Goal: Task Accomplishment & Management: Use online tool/utility

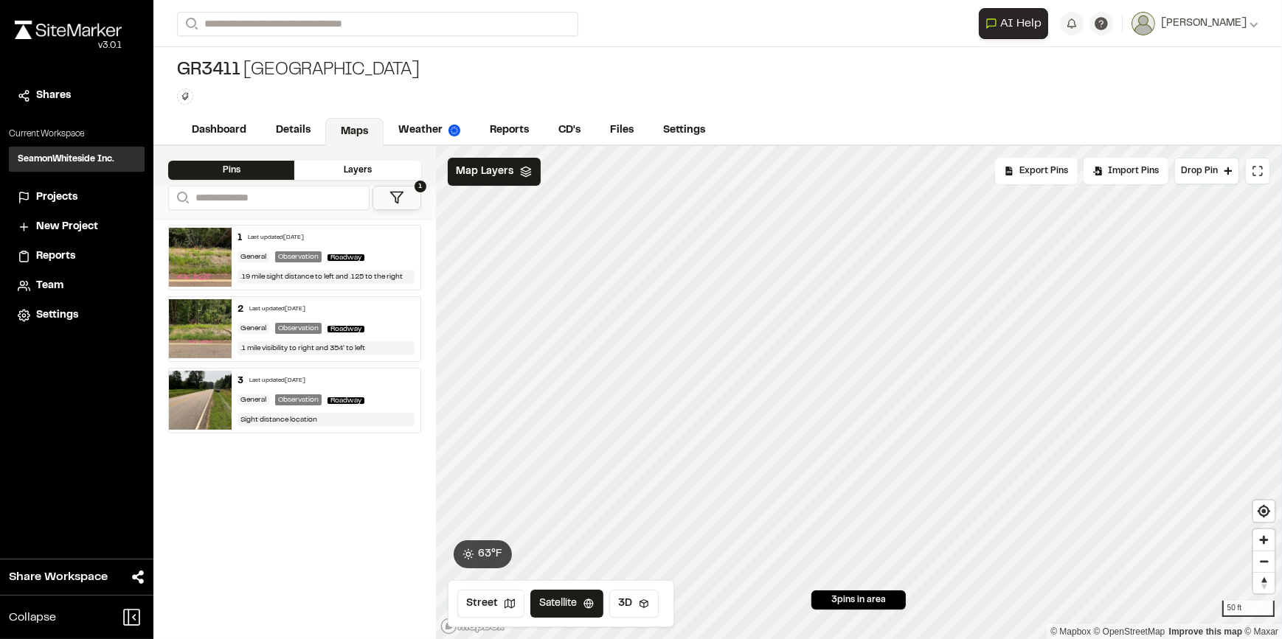
click at [934, 133] on div "**********" at bounding box center [717, 319] width 1128 height 639
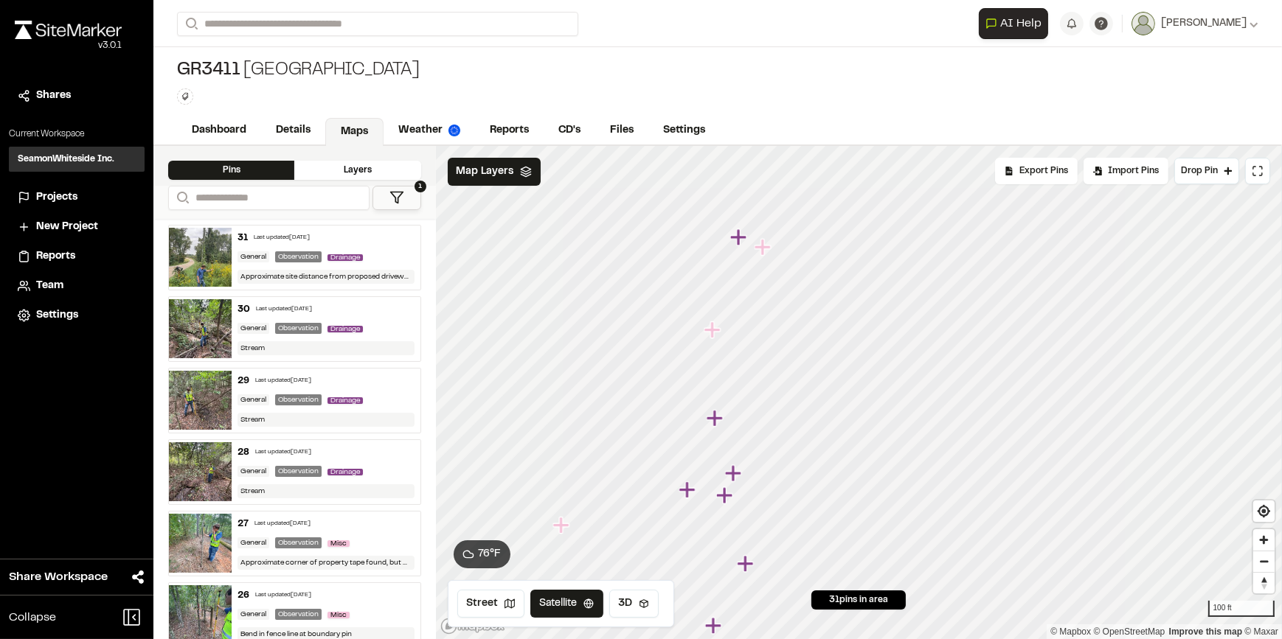
click at [707, 639] on html "Close sidebar v 3.0.1 Shares Current Workspace SeamonWhiteside Inc. SI Projects…" at bounding box center [641, 319] width 1282 height 639
click at [929, 125] on div "**********" at bounding box center [717, 319] width 1128 height 639
click at [628, 437] on icon "Map marker" at bounding box center [627, 438] width 16 height 16
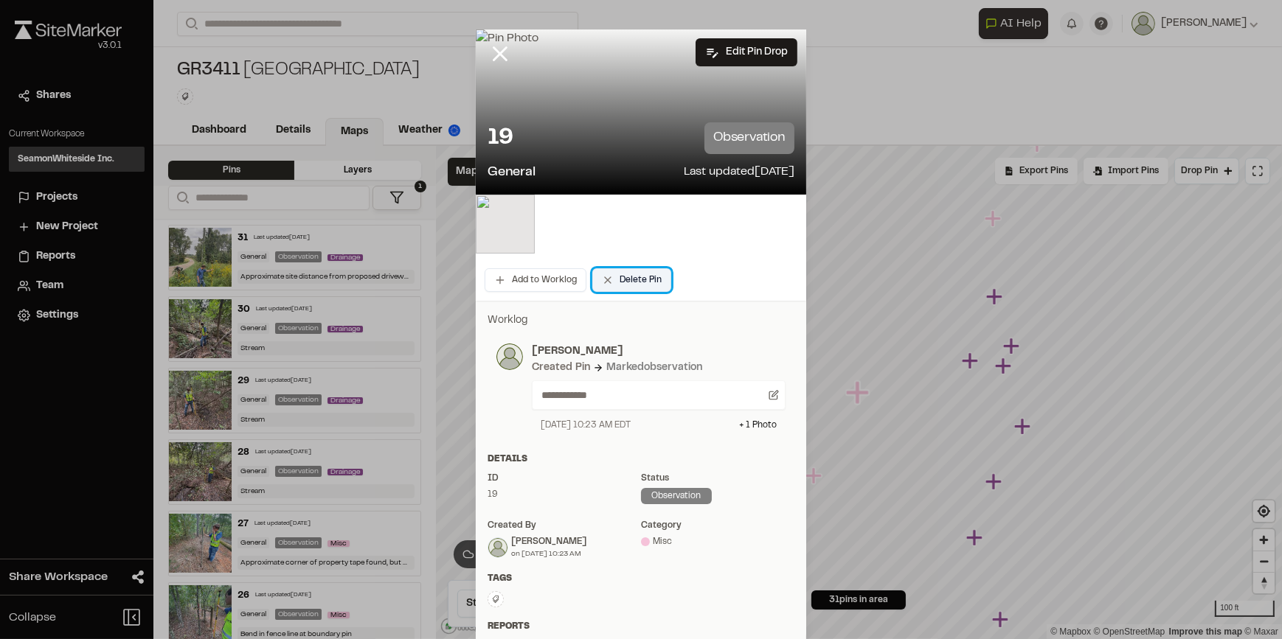
click at [631, 278] on button "Delete Pin" at bounding box center [631, 280] width 79 height 24
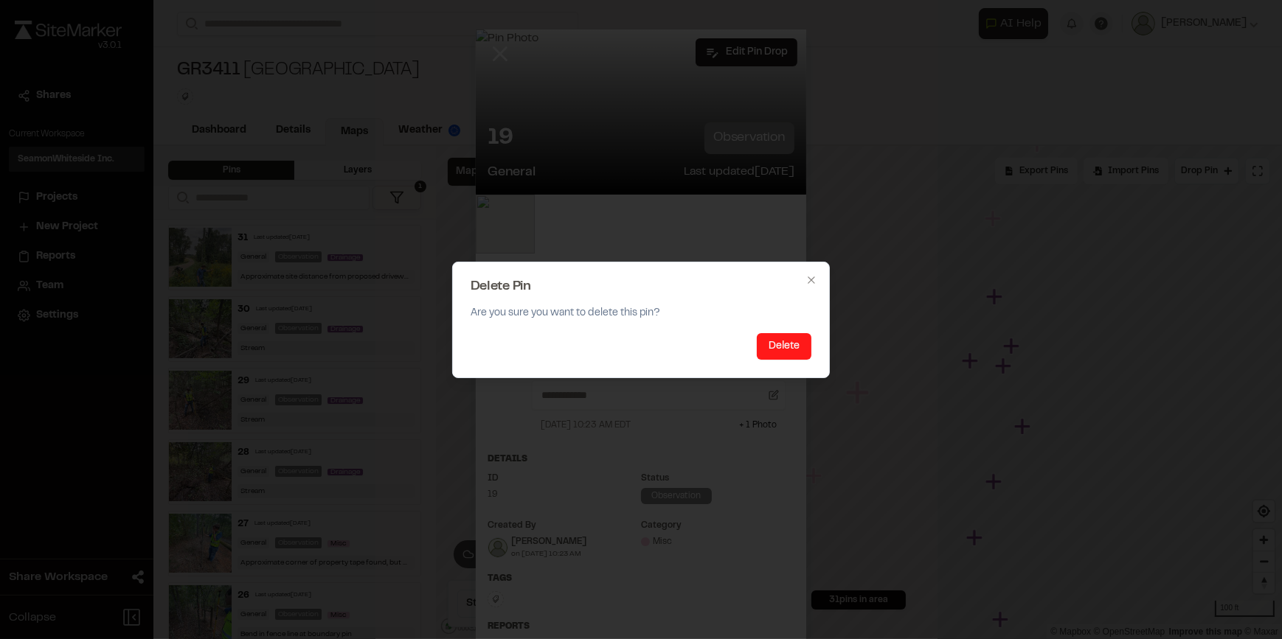
click at [789, 346] on button "Delete" at bounding box center [784, 346] width 55 height 27
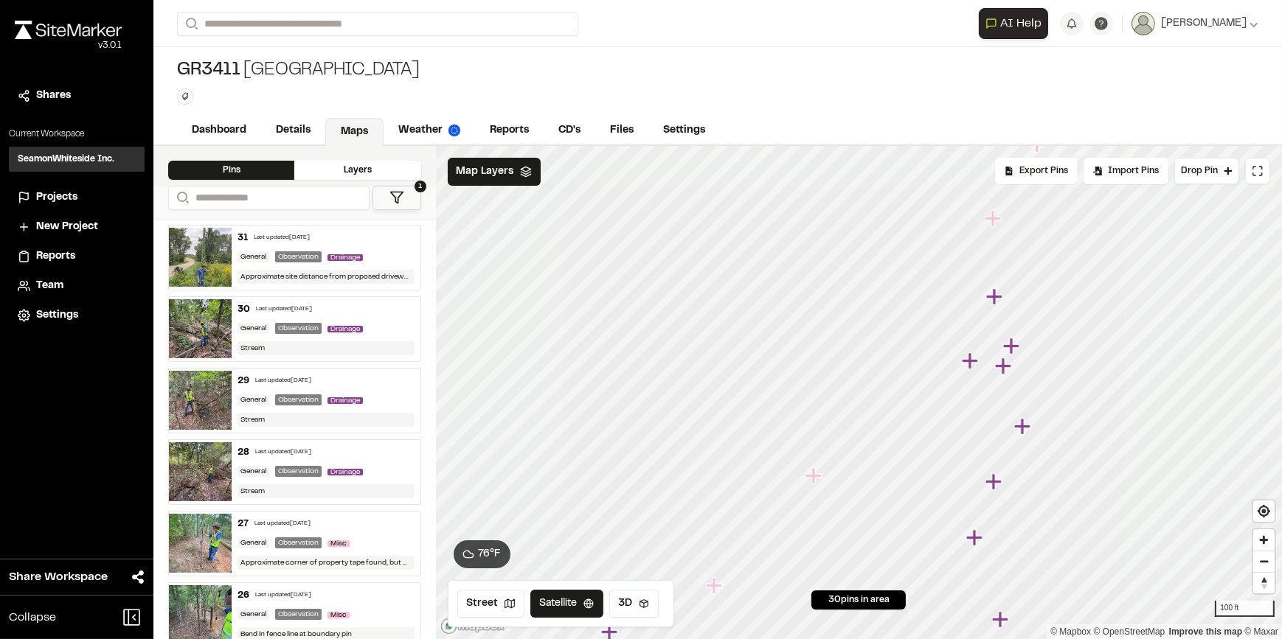
click at [813, 478] on icon "Map marker" at bounding box center [813, 476] width 16 height 16
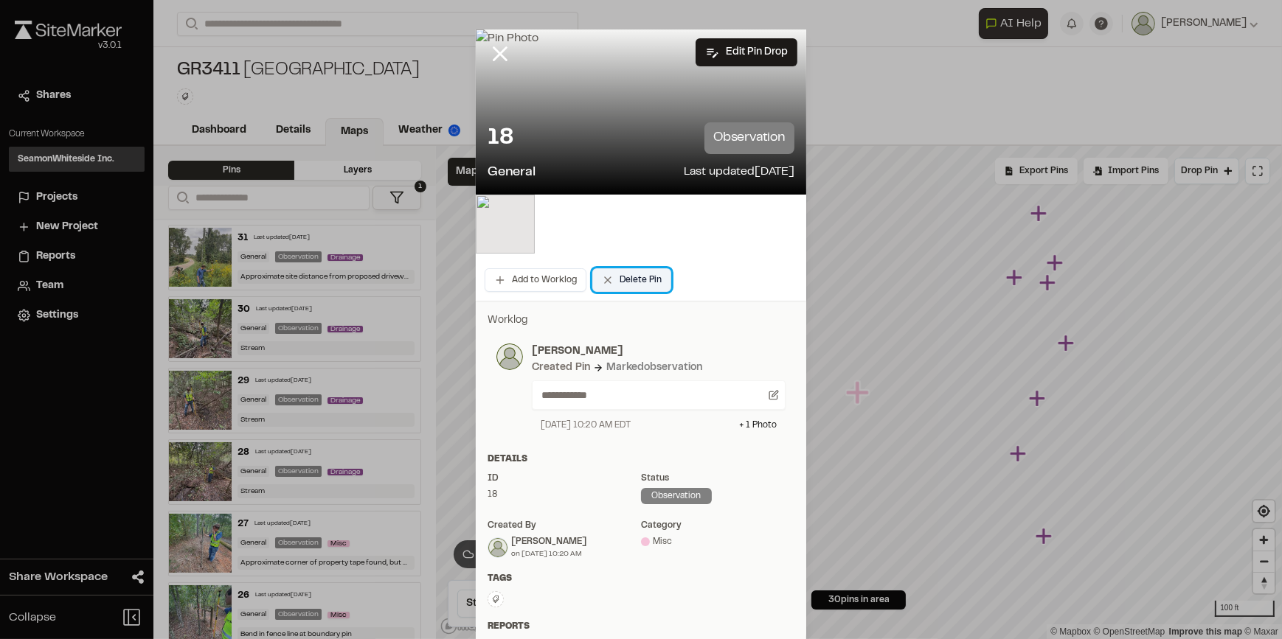
click at [613, 280] on button "Delete Pin" at bounding box center [631, 280] width 79 height 24
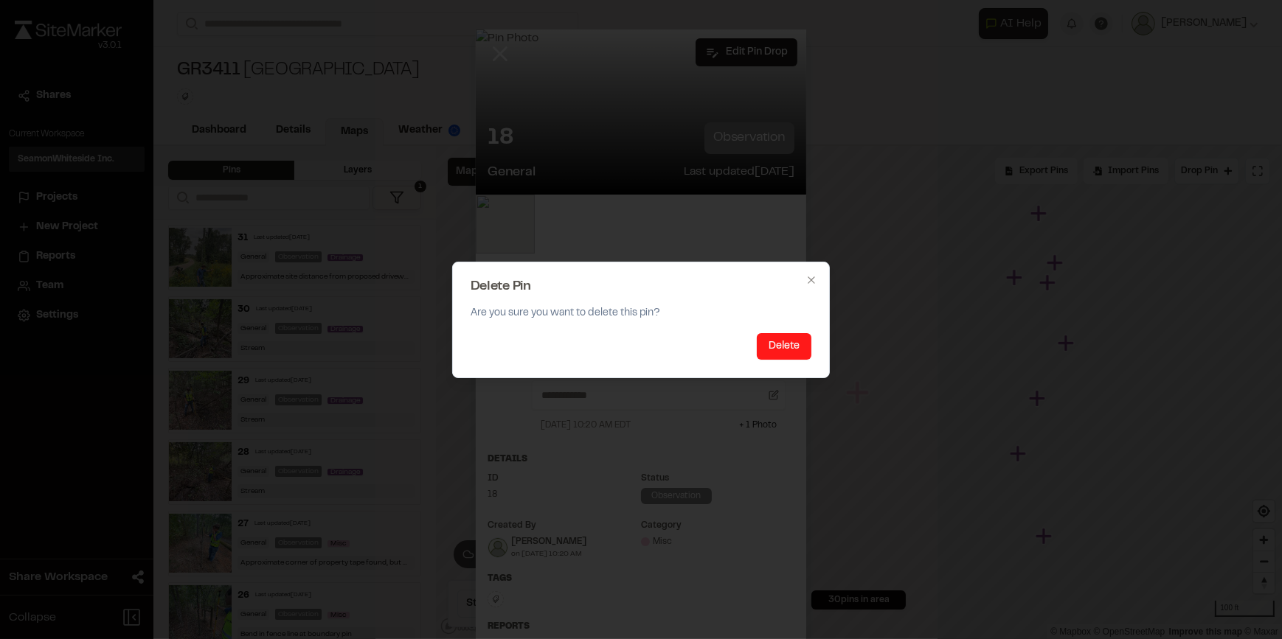
click at [799, 347] on button "Delete" at bounding box center [784, 346] width 55 height 27
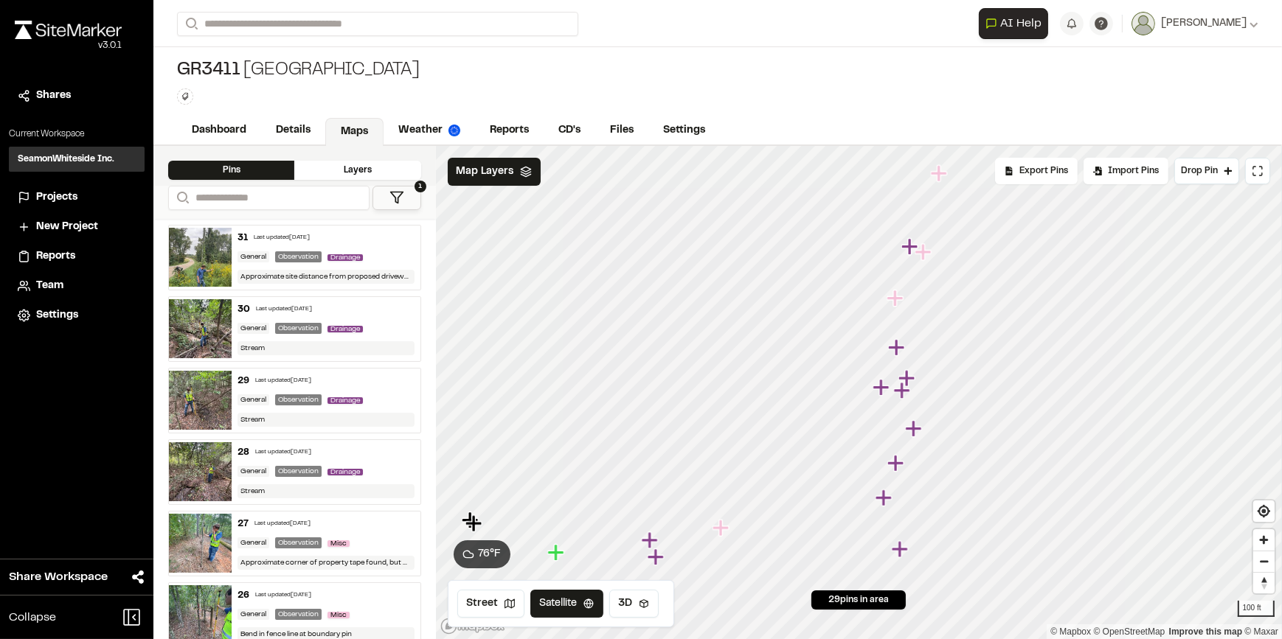
drag, startPoint x: 915, startPoint y: 398, endPoint x: 916, endPoint y: 421, distance: 22.9
click at [916, 421] on icon "Map marker" at bounding box center [914, 429] width 19 height 19
click at [878, 389] on icon "Map marker" at bounding box center [879, 389] width 16 height 16
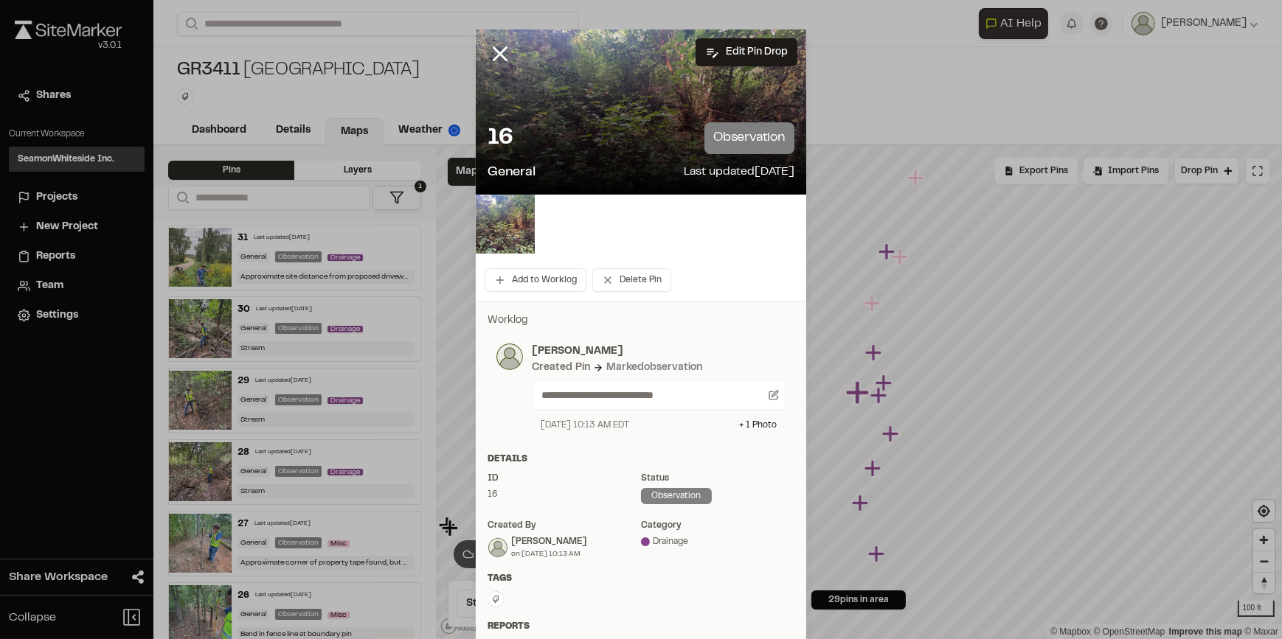
click at [718, 220] on div at bounding box center [641, 224] width 330 height 59
click at [502, 52] on icon at bounding box center [500, 53] width 25 height 25
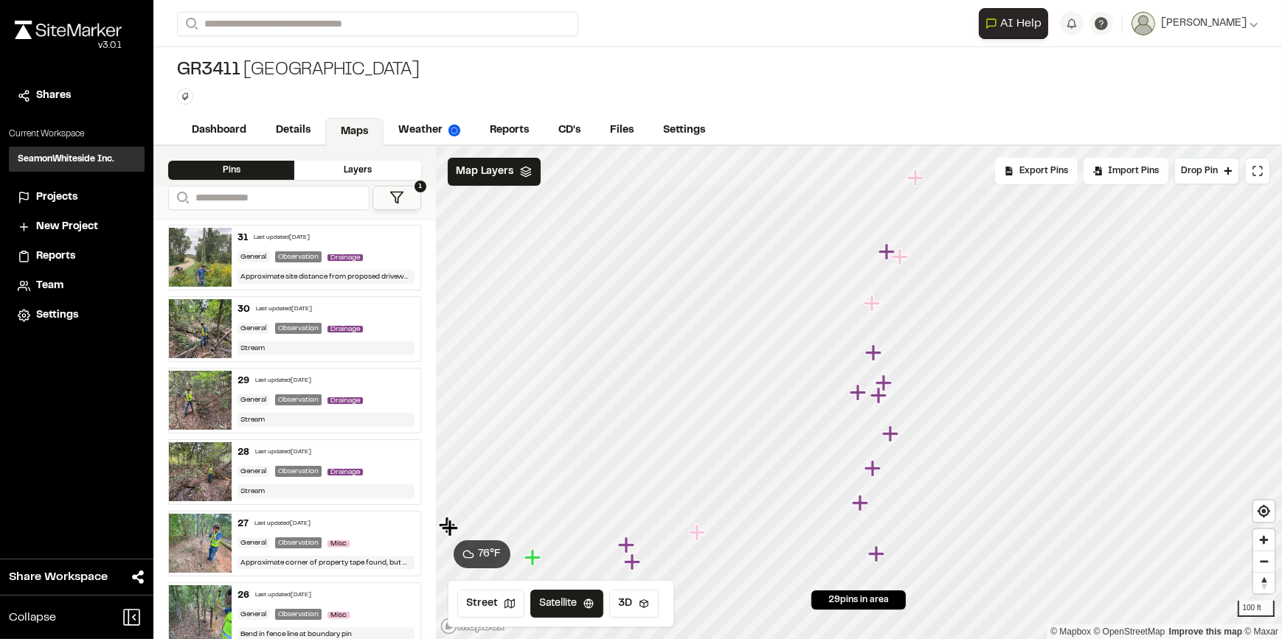
click at [881, 397] on icon "Map marker" at bounding box center [878, 395] width 16 height 16
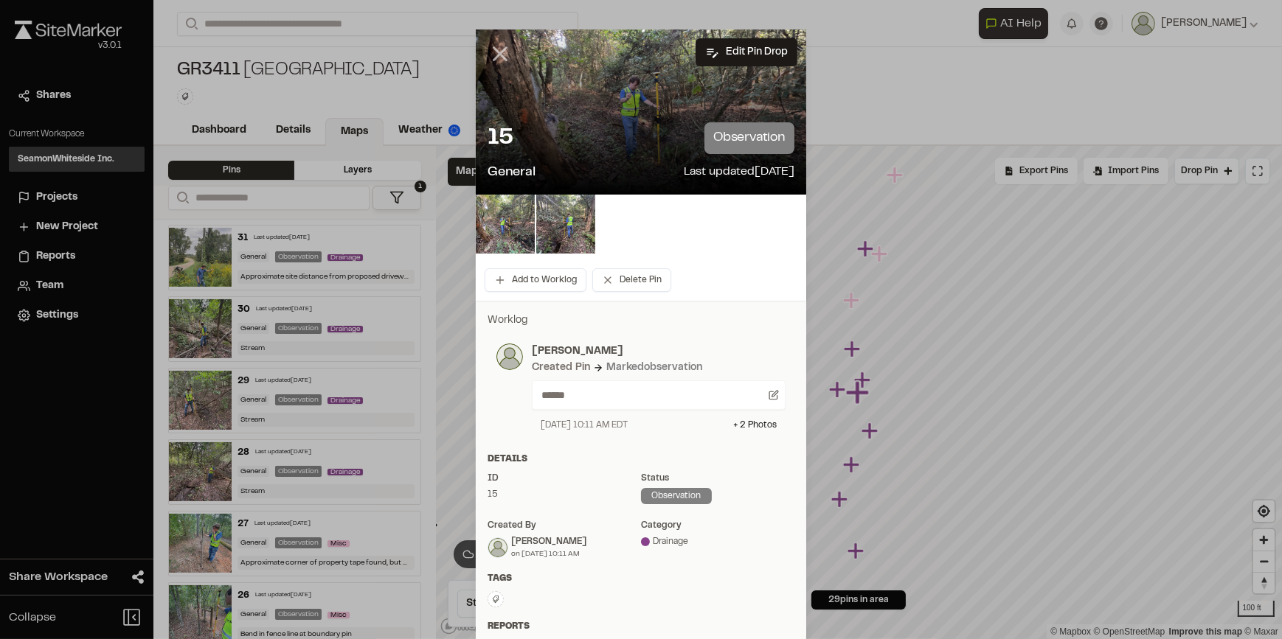
click at [499, 51] on line at bounding box center [500, 54] width 13 height 13
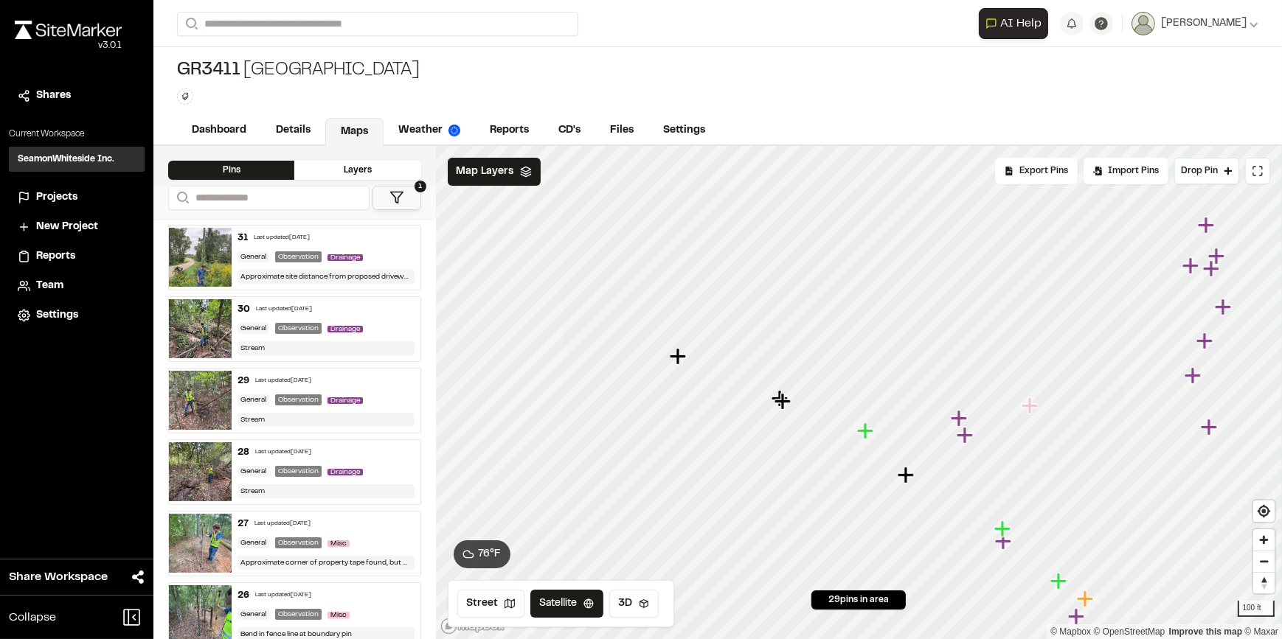
click at [866, 430] on icon "Map marker" at bounding box center [864, 431] width 16 height 16
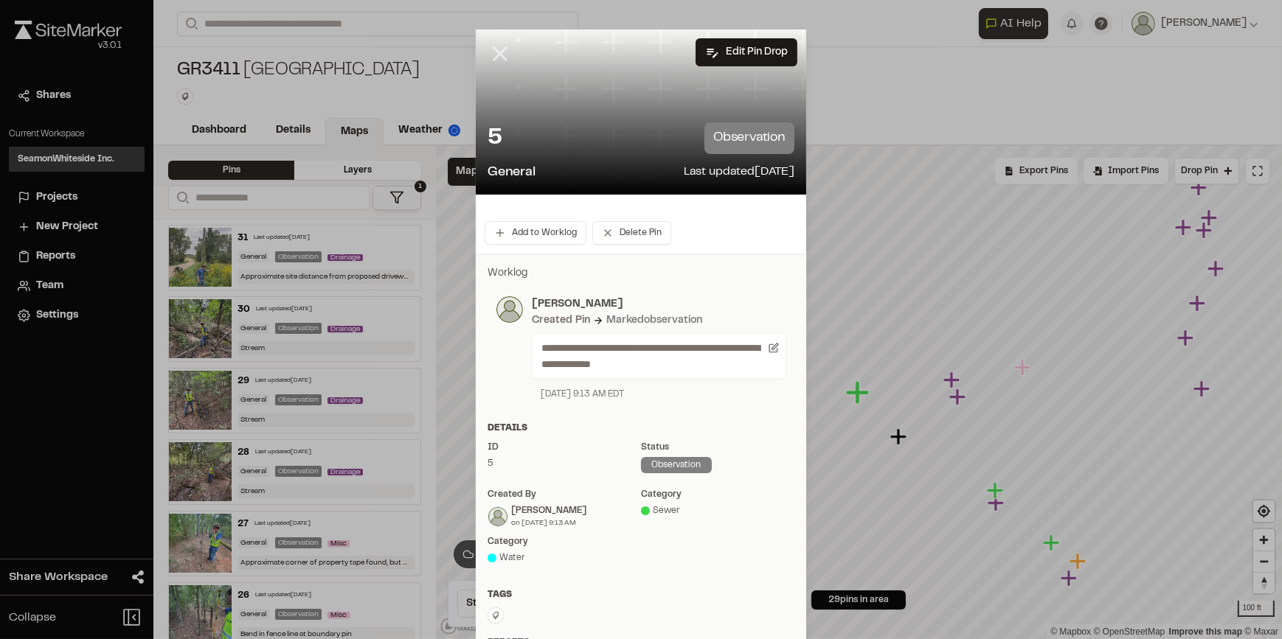
click at [494, 58] on icon at bounding box center [500, 53] width 25 height 25
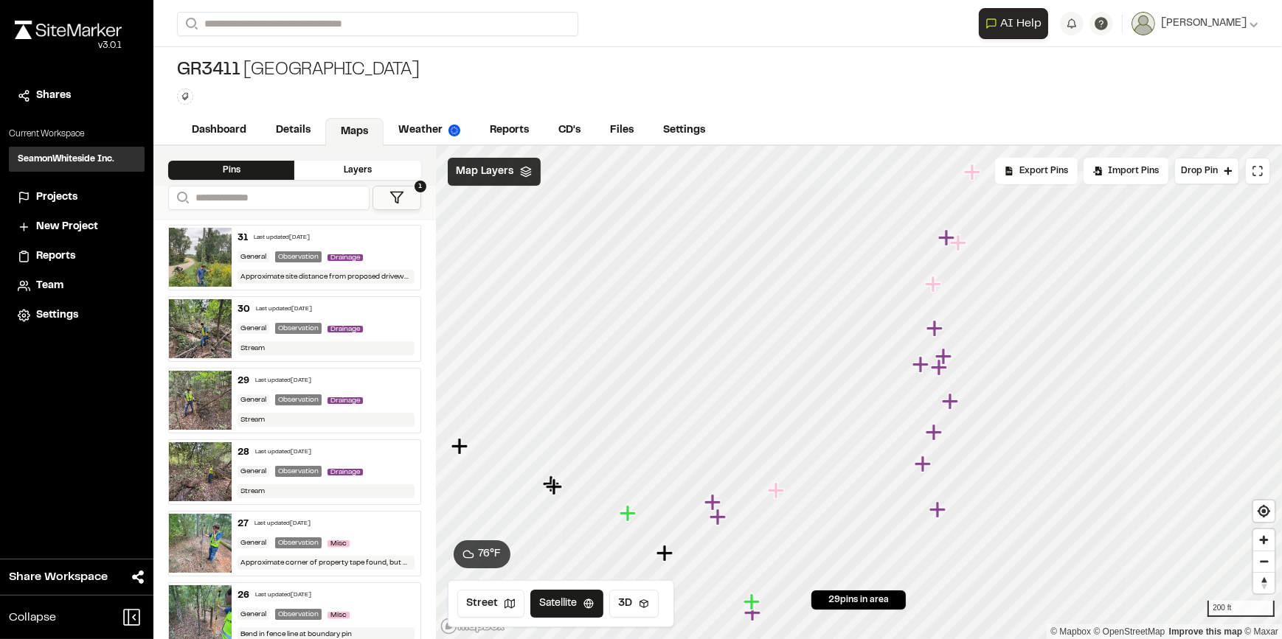
click at [496, 178] on span "Map Layers" at bounding box center [486, 172] width 58 height 16
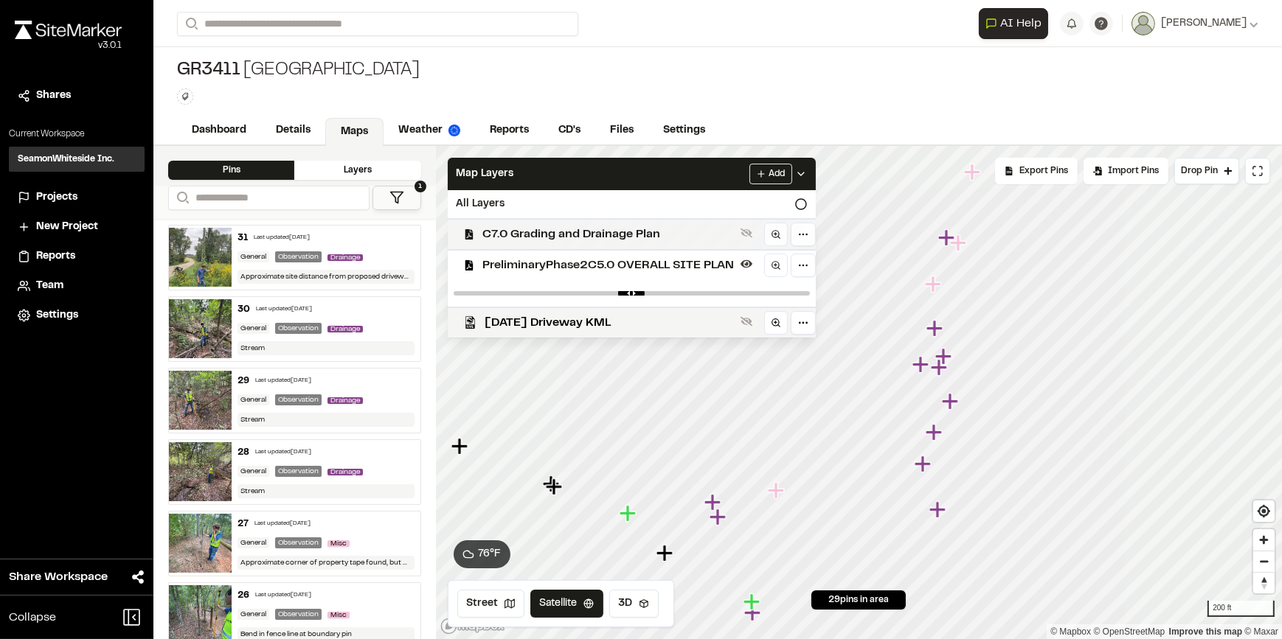
click at [499, 239] on span "C7.0 Grading and Drainage Plan" at bounding box center [608, 235] width 251 height 18
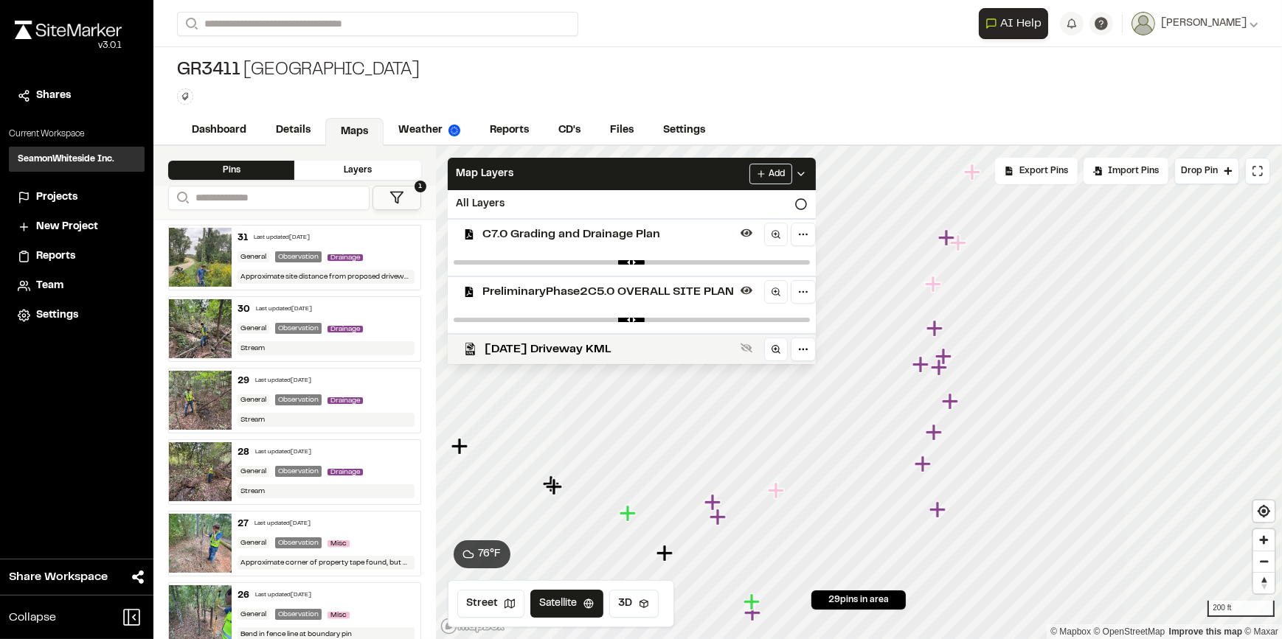
click at [549, 289] on span "PreliminaryPhase2C5.0 OVERALL SITE PLAN" at bounding box center [608, 292] width 251 height 18
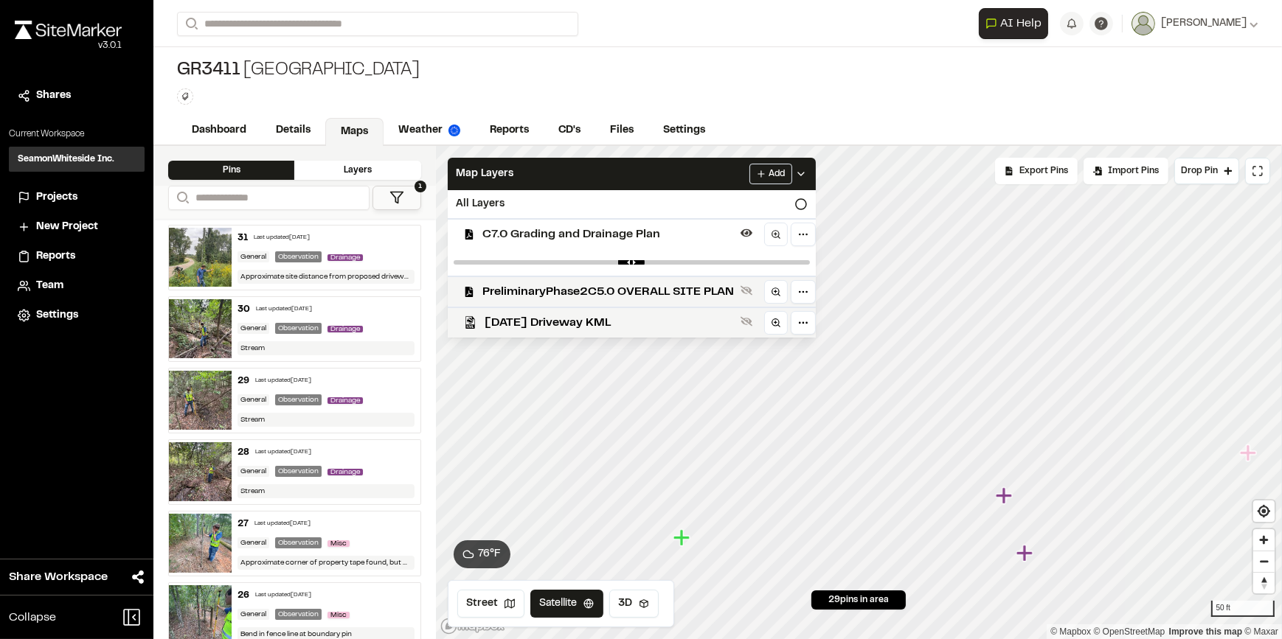
click at [685, 537] on icon "Map marker" at bounding box center [681, 538] width 16 height 16
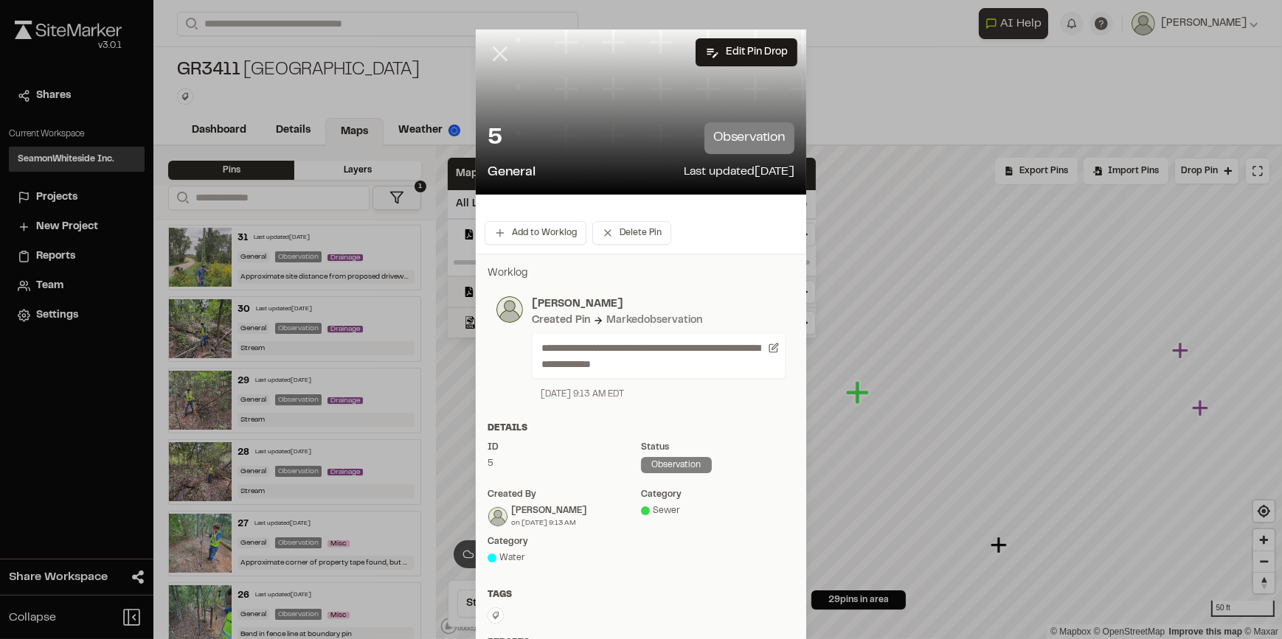
click at [502, 50] on icon at bounding box center [500, 53] width 25 height 25
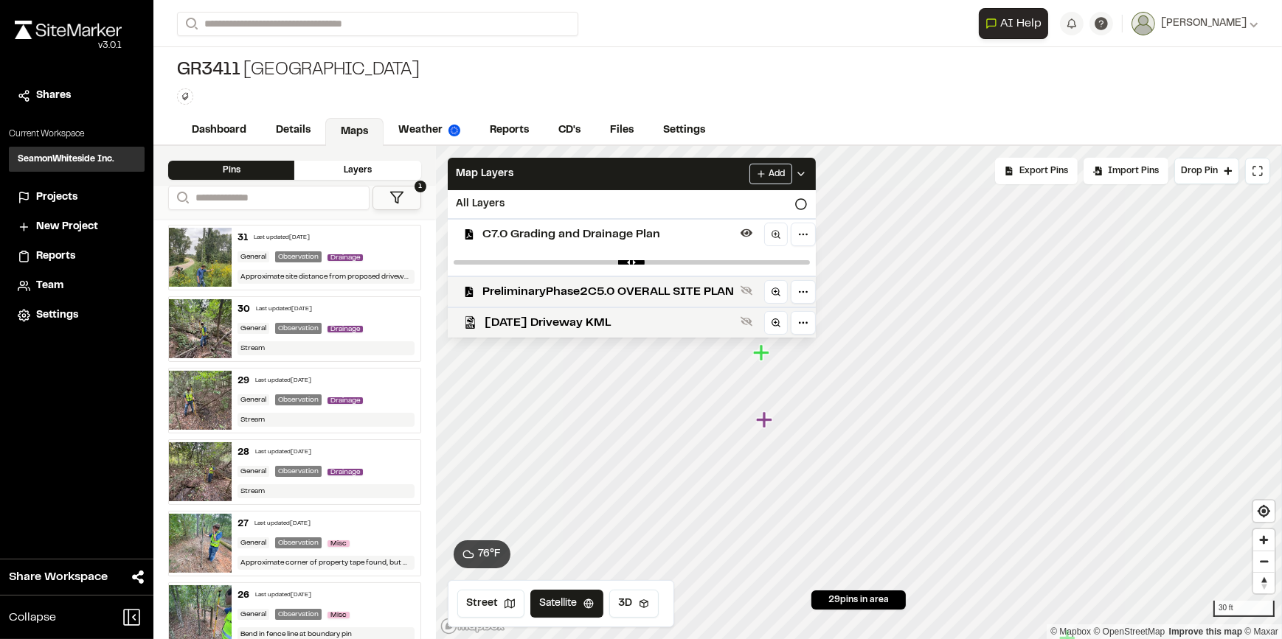
click at [766, 426] on icon "Map marker" at bounding box center [763, 420] width 16 height 16
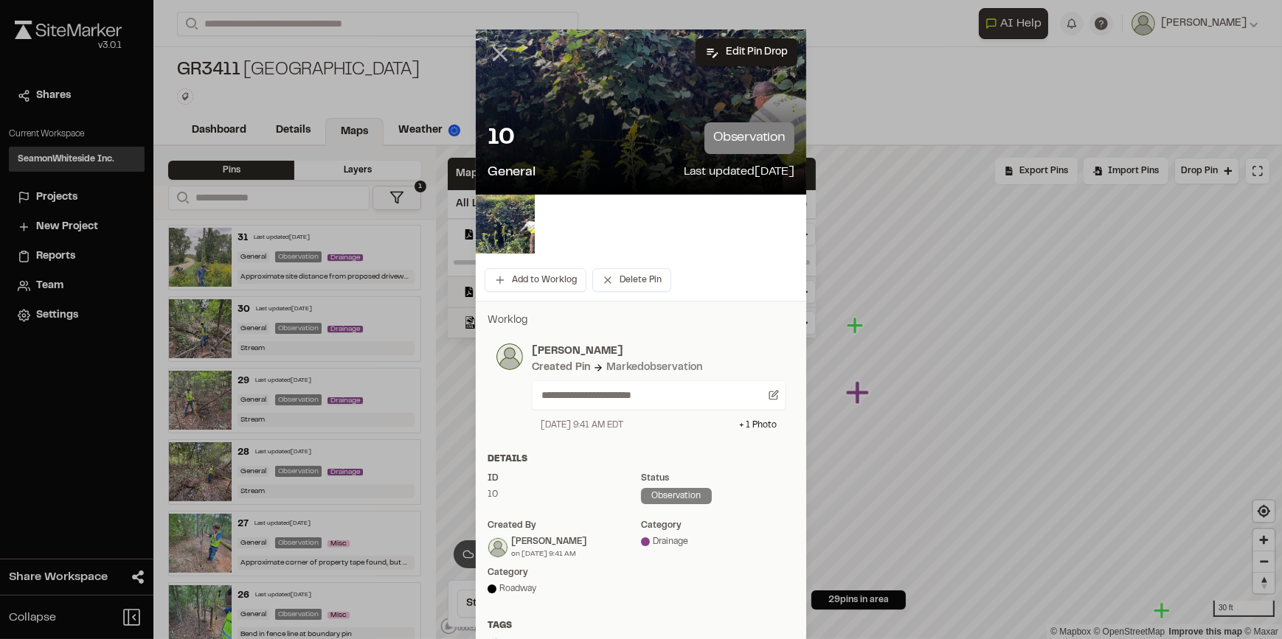
click at [494, 49] on line at bounding box center [500, 54] width 13 height 13
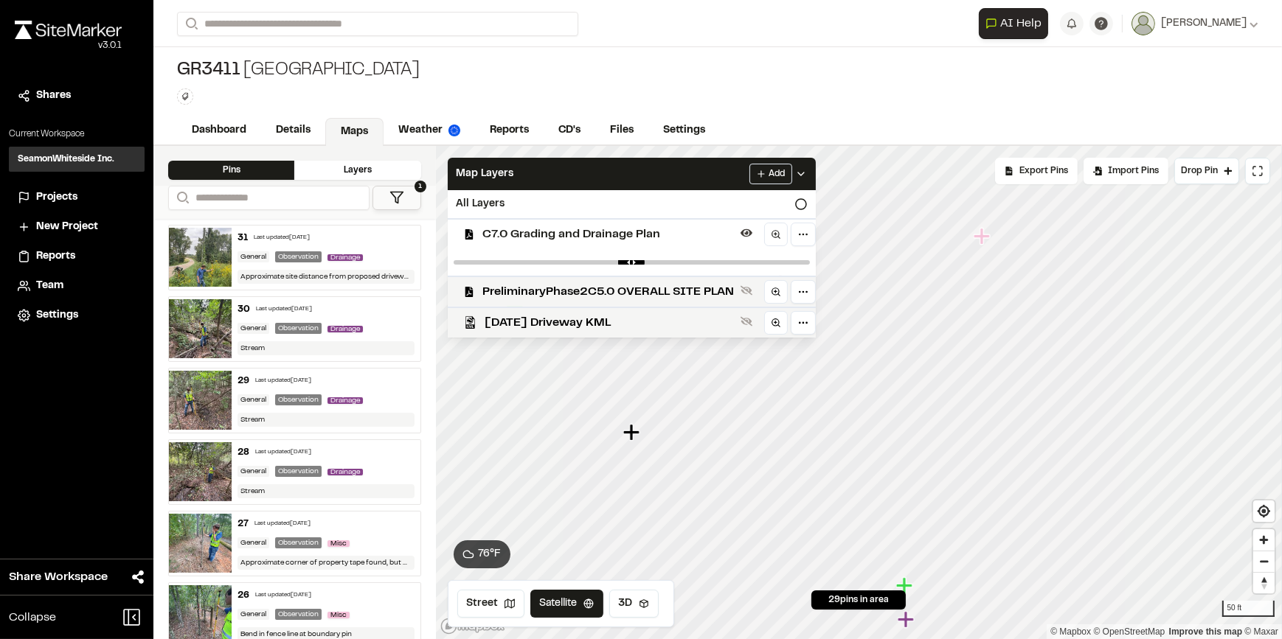
click at [632, 435] on icon "Map marker" at bounding box center [630, 432] width 16 height 16
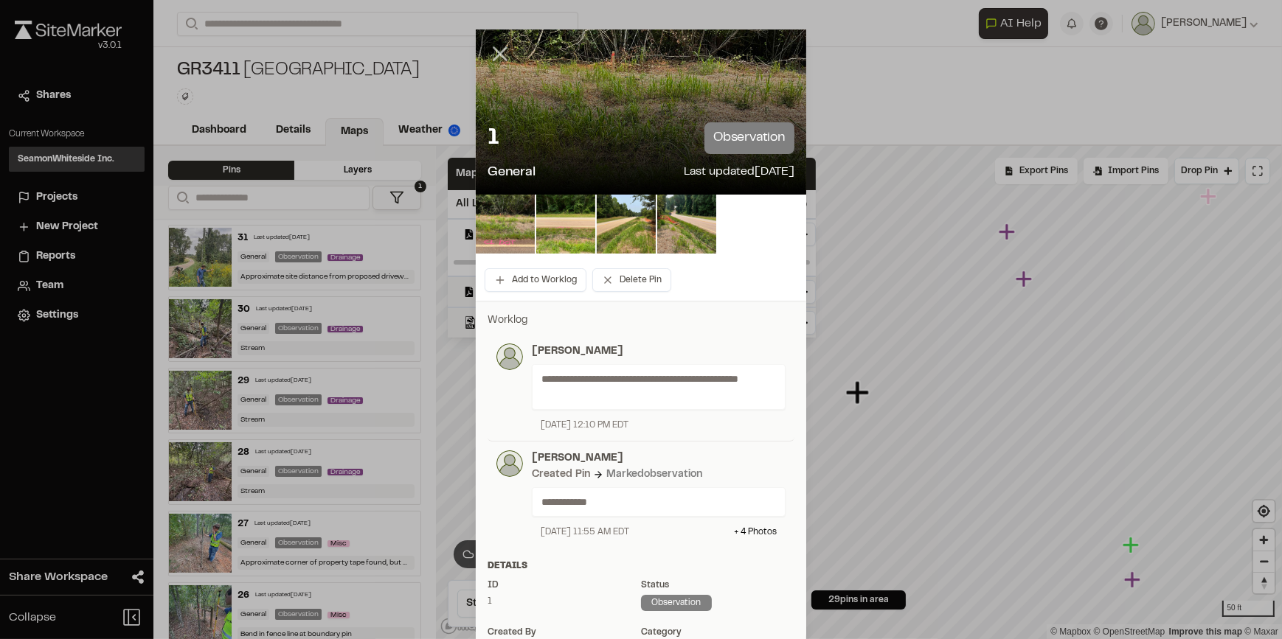
click at [494, 58] on line at bounding box center [500, 54] width 13 height 13
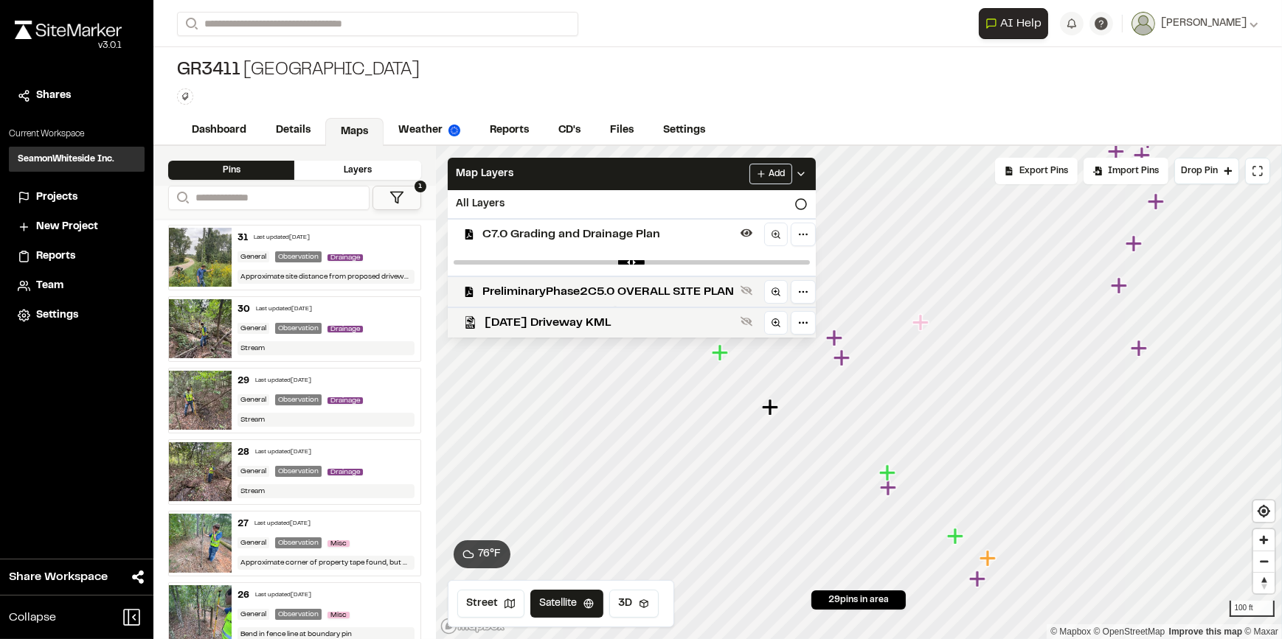
click at [840, 355] on icon "Map marker" at bounding box center [841, 358] width 16 height 16
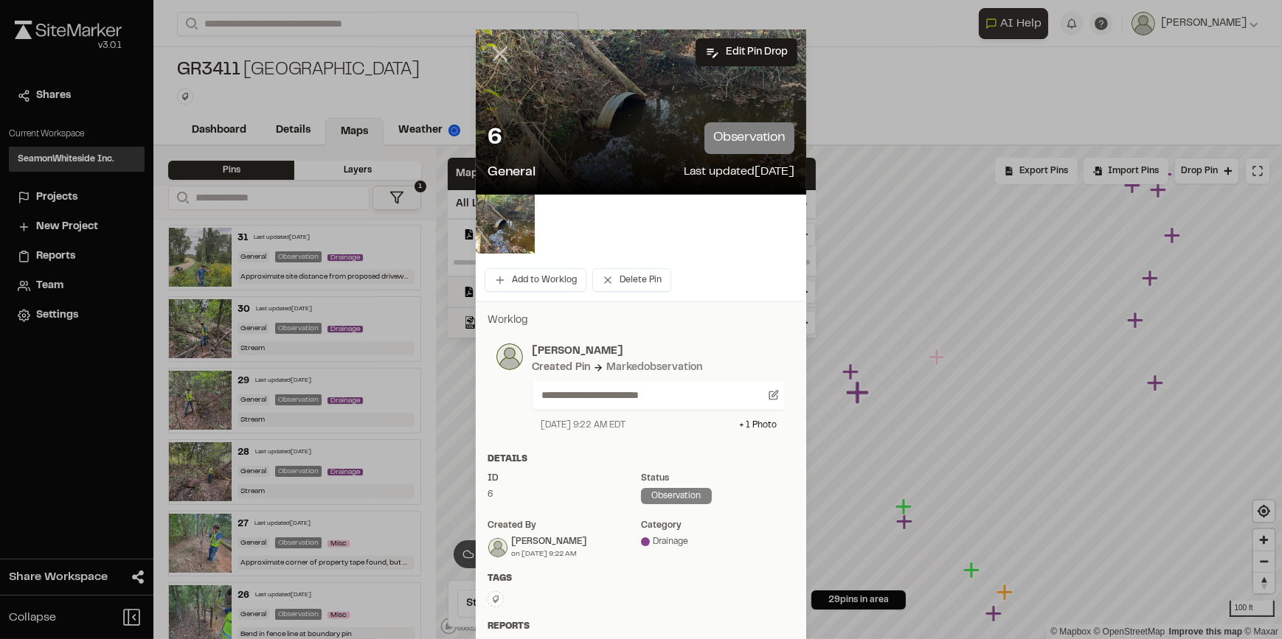
click at [498, 51] on line at bounding box center [500, 54] width 13 height 13
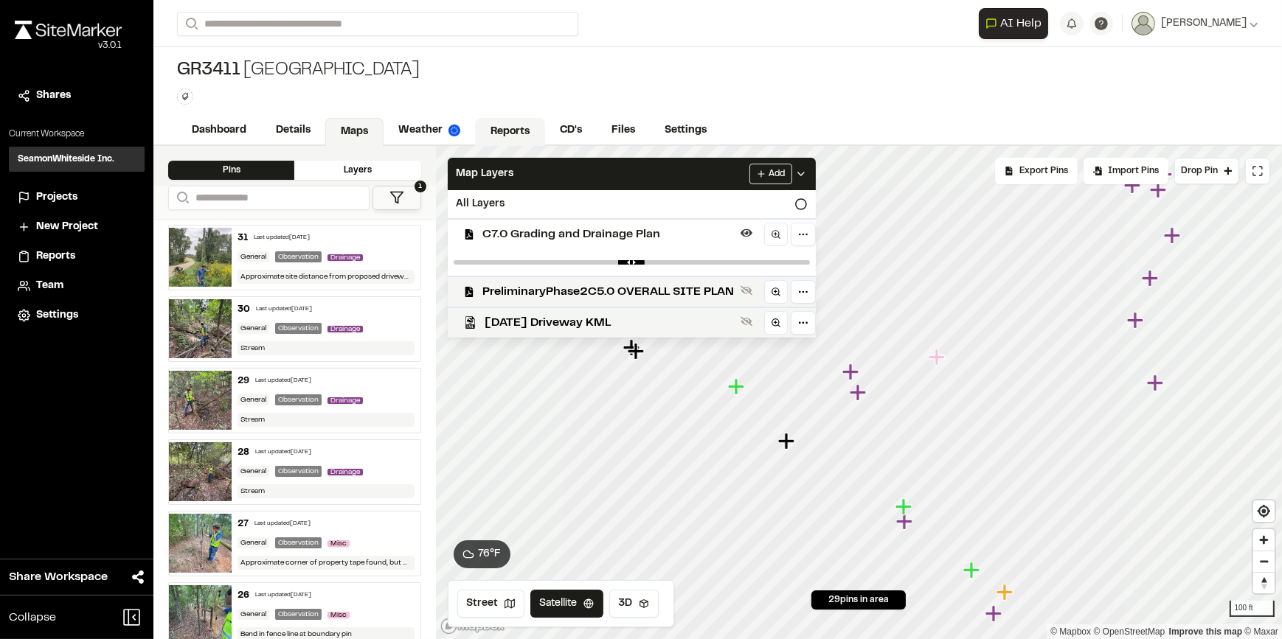
click at [512, 130] on link "Reports" at bounding box center [510, 132] width 70 height 28
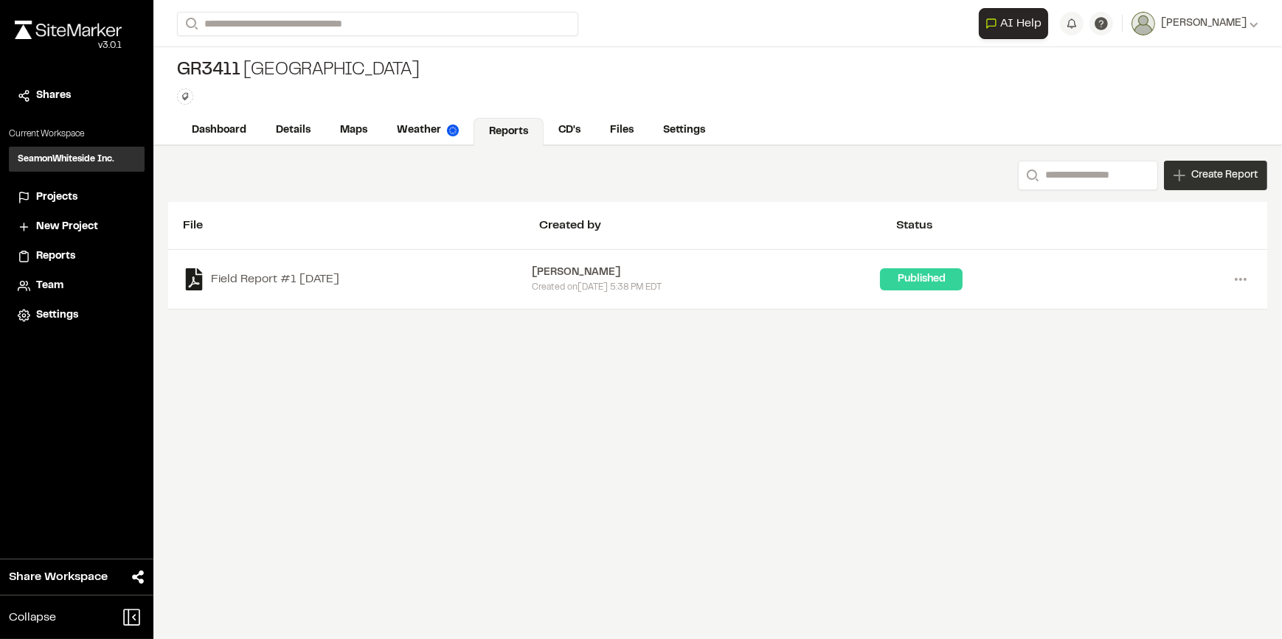
click at [1210, 178] on span "Create Report" at bounding box center [1224, 175] width 66 height 16
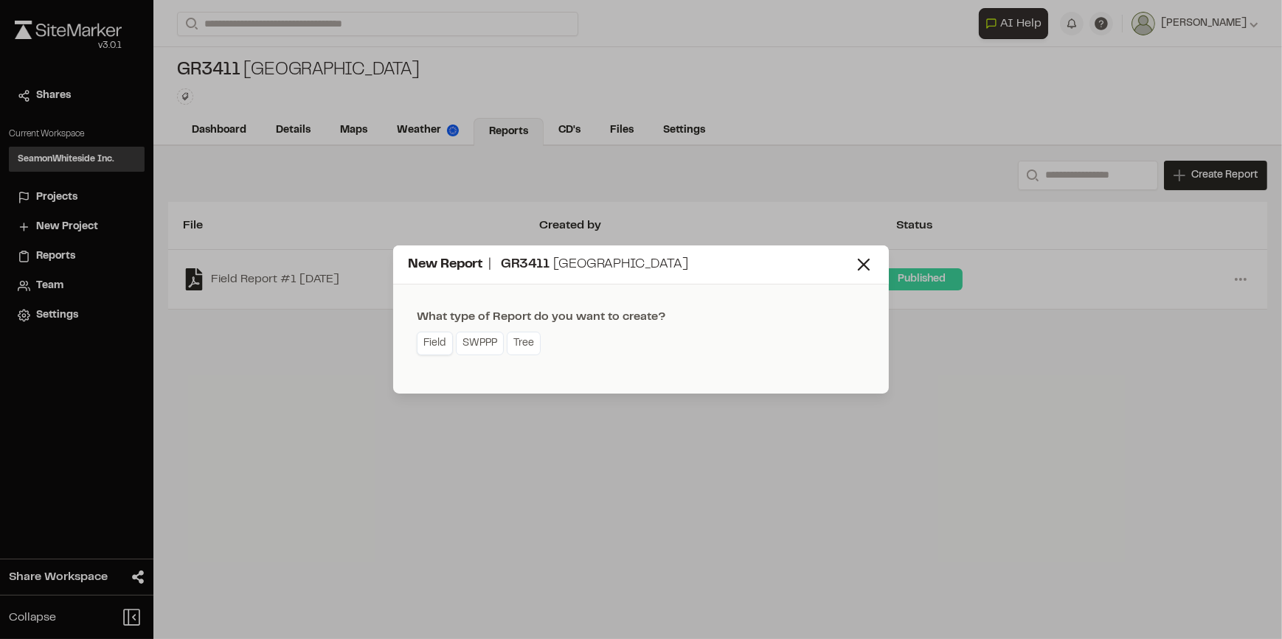
click at [438, 339] on link "Field" at bounding box center [435, 344] width 36 height 24
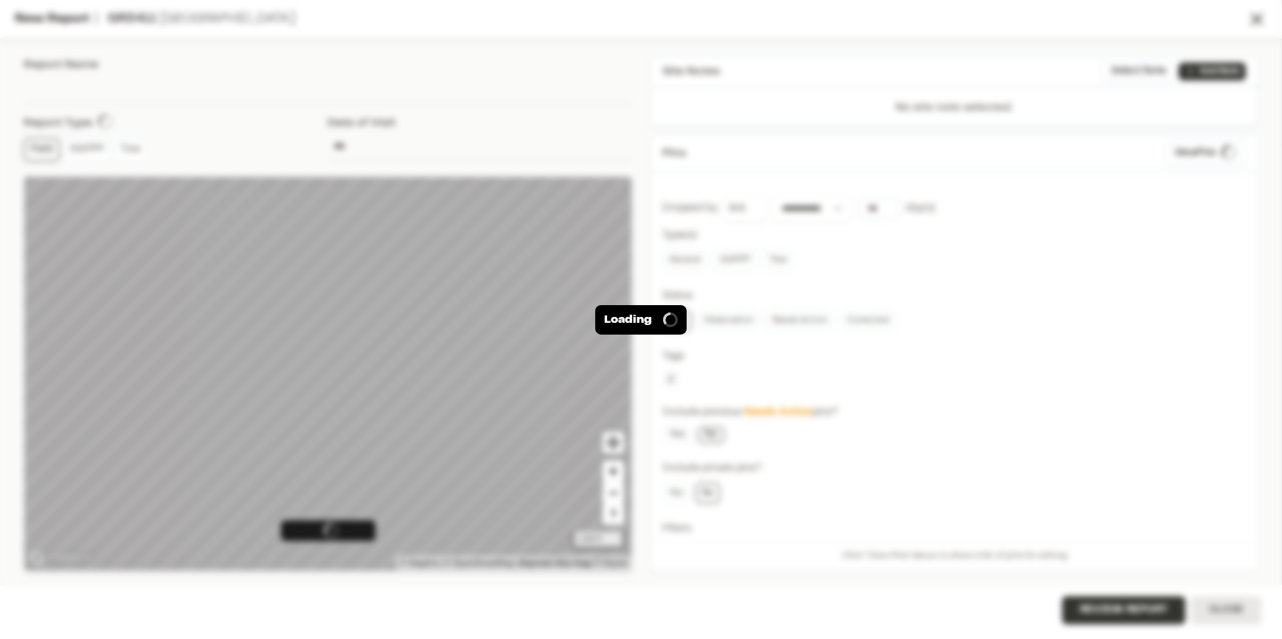
type input "**********"
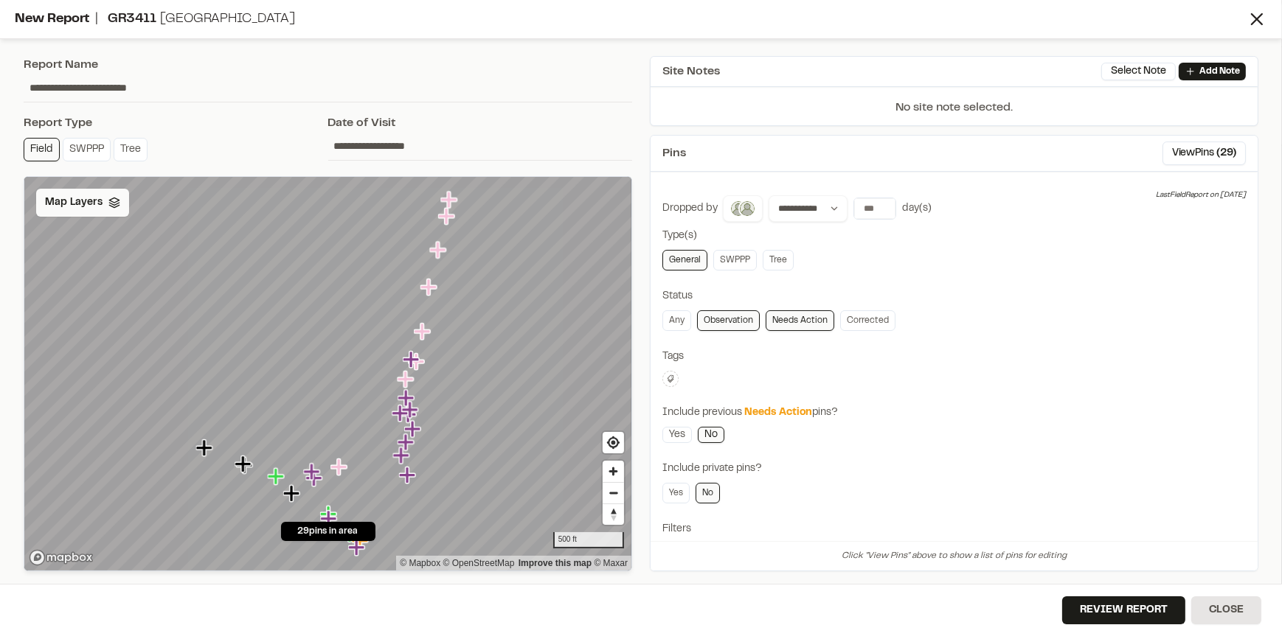
click at [68, 198] on span "Map Layers" at bounding box center [74, 203] width 58 height 16
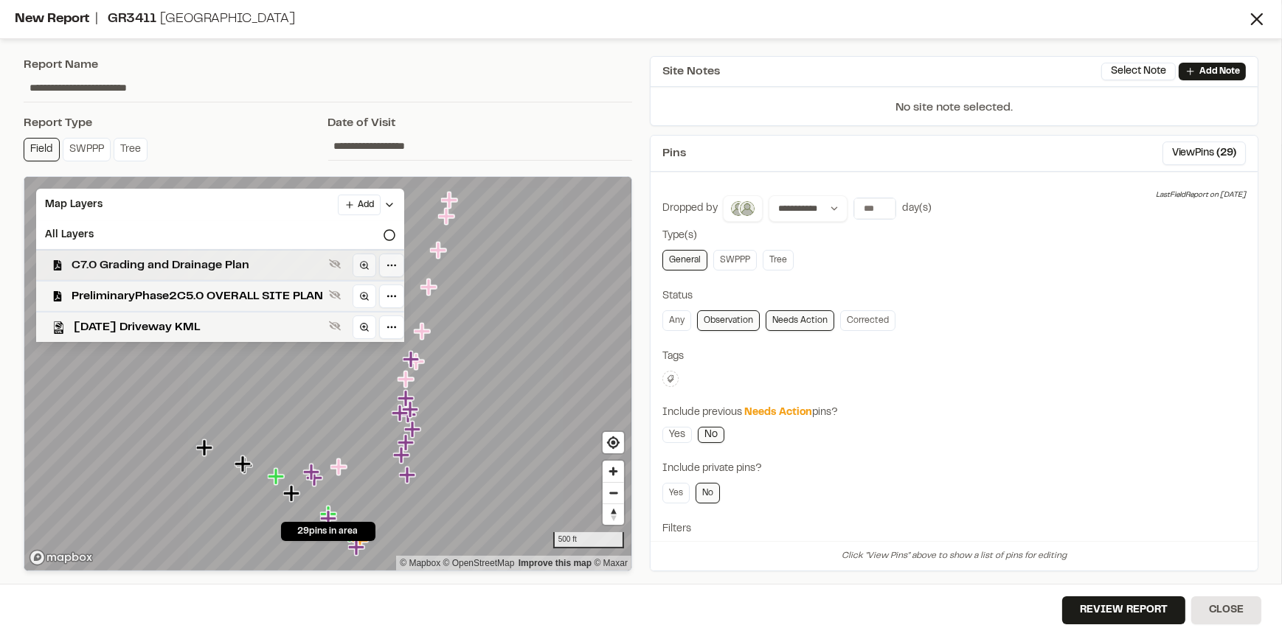
click at [196, 262] on span "C7.0 Grading and Drainage Plan" at bounding box center [197, 266] width 251 height 18
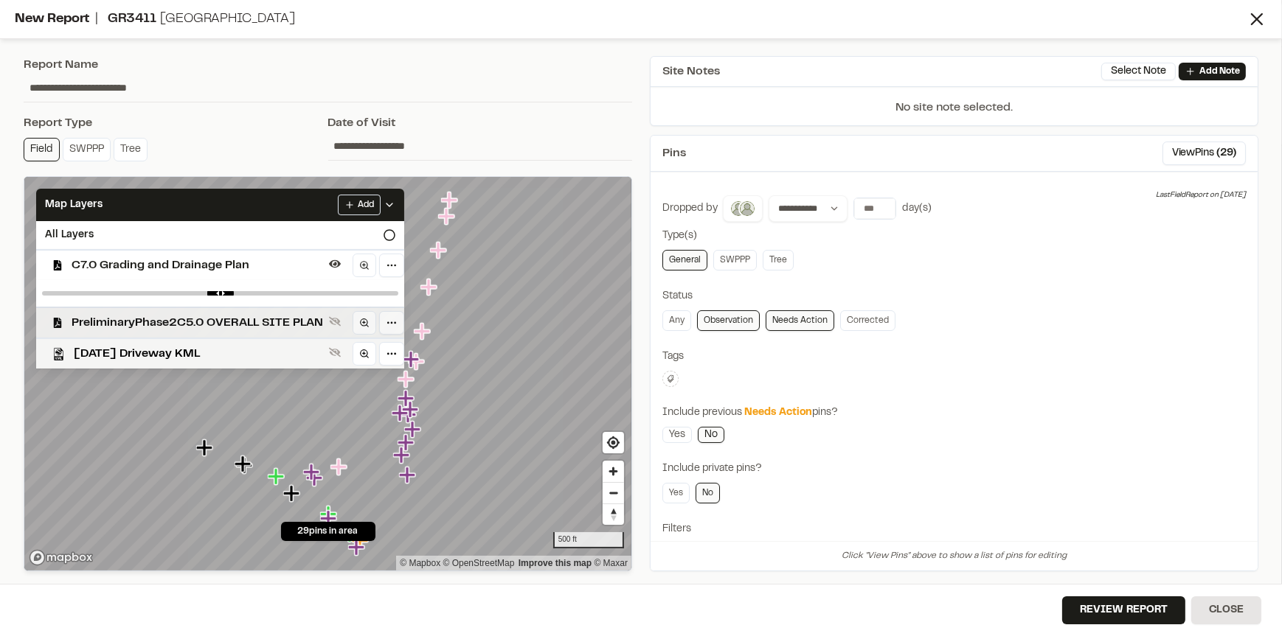
click at [207, 319] on span "PreliminaryPhase2C5.0 OVERALL SITE PLAN" at bounding box center [197, 323] width 251 height 18
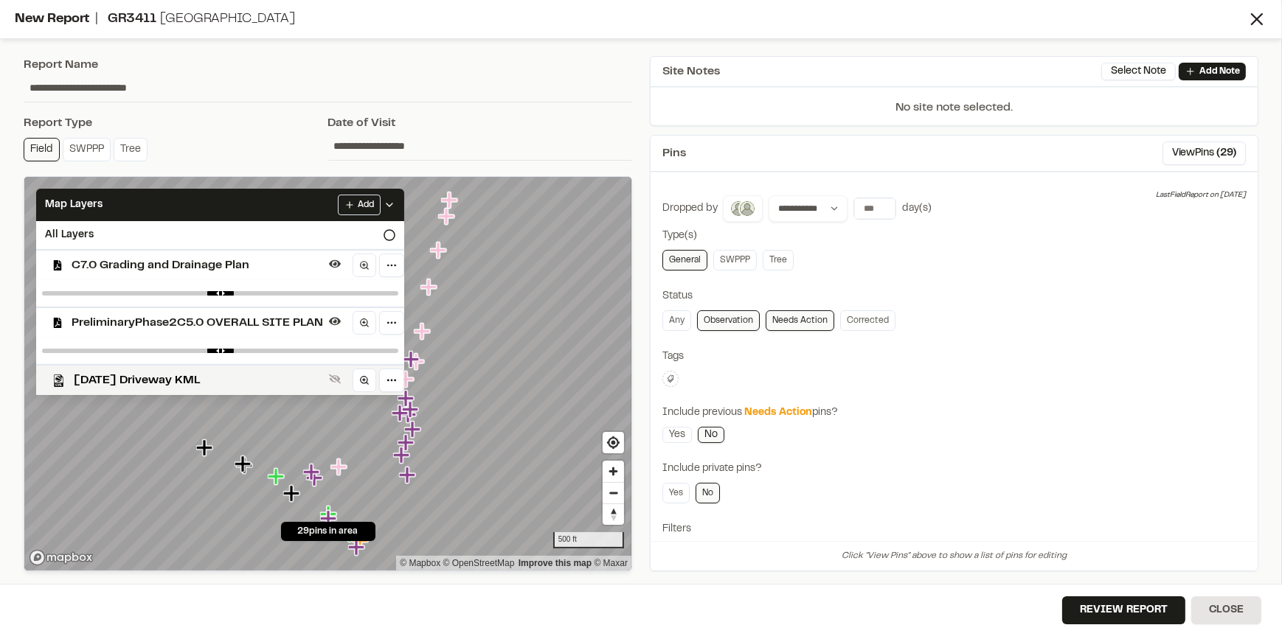
click at [207, 319] on span "PreliminaryPhase2C5.0 OVERALL SITE PLAN" at bounding box center [197, 323] width 251 height 18
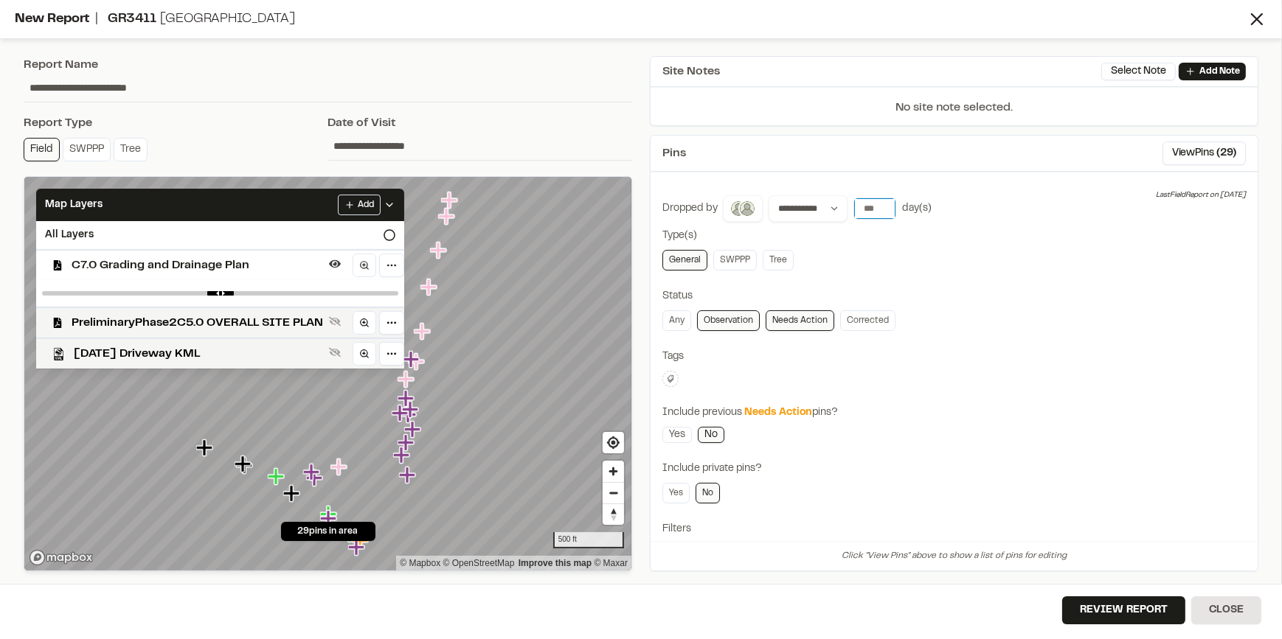
click at [881, 210] on input "***" at bounding box center [874, 208] width 41 height 21
click at [870, 206] on input "***" at bounding box center [874, 208] width 41 height 21
drag, startPoint x: 881, startPoint y: 203, endPoint x: 853, endPoint y: 203, distance: 28.0
click at [855, 203] on input "***" at bounding box center [874, 208] width 41 height 21
type input "*"
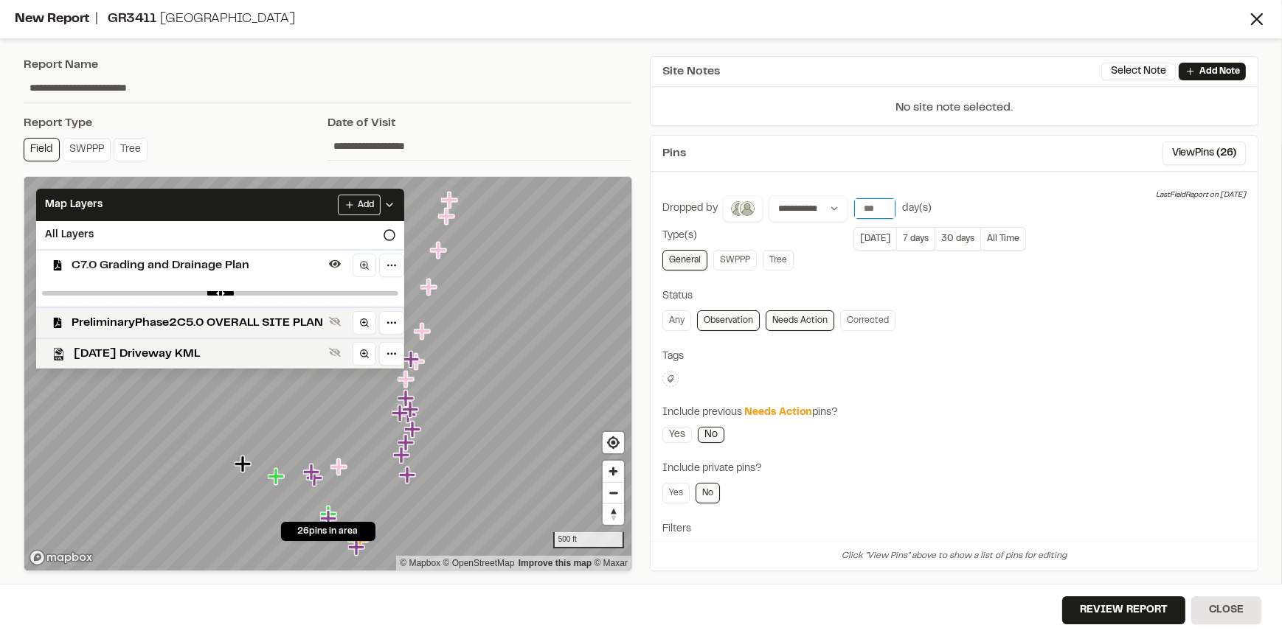
type input "*"
click at [1171, 358] on div "Tags" at bounding box center [953, 357] width 583 height 16
click at [1214, 73] on p "Add Note" at bounding box center [1219, 71] width 41 height 13
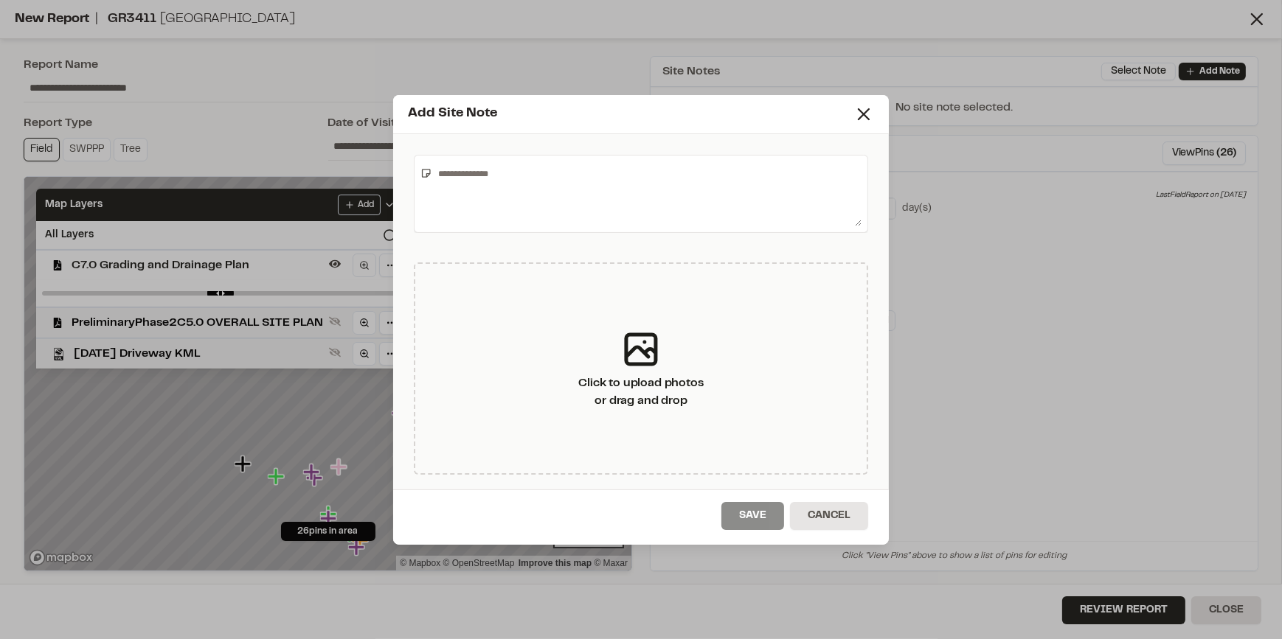
click at [620, 188] on textarea at bounding box center [646, 194] width 429 height 65
type textarea "*"
click at [535, 178] on textarea "****" at bounding box center [646, 194] width 430 height 65
click at [583, 167] on textarea "**********" at bounding box center [646, 194] width 430 height 65
click at [760, 175] on textarea "**********" at bounding box center [646, 194] width 430 height 65
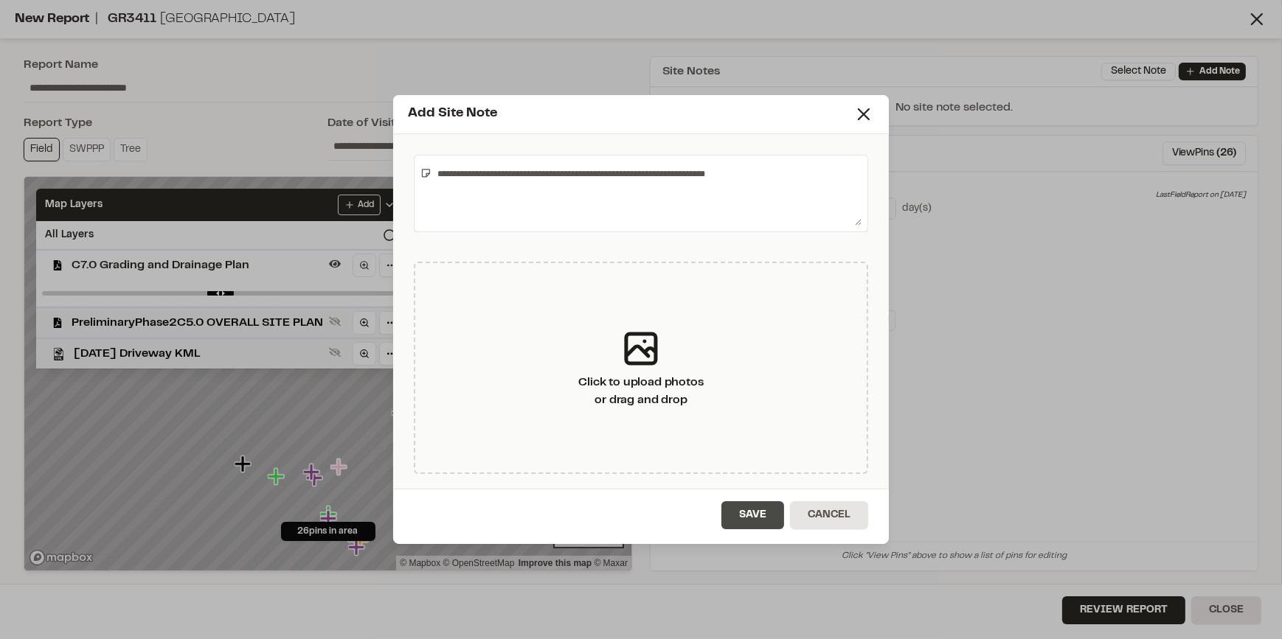
type textarea "**********"
click at [741, 504] on button "Save" at bounding box center [752, 516] width 63 height 28
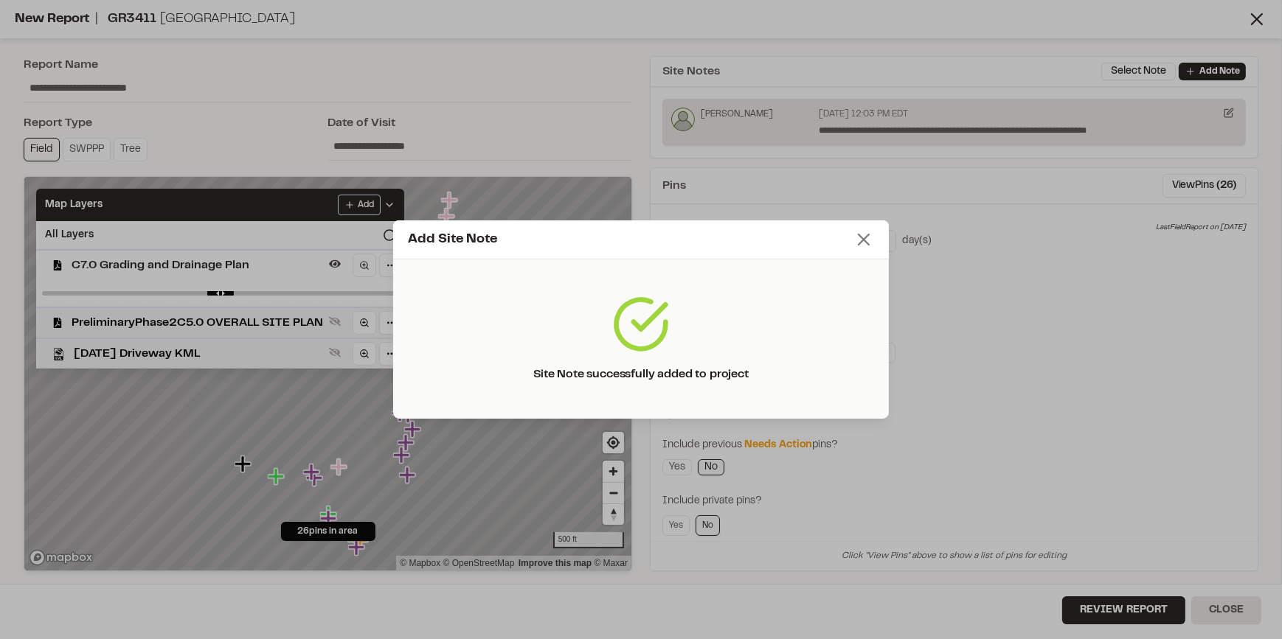
click at [864, 237] on icon at bounding box center [863, 239] width 21 height 21
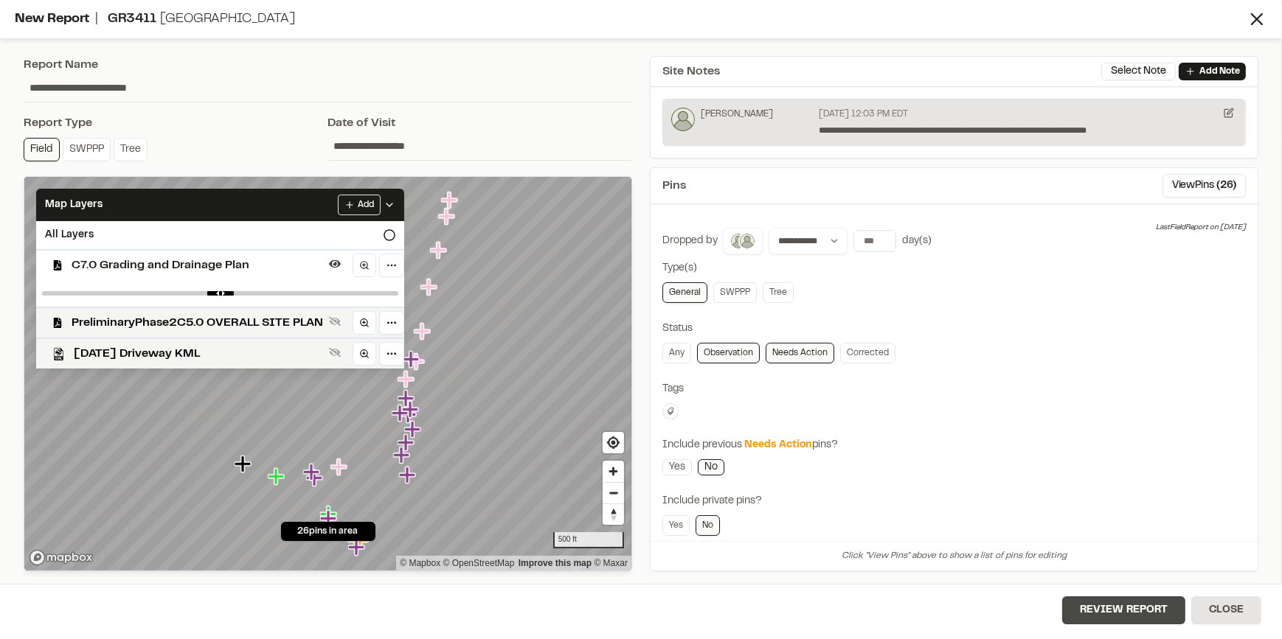
click at [1118, 611] on button "Review Report" at bounding box center [1123, 611] width 123 height 28
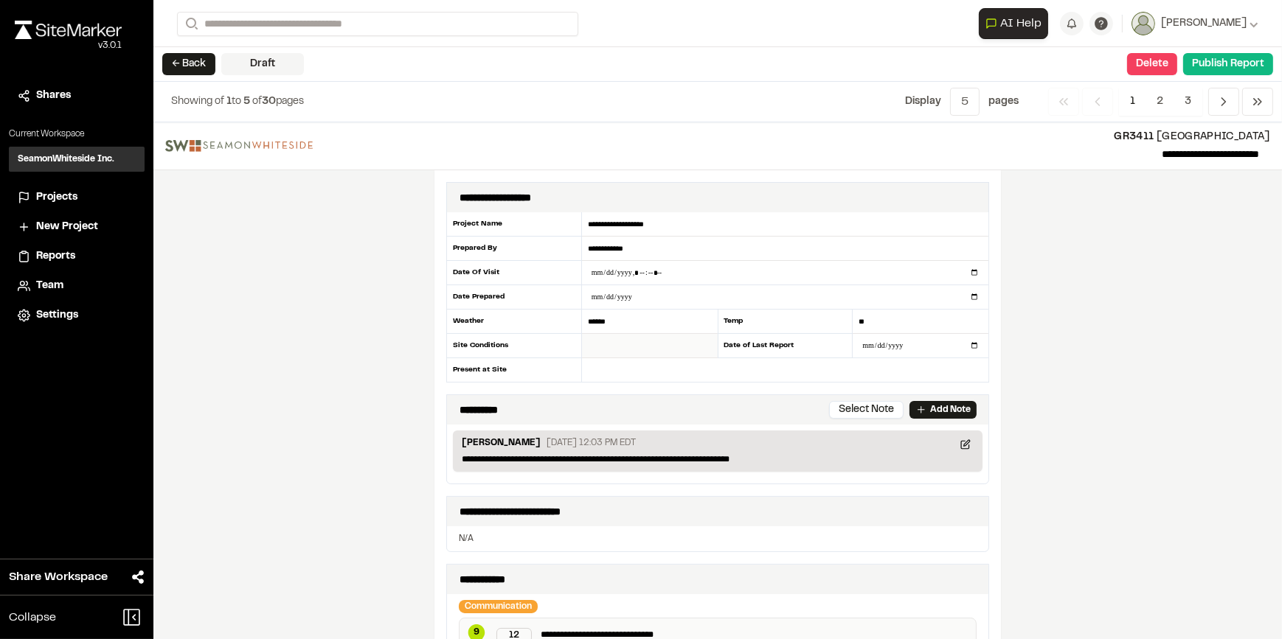
click at [587, 344] on input "text" at bounding box center [650, 346] width 136 height 24
type input "***"
click at [398, 392] on div "**********" at bounding box center [717, 380] width 1128 height 517
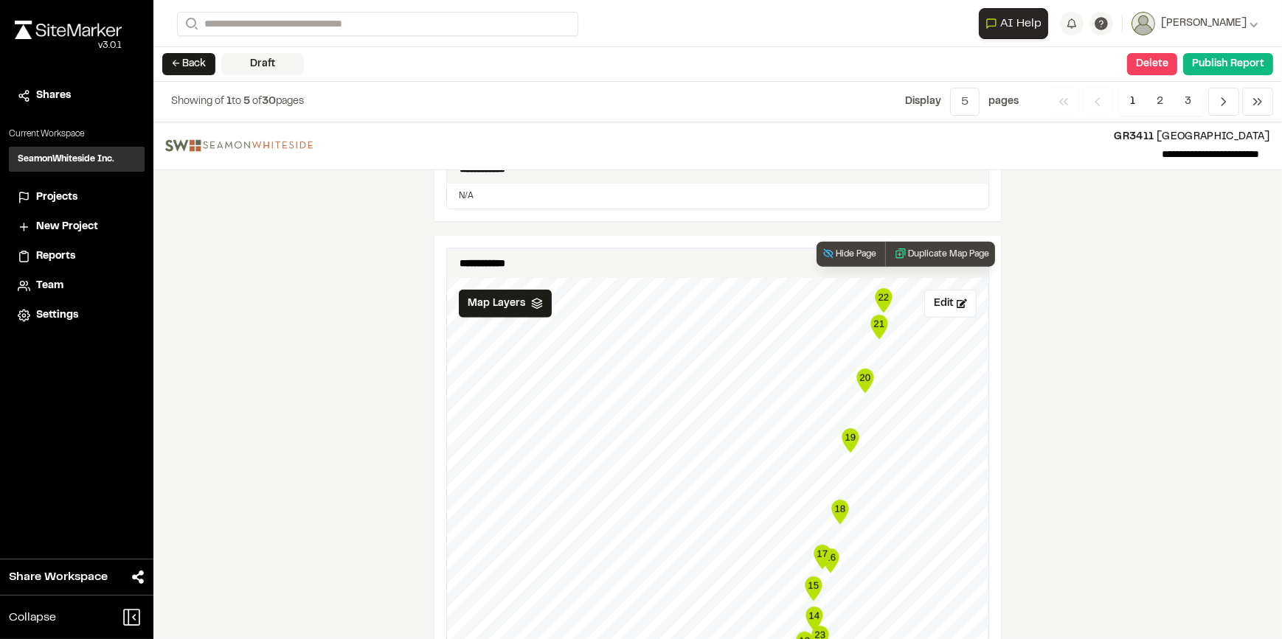
scroll to position [1877, 0]
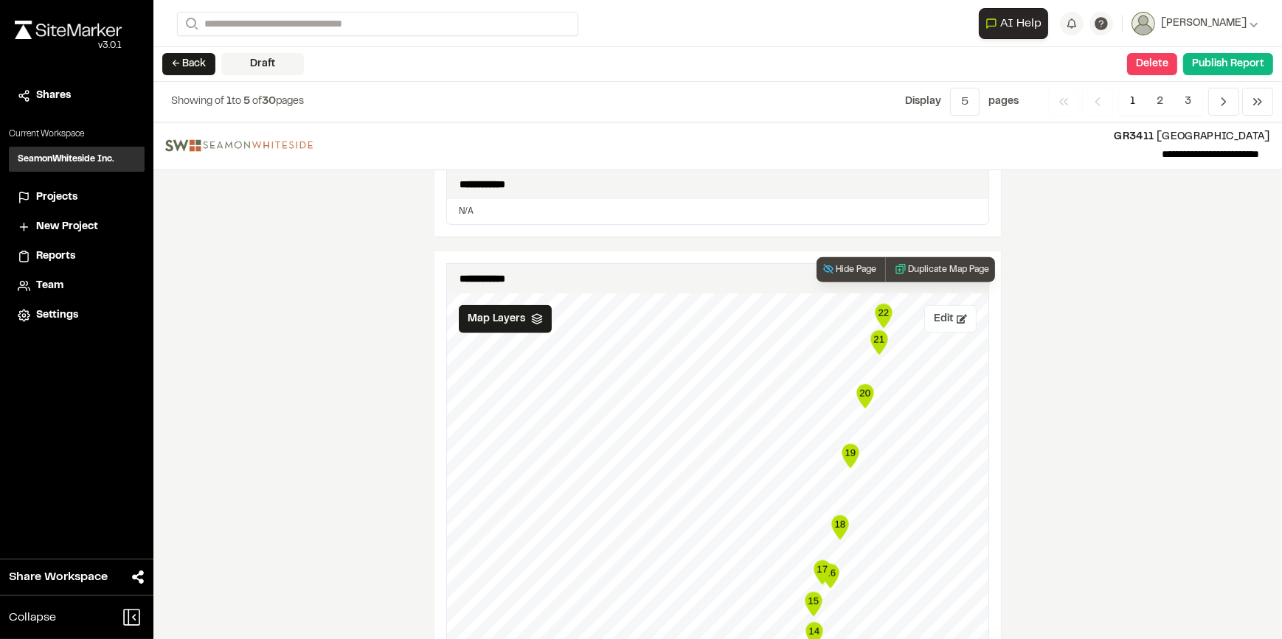
click at [936, 312] on button "Edit" at bounding box center [950, 319] width 52 height 28
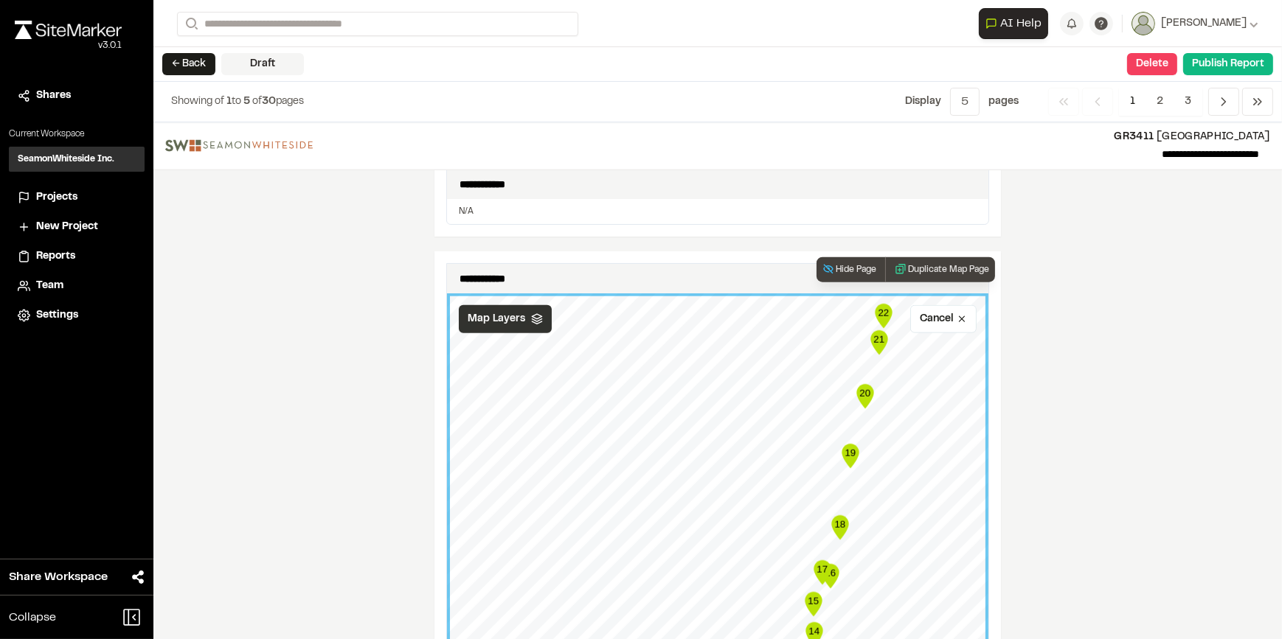
click at [473, 312] on span "Map Layers" at bounding box center [497, 319] width 58 height 16
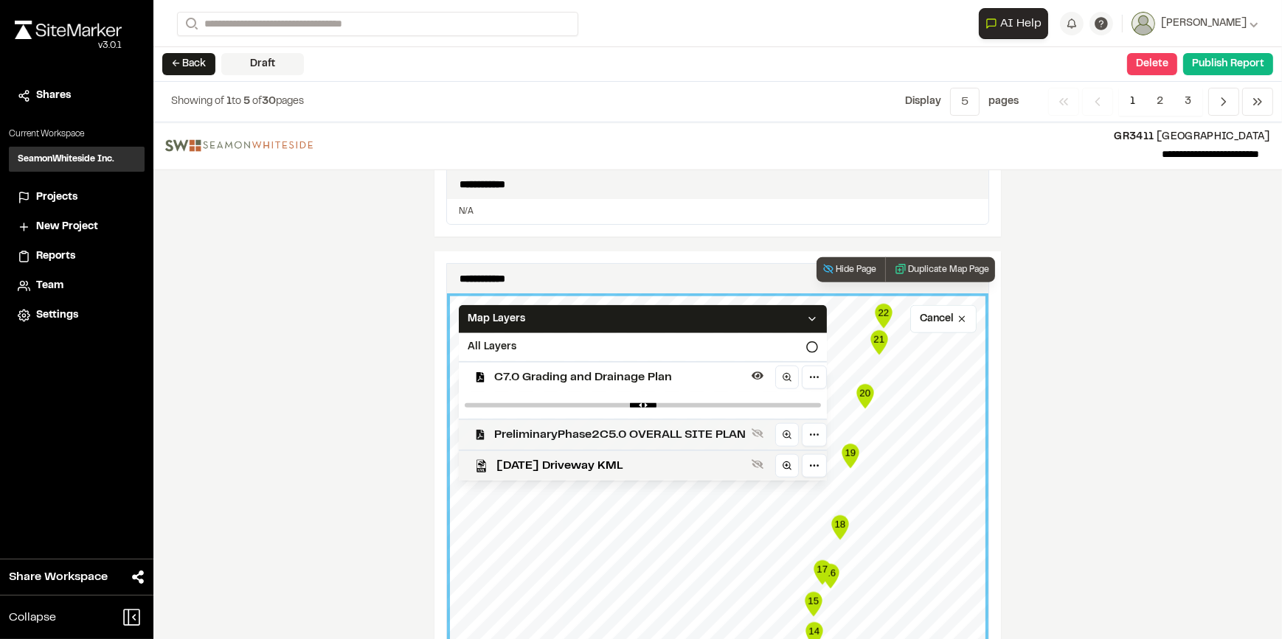
click at [544, 428] on span "PreliminaryPhase2C5.0 OVERALL SITE PLAN" at bounding box center [619, 435] width 251 height 18
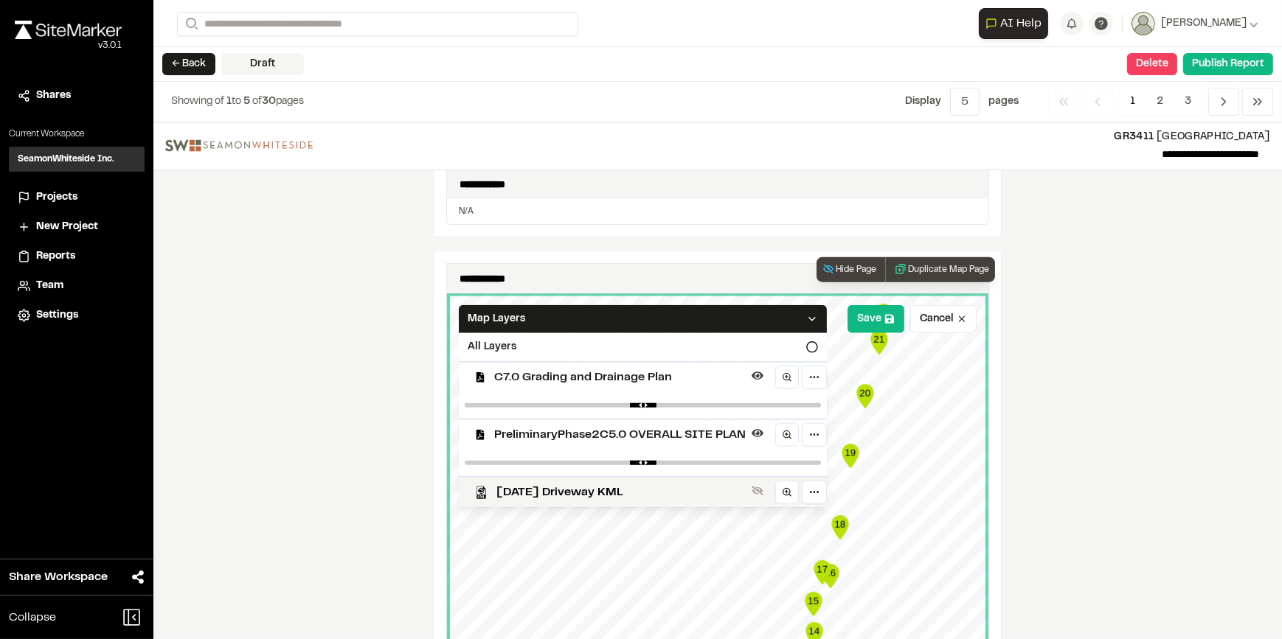
click at [591, 375] on span "C7.0 Grading and Drainage Plan" at bounding box center [619, 378] width 251 height 18
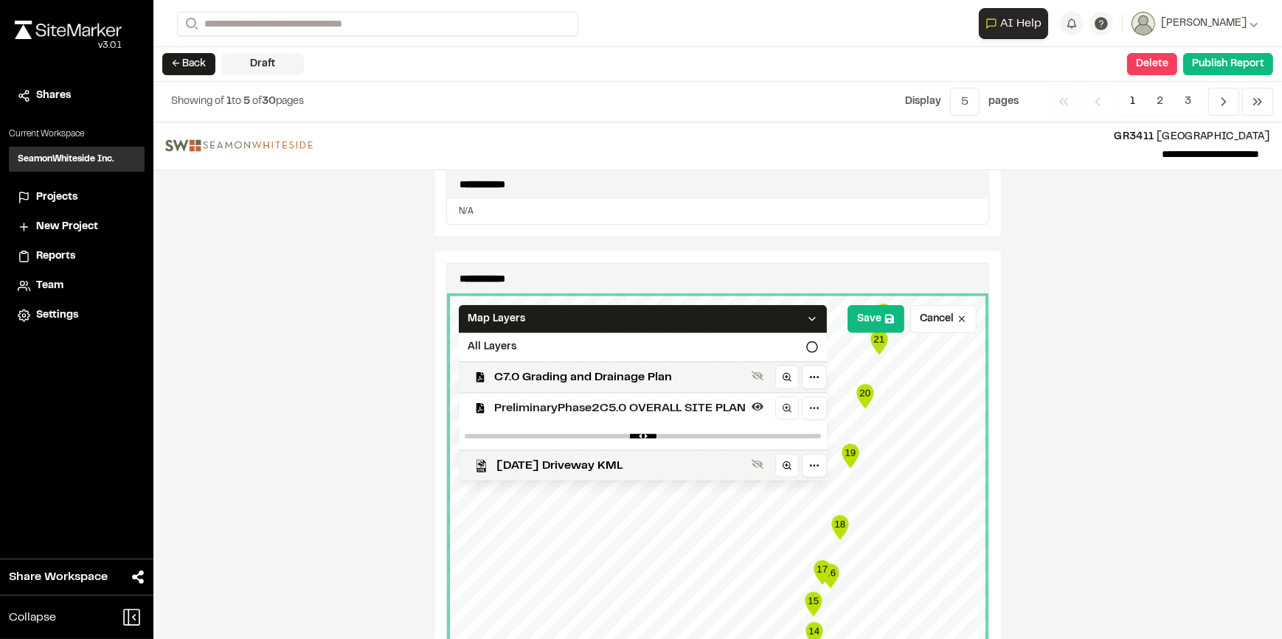
click at [302, 380] on div "**********" at bounding box center [717, 380] width 1128 height 517
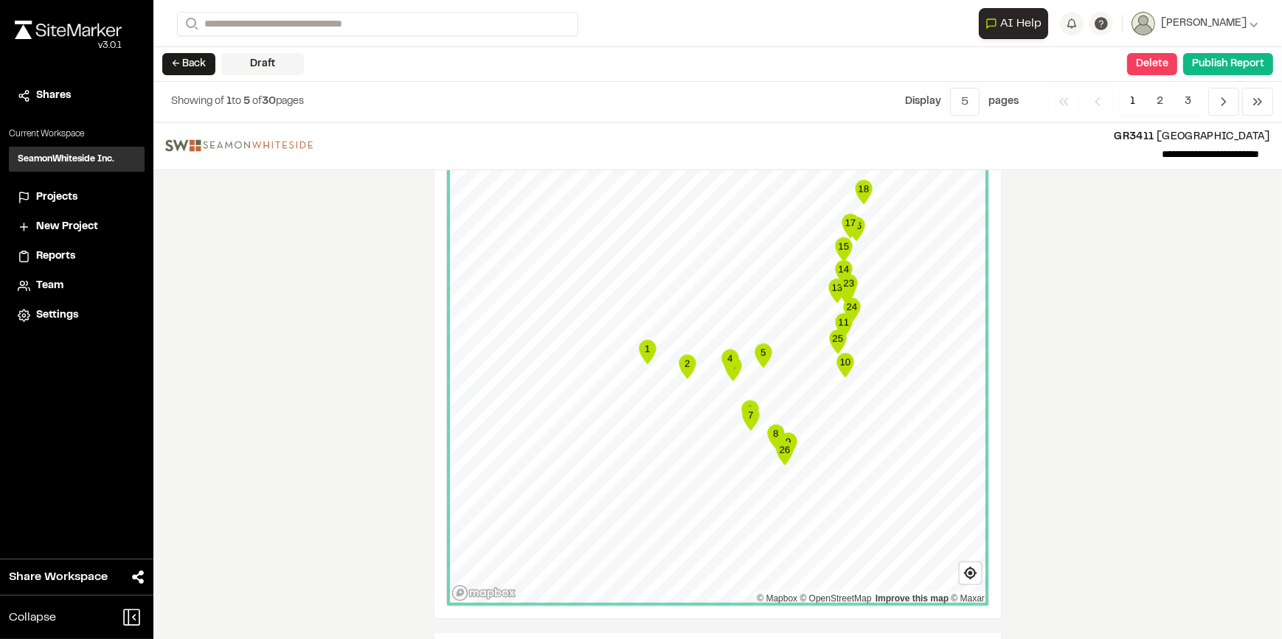
scroll to position [2145, 0]
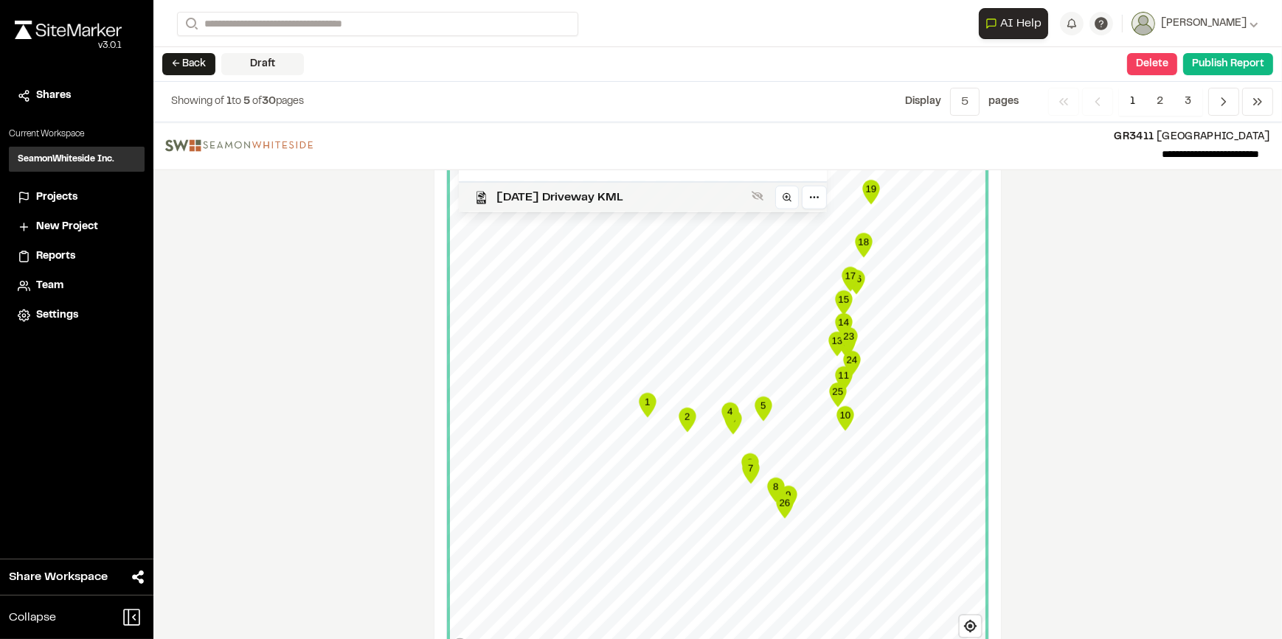
click at [686, 191] on span "[DATE] Driveway KML" at bounding box center [620, 198] width 249 height 18
click at [590, 192] on span "[DATE] Driveway KML" at bounding box center [620, 198] width 249 height 18
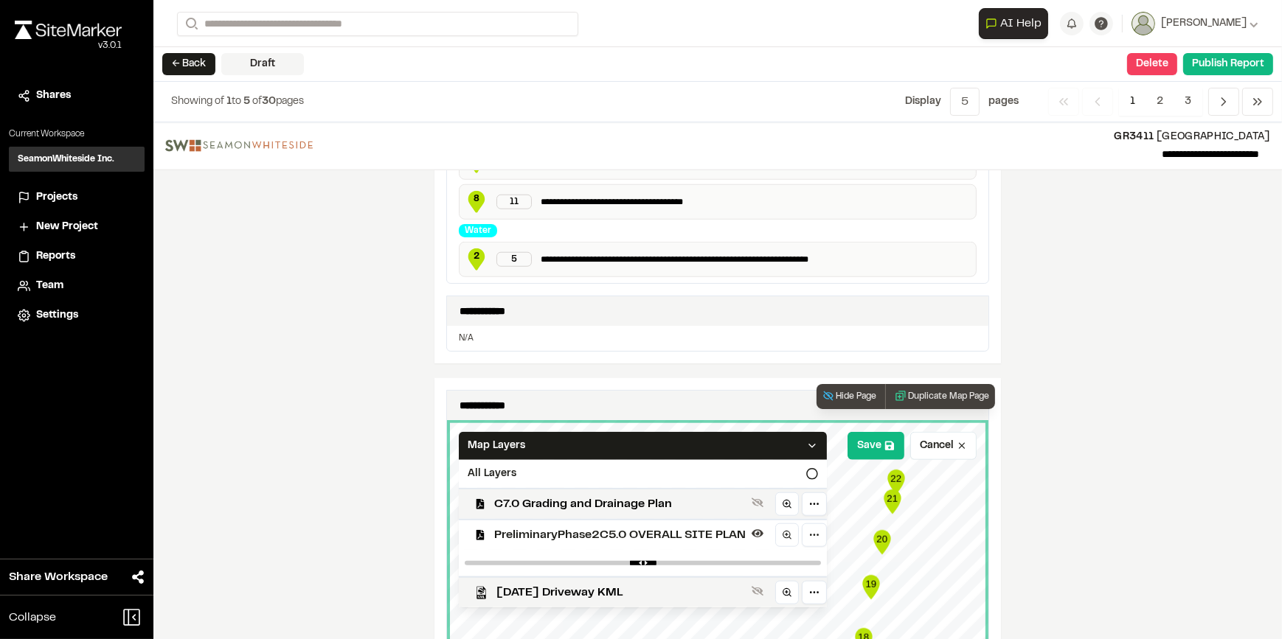
scroll to position [1743, 0]
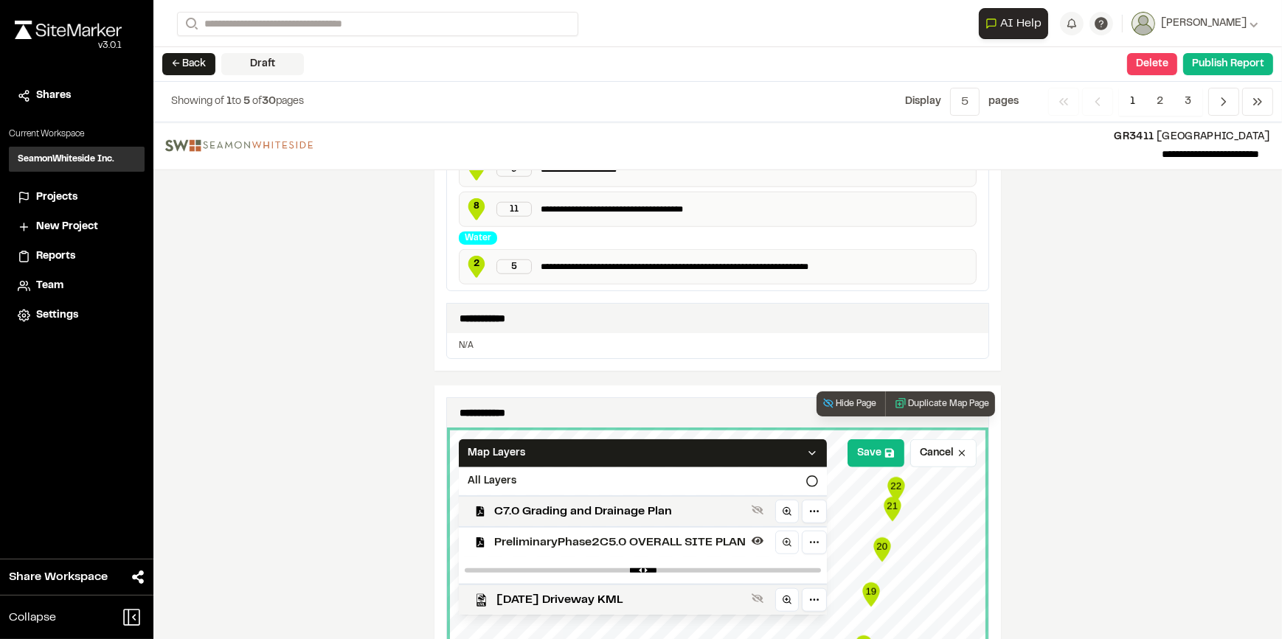
click at [610, 536] on span "PreliminaryPhase2C5.0 OVERALL SITE PLAN" at bounding box center [619, 543] width 251 height 18
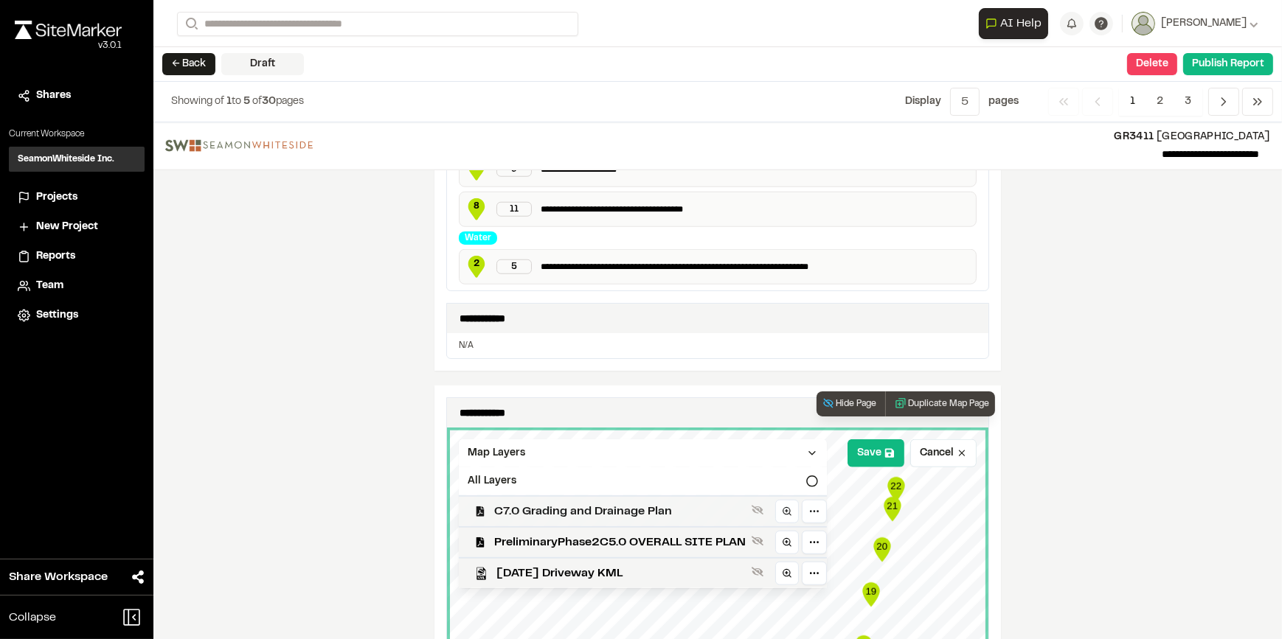
click at [611, 503] on span "C7.0 Grading and Drainage Plan" at bounding box center [619, 512] width 251 height 18
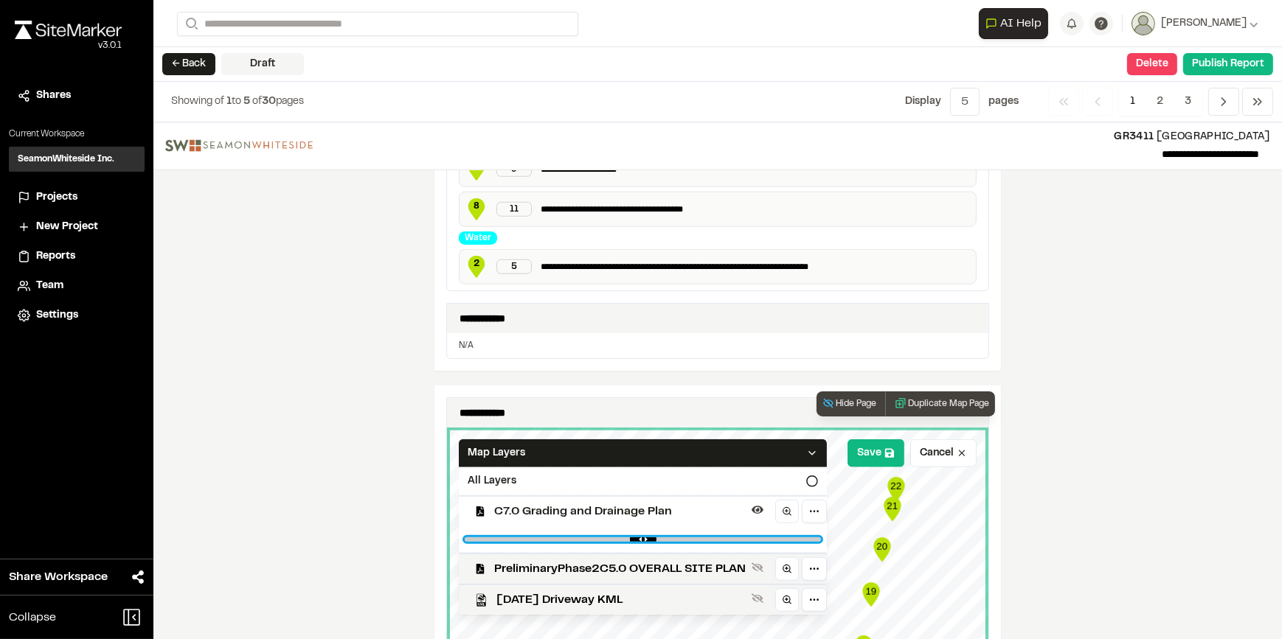
type input "****"
click at [626, 538] on input "range" at bounding box center [643, 540] width 356 height 4
click at [685, 561] on span "PreliminaryPhase2C5.0 OVERALL SITE PLAN" at bounding box center [619, 570] width 251 height 18
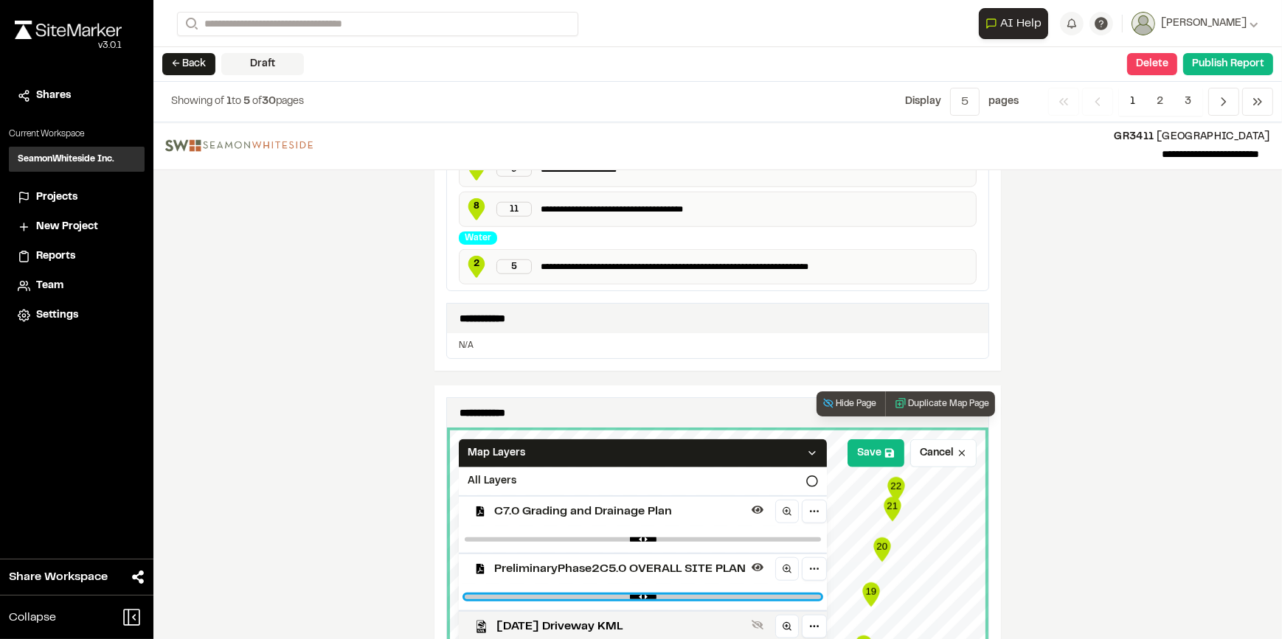
drag, startPoint x: 803, startPoint y: 590, endPoint x: 611, endPoint y: 569, distance: 192.9
type input "****"
click at [611, 595] on input "range" at bounding box center [643, 597] width 356 height 4
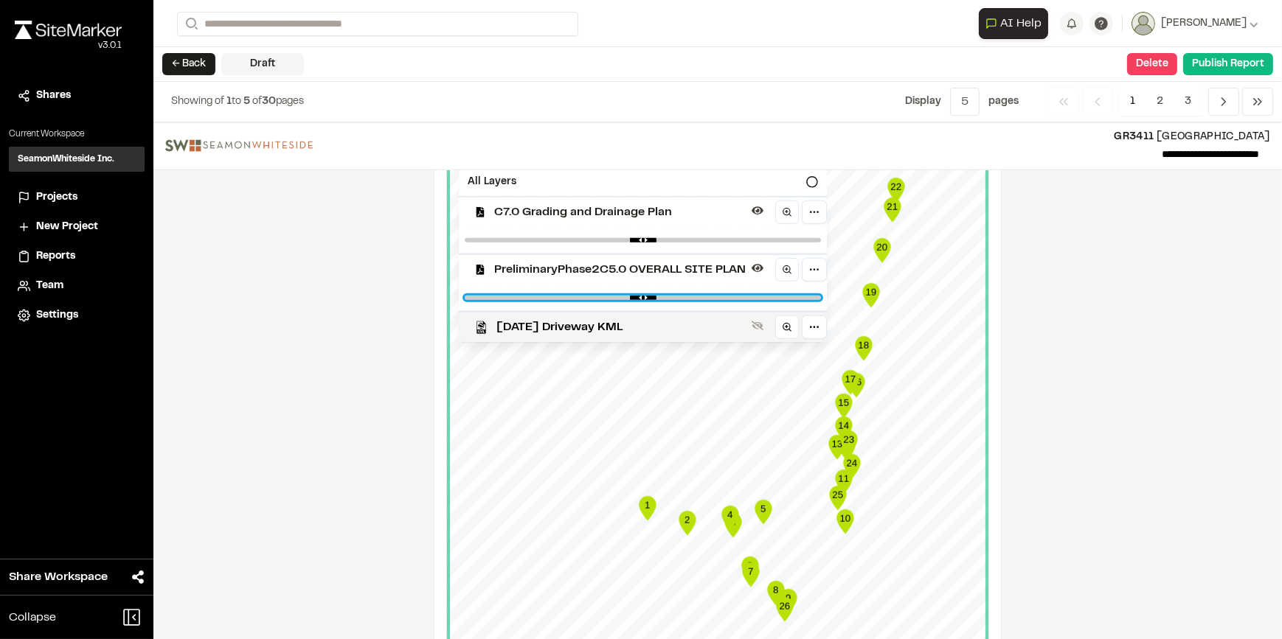
scroll to position [2011, 0]
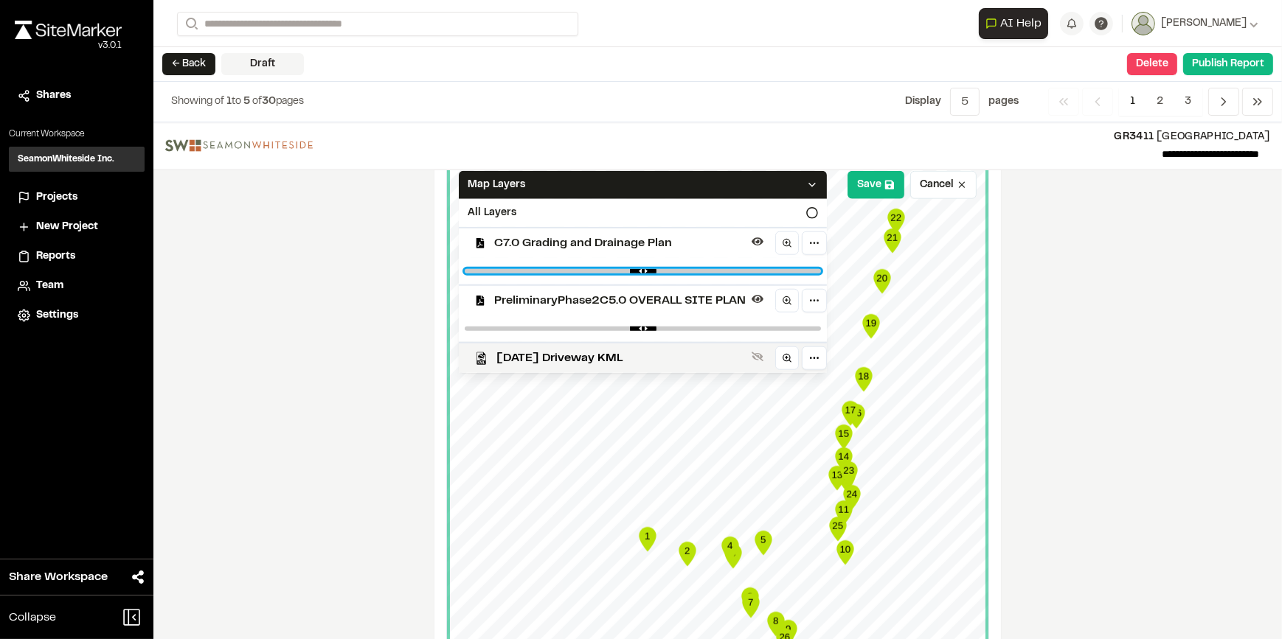
drag, startPoint x: 616, startPoint y: 266, endPoint x: 652, endPoint y: 266, distance: 36.1
click at [652, 269] on input "range" at bounding box center [643, 271] width 356 height 4
drag, startPoint x: 642, startPoint y: 266, endPoint x: 721, endPoint y: 266, distance: 78.9
click at [721, 269] on input "range" at bounding box center [643, 271] width 356 height 4
drag, startPoint x: 721, startPoint y: 266, endPoint x: 692, endPoint y: 266, distance: 29.5
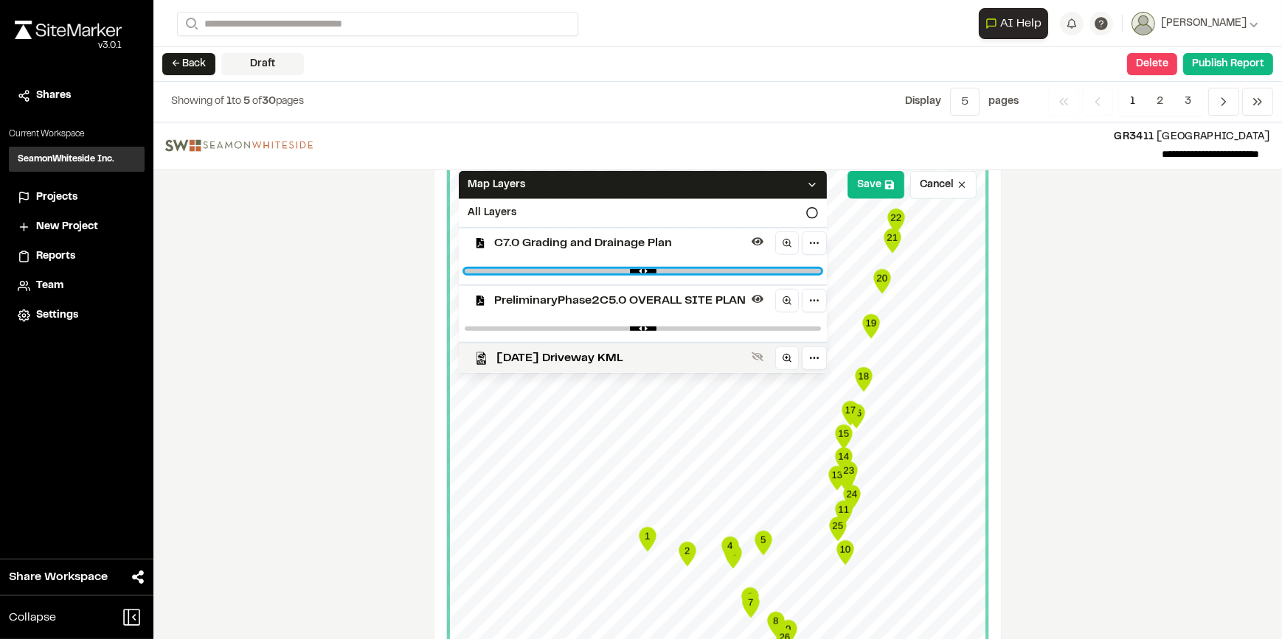
type input "****"
click at [692, 269] on input "range" at bounding box center [643, 271] width 356 height 4
drag, startPoint x: 606, startPoint y: 319, endPoint x: 627, endPoint y: 324, distance: 21.1
click at [627, 324] on div at bounding box center [643, 329] width 368 height 27
click at [1043, 345] on div "**********" at bounding box center [717, 380] width 1128 height 517
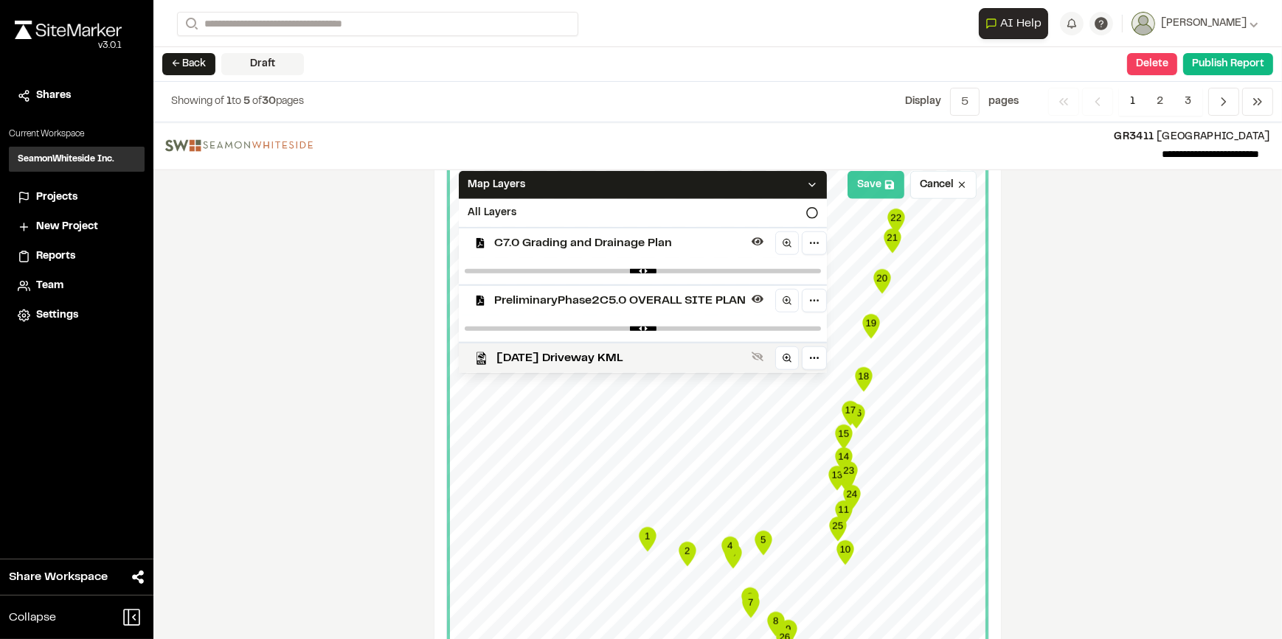
click at [867, 181] on button "Save" at bounding box center [875, 185] width 57 height 28
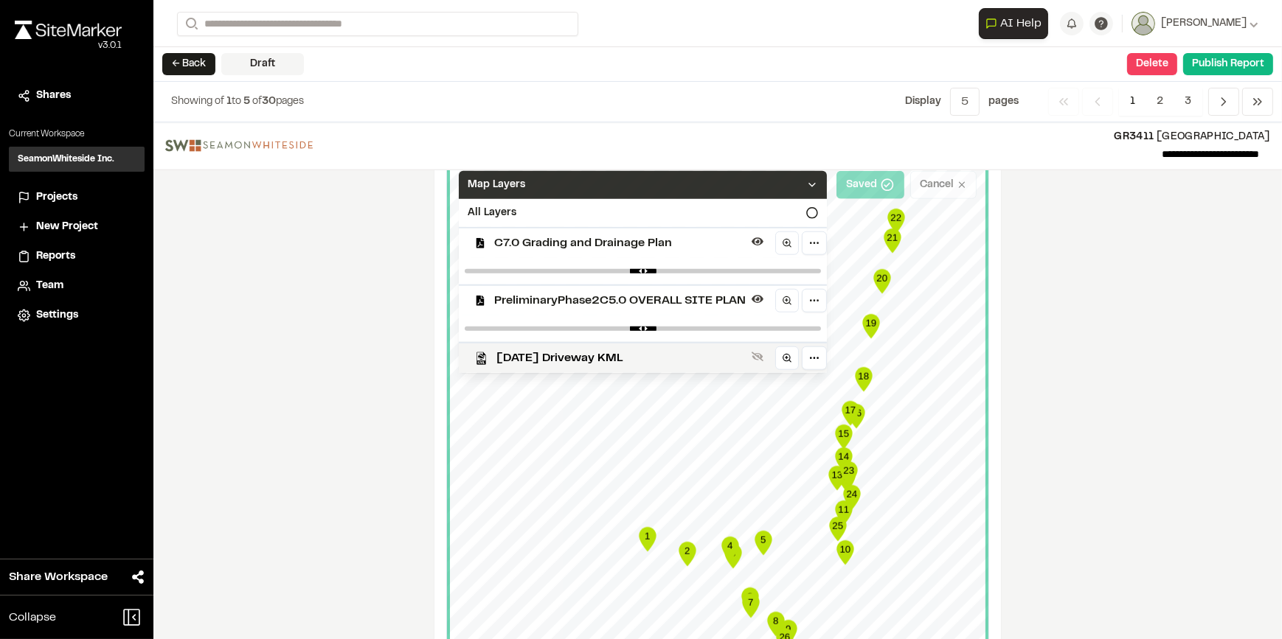
click at [808, 187] on div "Map Layers" at bounding box center [643, 185] width 368 height 28
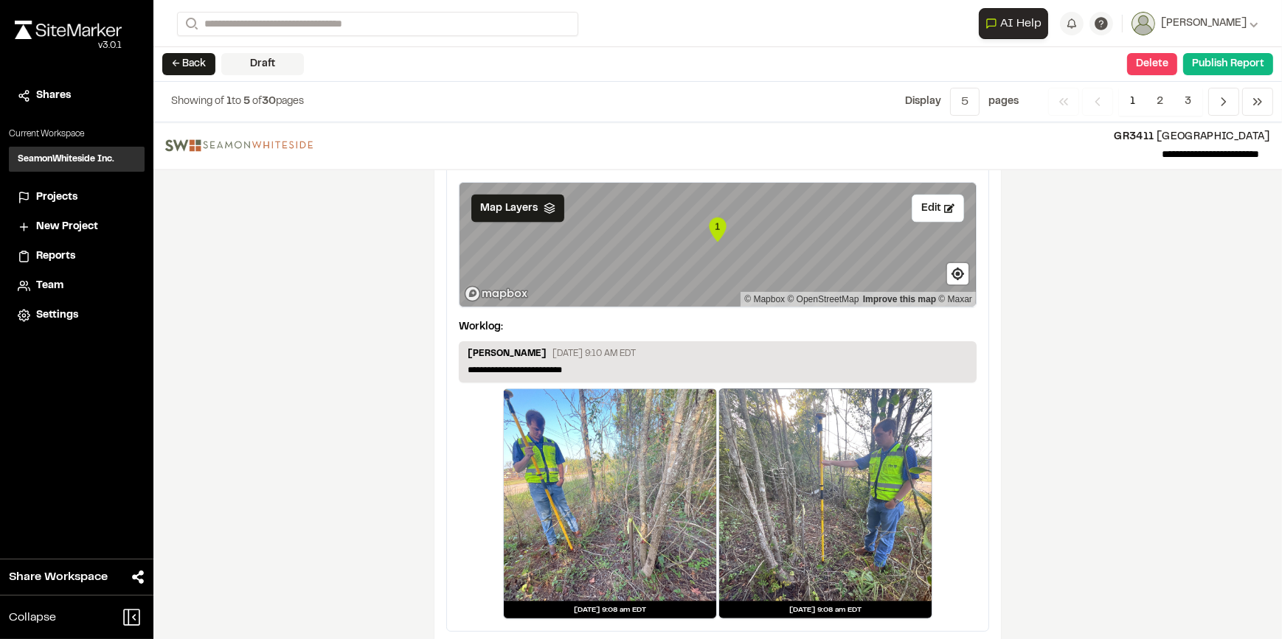
scroll to position [2797, 0]
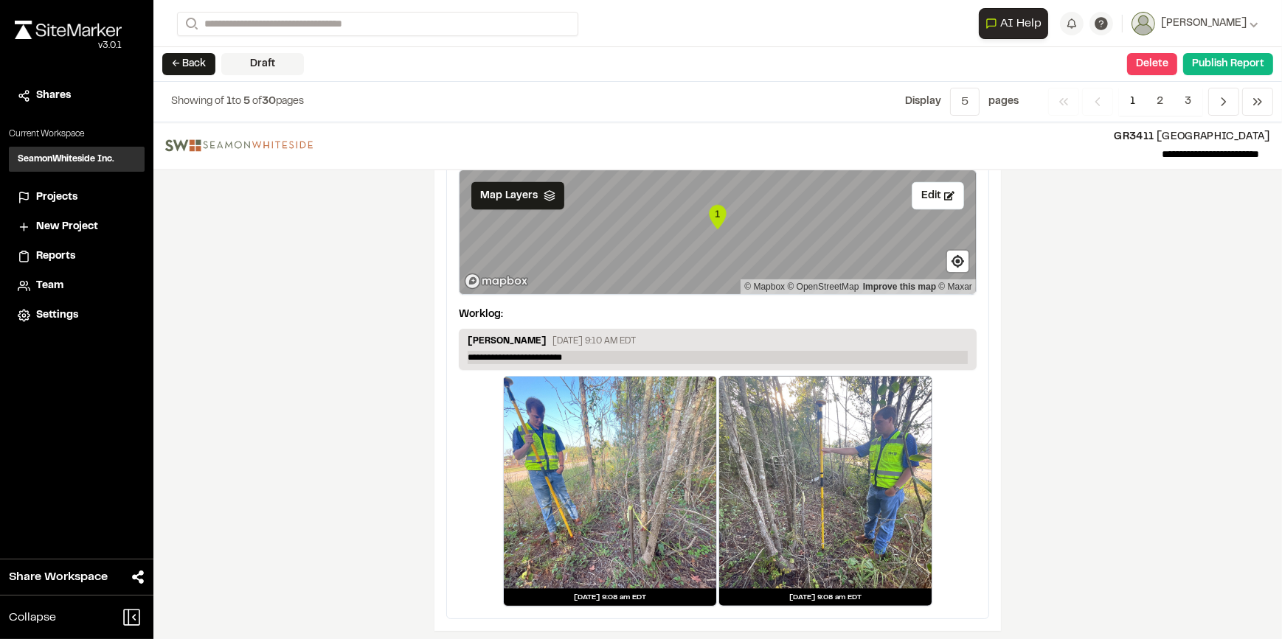
click at [609, 353] on p "**********" at bounding box center [718, 357] width 500 height 13
click at [1162, 103] on span "2" at bounding box center [1159, 102] width 29 height 28
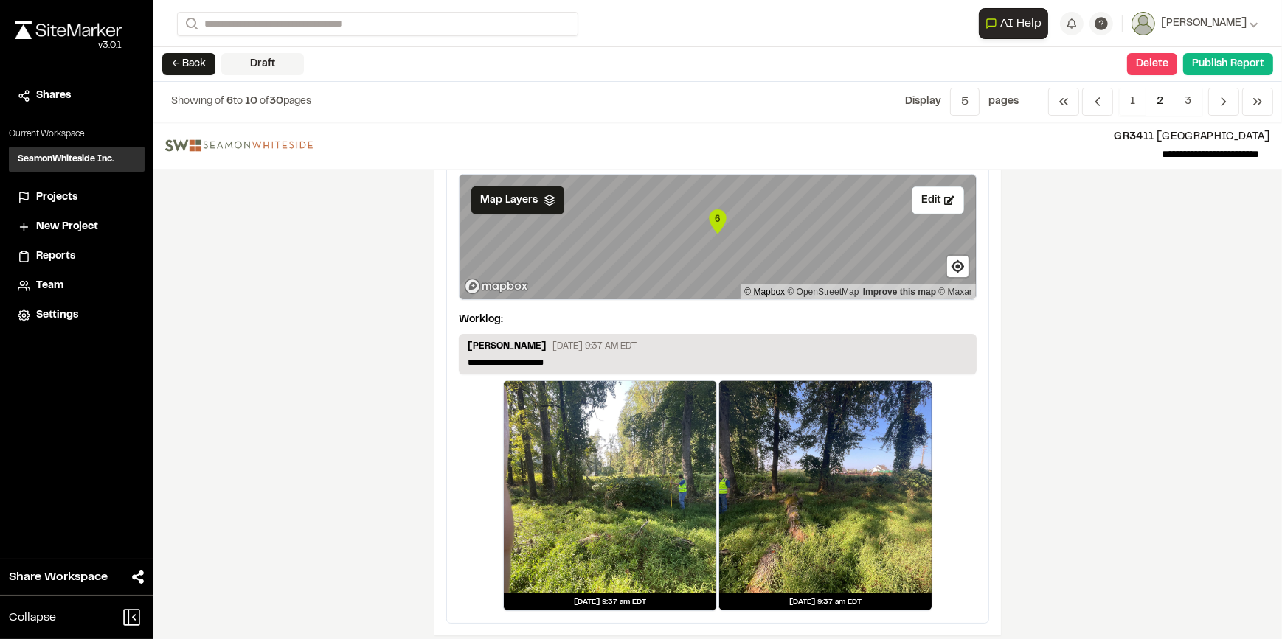
scroll to position [2202, 0]
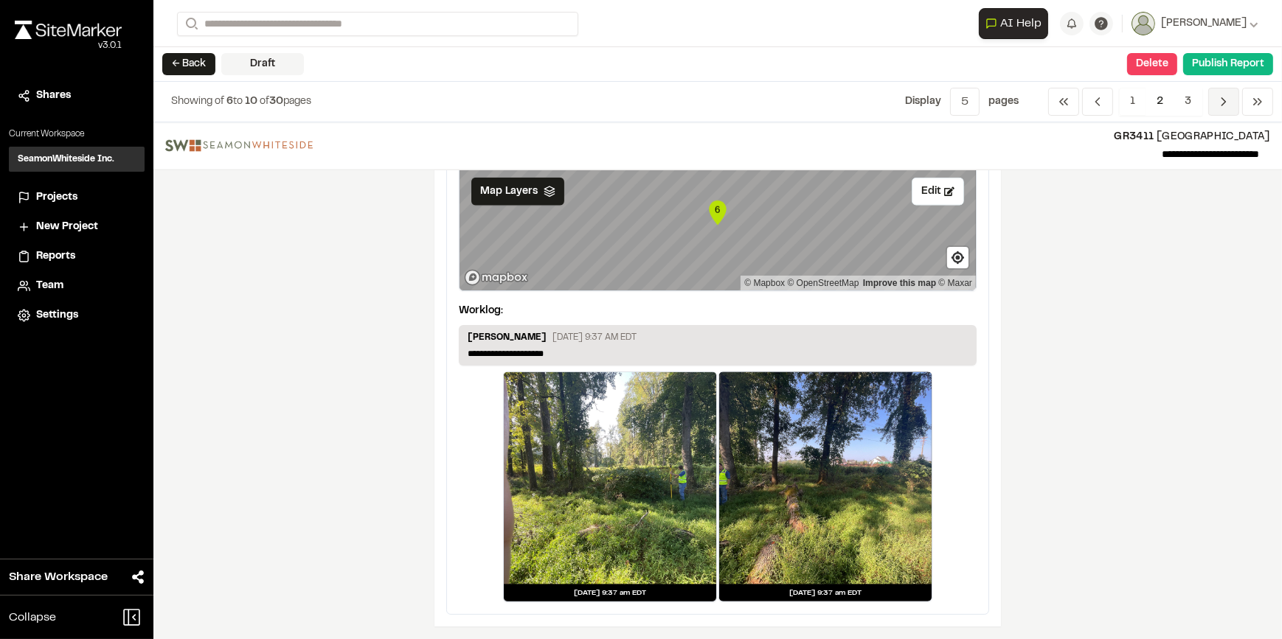
click at [1224, 105] on icon "Navigation" at bounding box center [1223, 101] width 15 height 15
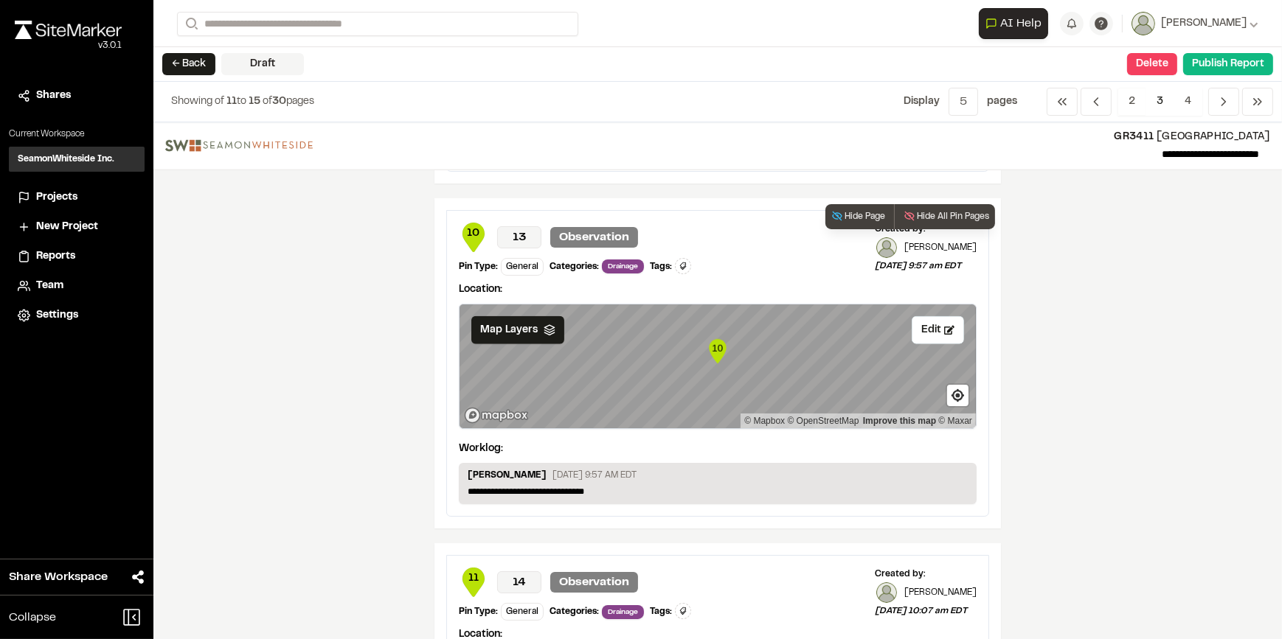
scroll to position [1676, 0]
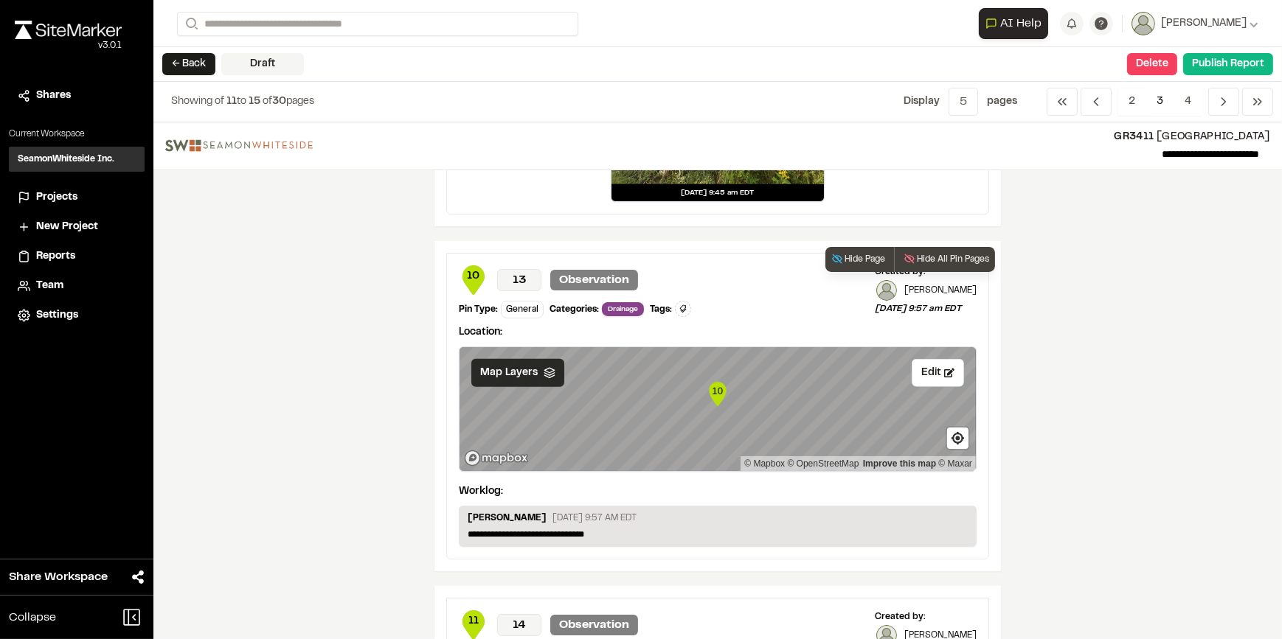
click at [517, 369] on span "Map Layers" at bounding box center [509, 373] width 58 height 16
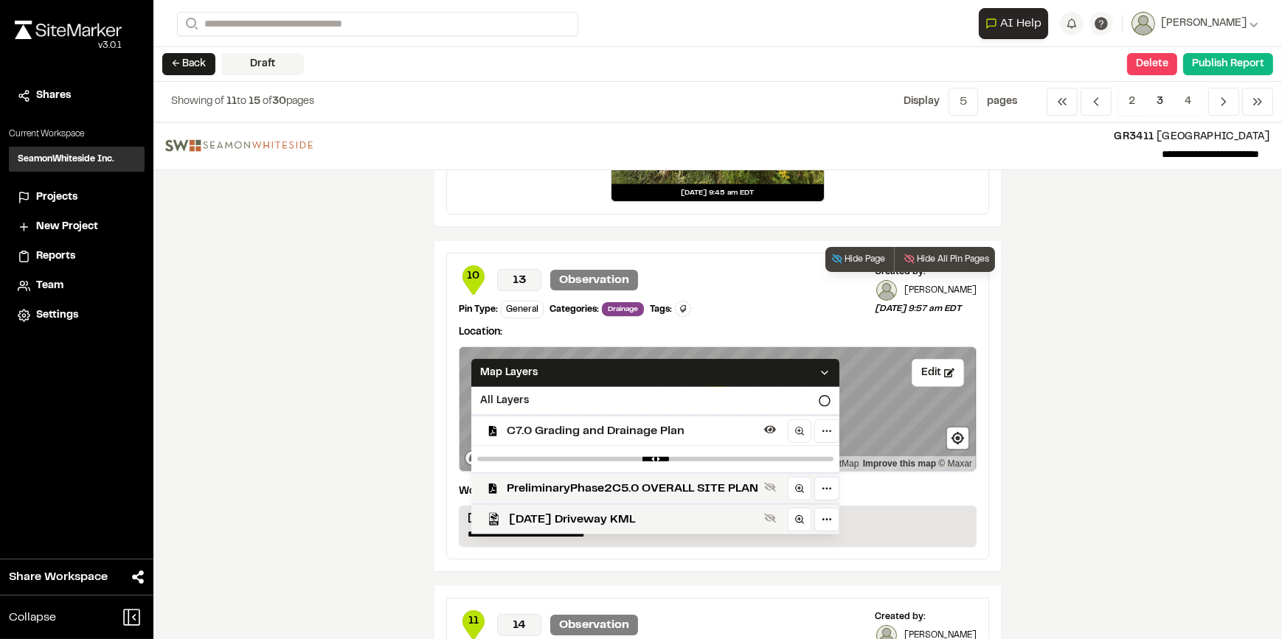
click at [578, 429] on span "C7.0 Grading and Drainage Plan" at bounding box center [632, 432] width 251 height 18
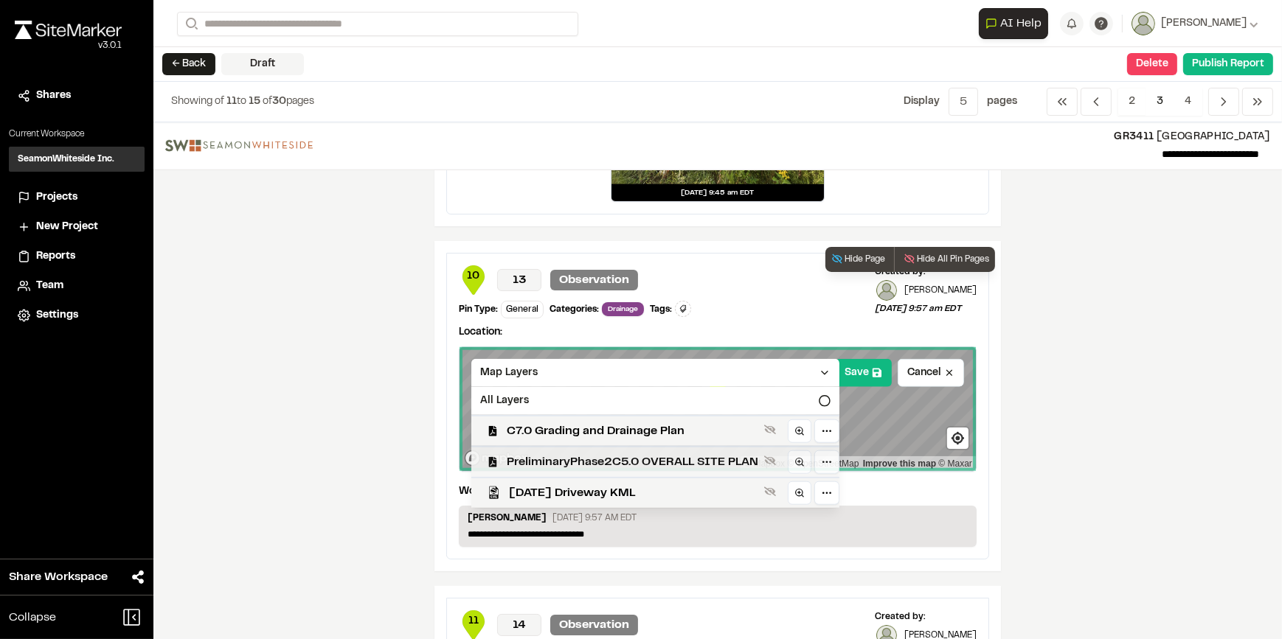
click at [634, 450] on div "PreliminaryPhase2C5.0 OVERALL SITE PLAN" at bounding box center [649, 461] width 380 height 31
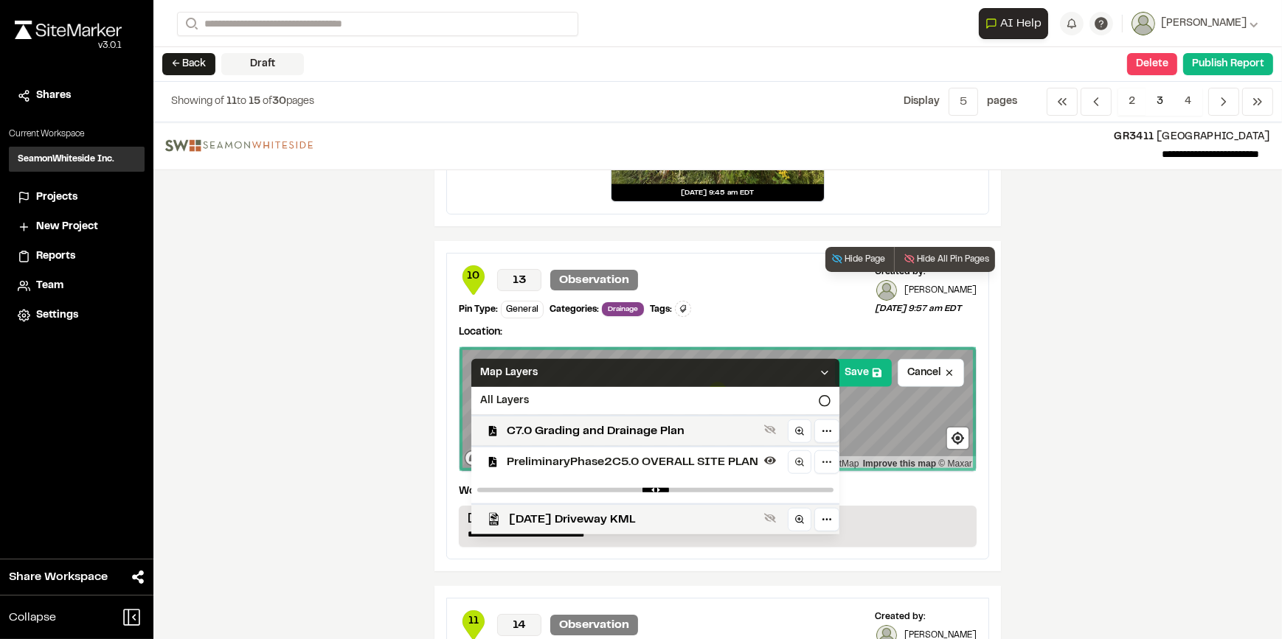
click at [819, 370] on icon at bounding box center [825, 373] width 12 height 12
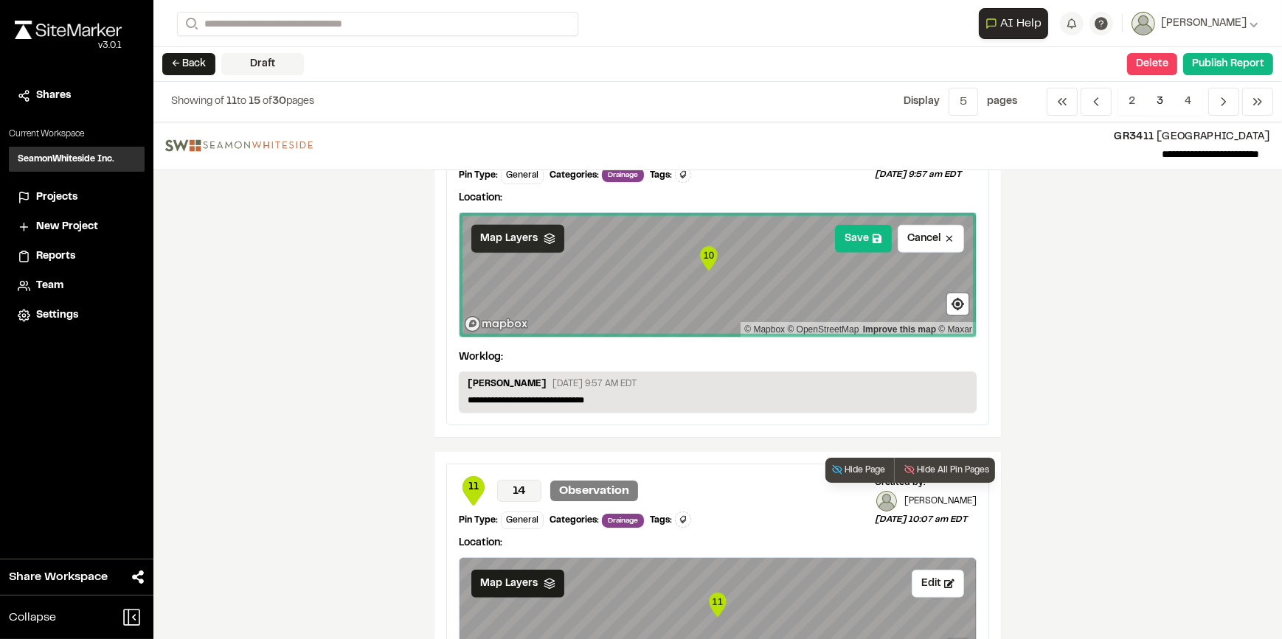
scroll to position [1877, 0]
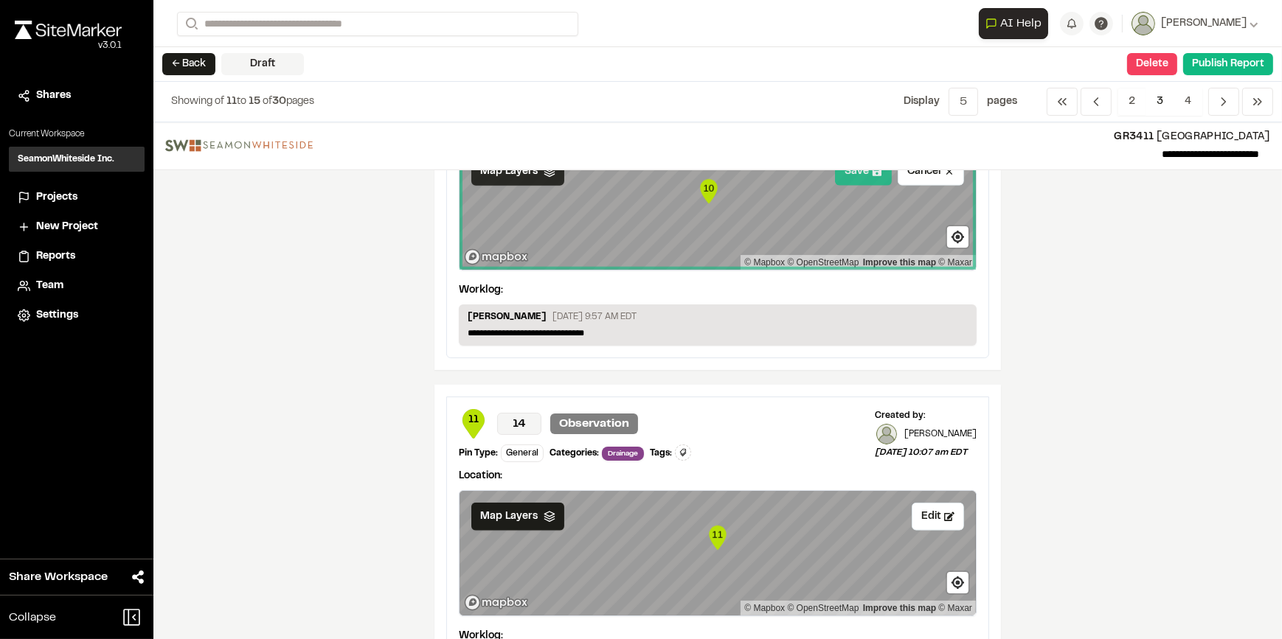
click at [848, 176] on button "Save" at bounding box center [863, 172] width 57 height 28
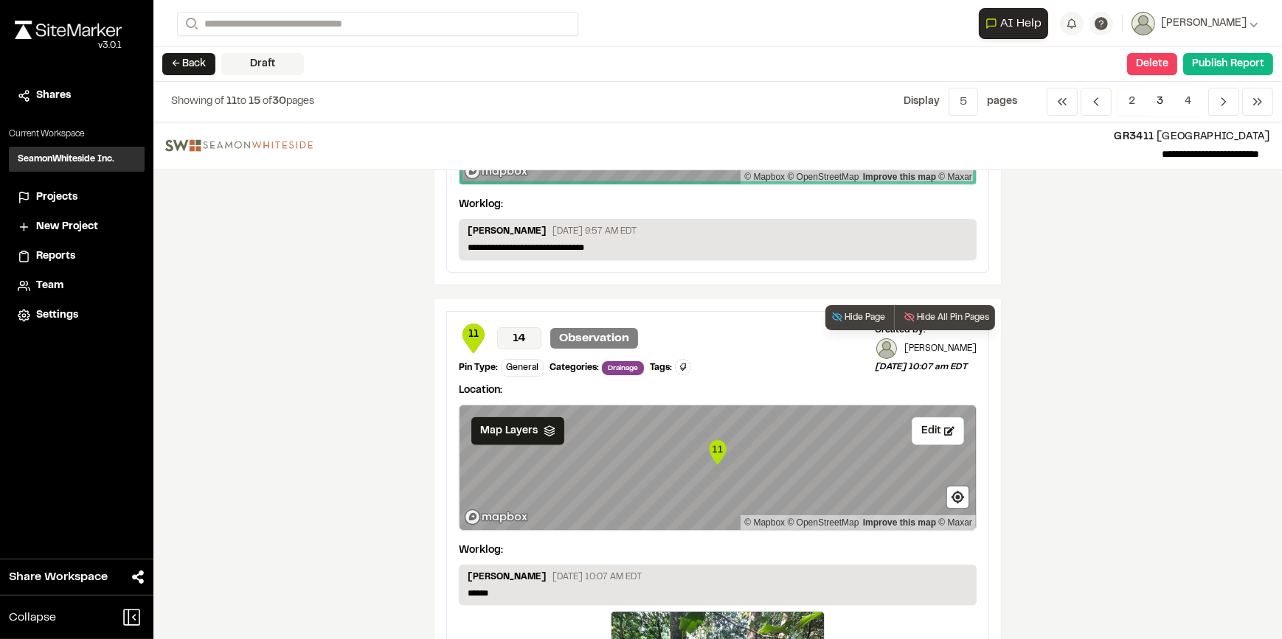
scroll to position [2011, 0]
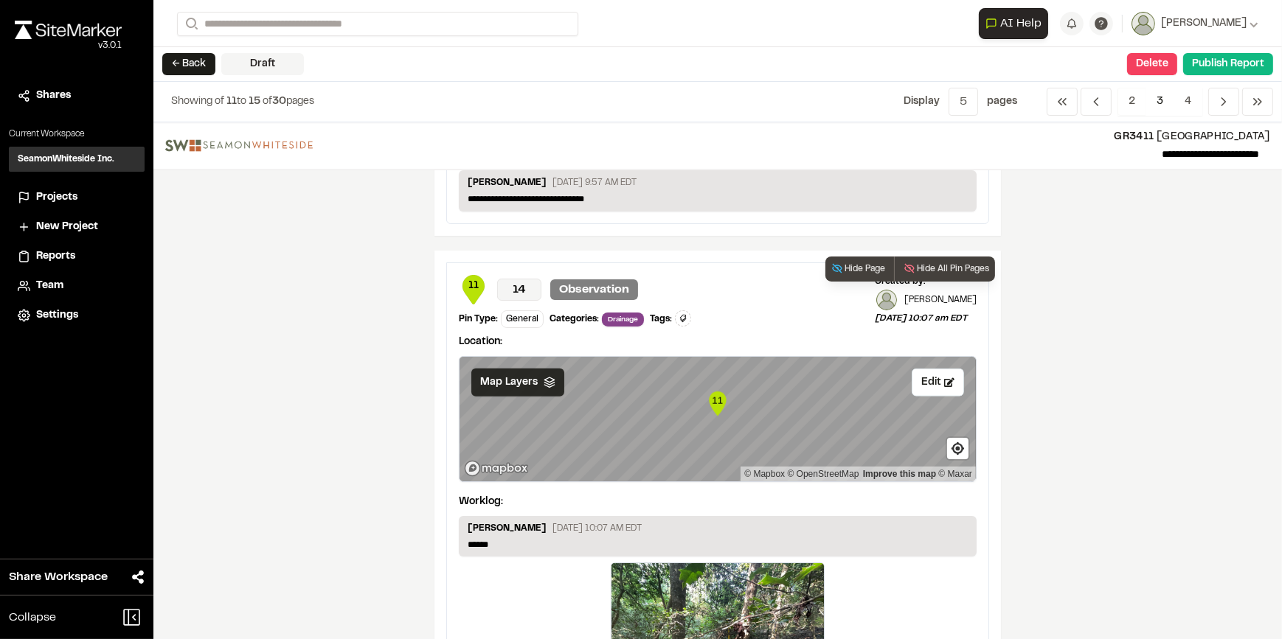
click at [527, 378] on span "Map Layers" at bounding box center [509, 383] width 58 height 16
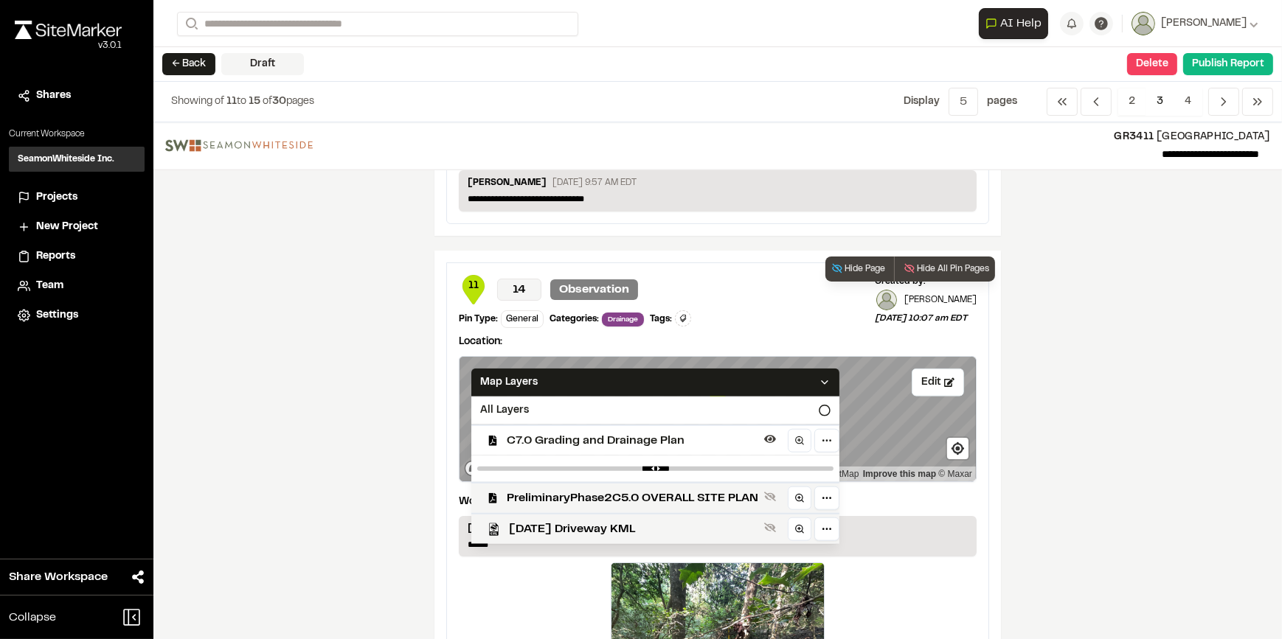
click at [648, 437] on span "C7.0 Grading and Drainage Plan" at bounding box center [632, 441] width 251 height 18
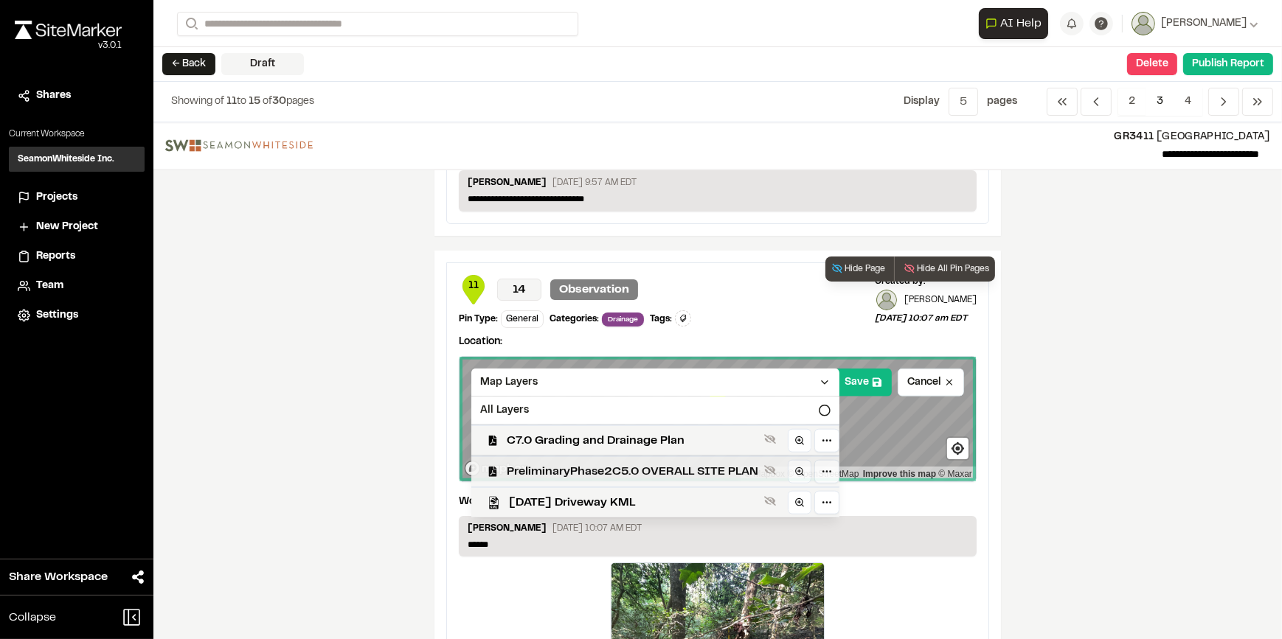
click at [651, 465] on span "PreliminaryPhase2C5.0 OVERALL SITE PLAN" at bounding box center [632, 472] width 251 height 18
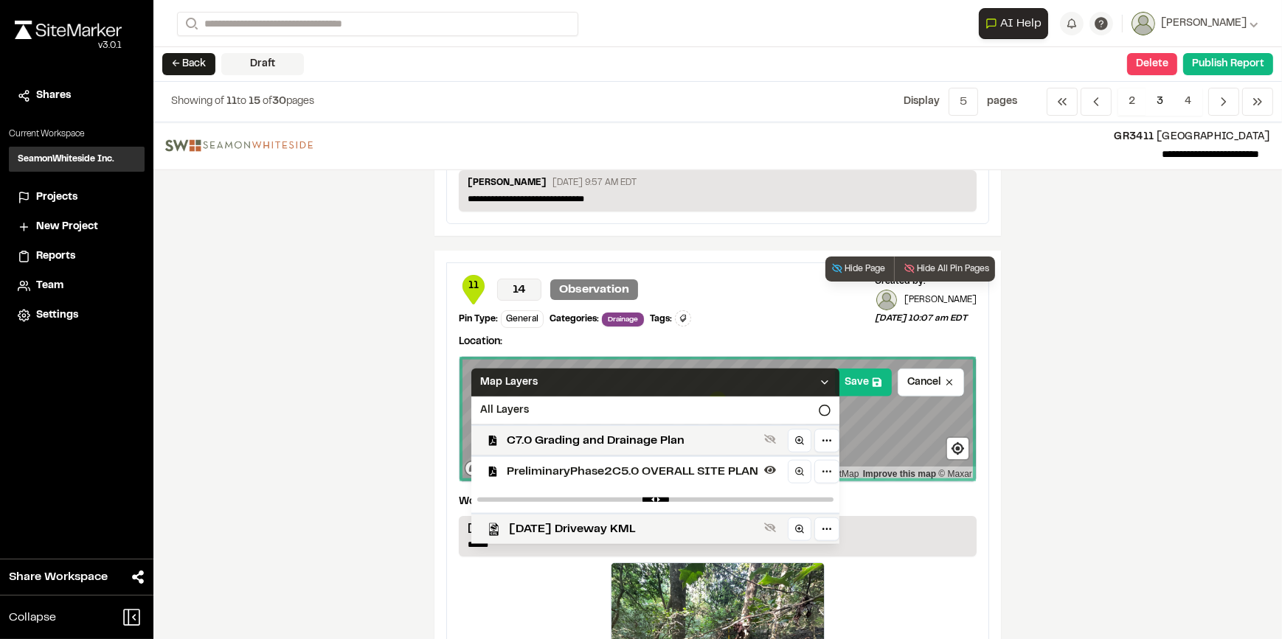
click at [819, 378] on icon at bounding box center [825, 383] width 12 height 12
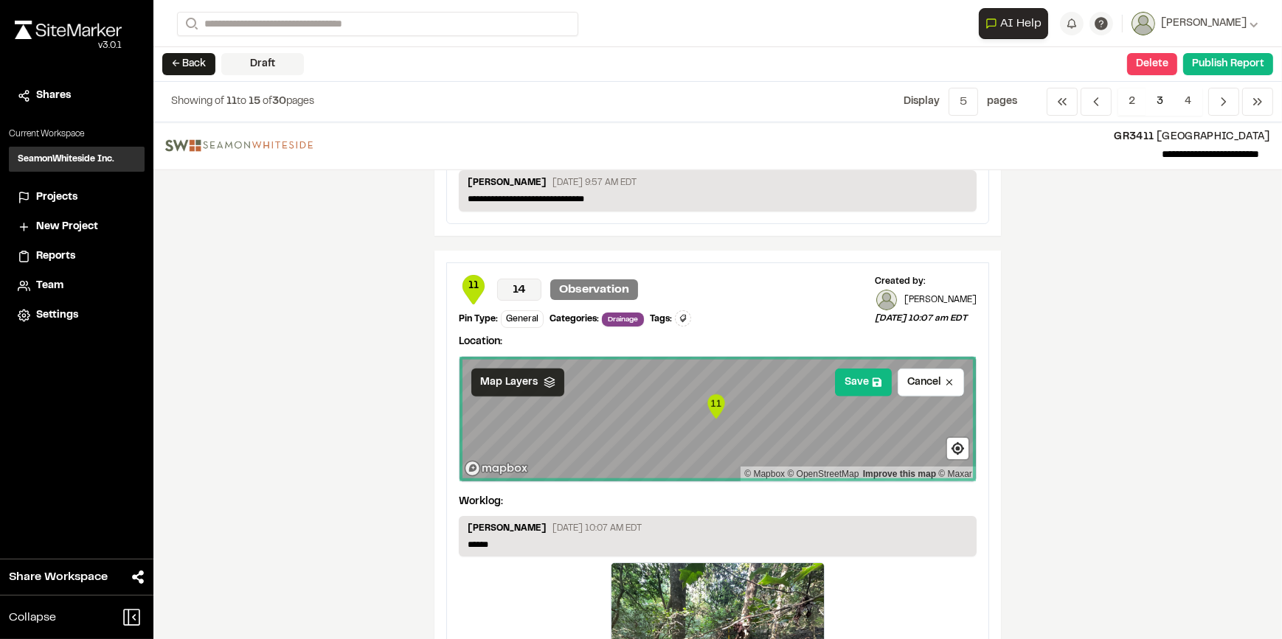
click at [405, 404] on div "**********" at bounding box center [717, 380] width 1128 height 517
click at [872, 382] on icon at bounding box center [877, 383] width 10 height 10
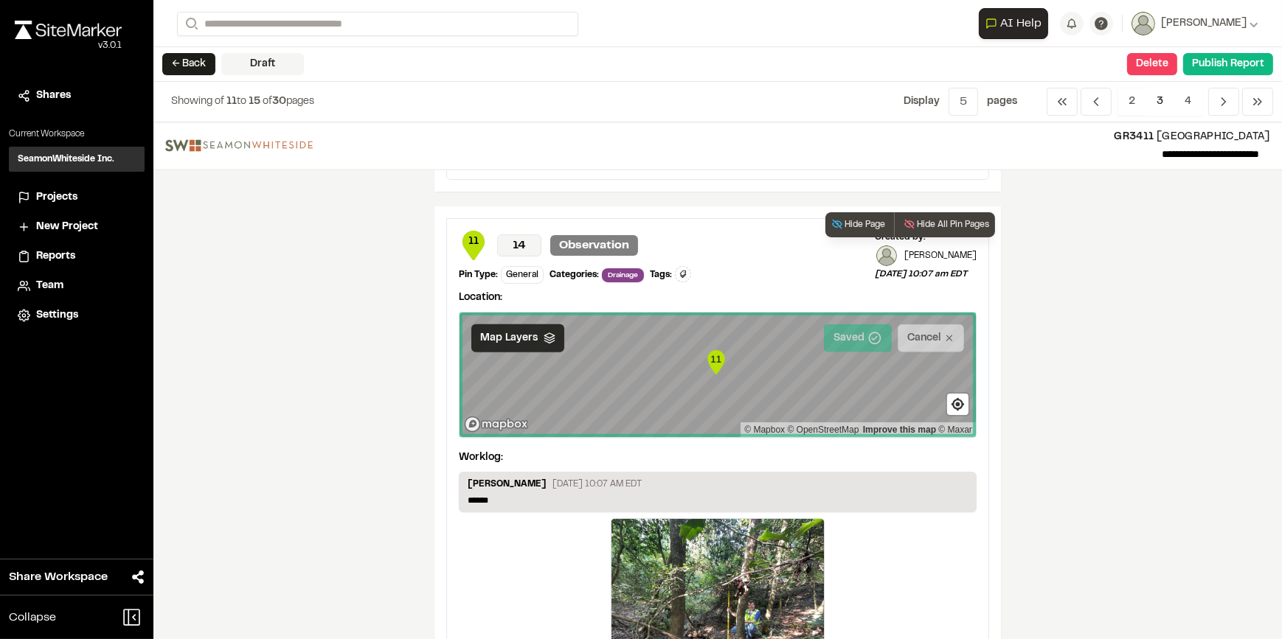
scroll to position [2202, 0]
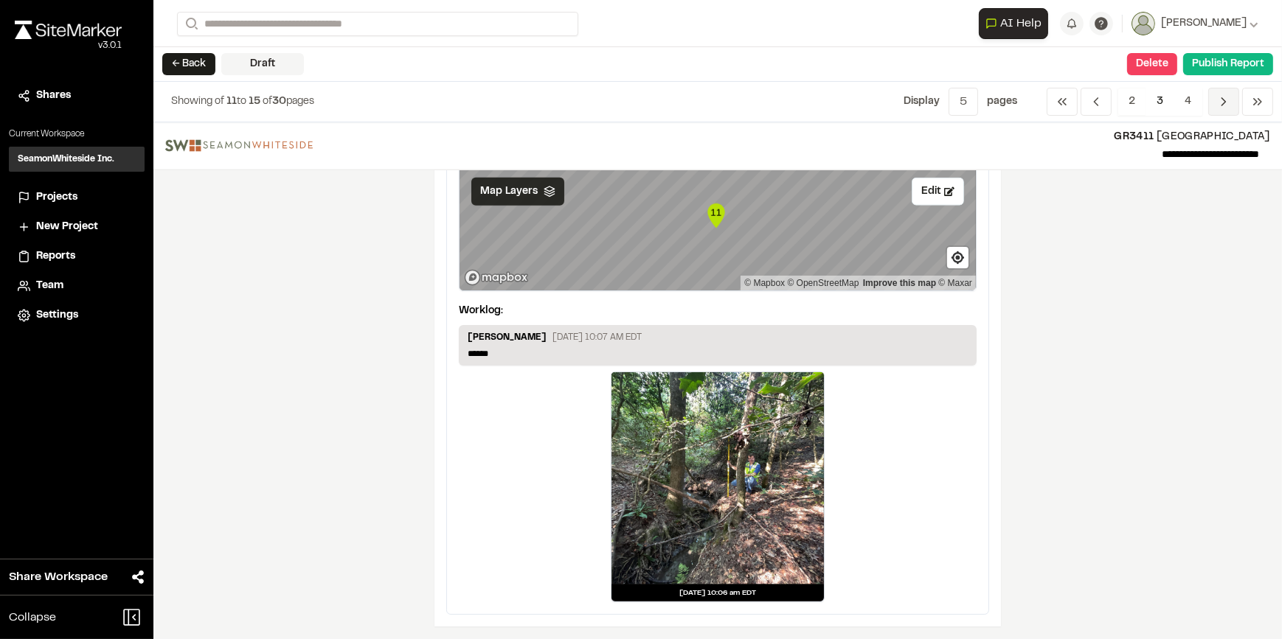
click at [1215, 101] on span "Previous" at bounding box center [1223, 102] width 31 height 28
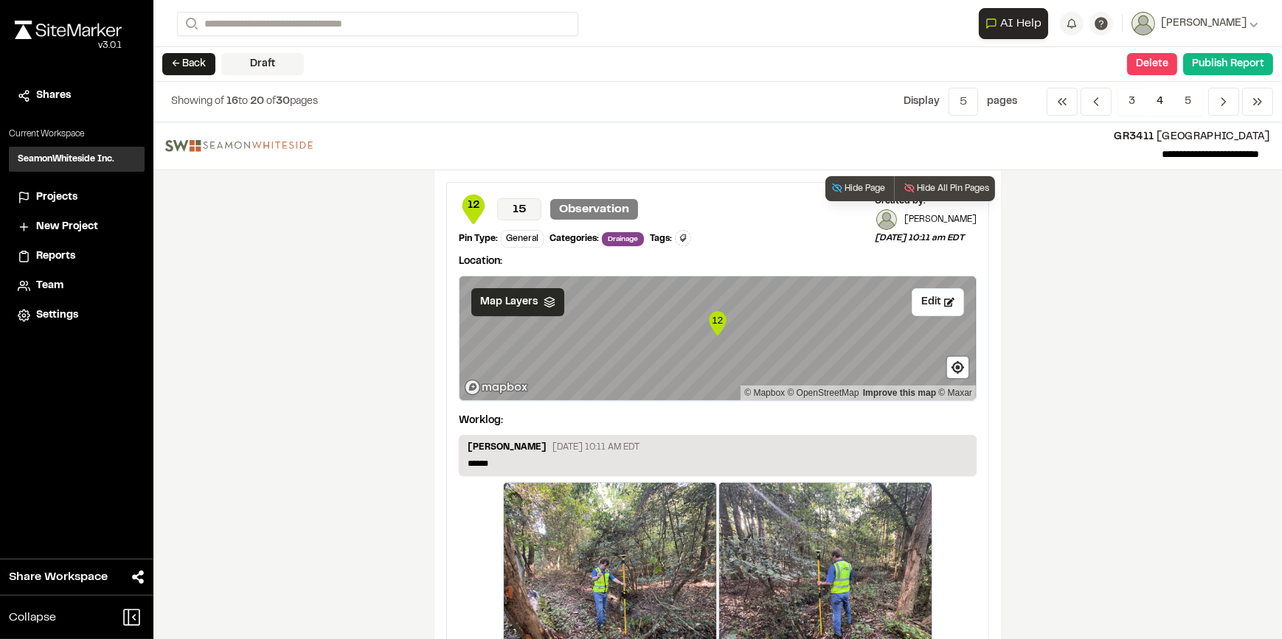
click at [522, 295] on span "Map Layers" at bounding box center [509, 302] width 58 height 16
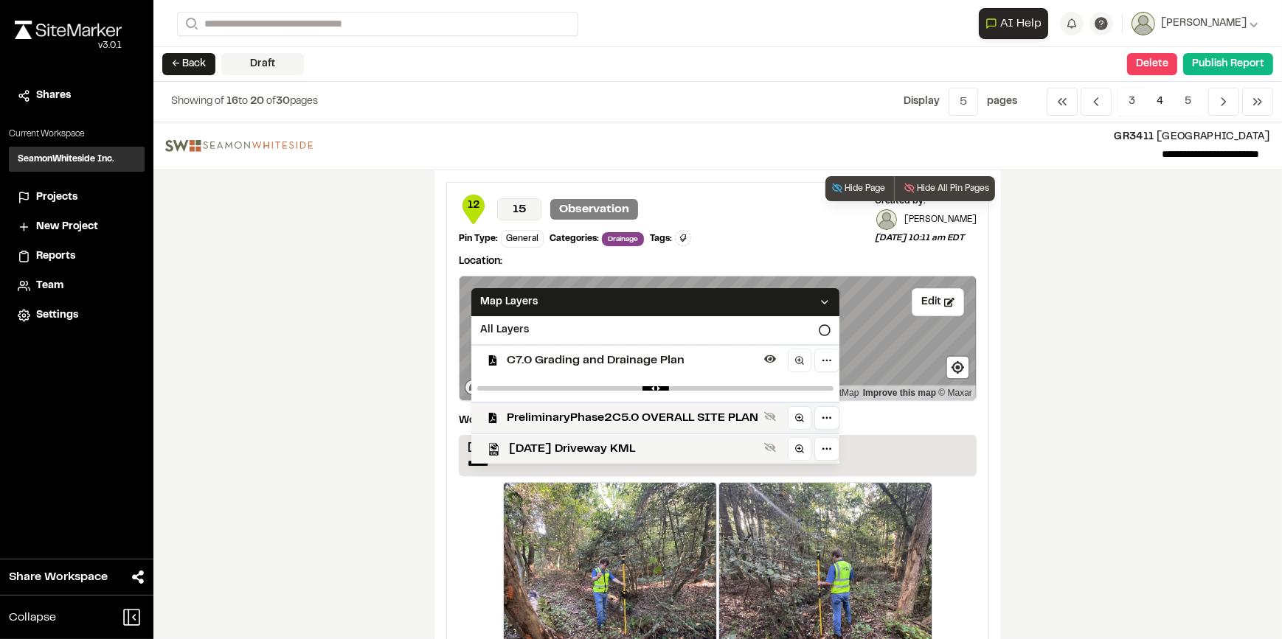
click at [565, 361] on span "C7.0 Grading and Drainage Plan" at bounding box center [632, 361] width 251 height 18
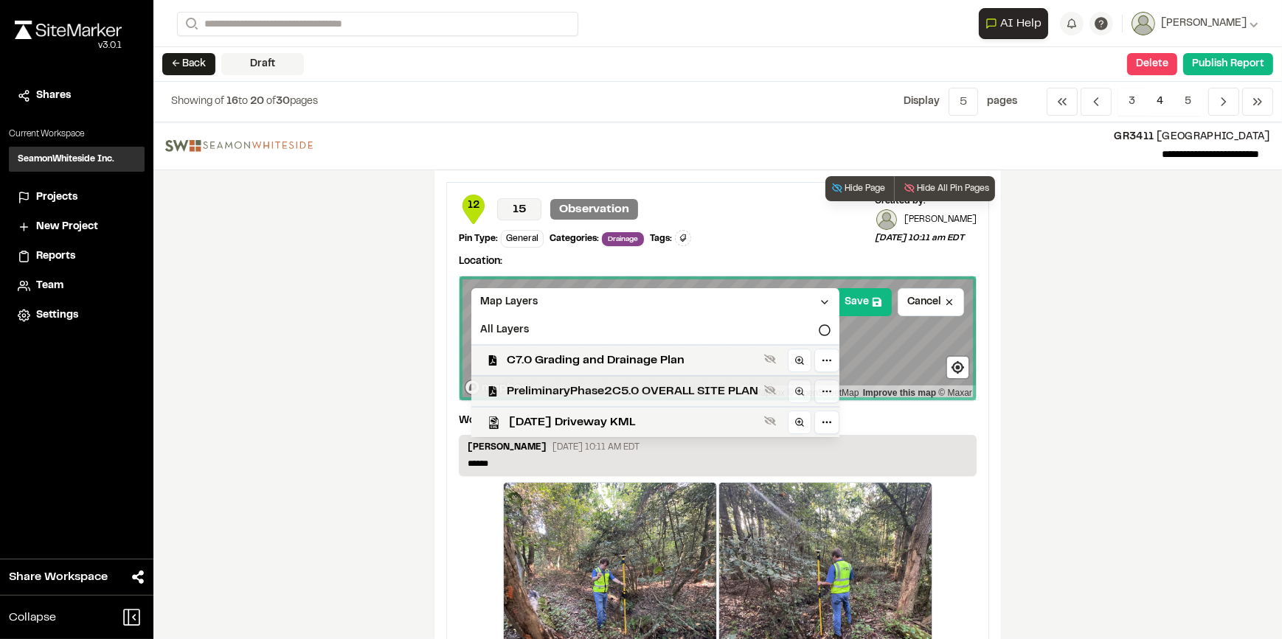
click at [573, 388] on span "PreliminaryPhase2C5.0 OVERALL SITE PLAN" at bounding box center [632, 392] width 251 height 18
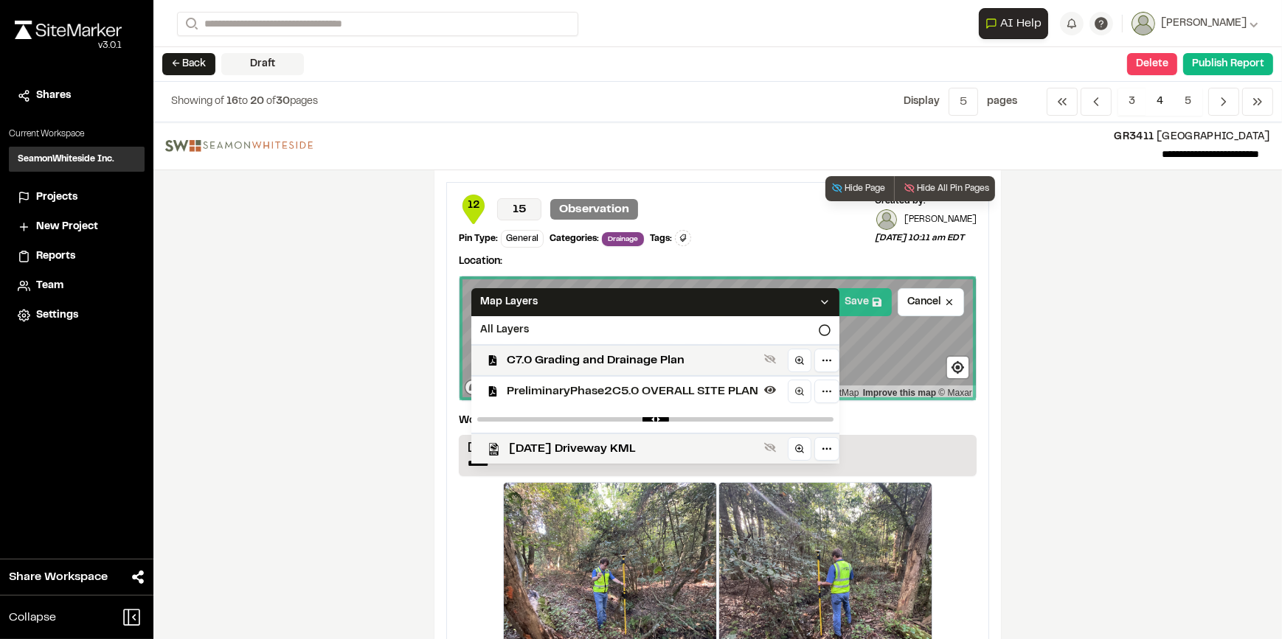
click at [849, 296] on button "Save" at bounding box center [863, 302] width 57 height 28
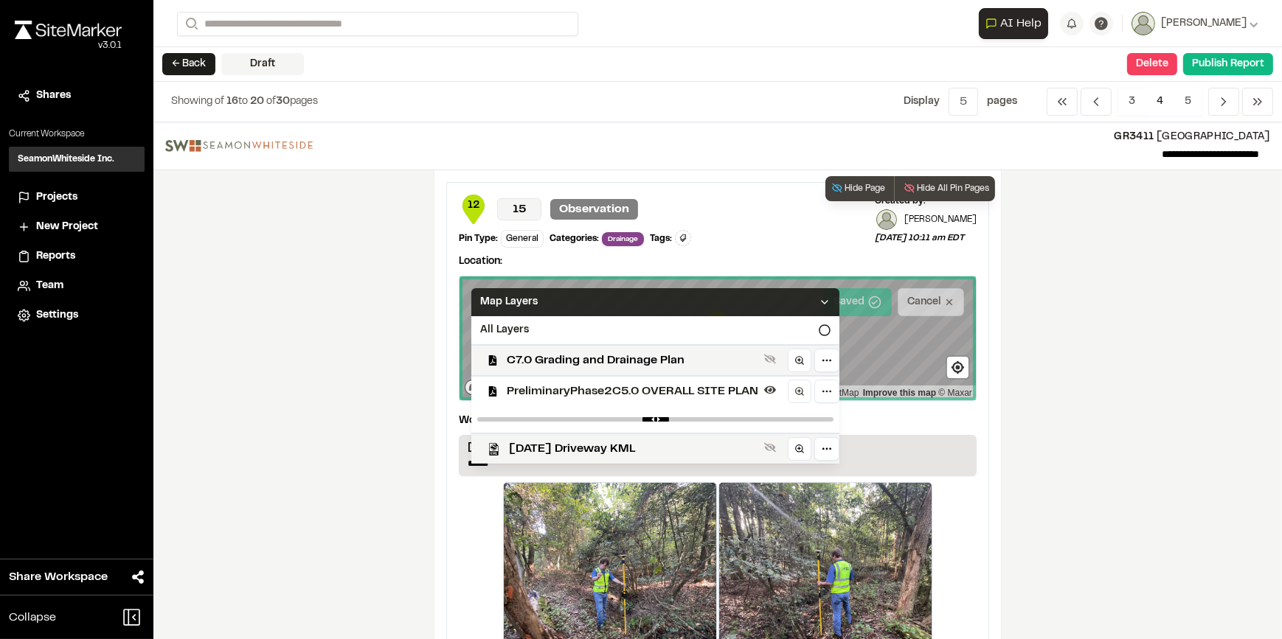
click at [823, 306] on icon at bounding box center [825, 302] width 12 height 12
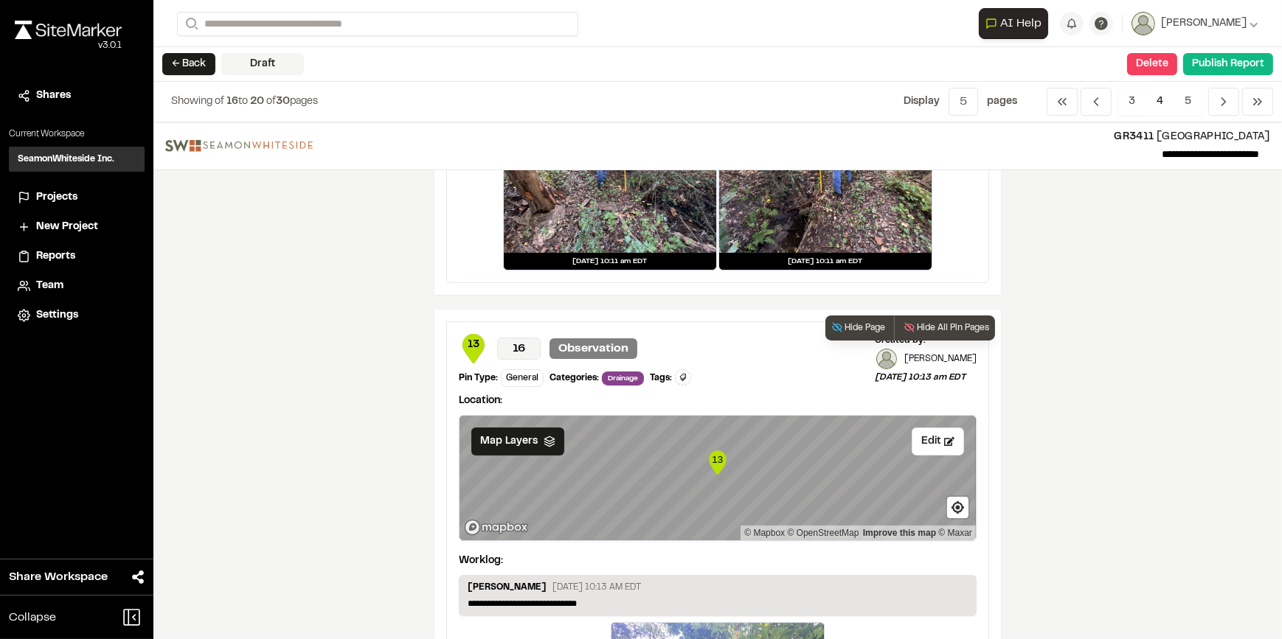
scroll to position [469, 0]
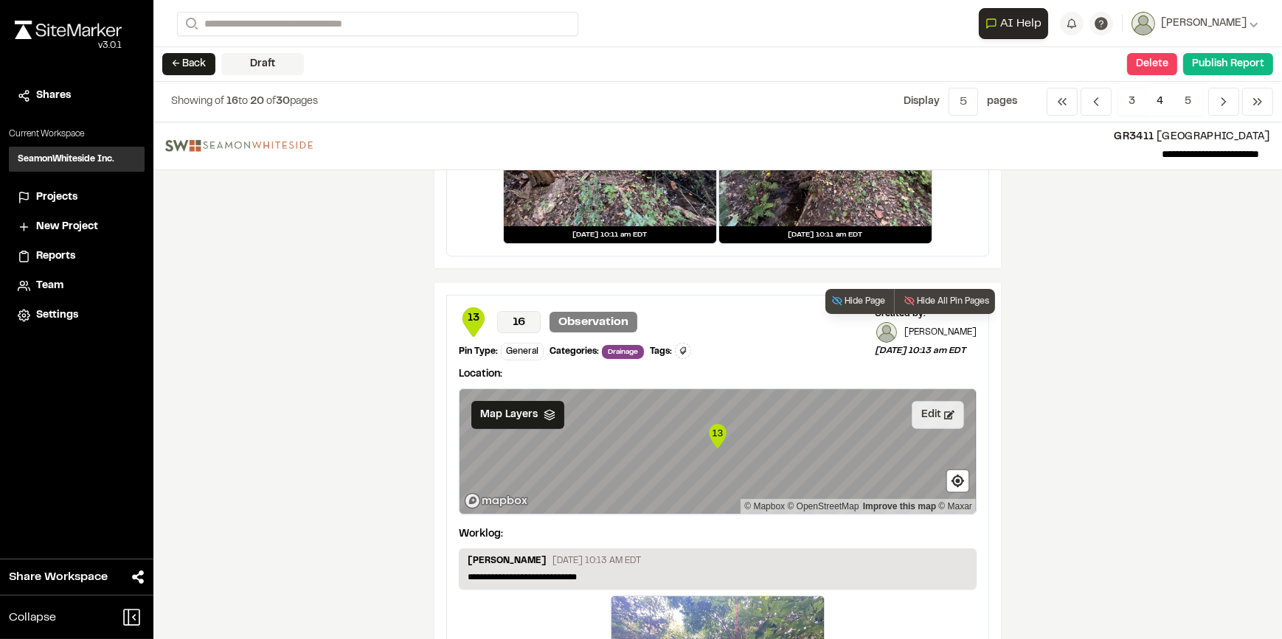
click at [937, 409] on button "Edit" at bounding box center [938, 415] width 52 height 28
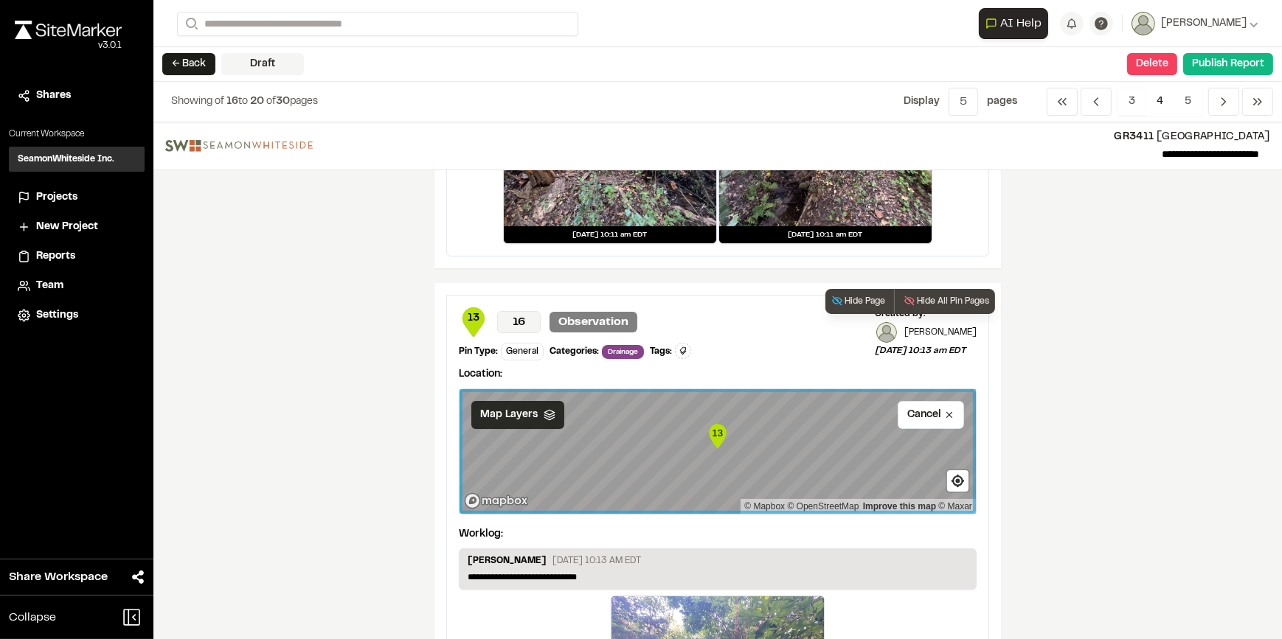
click at [531, 409] on div "Map Layers" at bounding box center [517, 415] width 93 height 28
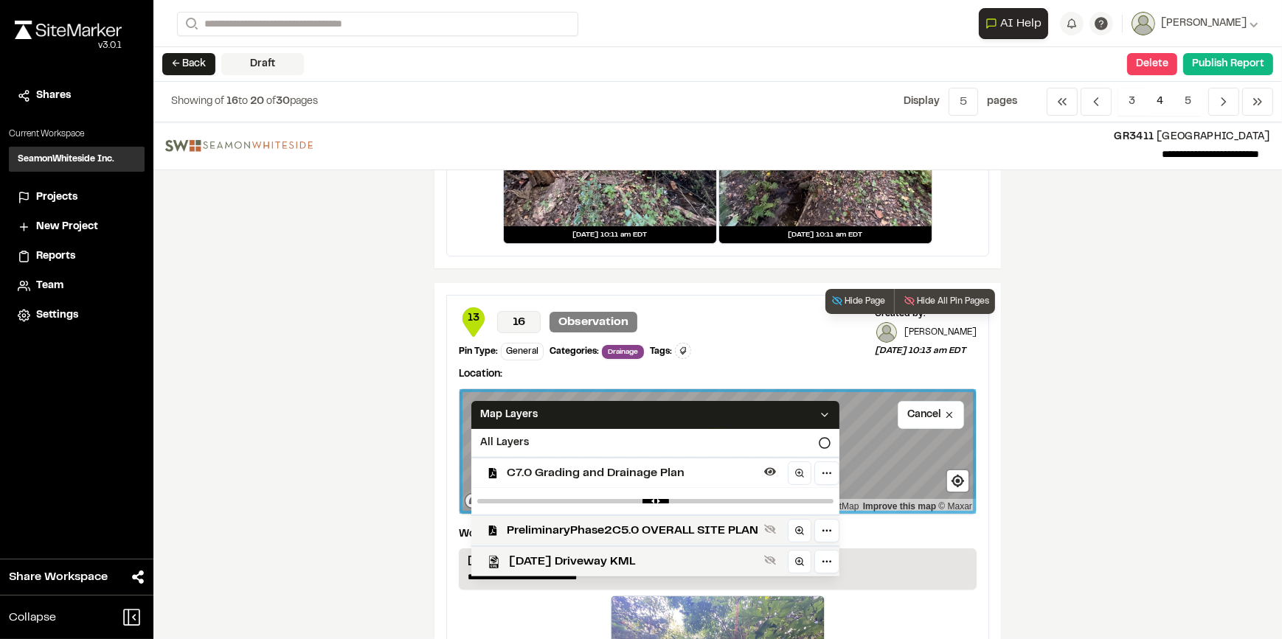
click at [597, 465] on span "C7.0 Grading and Drainage Plan" at bounding box center [632, 474] width 251 height 18
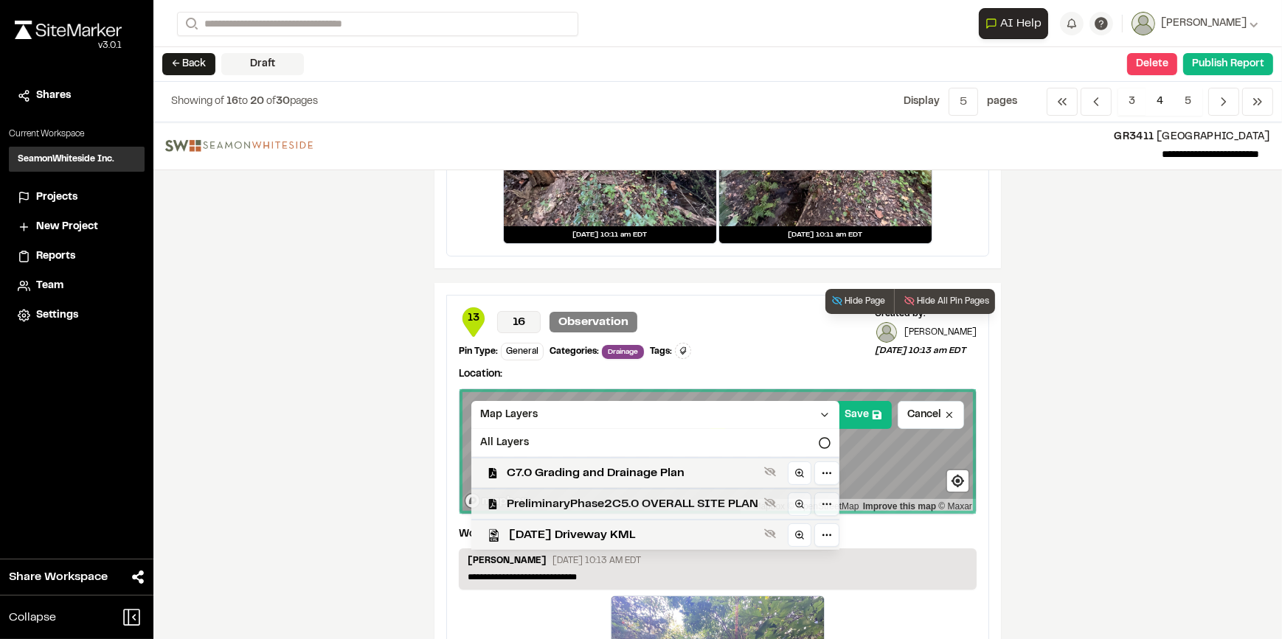
click at [625, 507] on span "PreliminaryPhase2C5.0 OVERALL SITE PLAN" at bounding box center [632, 505] width 251 height 18
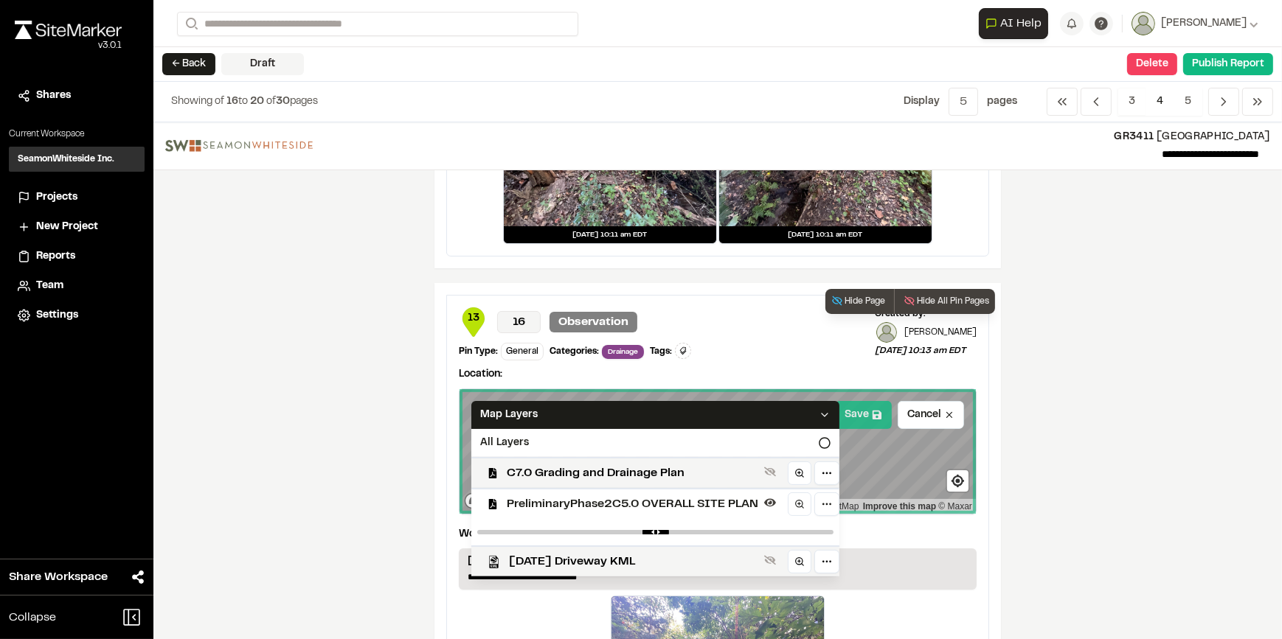
click at [860, 420] on button "Save" at bounding box center [863, 415] width 57 height 28
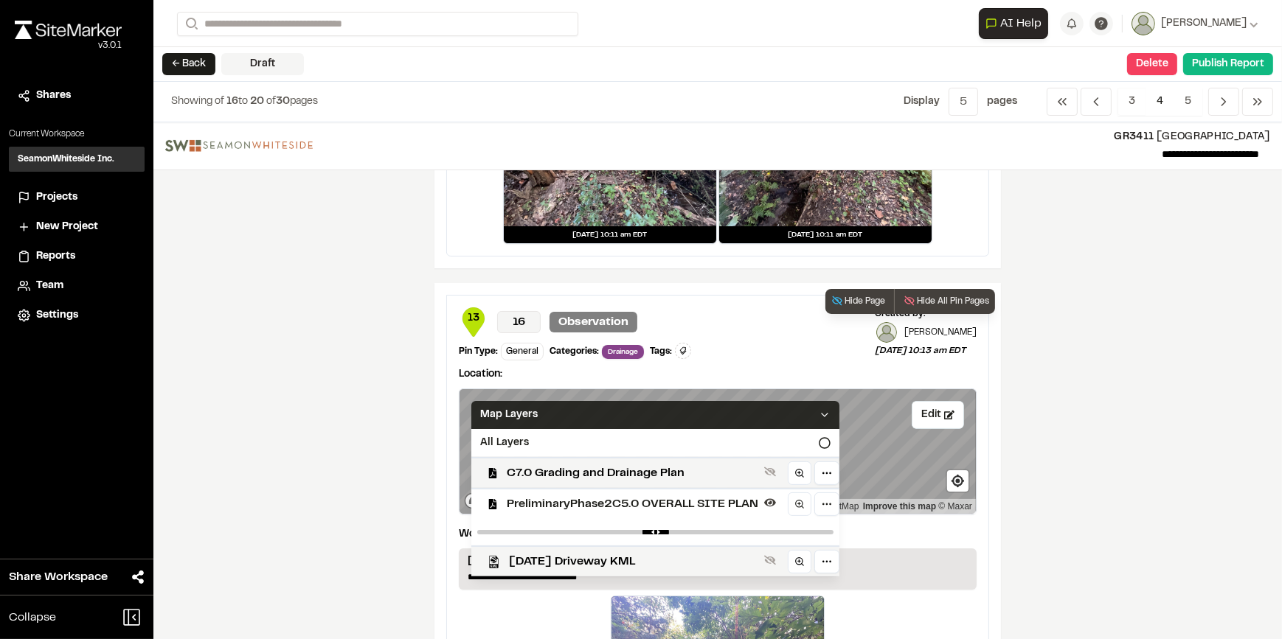
click at [819, 412] on icon at bounding box center [825, 415] width 12 height 12
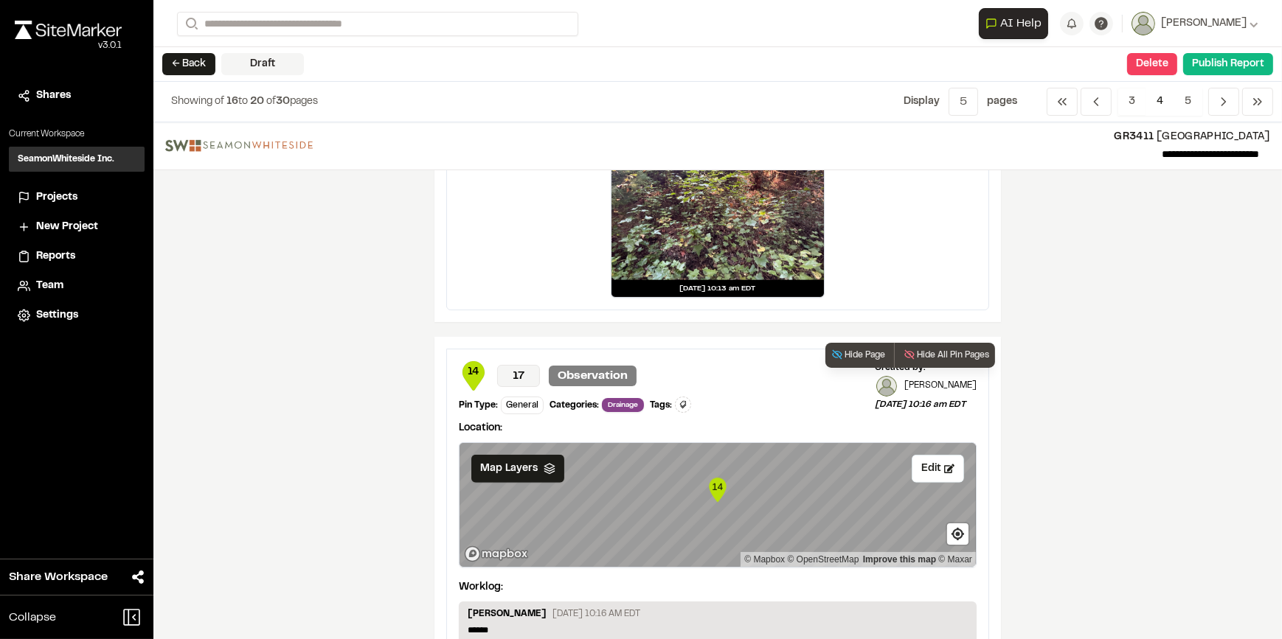
scroll to position [1207, 0]
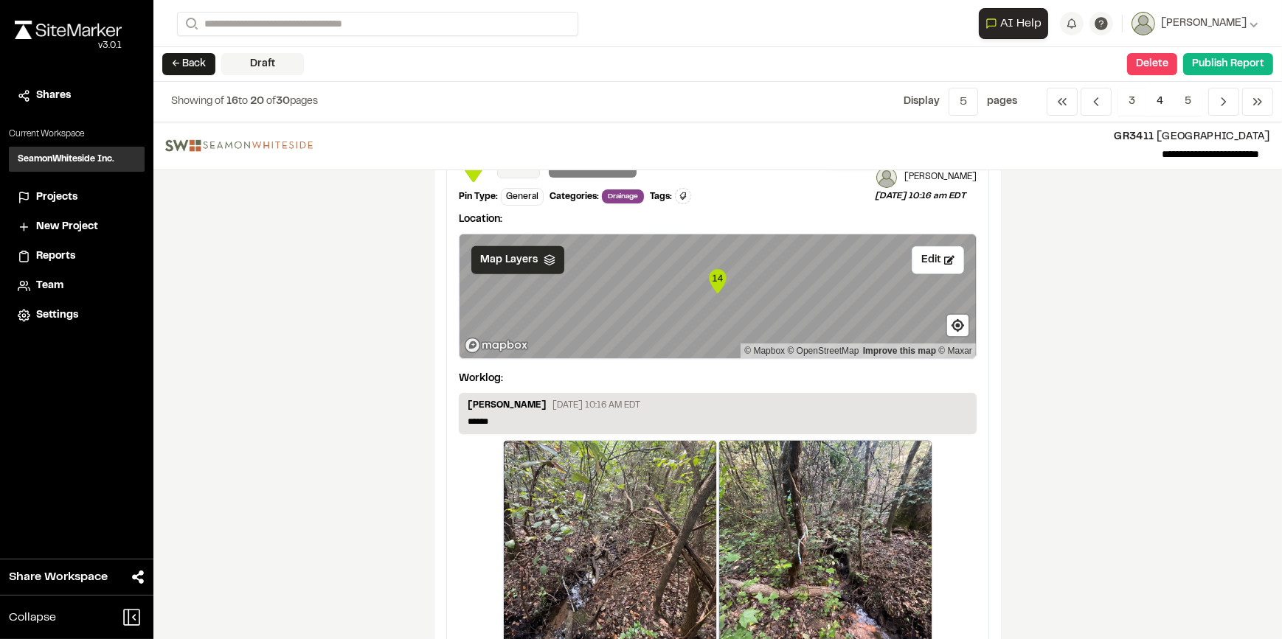
click at [516, 265] on span "Map Layers" at bounding box center [509, 260] width 58 height 16
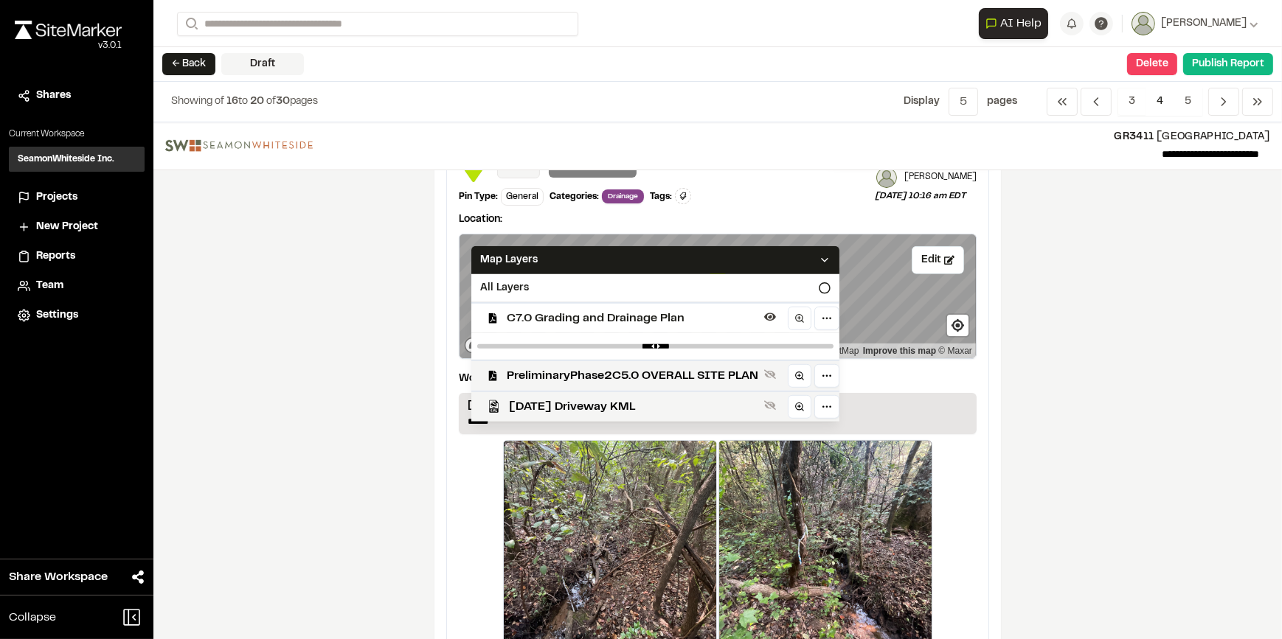
click at [614, 319] on span "C7.0 Grading and Drainage Plan" at bounding box center [632, 319] width 251 height 18
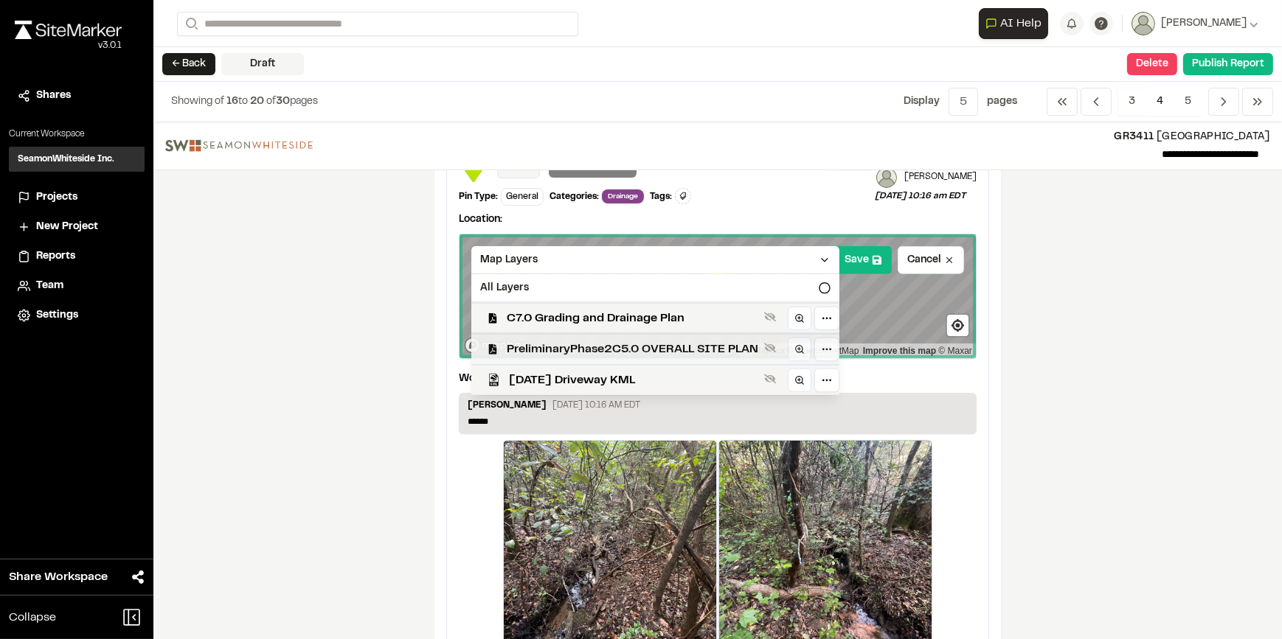
click at [620, 350] on span "PreliminaryPhase2C5.0 OVERALL SITE PLAN" at bounding box center [632, 350] width 251 height 18
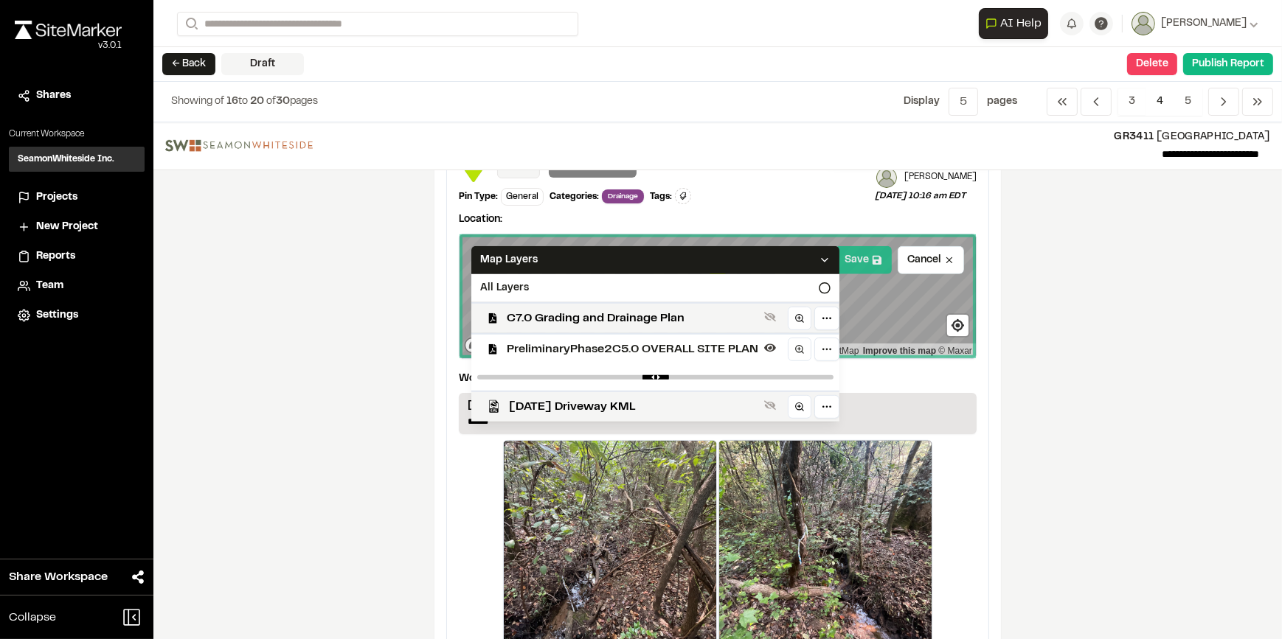
click at [863, 263] on button "Save" at bounding box center [863, 260] width 57 height 28
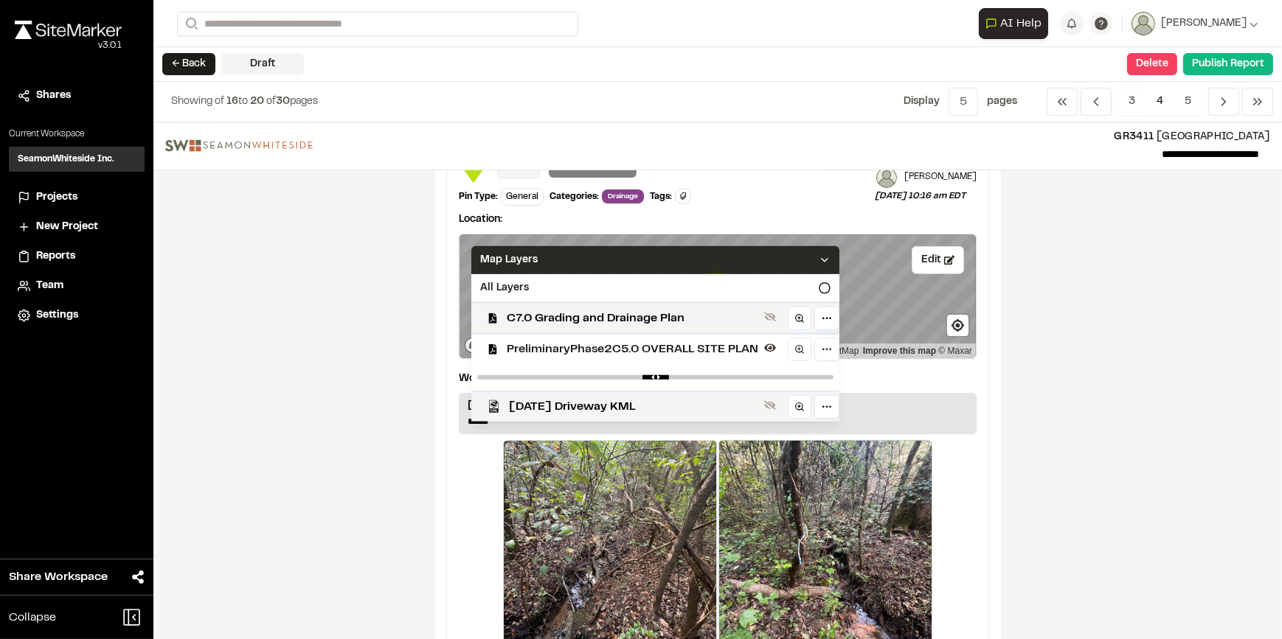
click at [815, 266] on div "Map Layers" at bounding box center [655, 260] width 368 height 28
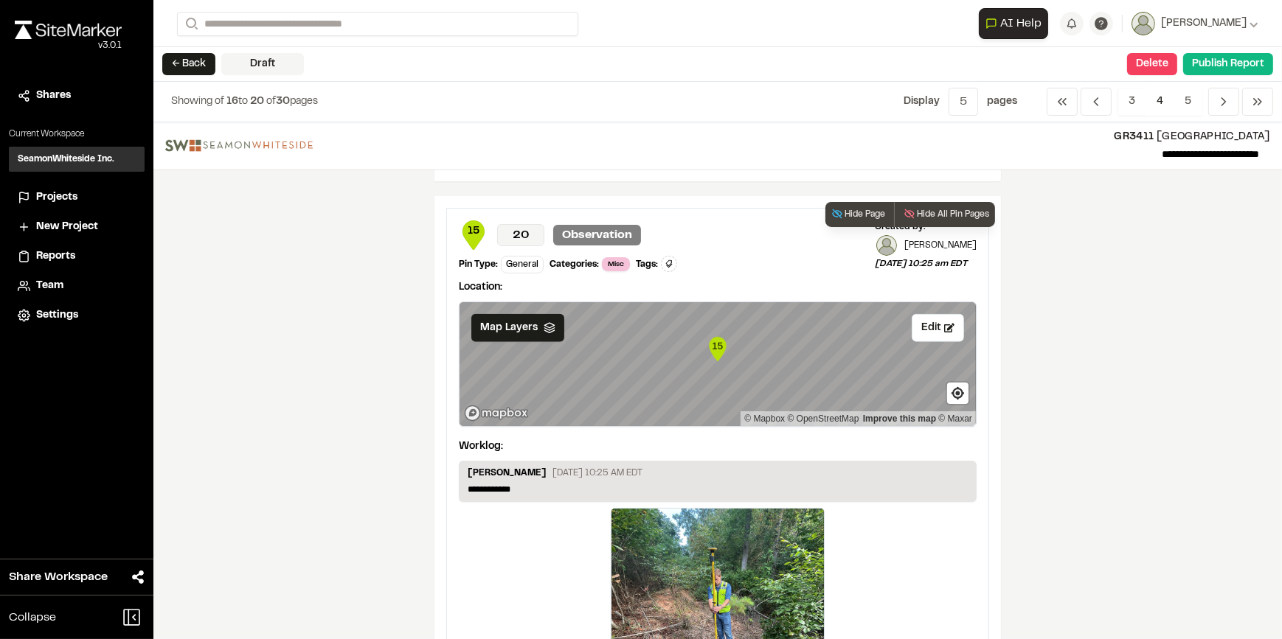
scroll to position [1743, 0]
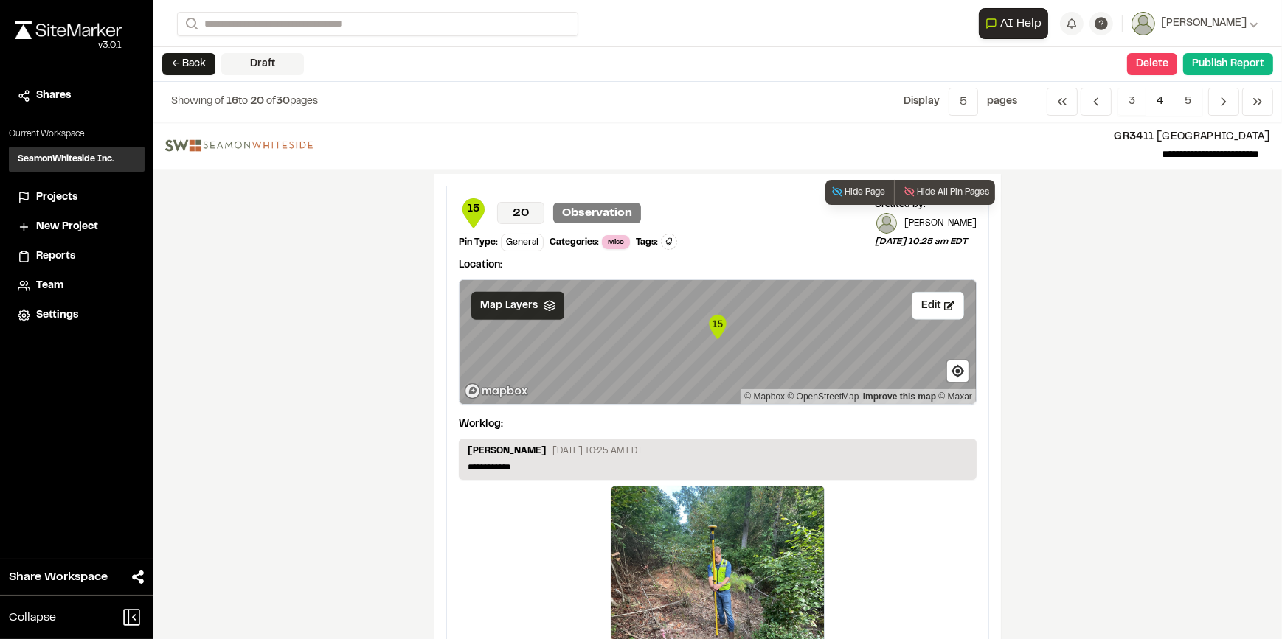
click at [530, 313] on div "Map Layers" at bounding box center [517, 306] width 93 height 28
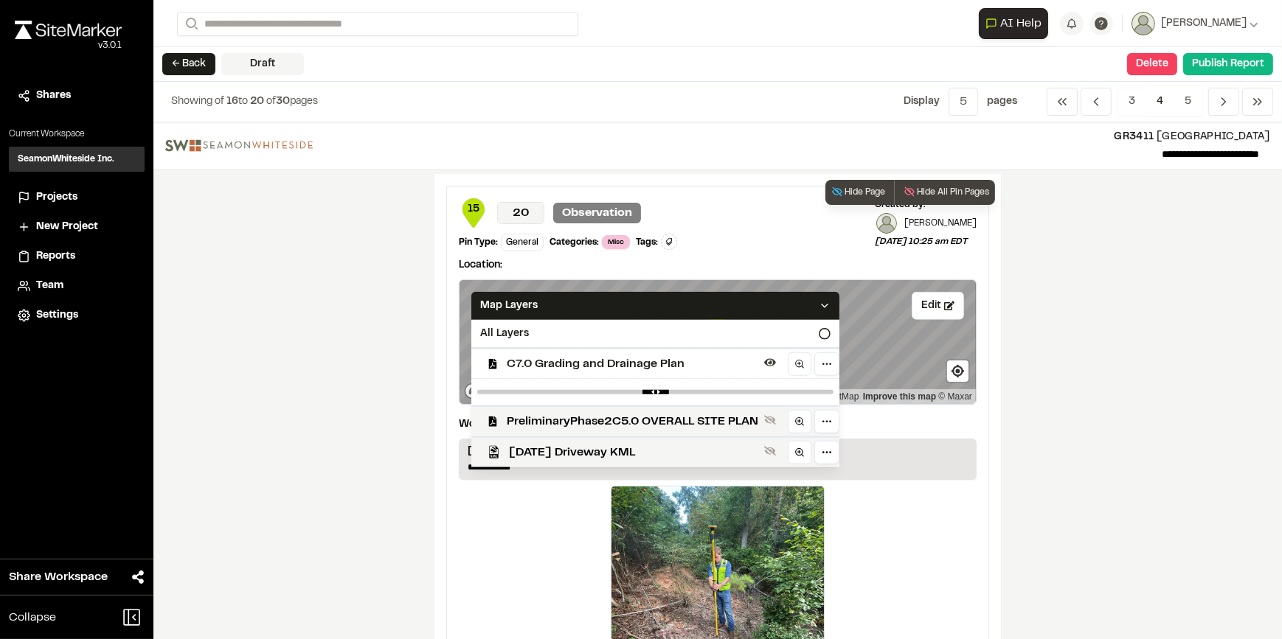
click at [537, 362] on span "C7.0 Grading and Drainage Plan" at bounding box center [632, 364] width 251 height 18
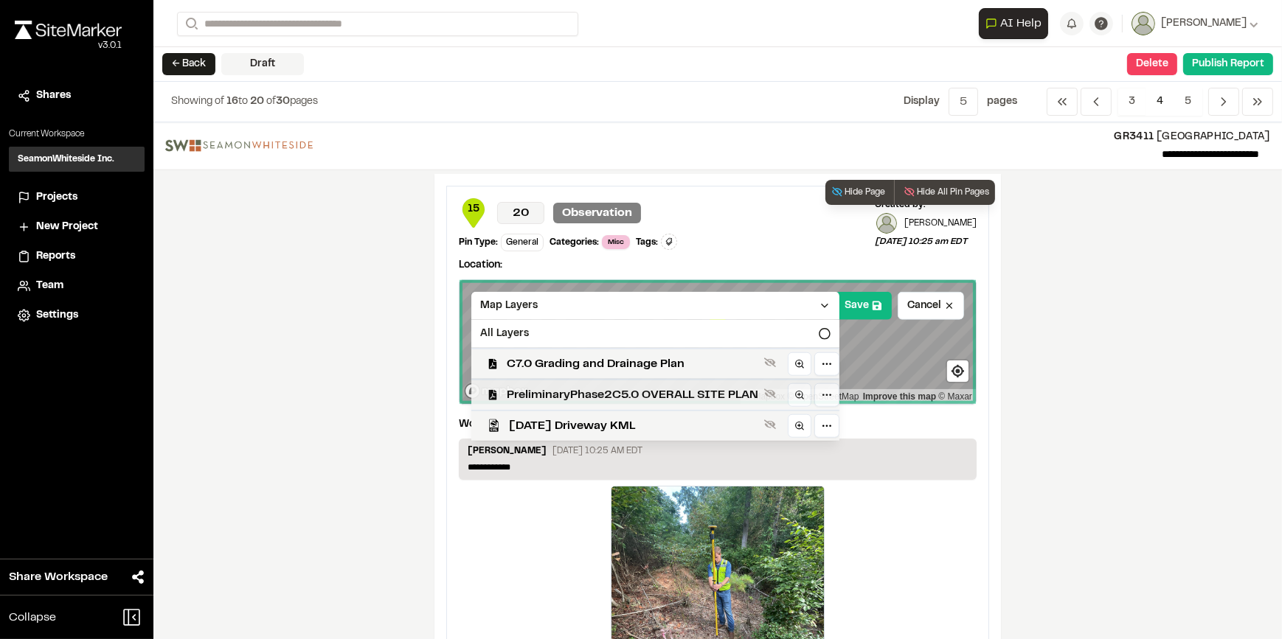
click at [543, 389] on span "PreliminaryPhase2C5.0 OVERALL SITE PLAN" at bounding box center [632, 395] width 251 height 18
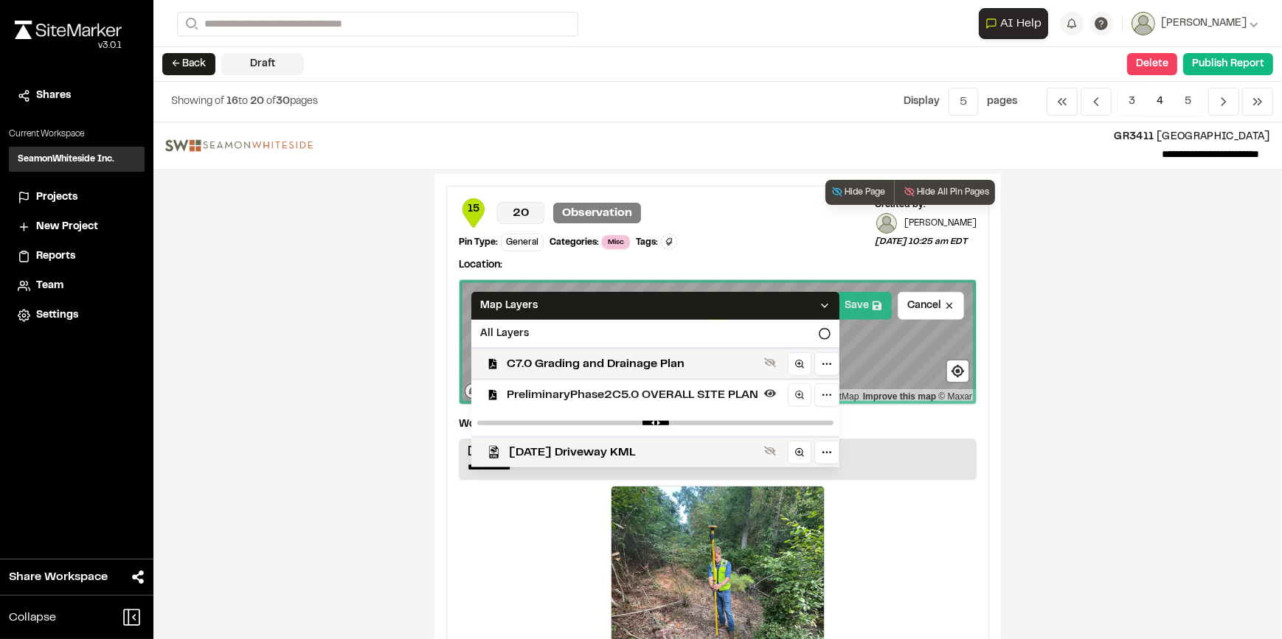
click at [867, 311] on button "Save" at bounding box center [863, 306] width 57 height 28
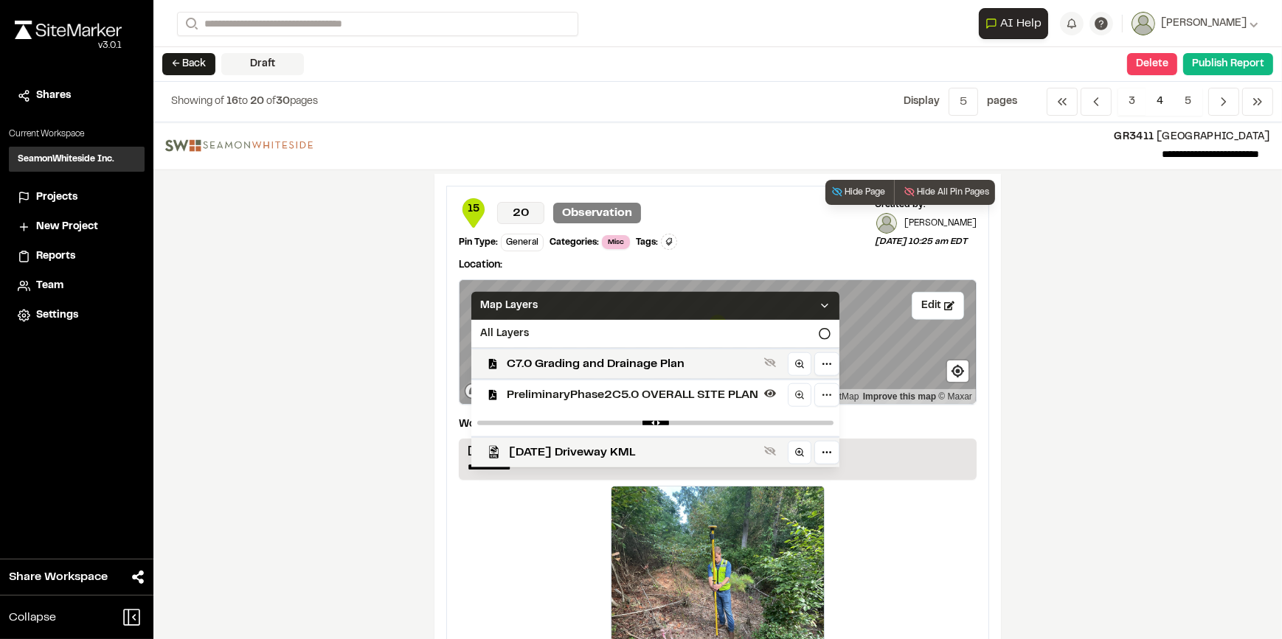
click at [811, 305] on div "Map Layers" at bounding box center [655, 306] width 368 height 28
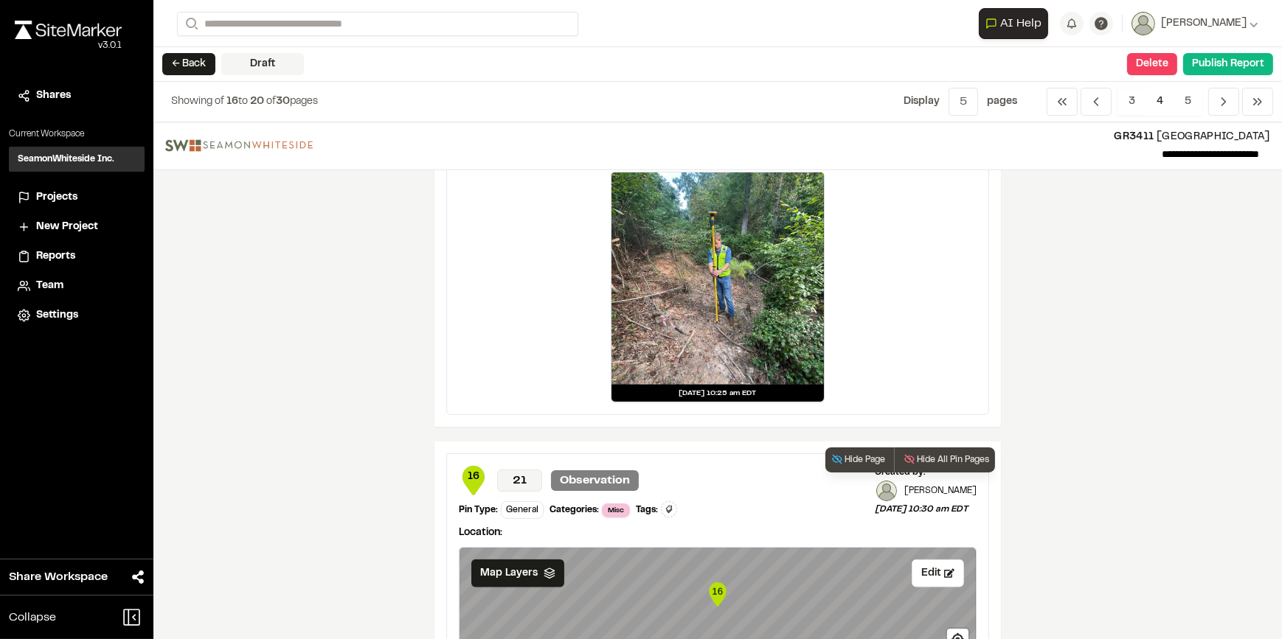
scroll to position [2202, 0]
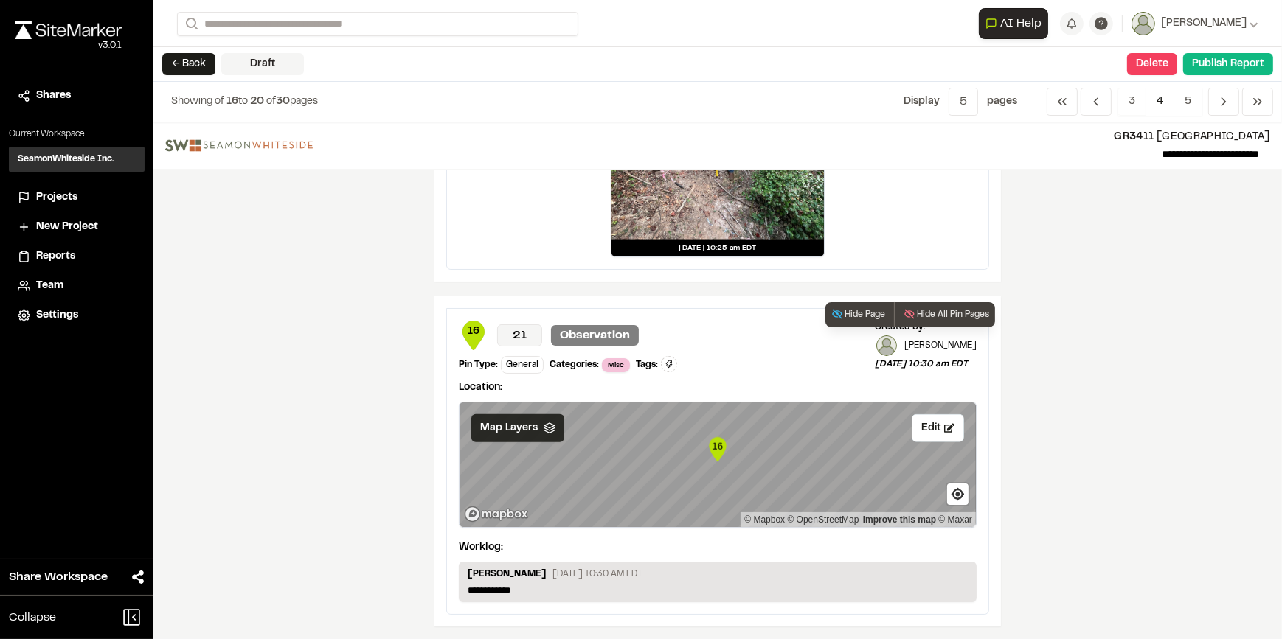
click at [530, 424] on span "Map Layers" at bounding box center [509, 428] width 58 height 16
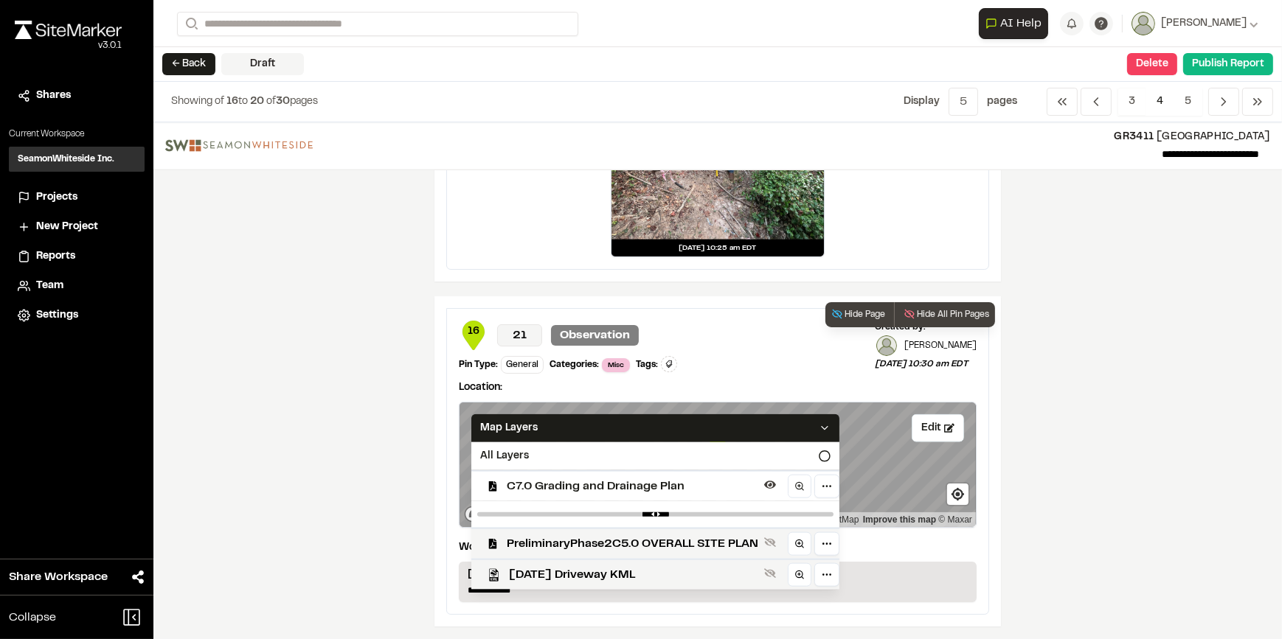
click at [590, 481] on span "C7.0 Grading and Drainage Plan" at bounding box center [632, 487] width 251 height 18
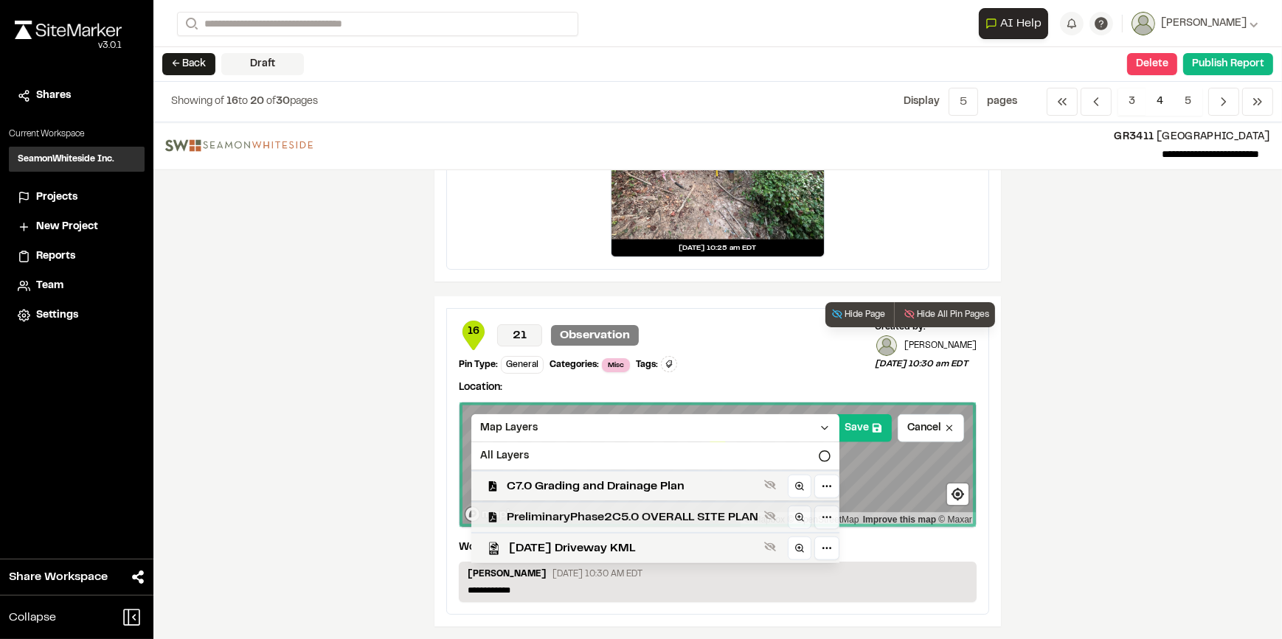
click at [605, 510] on span "PreliminaryPhase2C5.0 OVERALL SITE PLAN" at bounding box center [632, 518] width 251 height 18
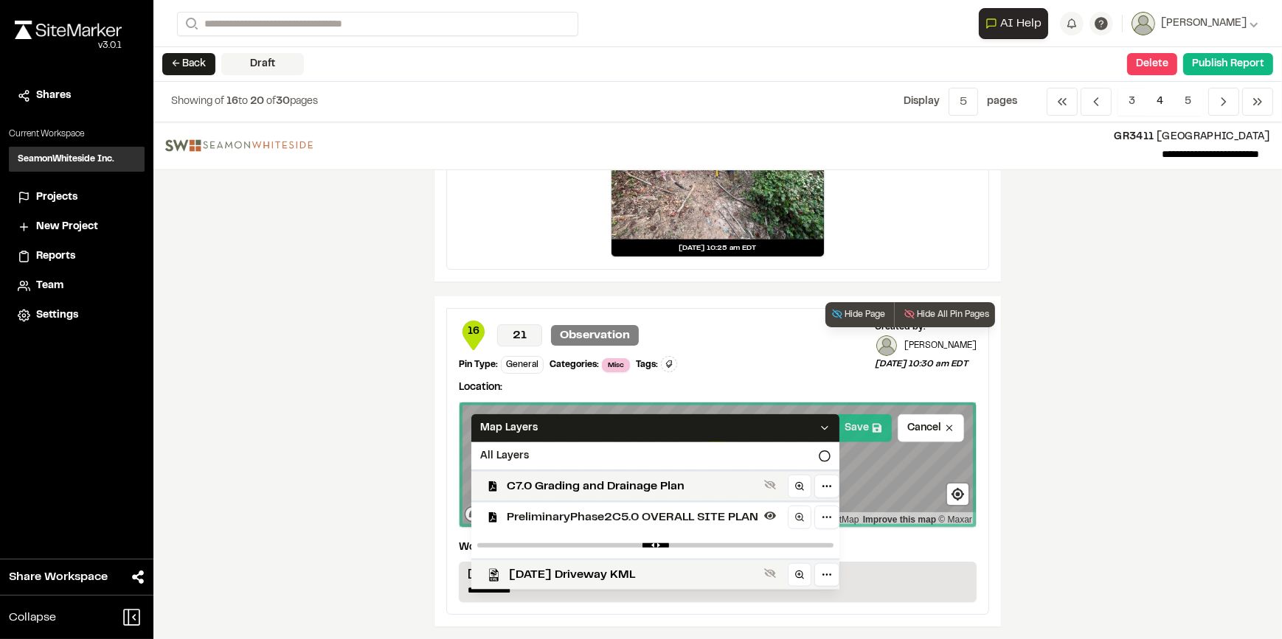
click at [851, 417] on button "Save" at bounding box center [863, 428] width 57 height 28
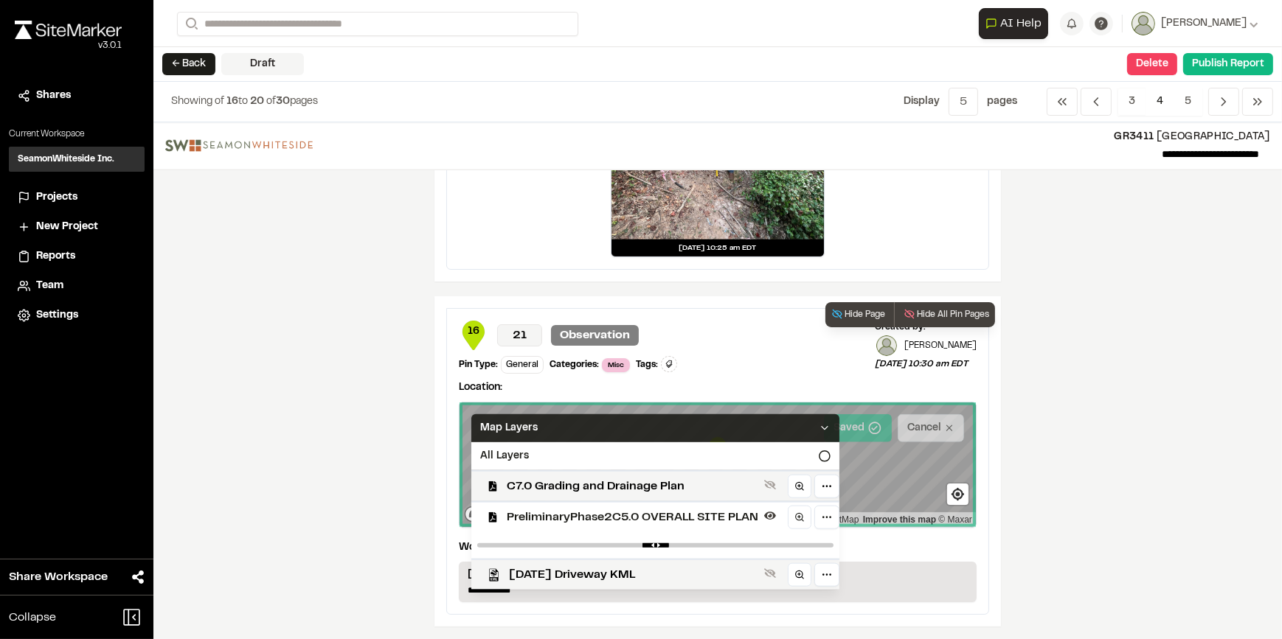
click at [821, 423] on icon at bounding box center [825, 429] width 12 height 12
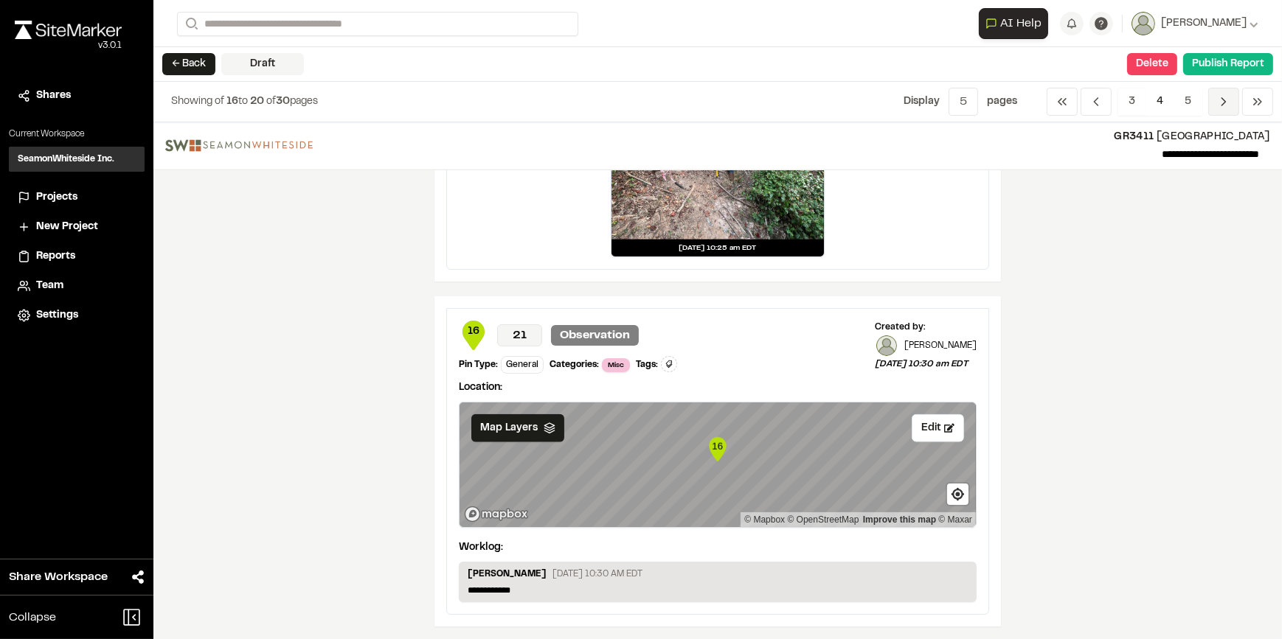
click at [1218, 98] on icon "Navigation" at bounding box center [1223, 101] width 15 height 15
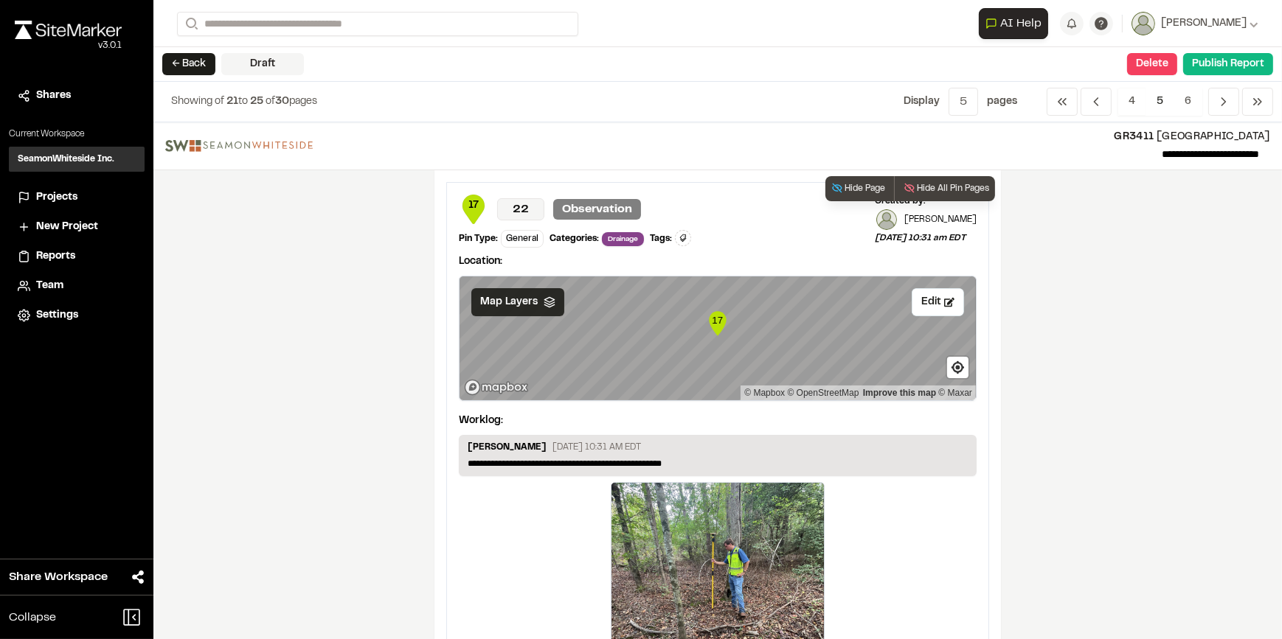
click at [505, 299] on span "Map Layers" at bounding box center [509, 302] width 58 height 16
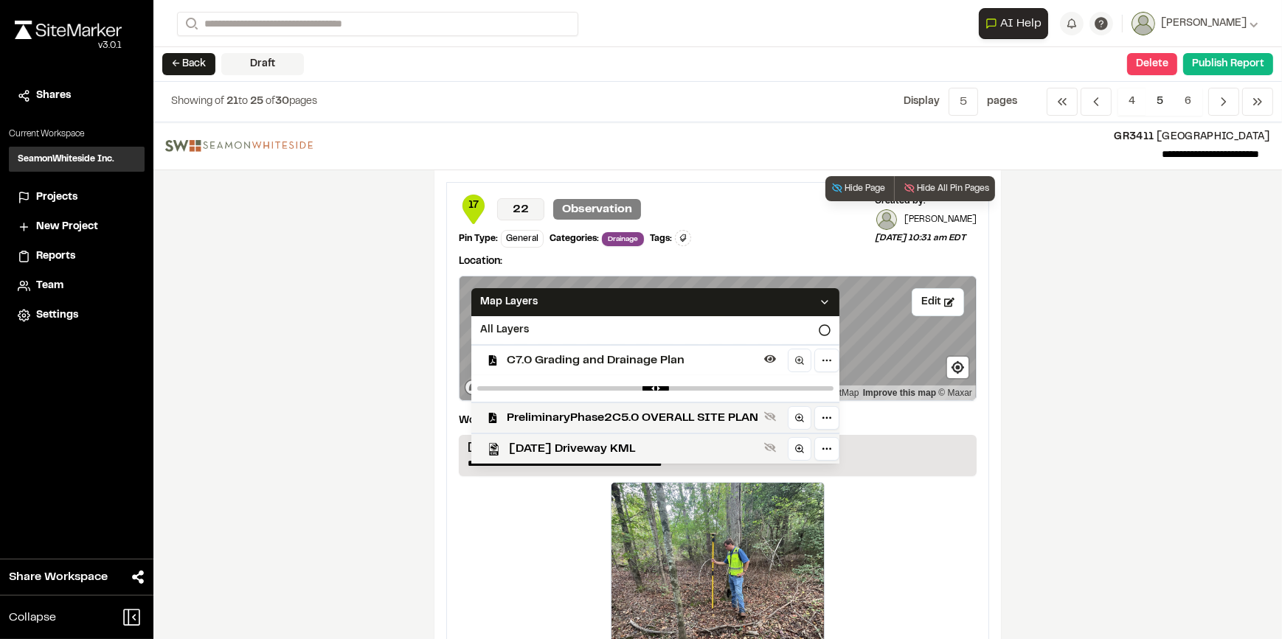
click at [562, 367] on span "C7.0 Grading and Drainage Plan" at bounding box center [632, 361] width 251 height 18
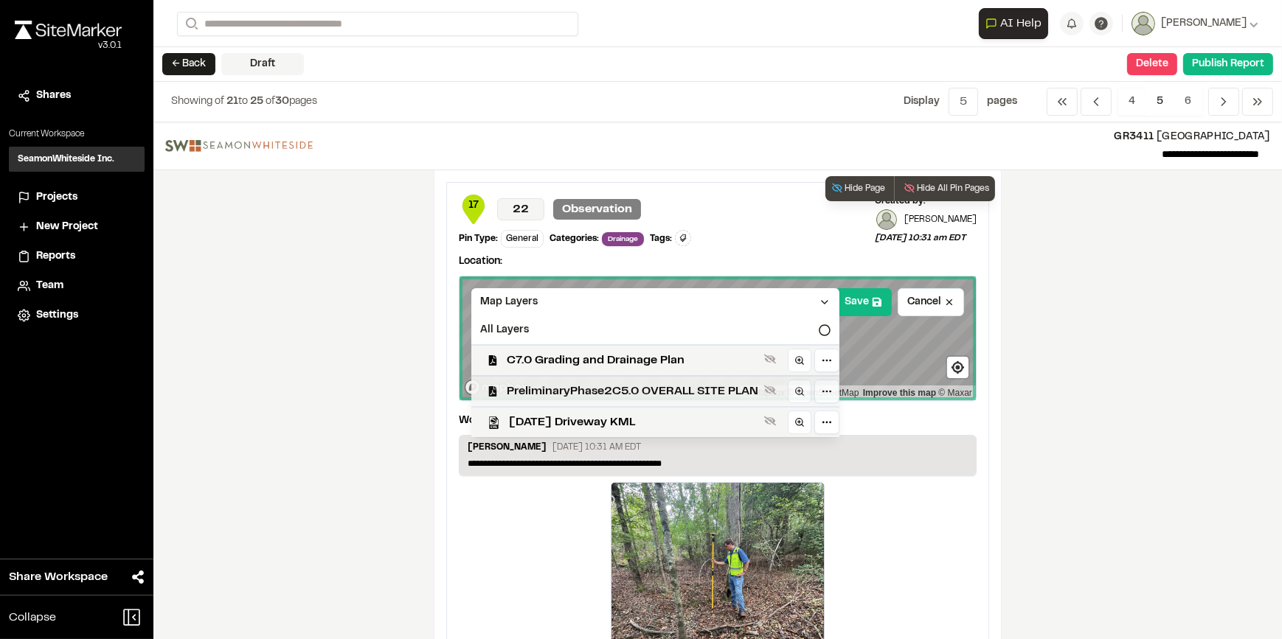
click at [567, 396] on span "PreliminaryPhase2C5.0 OVERALL SITE PLAN" at bounding box center [632, 392] width 251 height 18
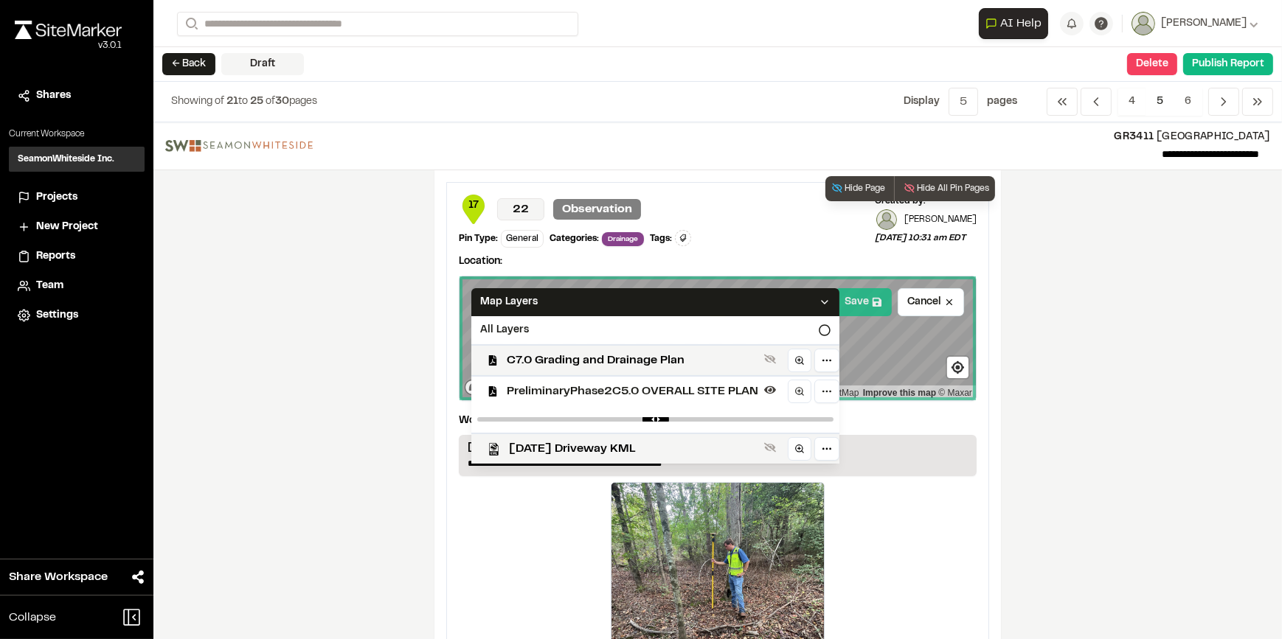
click at [864, 304] on button "Save" at bounding box center [863, 302] width 57 height 28
click at [465, 497] on div "[DATE] 10:31 am EDT" at bounding box center [718, 597] width 518 height 231
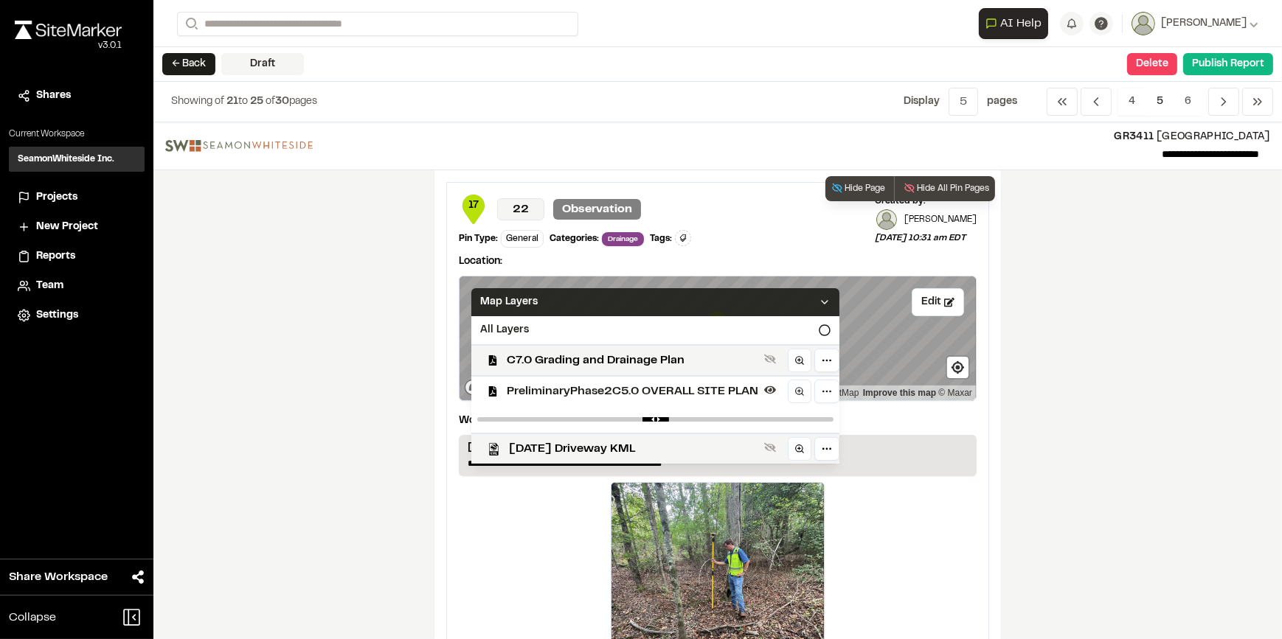
click at [825, 303] on div "Map Layers" at bounding box center [655, 302] width 368 height 28
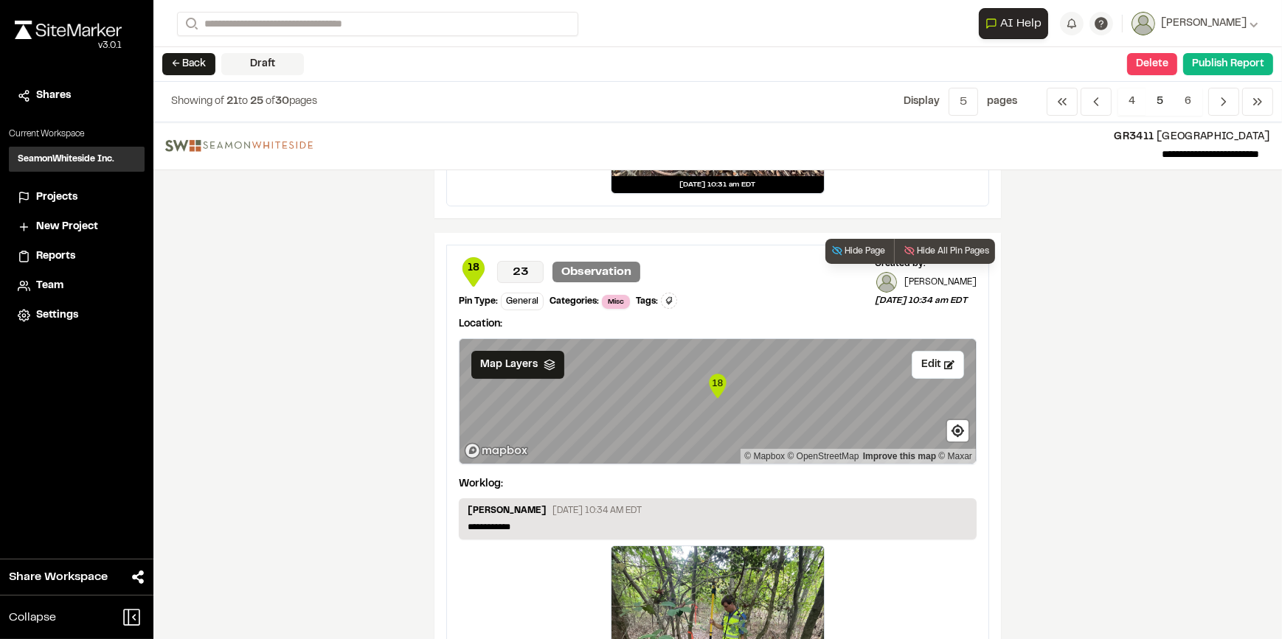
scroll to position [469, 0]
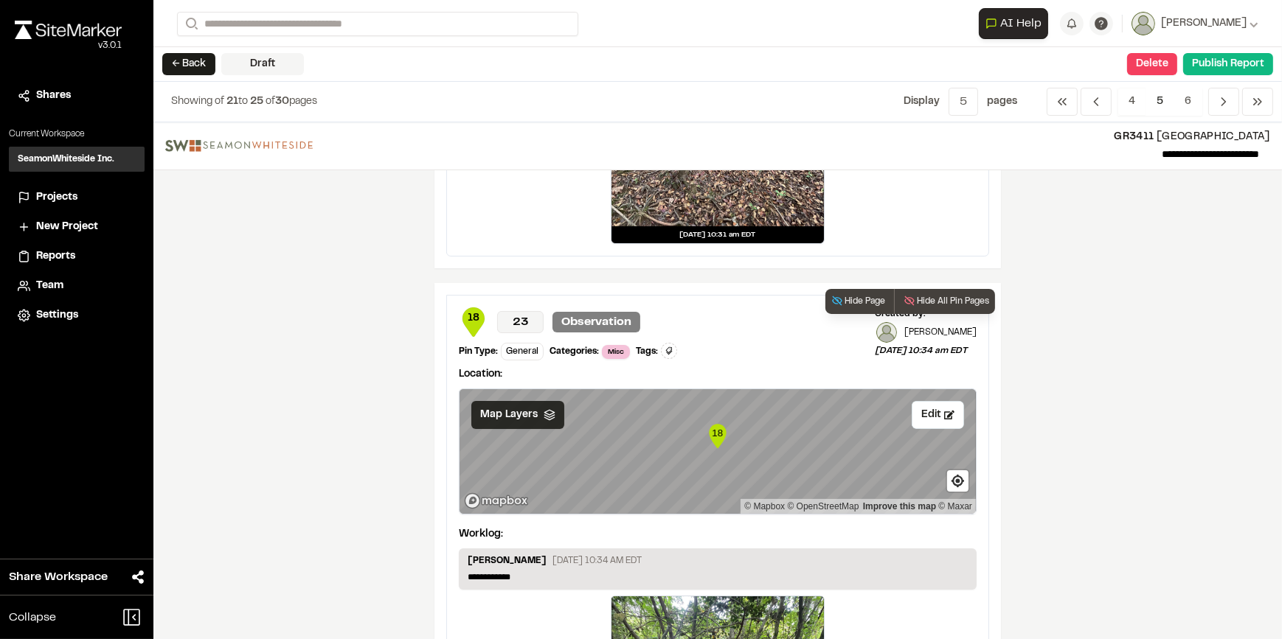
click at [516, 410] on span "Map Layers" at bounding box center [509, 415] width 58 height 16
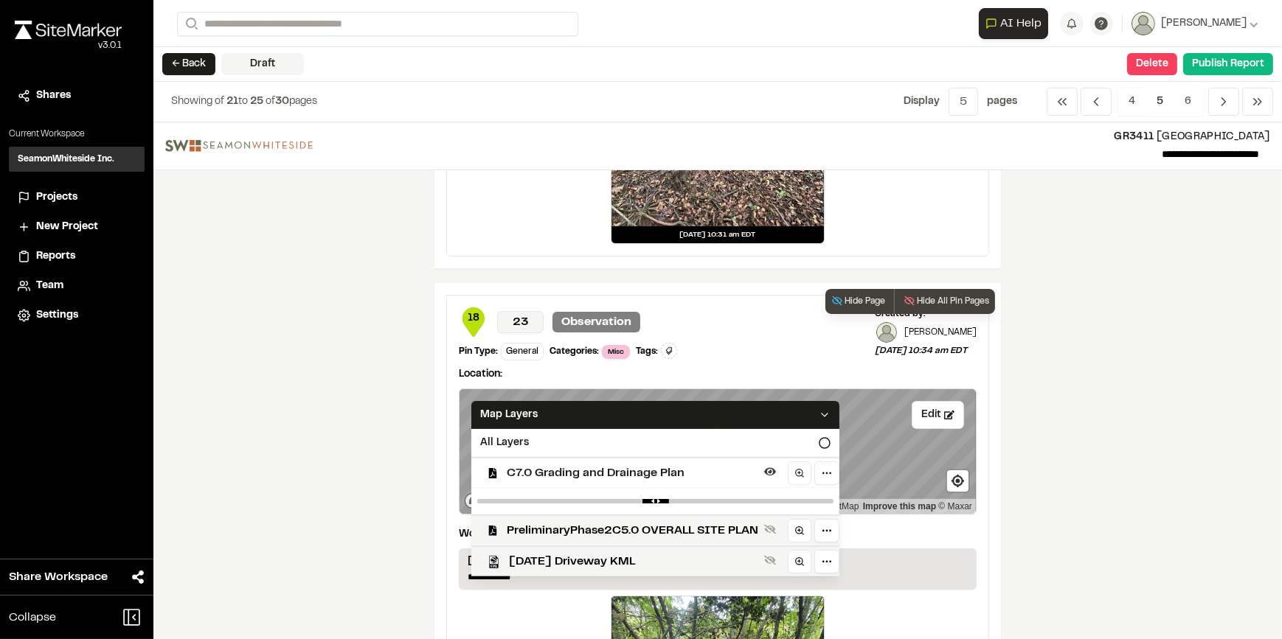
click at [592, 479] on span "C7.0 Grading and Drainage Plan" at bounding box center [632, 474] width 251 height 18
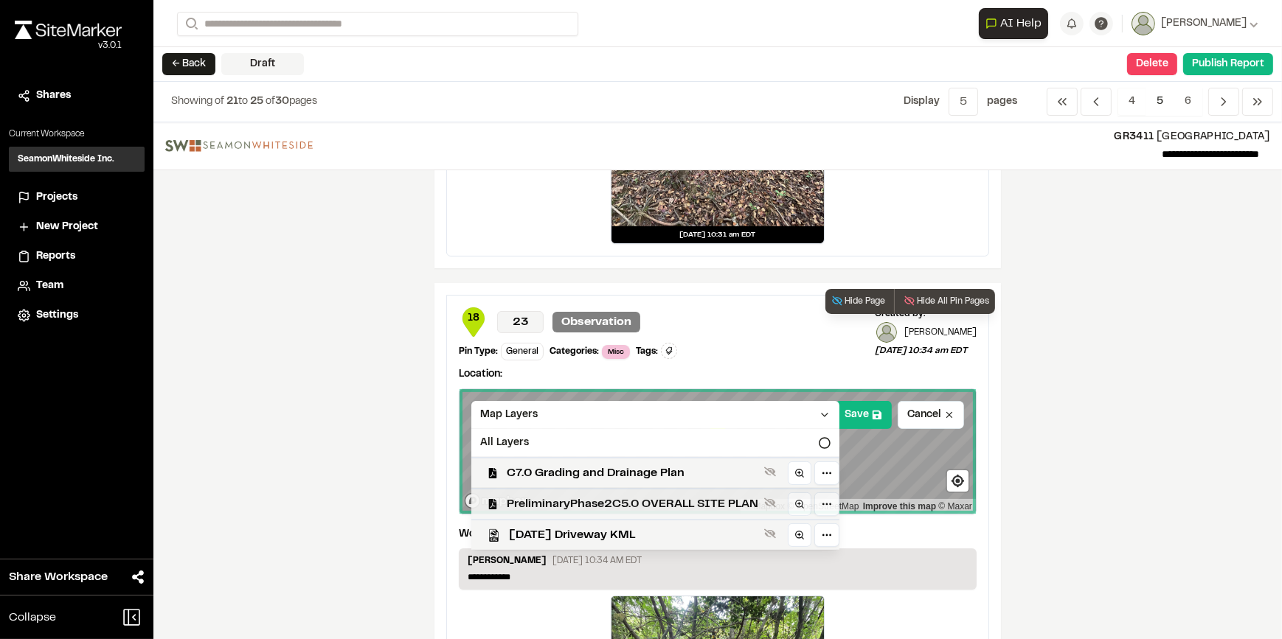
click at [592, 496] on span "PreliminaryPhase2C5.0 OVERALL SITE PLAN" at bounding box center [632, 505] width 251 height 18
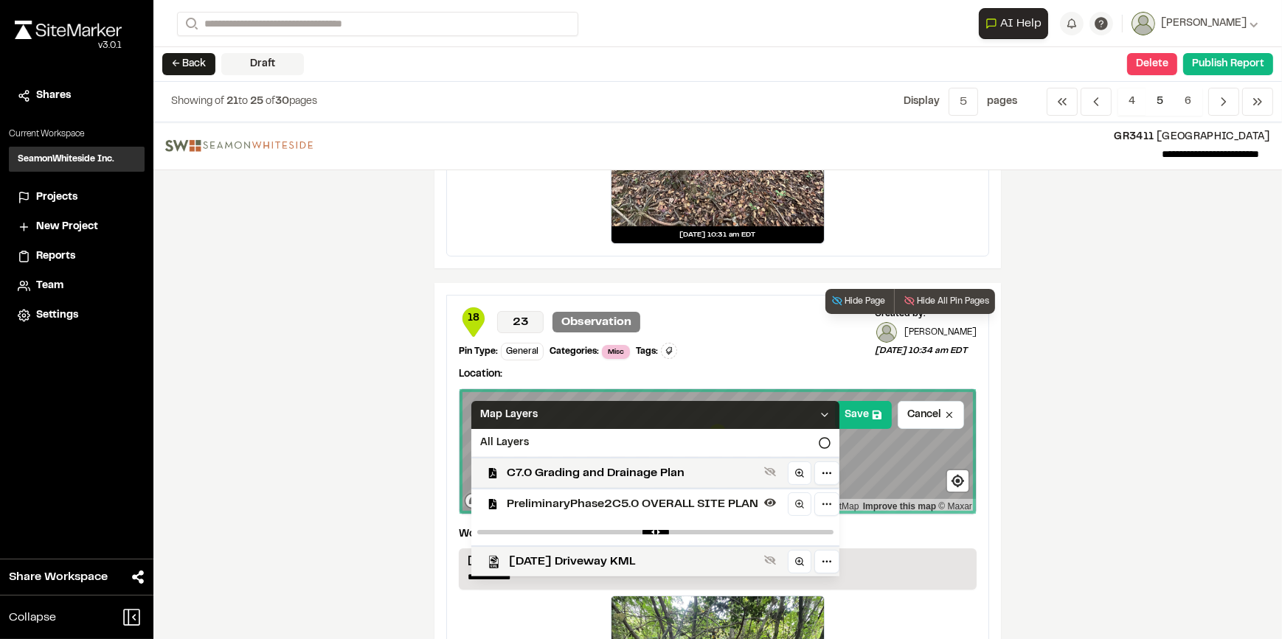
click at [819, 412] on icon at bounding box center [825, 415] width 12 height 12
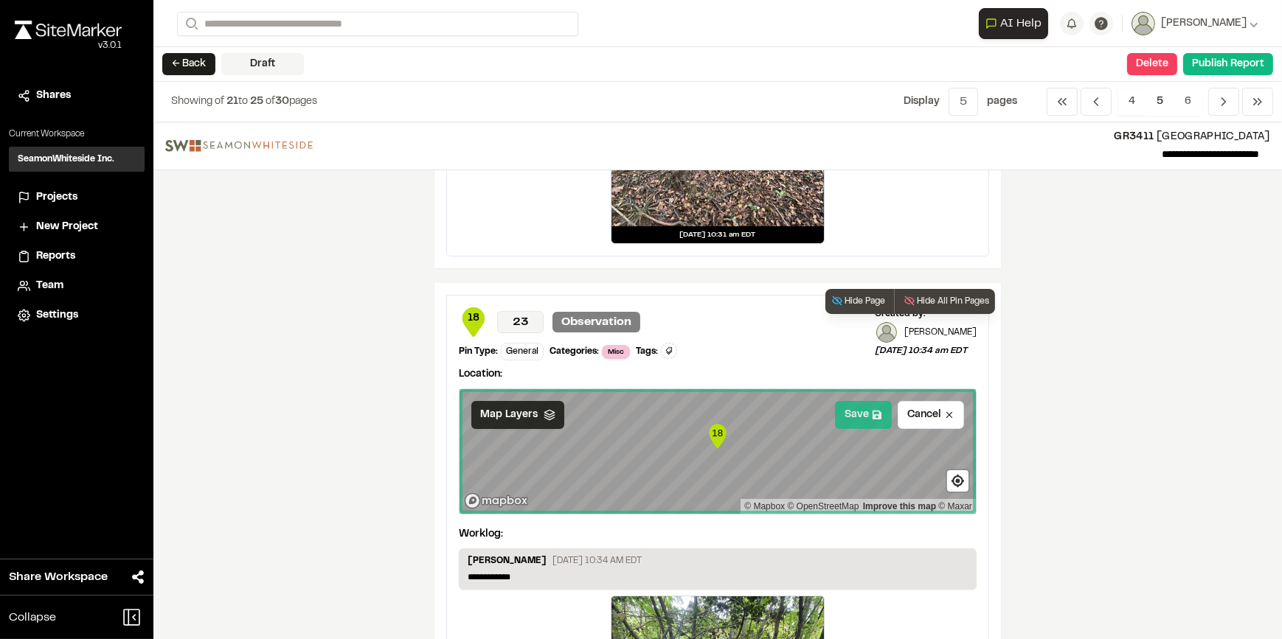
click at [846, 406] on button "Save" at bounding box center [863, 415] width 57 height 28
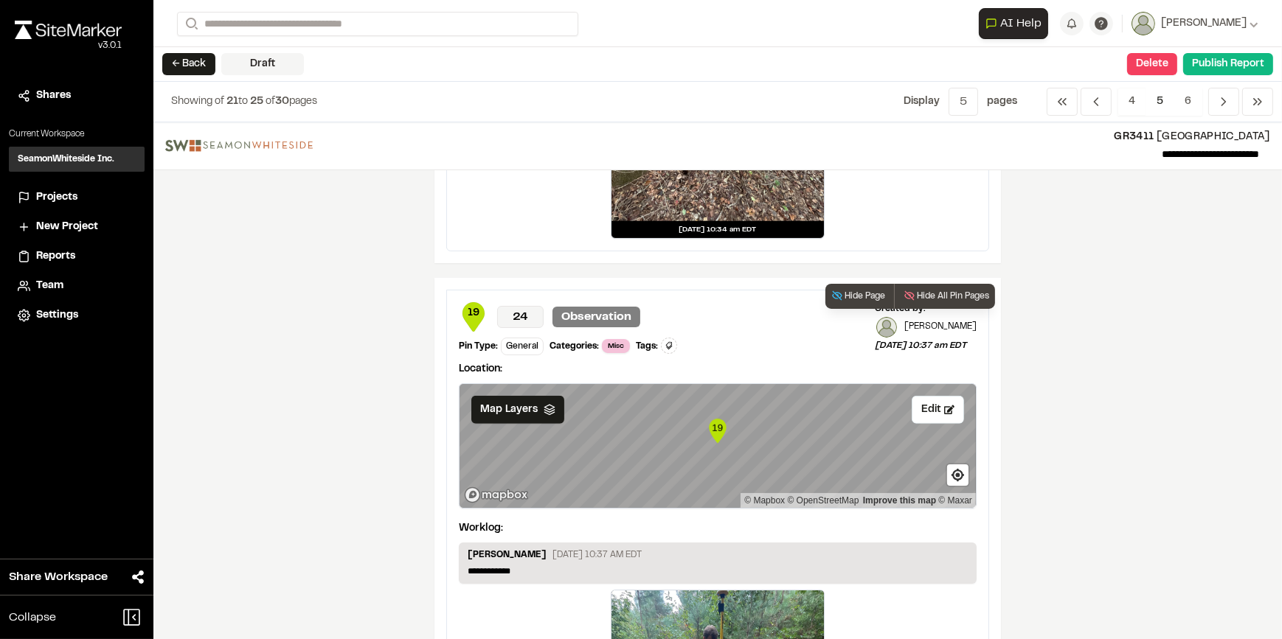
scroll to position [1072, 0]
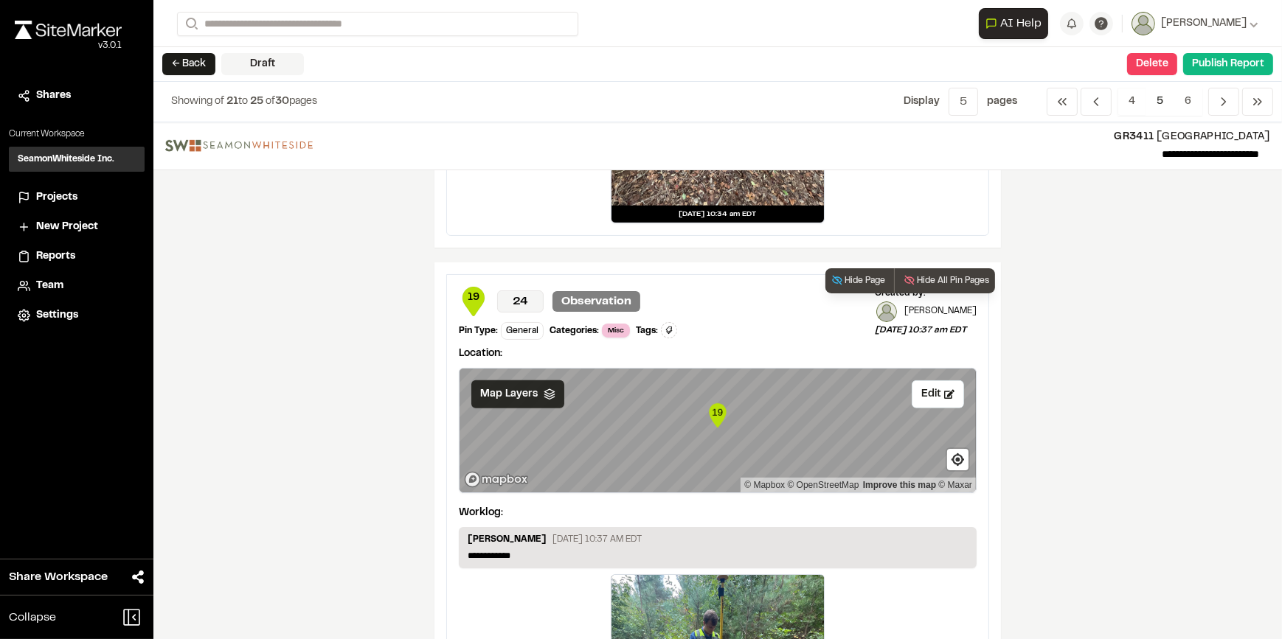
click at [551, 400] on div "Map Layers" at bounding box center [517, 395] width 93 height 28
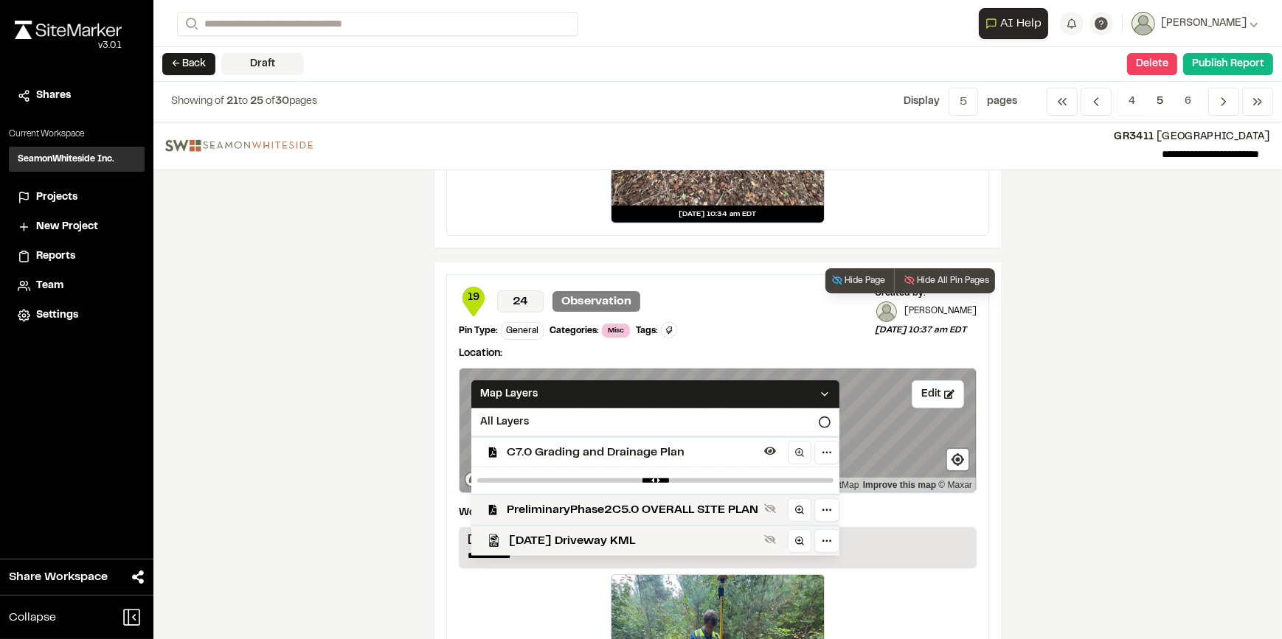
click at [561, 446] on span "C7.0 Grading and Drainage Plan" at bounding box center [632, 453] width 251 height 18
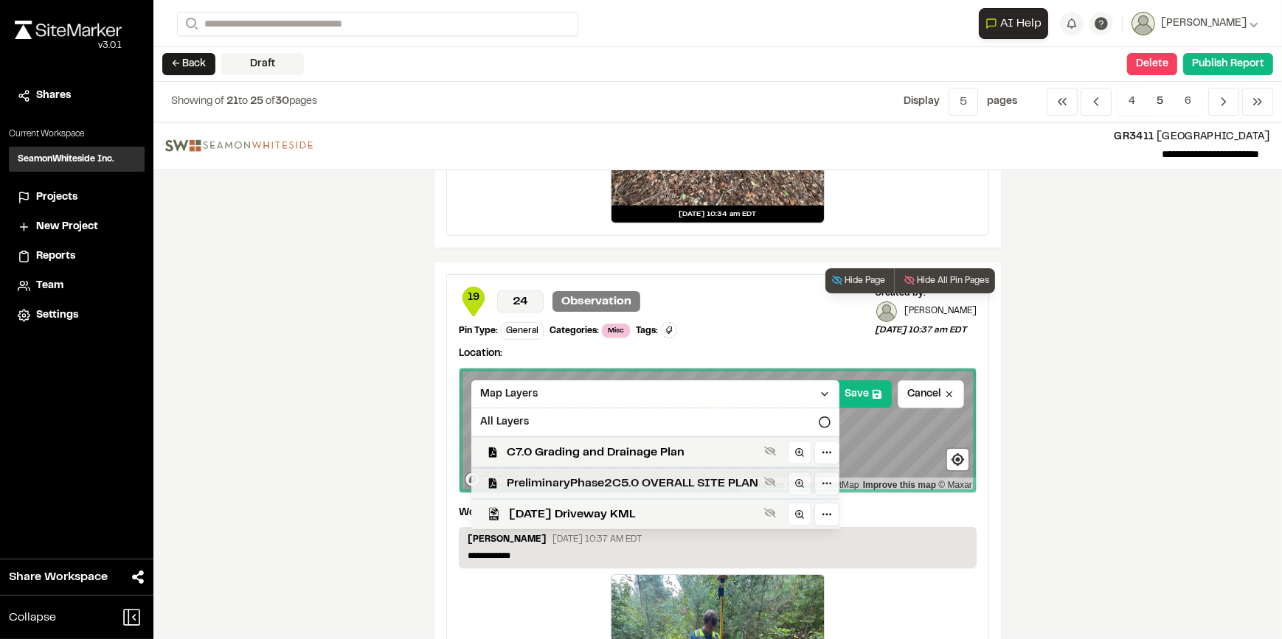
click at [557, 477] on span "PreliminaryPhase2C5.0 OVERALL SITE PLAN" at bounding box center [632, 484] width 251 height 18
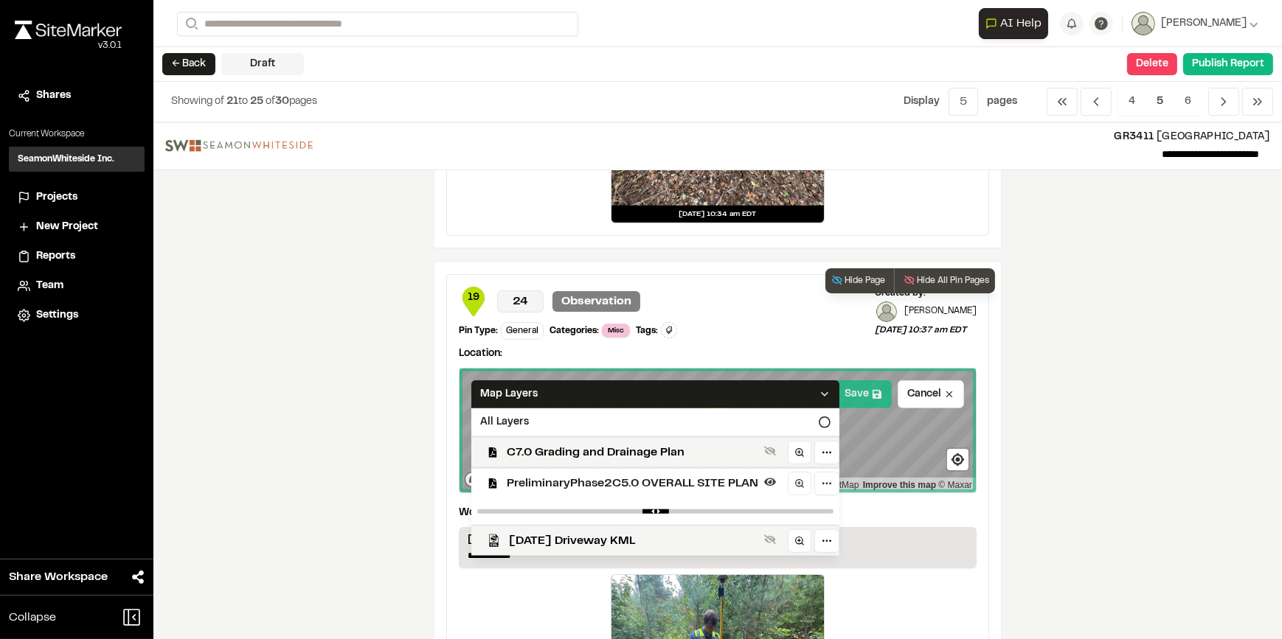
click at [872, 389] on icon at bounding box center [876, 393] width 9 height 9
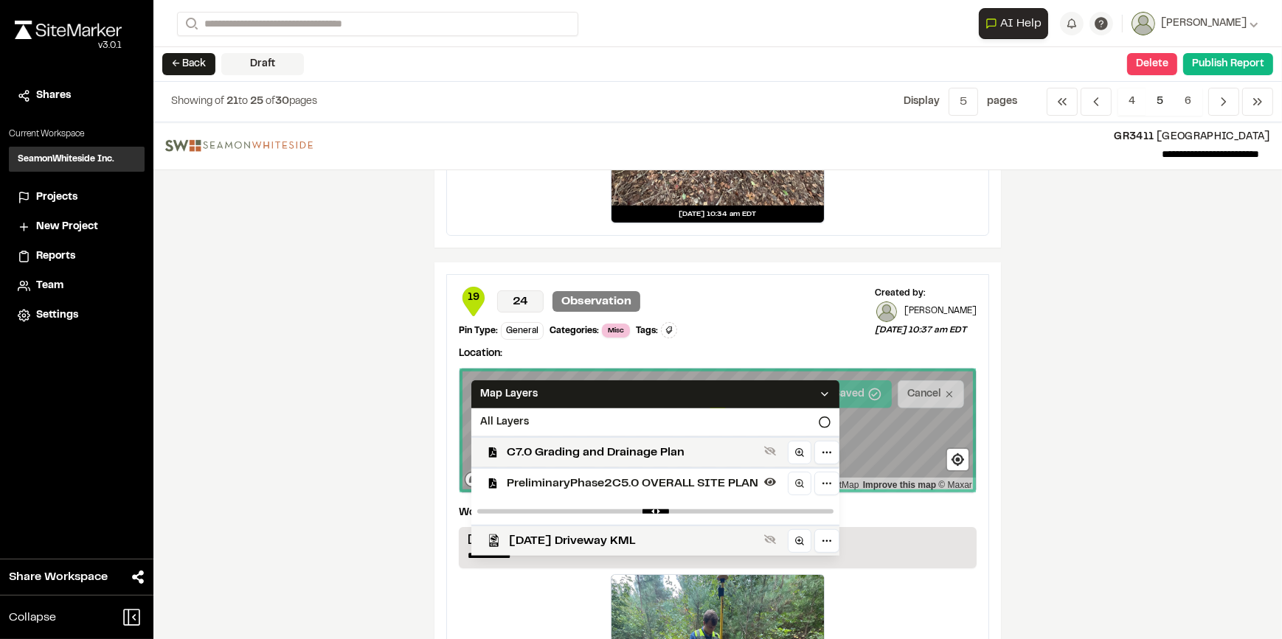
click at [1075, 456] on div "**********" at bounding box center [717, 380] width 1128 height 517
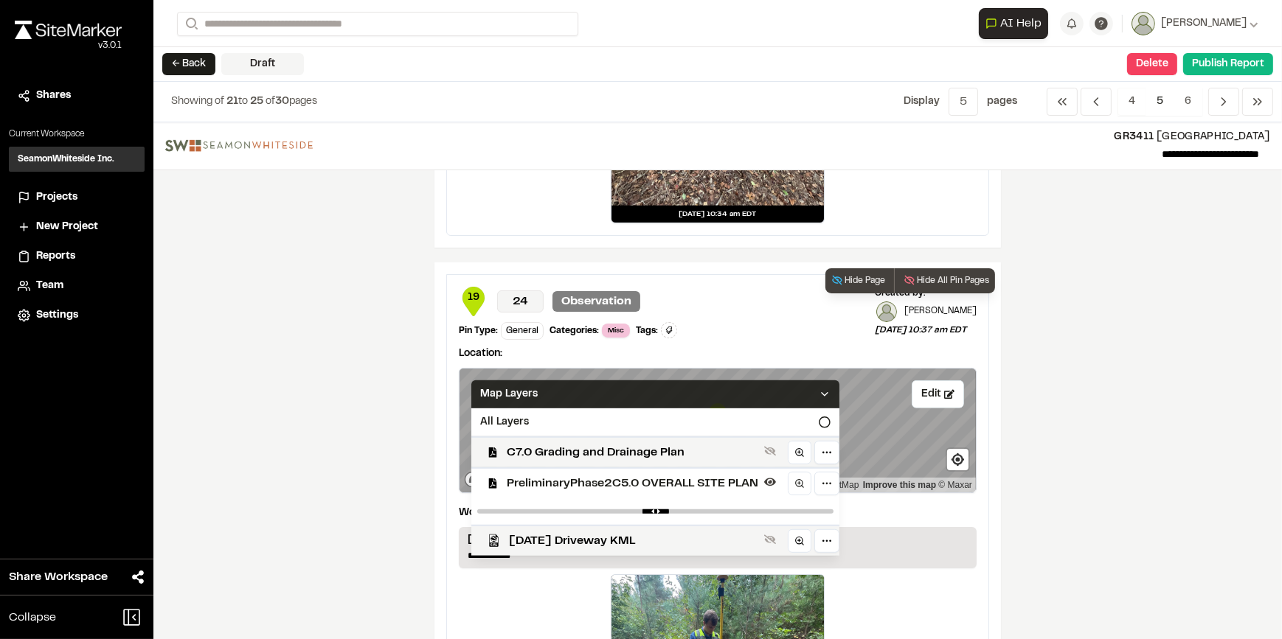
click at [819, 389] on icon at bounding box center [825, 395] width 12 height 12
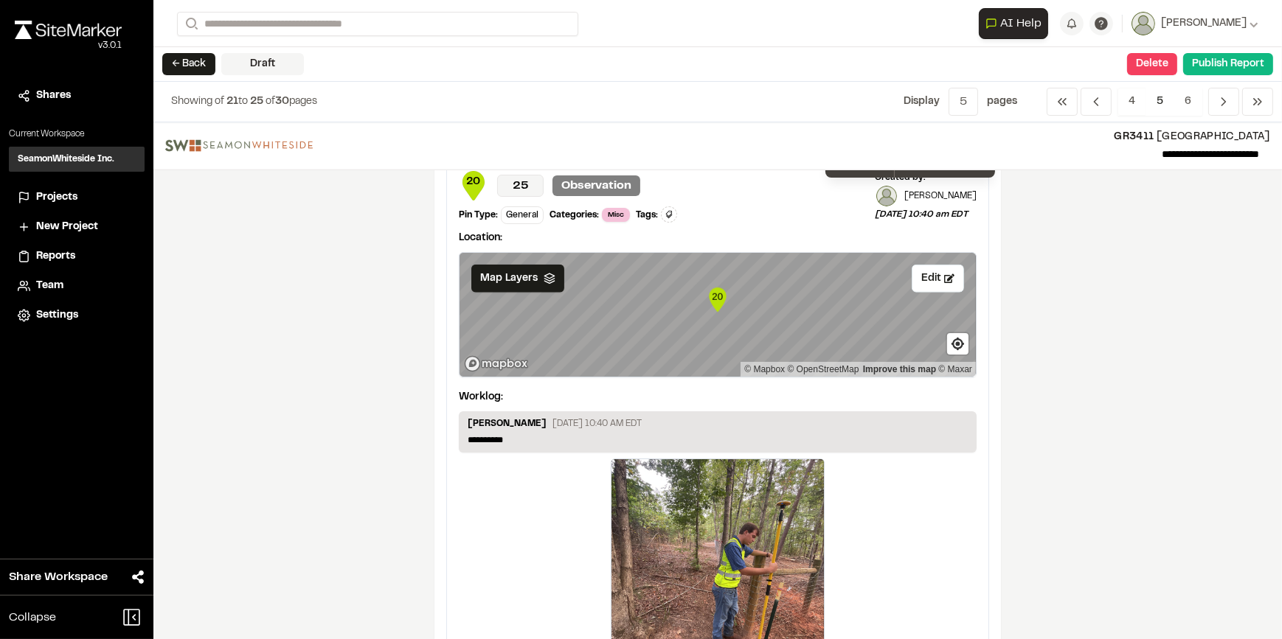
scroll to position [1810, 0]
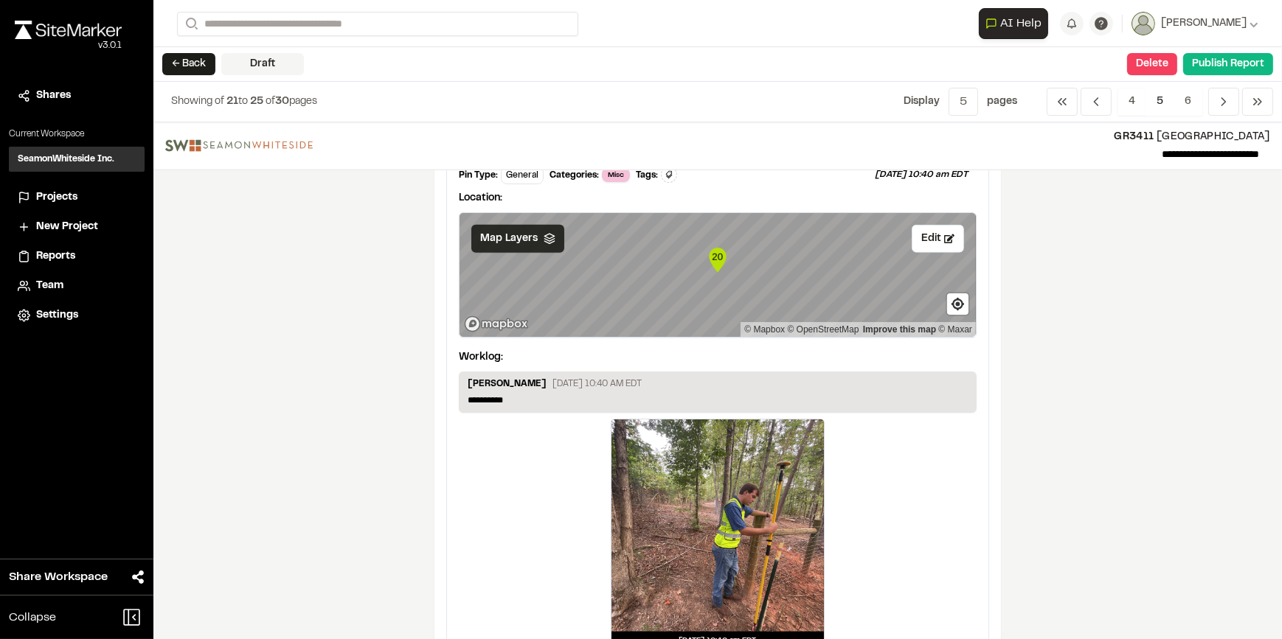
click at [530, 248] on div "Map Layers" at bounding box center [517, 239] width 93 height 28
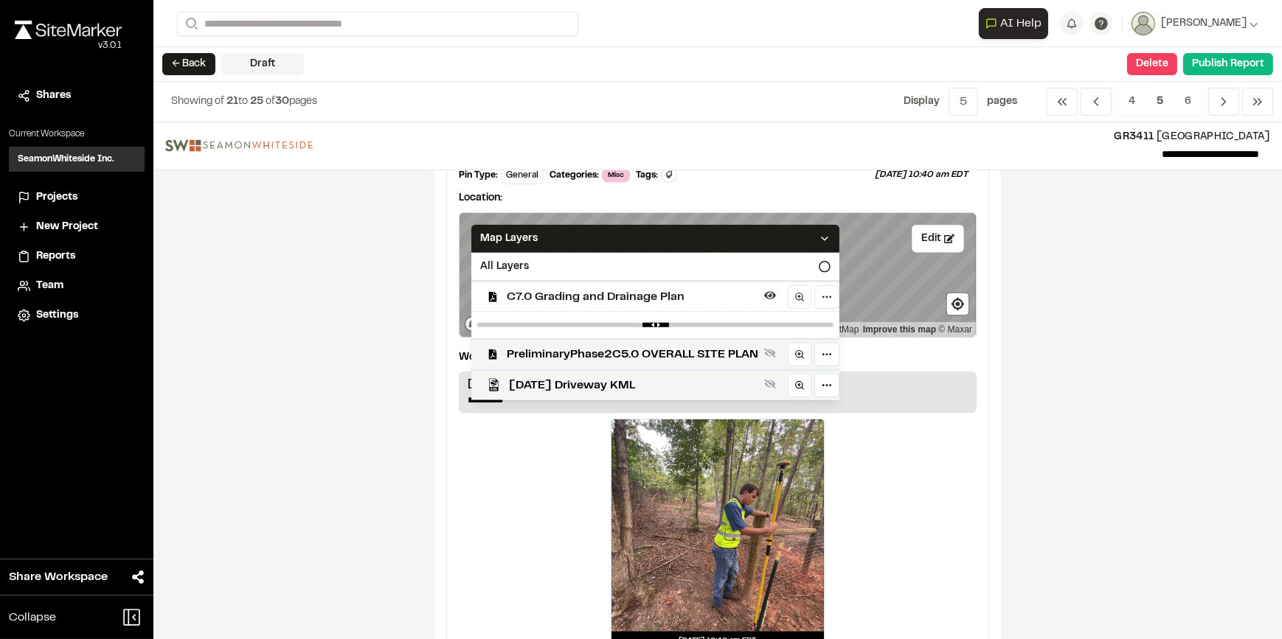
click at [561, 302] on span "C7.0 Grading and Drainage Plan" at bounding box center [632, 297] width 251 height 18
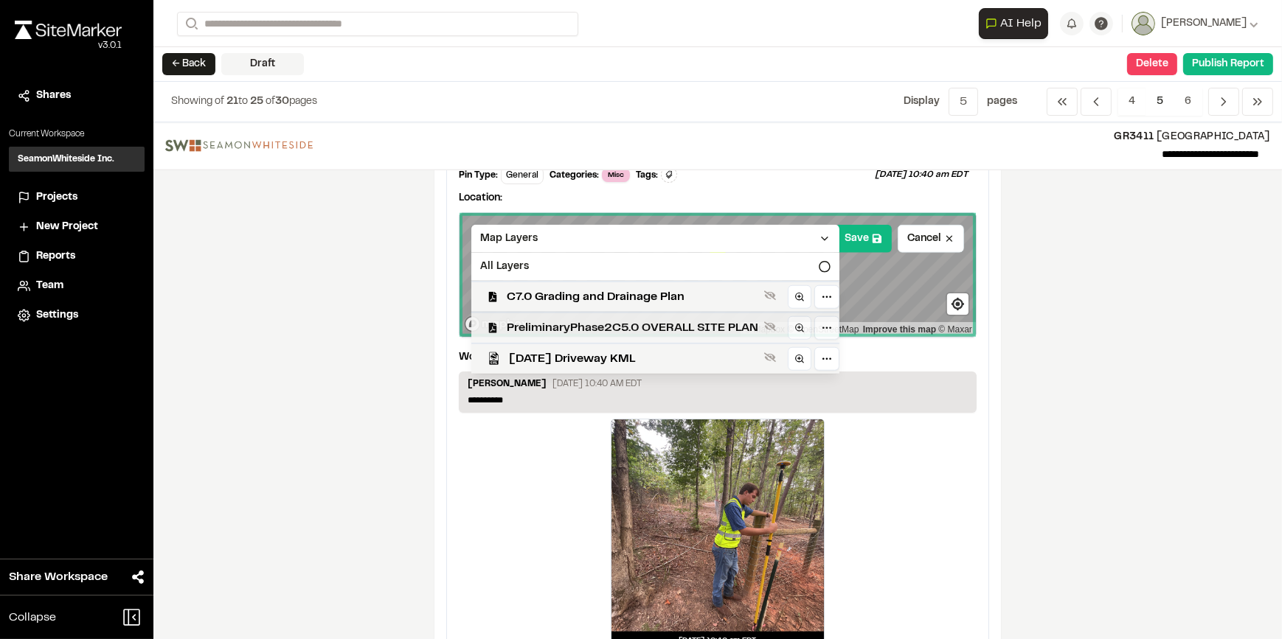
click at [564, 328] on span "PreliminaryPhase2C5.0 OVERALL SITE PLAN" at bounding box center [632, 328] width 251 height 18
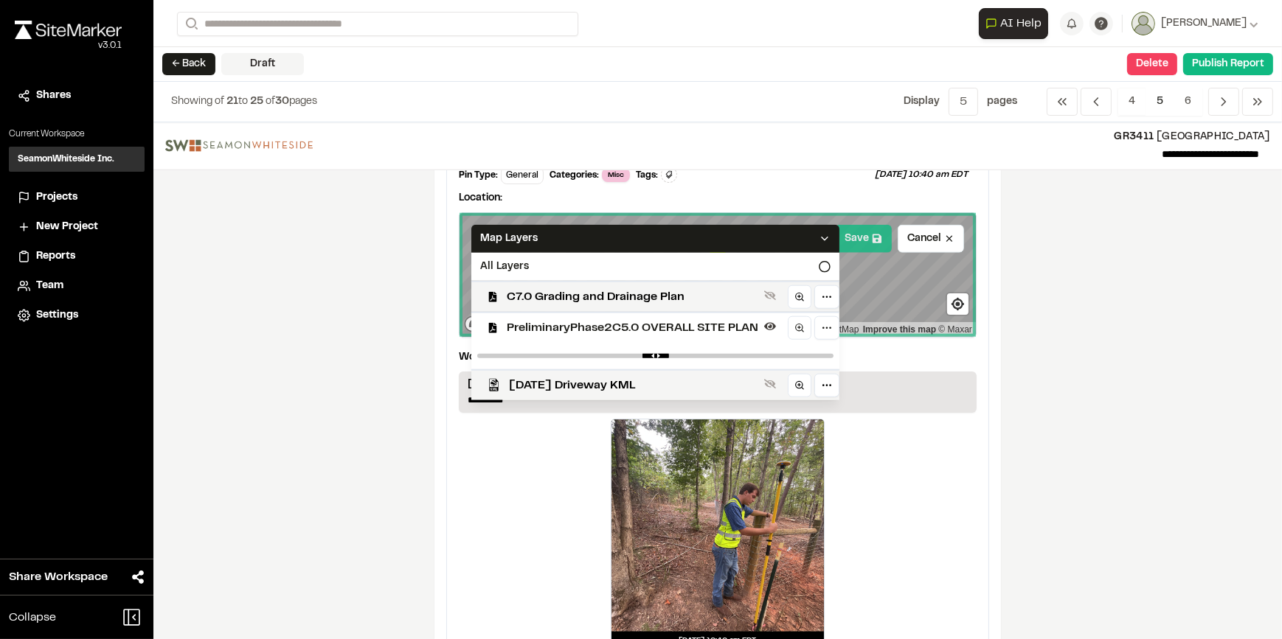
click at [864, 228] on button "Save" at bounding box center [863, 239] width 57 height 28
click at [946, 466] on div "[DATE] 10:40 am EDT" at bounding box center [718, 534] width 518 height 231
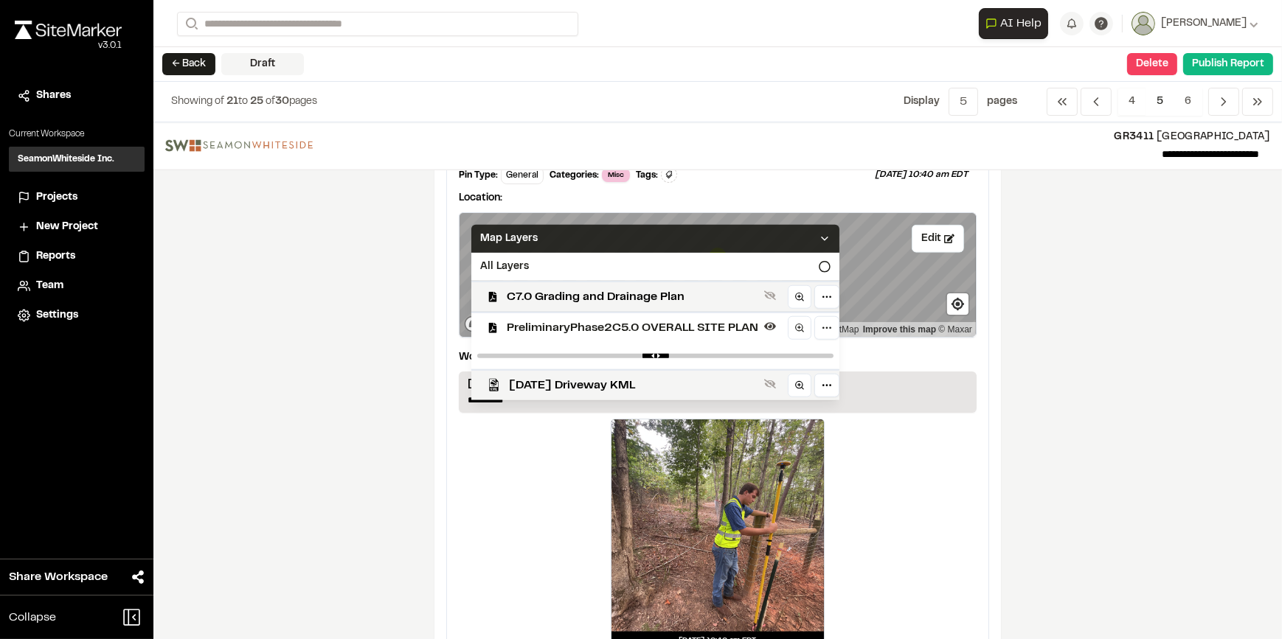
click at [812, 229] on div "Map Layers" at bounding box center [655, 239] width 368 height 28
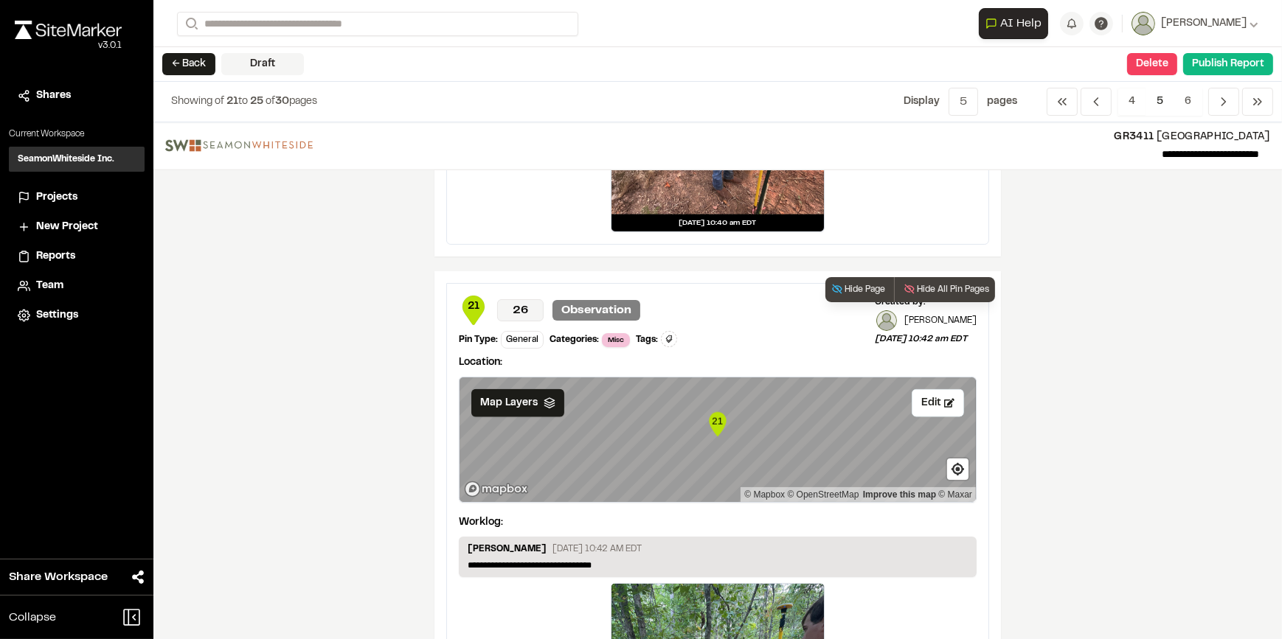
scroll to position [2213, 0]
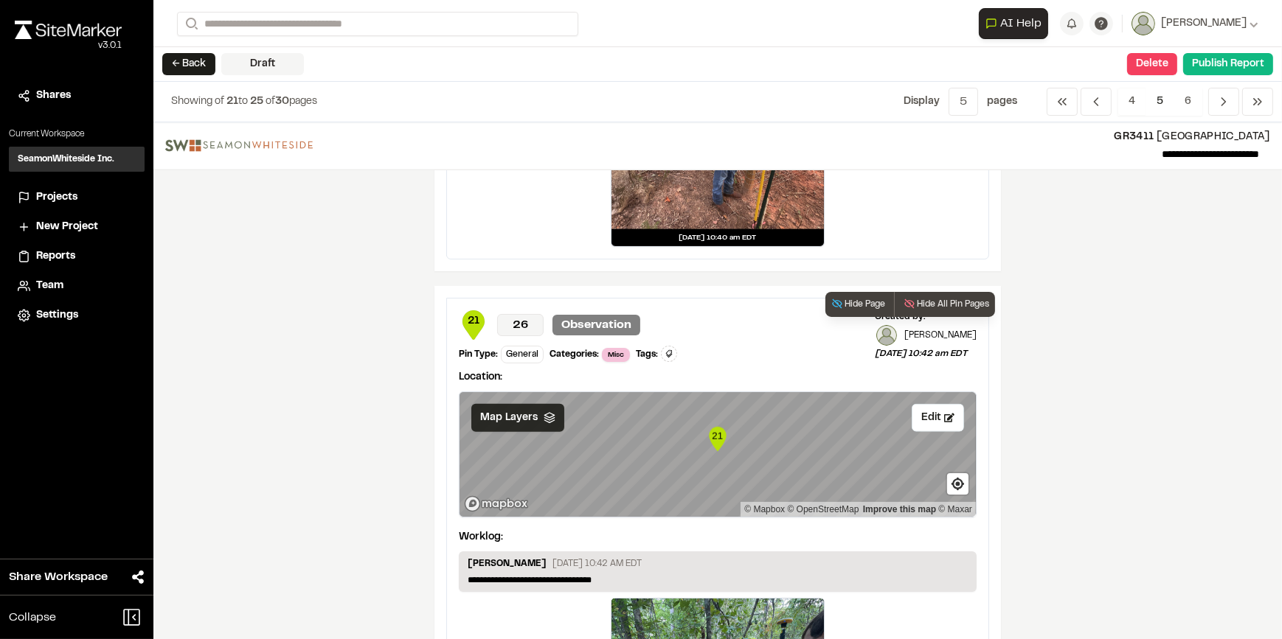
click at [516, 414] on span "Map Layers" at bounding box center [509, 418] width 58 height 16
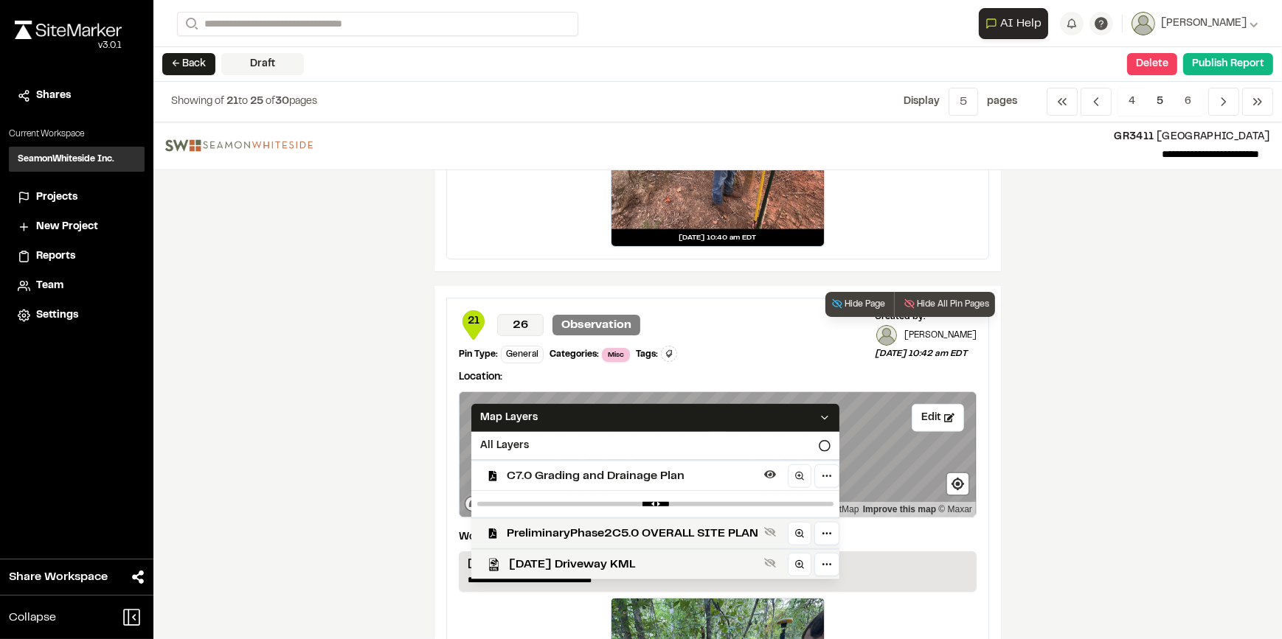
click at [561, 471] on span "C7.0 Grading and Drainage Plan" at bounding box center [632, 477] width 251 height 18
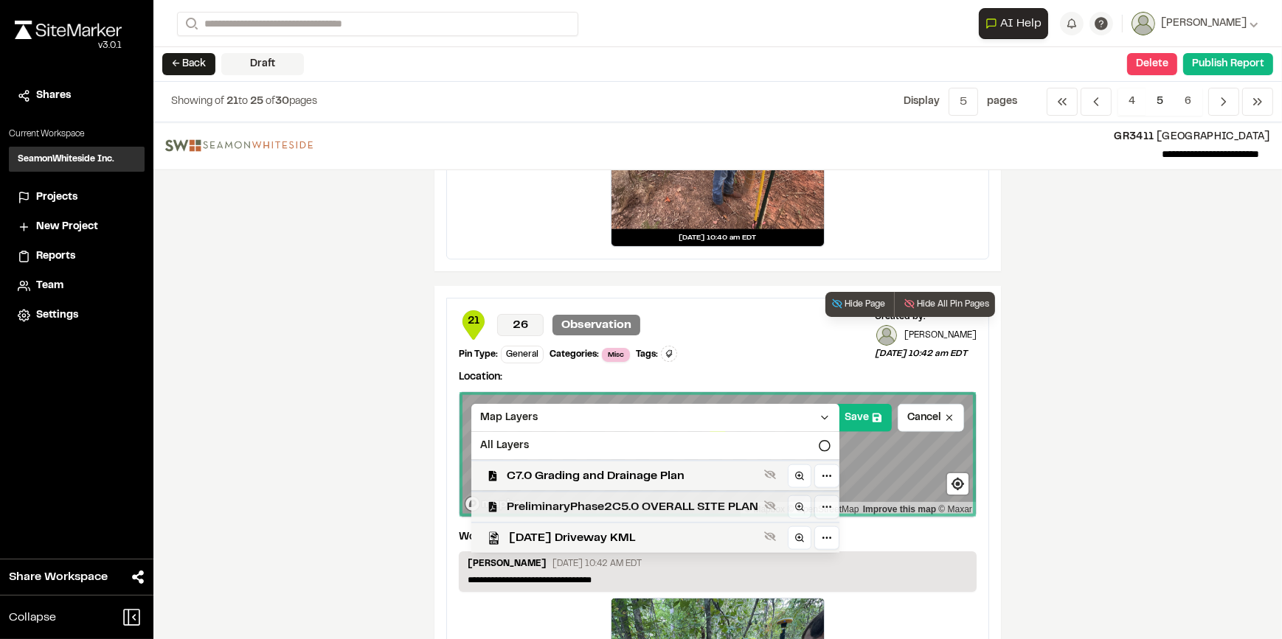
click at [575, 504] on span "PreliminaryPhase2C5.0 OVERALL SITE PLAN" at bounding box center [632, 508] width 251 height 18
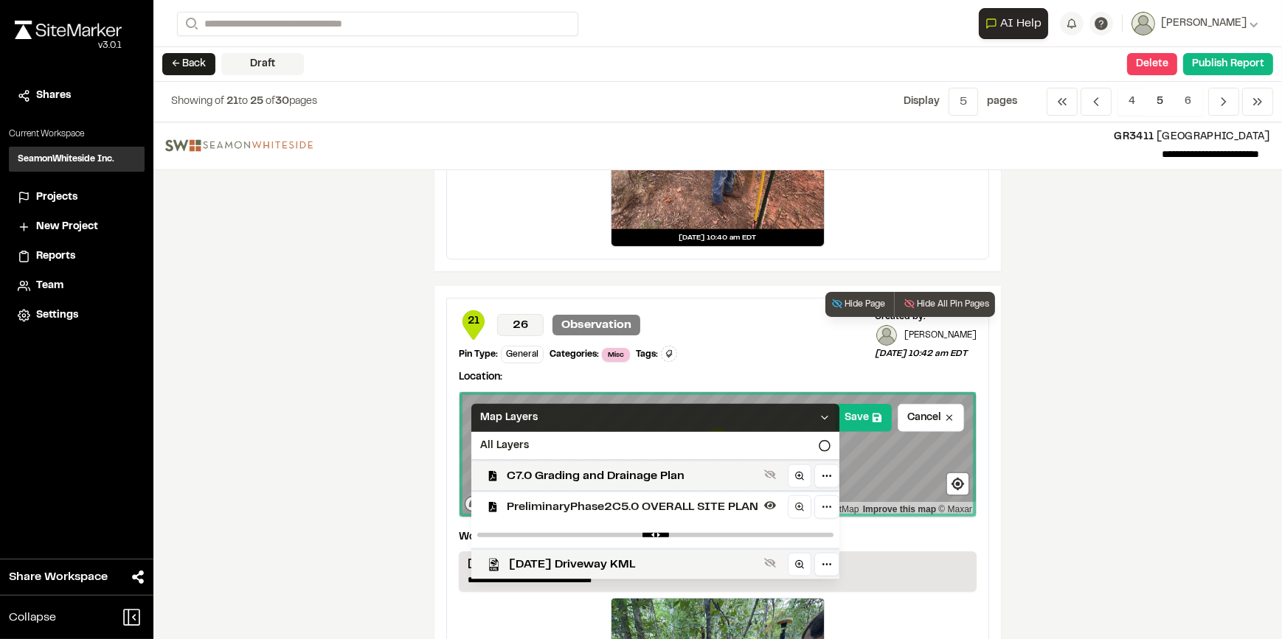
click at [819, 413] on icon at bounding box center [825, 418] width 12 height 12
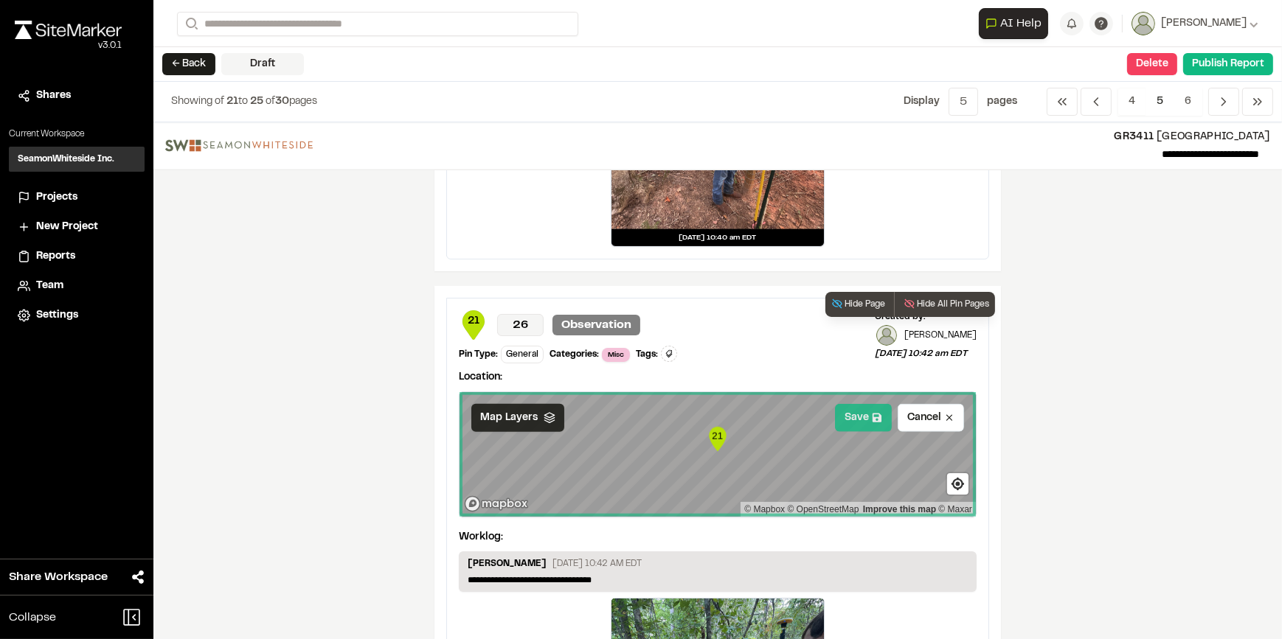
click at [864, 420] on button "Save" at bounding box center [863, 418] width 57 height 28
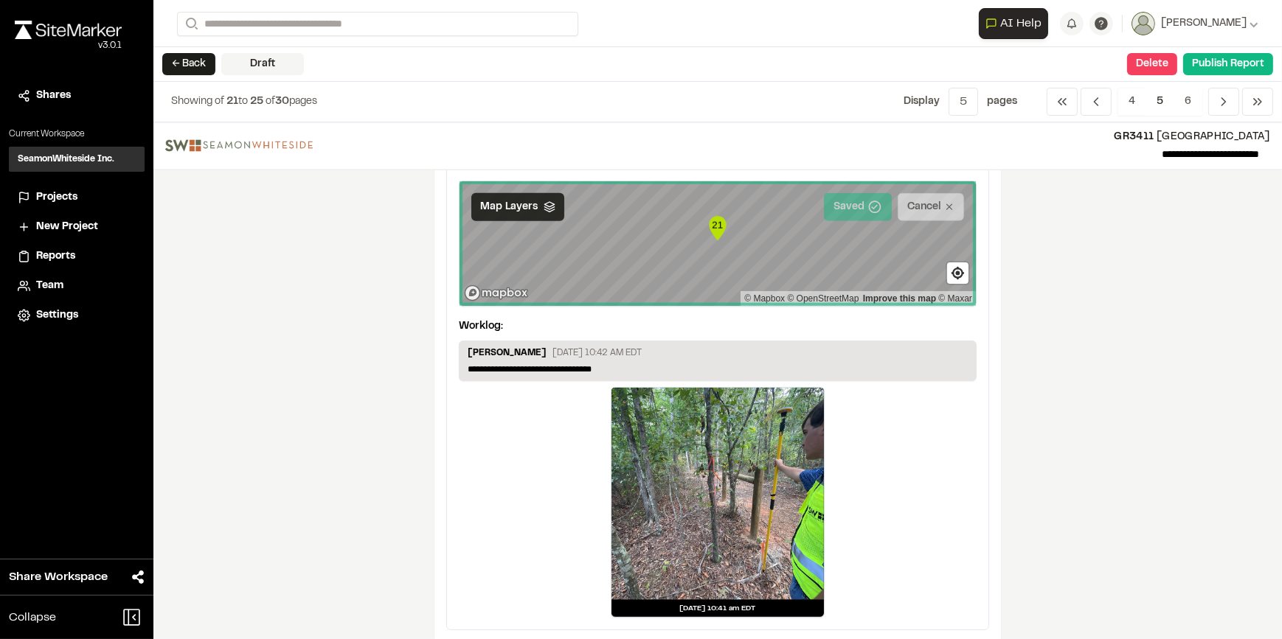
scroll to position [2439, 0]
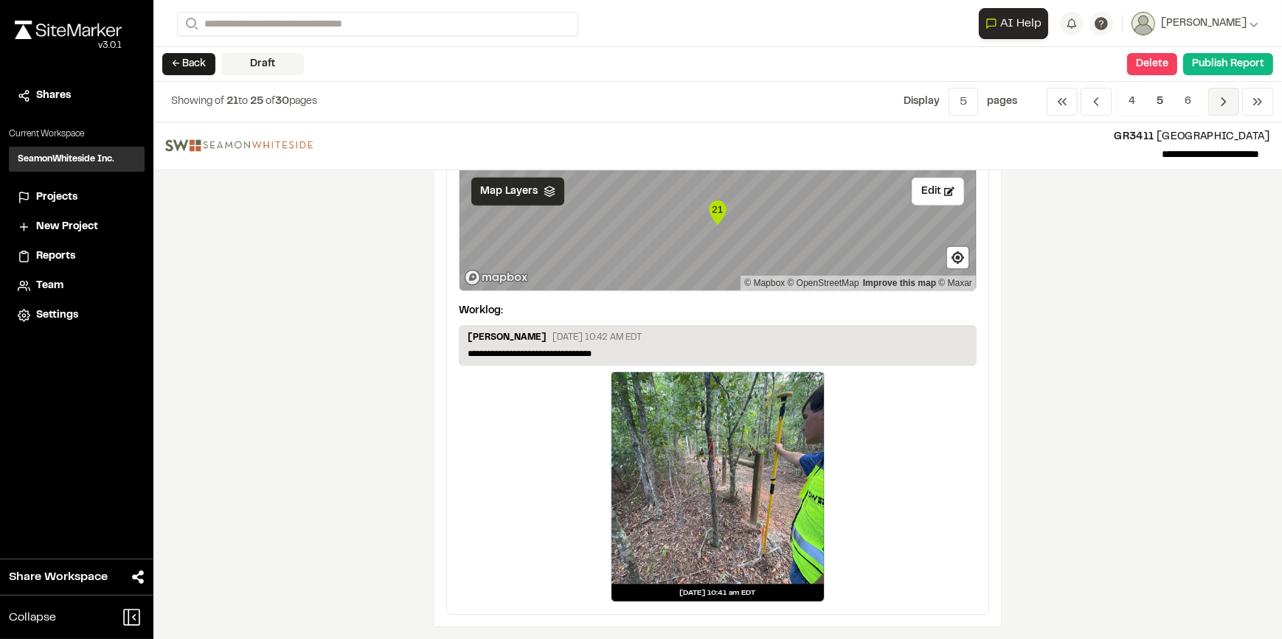
click at [1223, 106] on icon "Navigation" at bounding box center [1223, 101] width 15 height 15
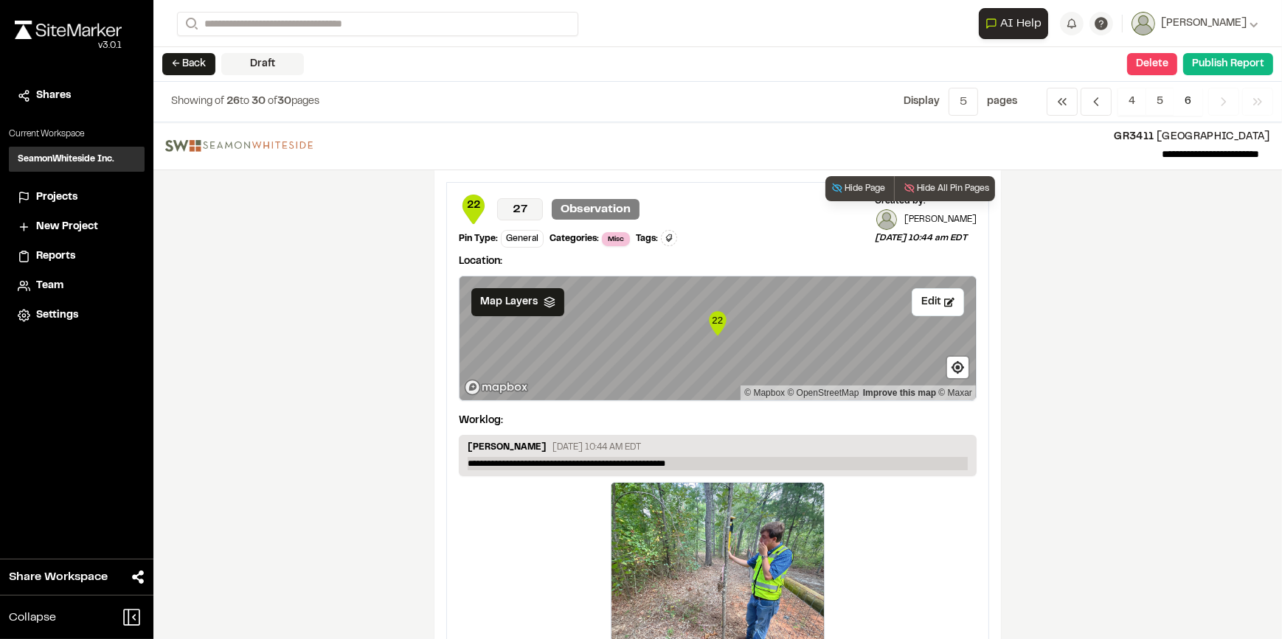
click at [673, 462] on p "**********" at bounding box center [718, 463] width 500 height 13
click at [676, 462] on p "**********" at bounding box center [718, 463] width 500 height 13
click at [833, 511] on div "[DATE] 10:43 am EDT" at bounding box center [718, 597] width 518 height 231
click at [545, 294] on div "Map Layers" at bounding box center [517, 302] width 93 height 28
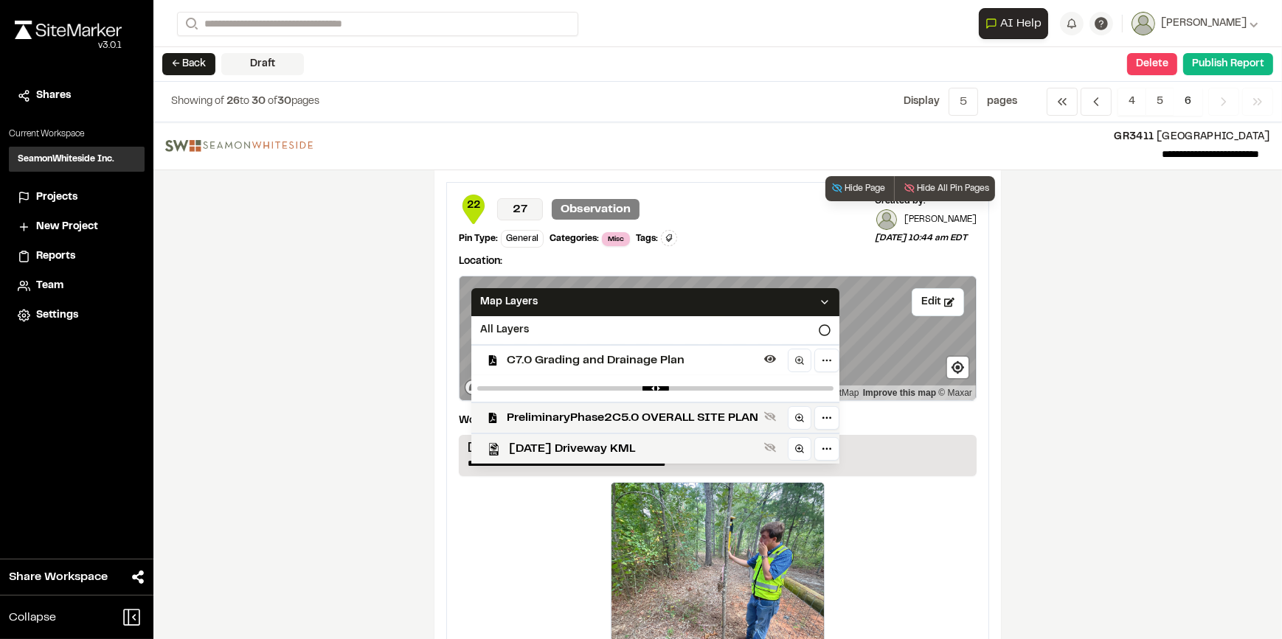
click at [538, 353] on span "C7.0 Grading and Drainage Plan" at bounding box center [632, 361] width 251 height 18
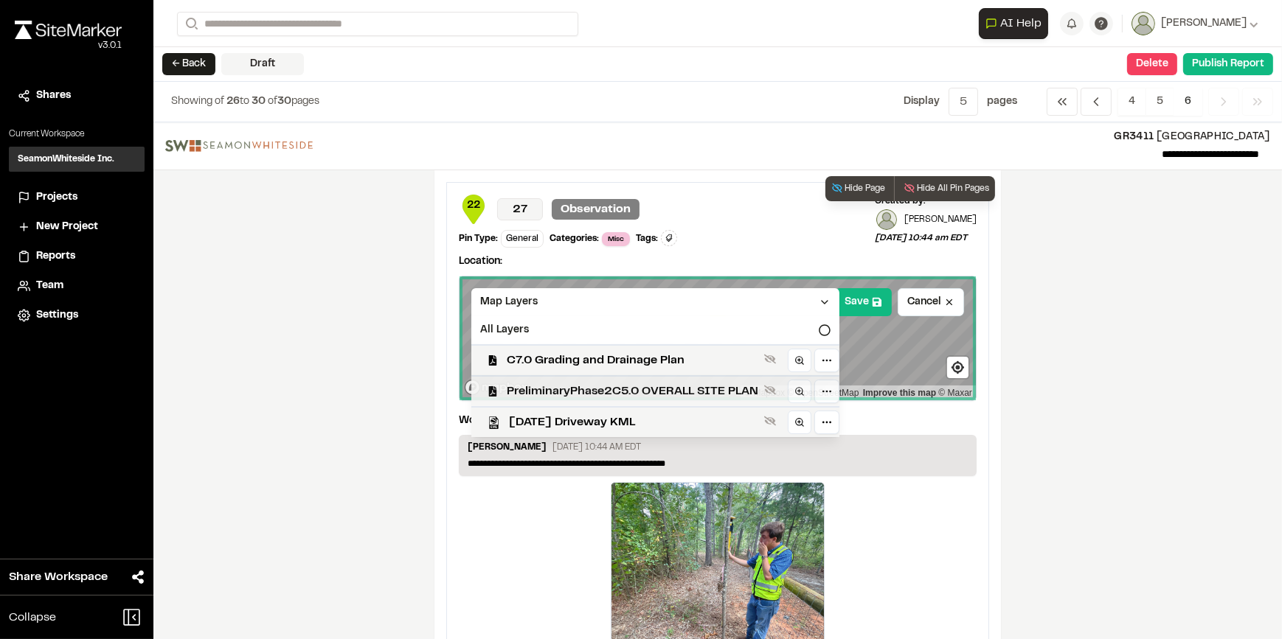
click at [551, 380] on div "PreliminaryPhase2C5.0 OVERALL SITE PLAN" at bounding box center [649, 390] width 380 height 31
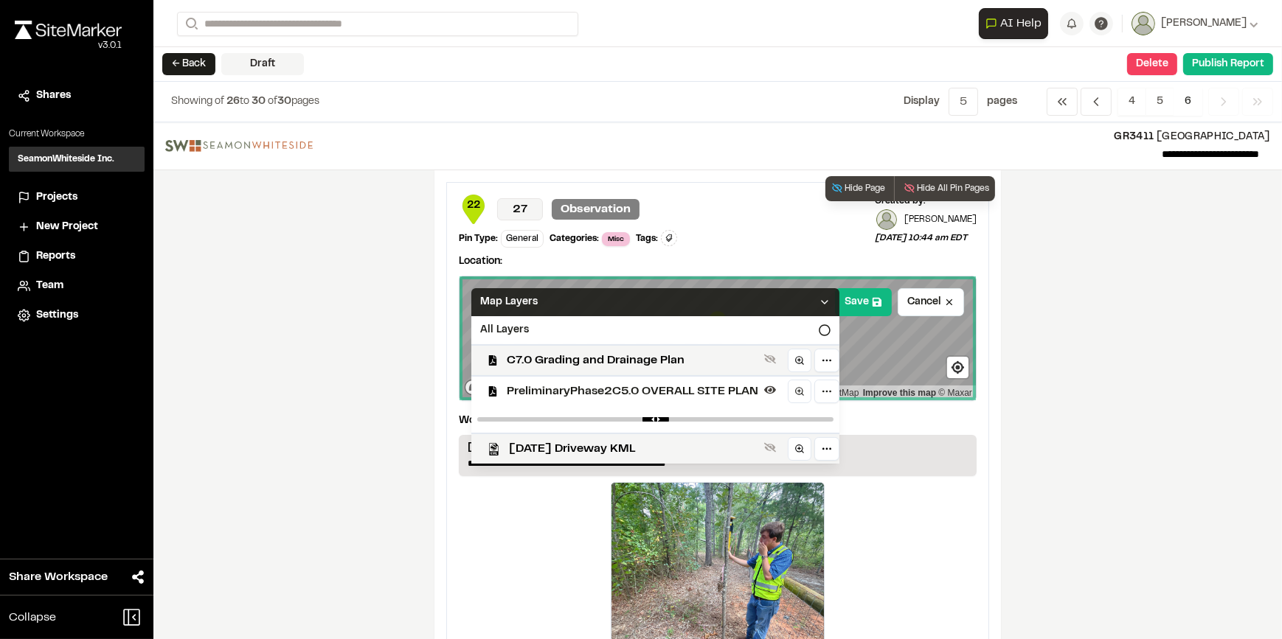
click at [819, 299] on icon at bounding box center [825, 302] width 12 height 12
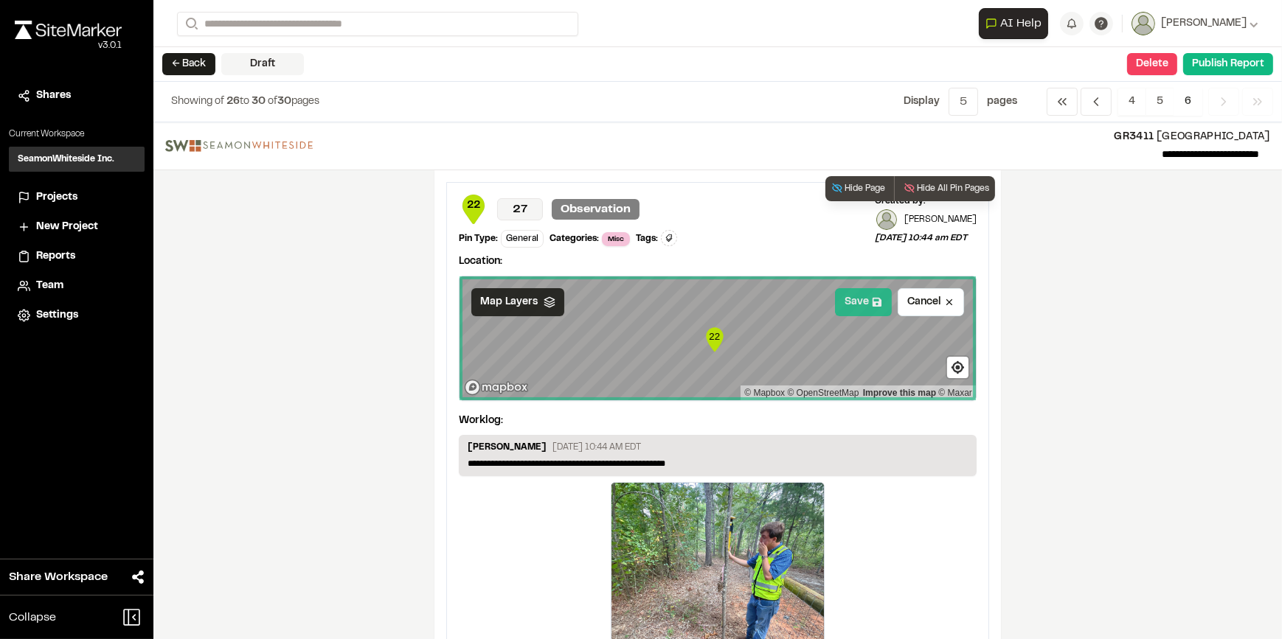
click at [854, 301] on button "Save" at bounding box center [863, 302] width 57 height 28
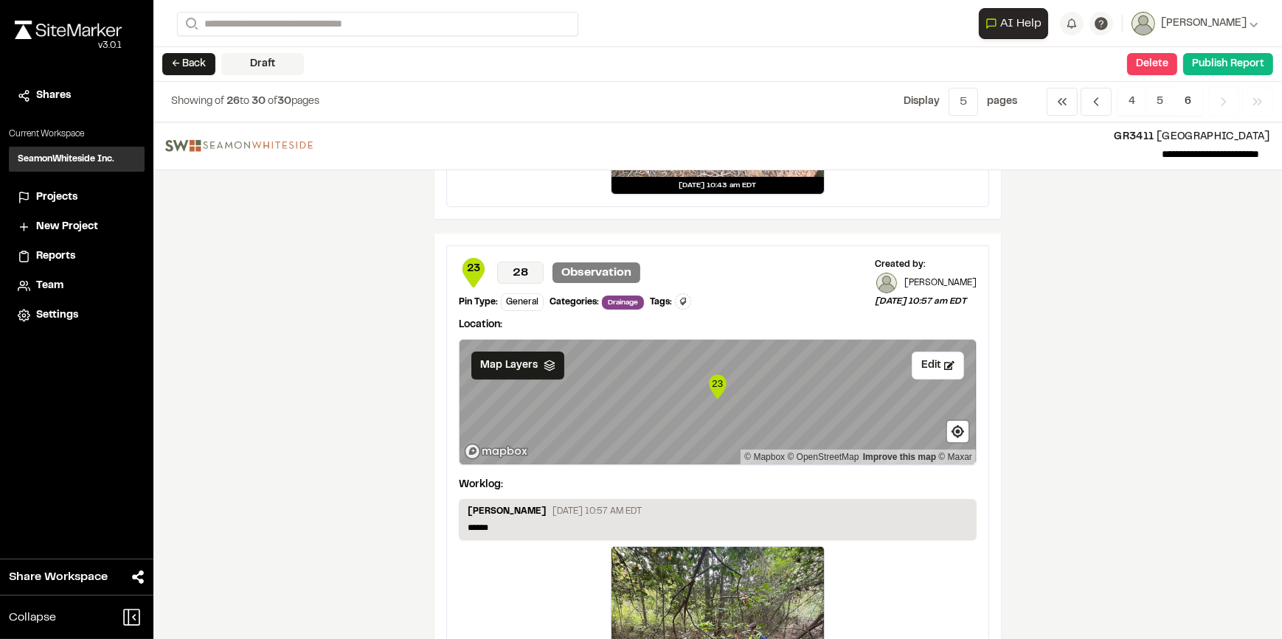
scroll to position [603, 0]
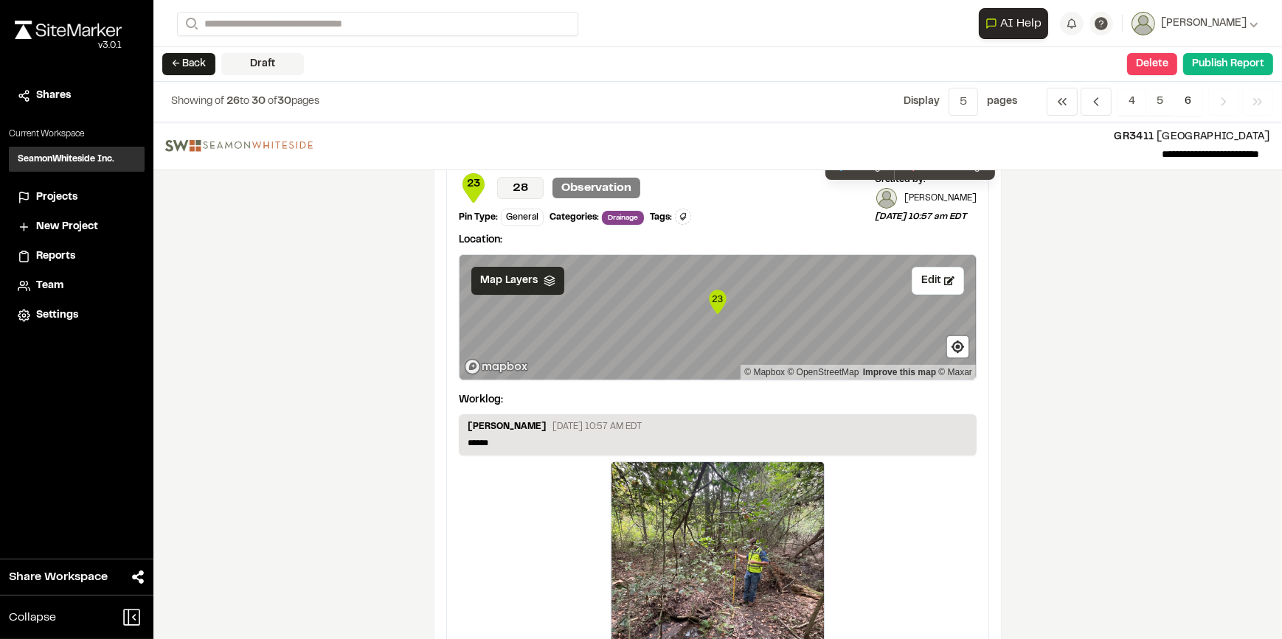
click at [544, 284] on polyline at bounding box center [549, 285] width 10 height 2
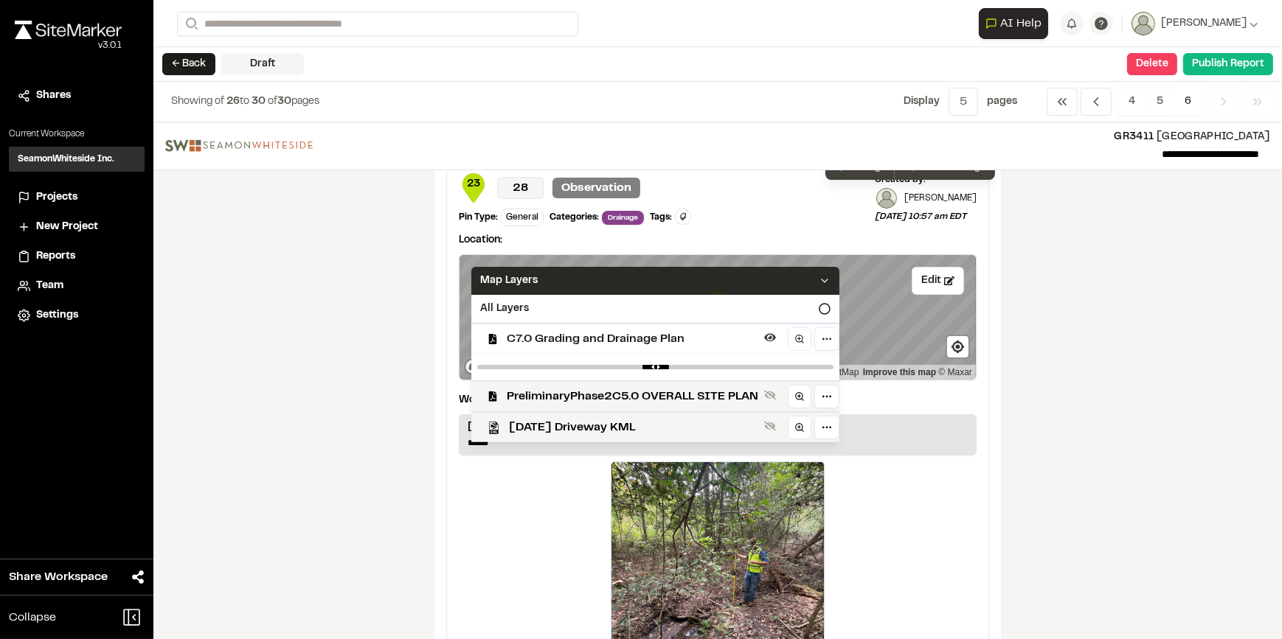
click at [604, 334] on span "C7.0 Grading and Drainage Plan" at bounding box center [632, 339] width 251 height 18
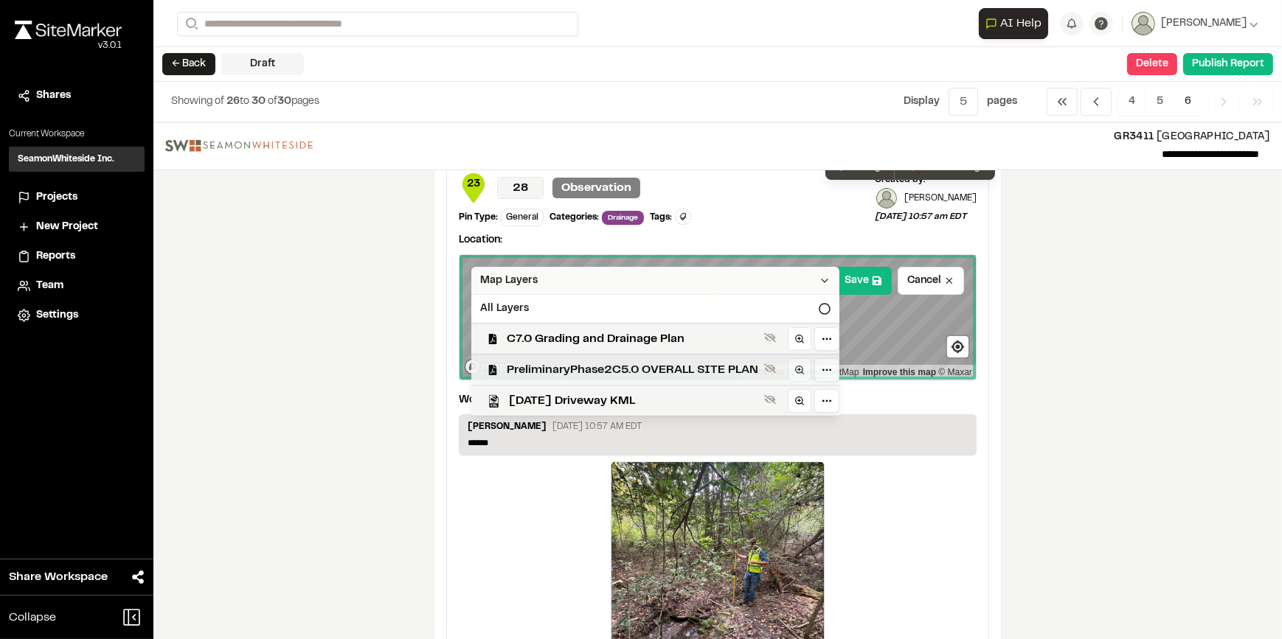
click at [629, 371] on span "PreliminaryPhase2C5.0 OVERALL SITE PLAN" at bounding box center [632, 370] width 251 height 18
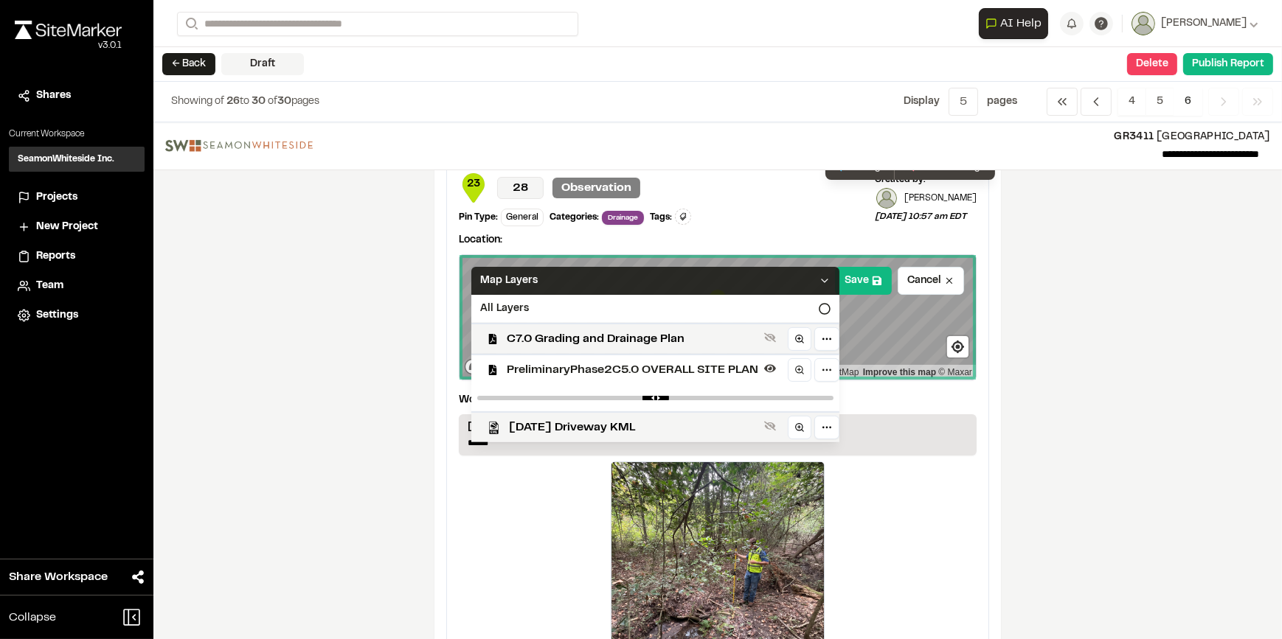
click at [819, 276] on icon at bounding box center [825, 281] width 12 height 12
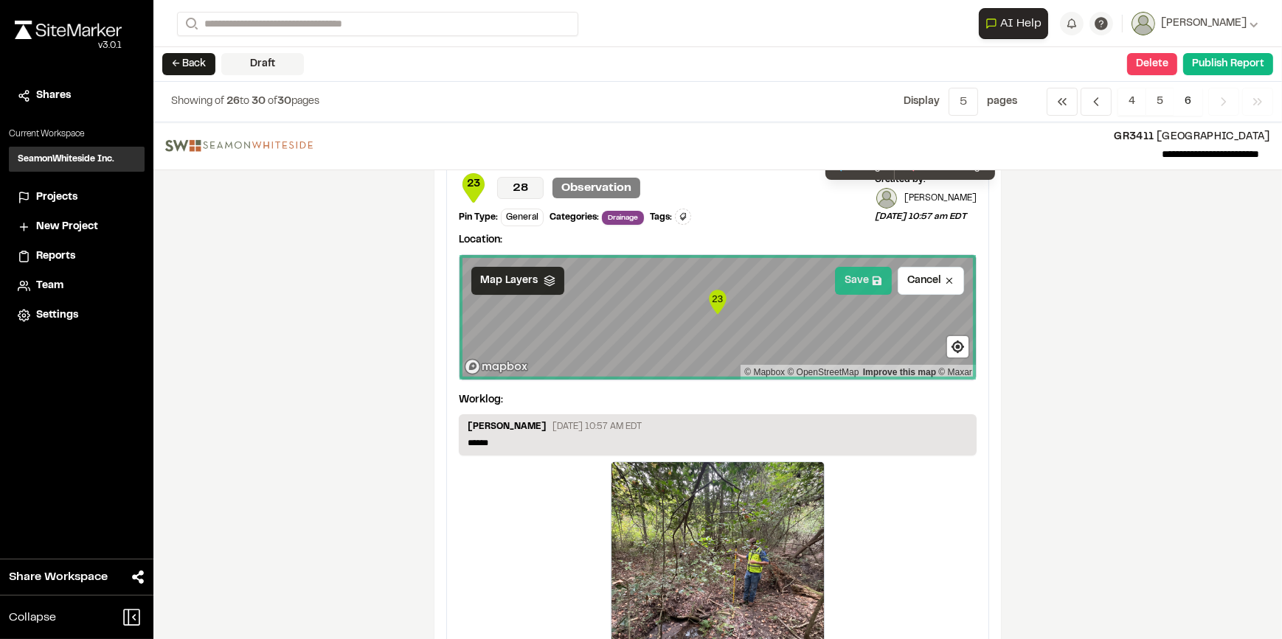
click at [861, 280] on button "Save" at bounding box center [863, 281] width 57 height 28
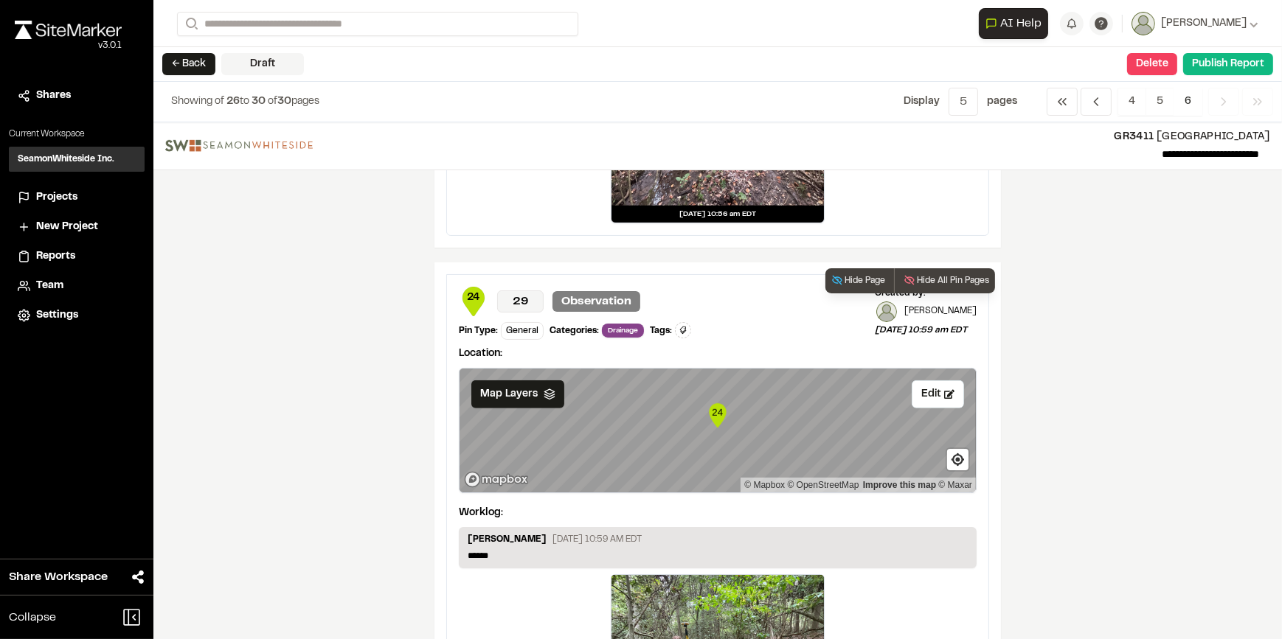
scroll to position [1139, 0]
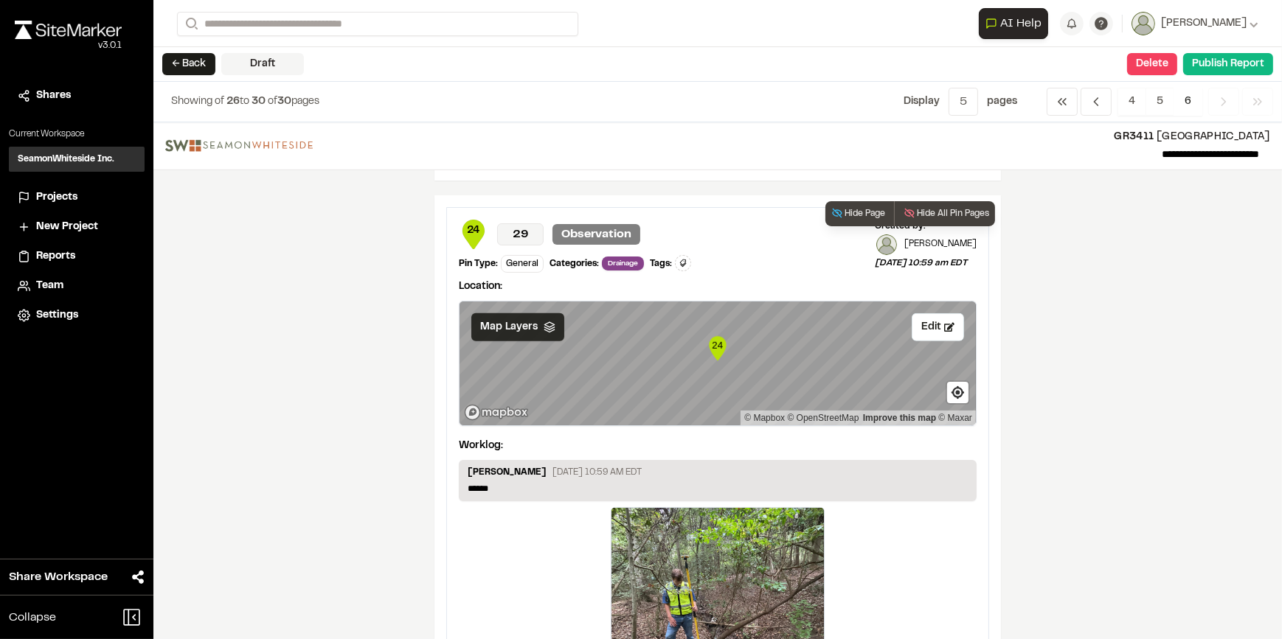
click at [496, 330] on span "Map Layers" at bounding box center [509, 327] width 58 height 16
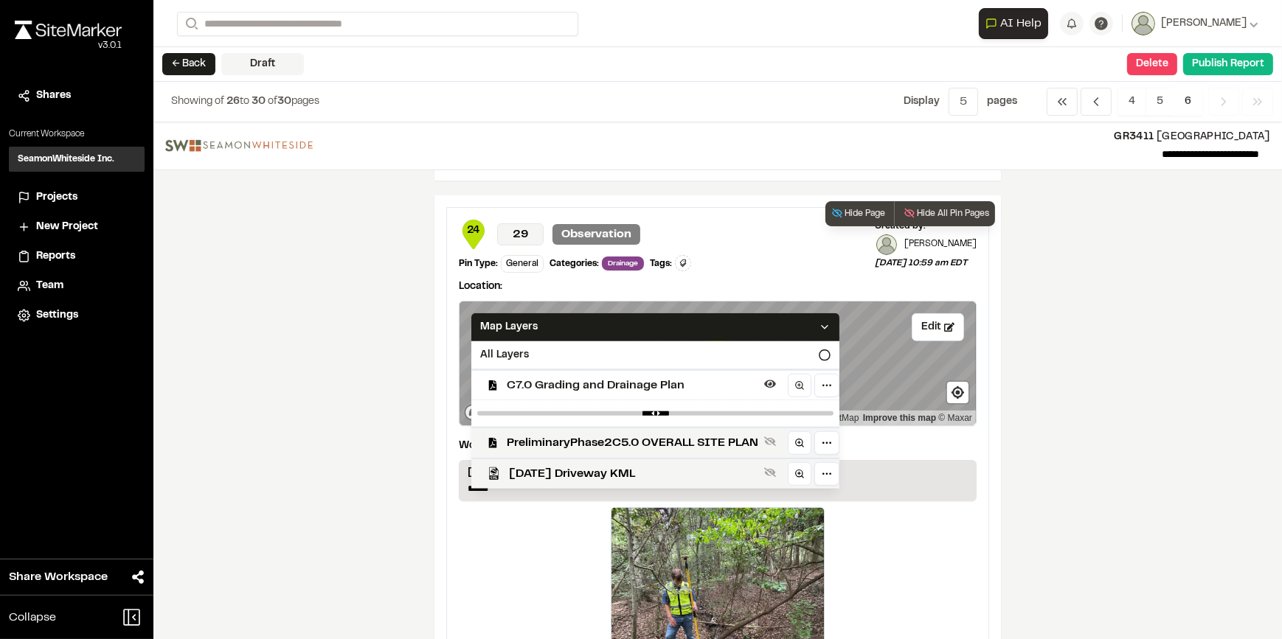
click at [580, 380] on span "C7.0 Grading and Drainage Plan" at bounding box center [632, 386] width 251 height 18
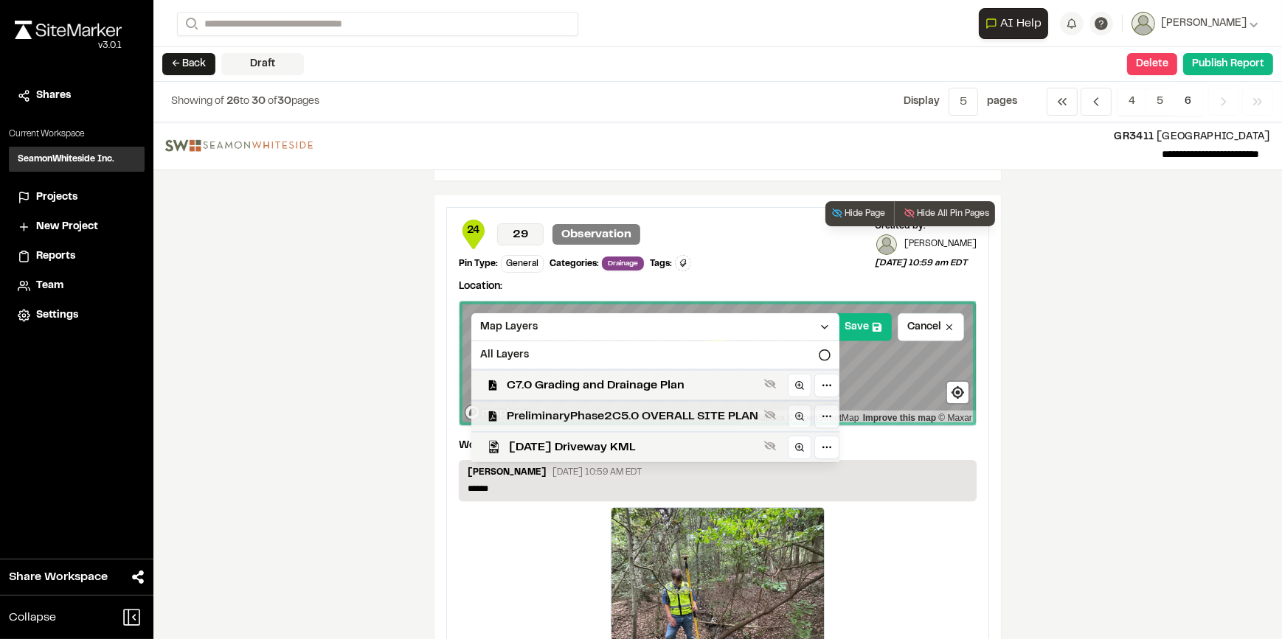
click at [591, 417] on span "PreliminaryPhase2C5.0 OVERALL SITE PLAN" at bounding box center [632, 417] width 251 height 18
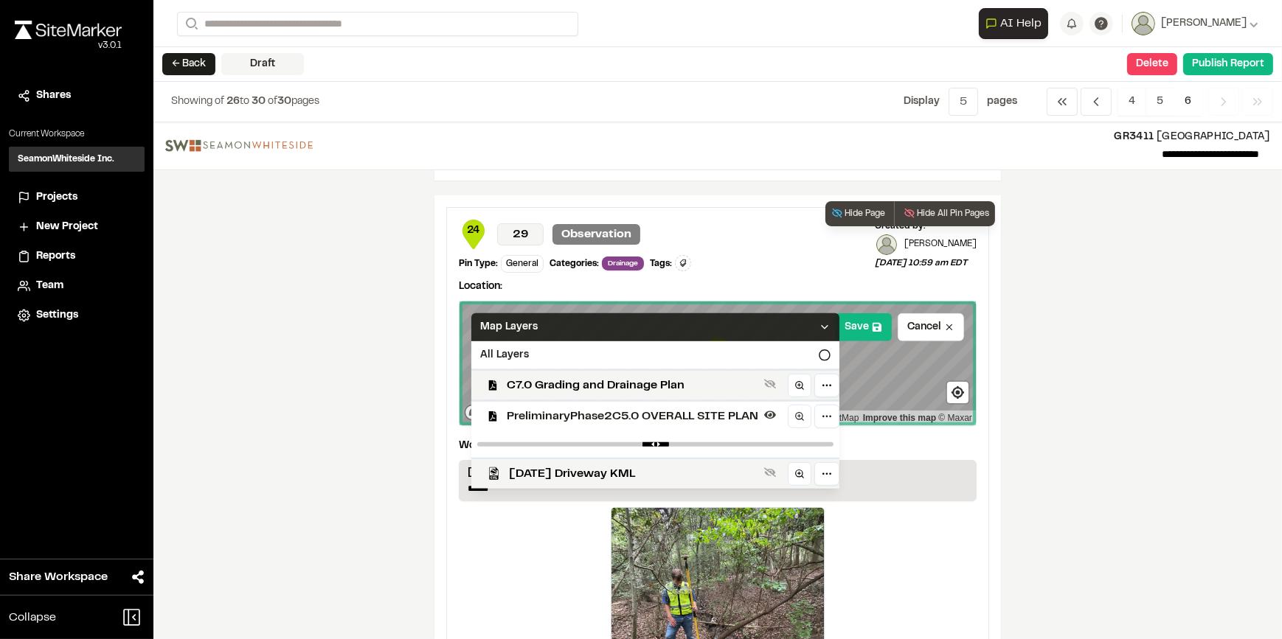
click at [819, 324] on icon at bounding box center [825, 328] width 12 height 12
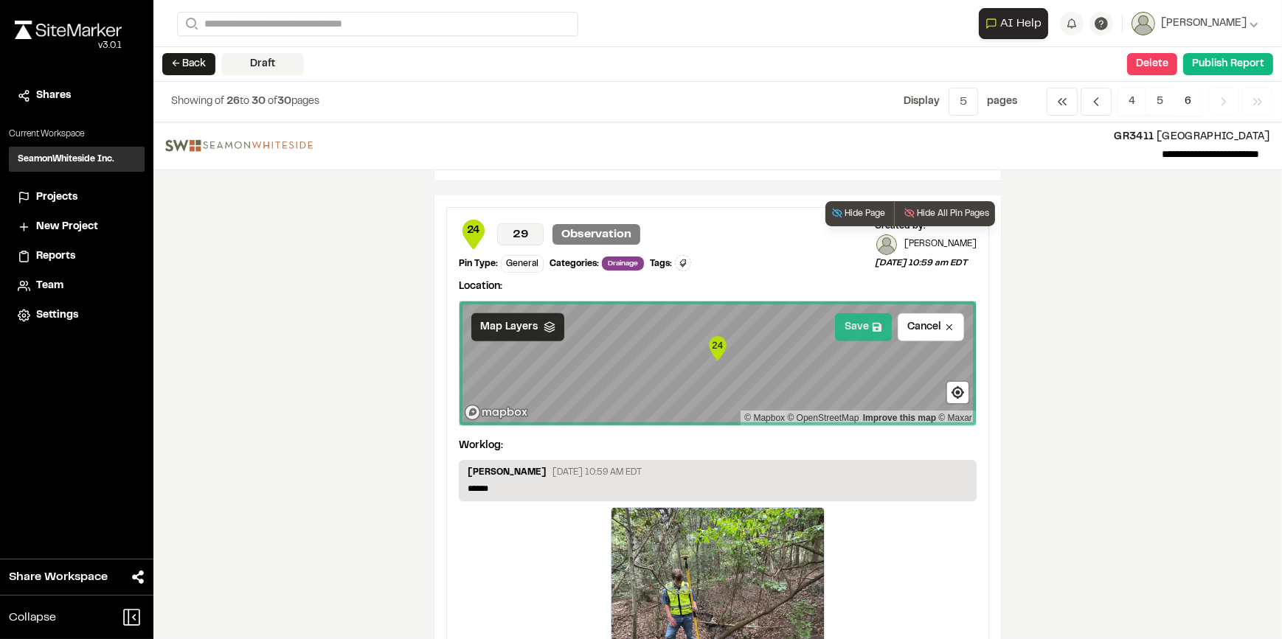
click at [846, 323] on button "Save" at bounding box center [863, 327] width 57 height 28
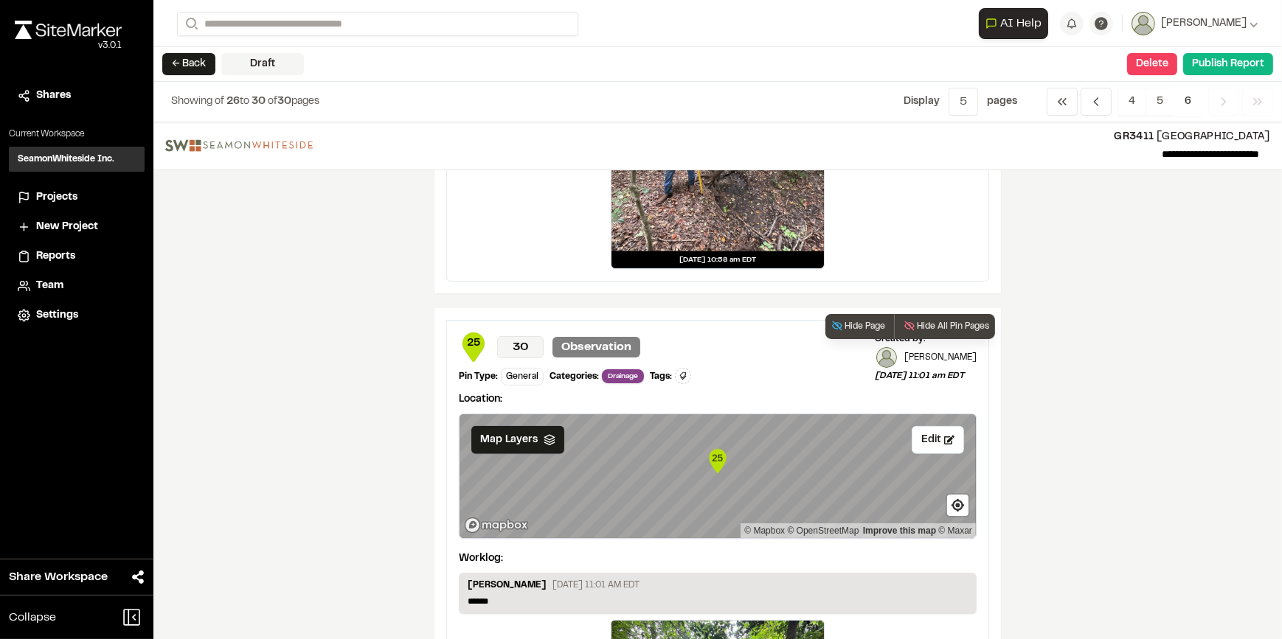
scroll to position [1743, 0]
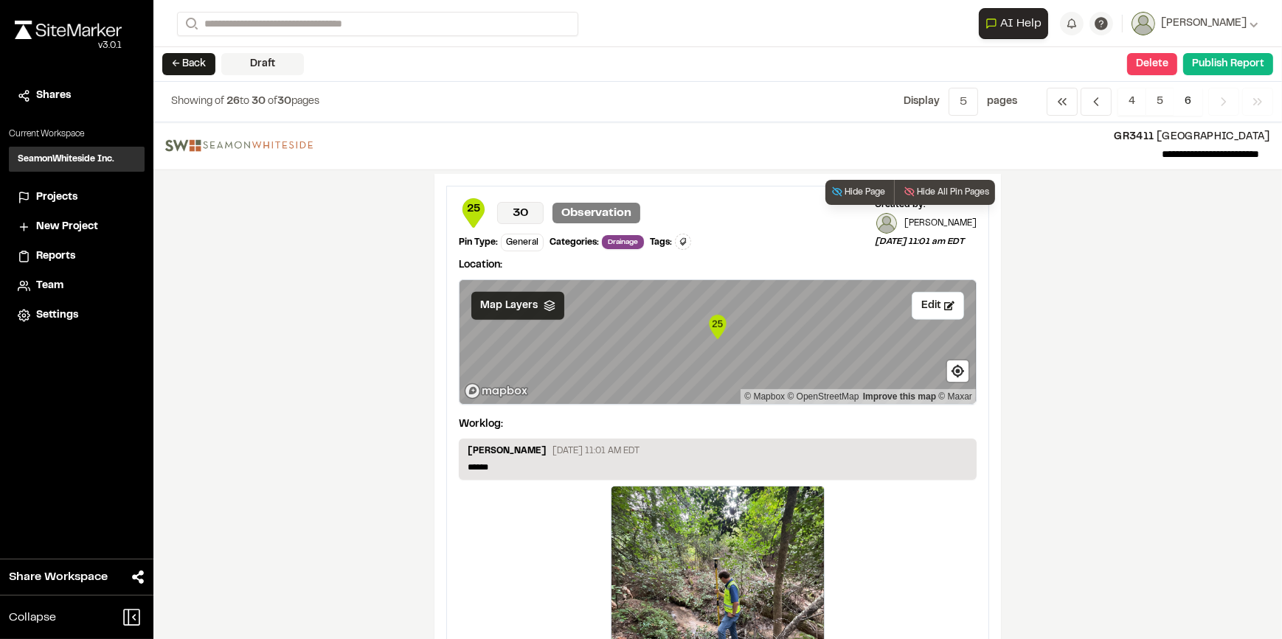
click at [499, 299] on span "Map Layers" at bounding box center [509, 306] width 58 height 16
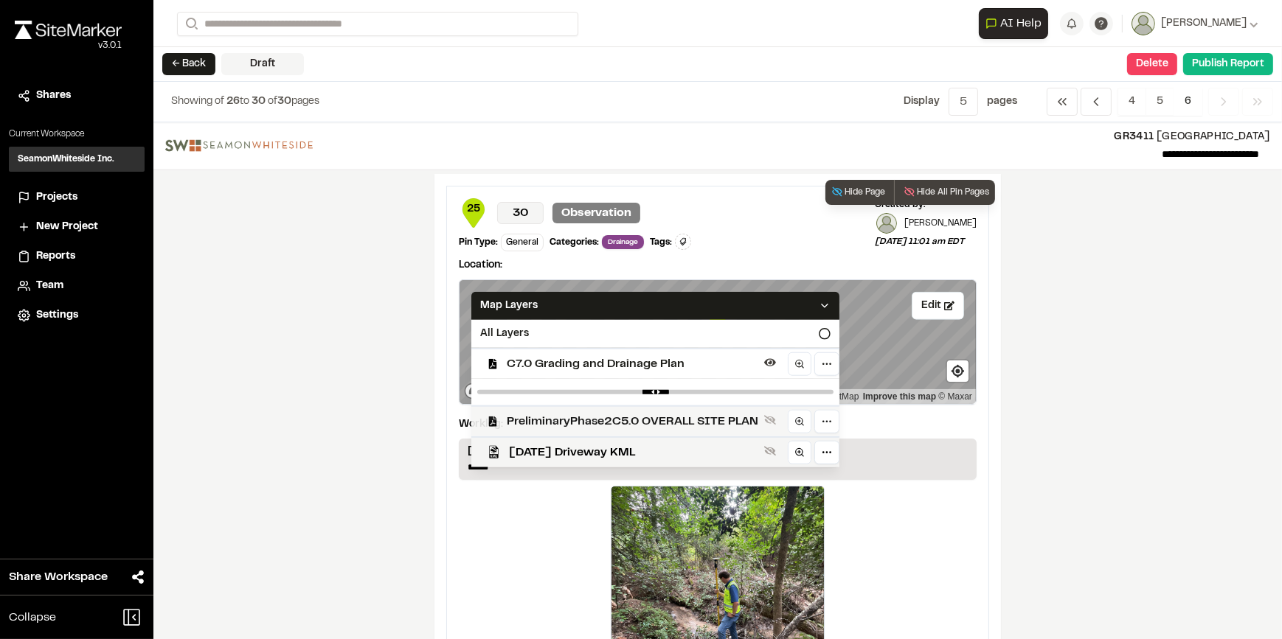
click at [559, 425] on span "PreliminaryPhase2C5.0 OVERALL SITE PLAN" at bounding box center [632, 422] width 251 height 18
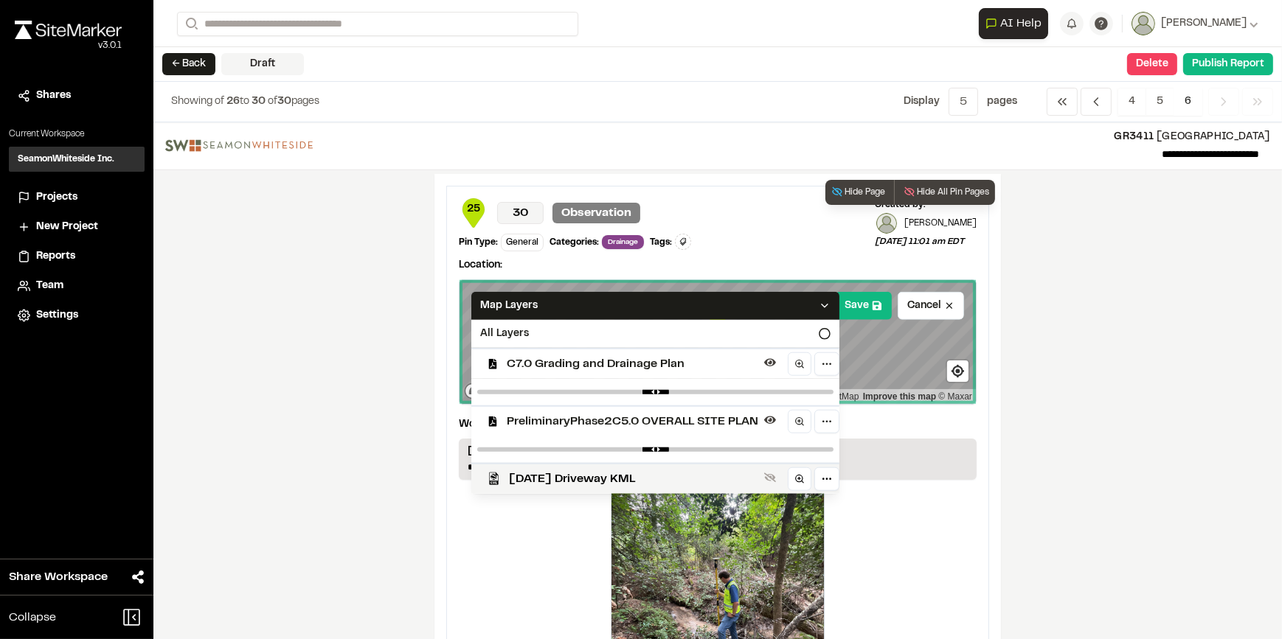
click at [580, 360] on span "C7.0 Grading and Drainage Plan" at bounding box center [632, 364] width 251 height 18
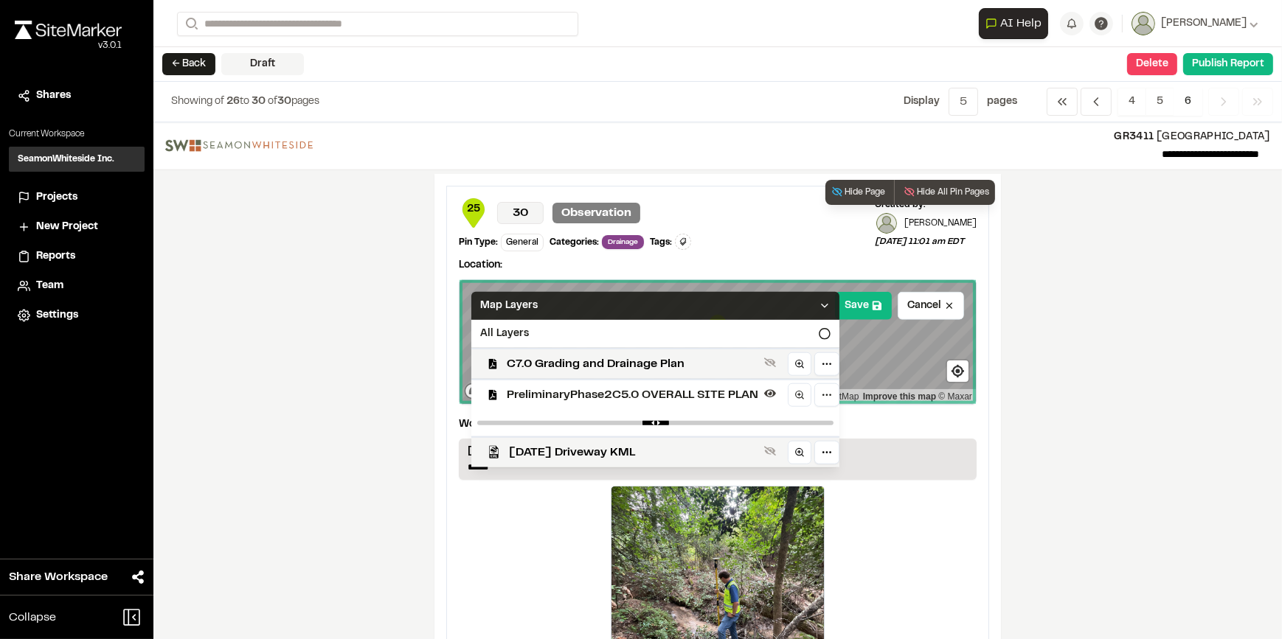
click at [819, 300] on icon at bounding box center [825, 306] width 12 height 12
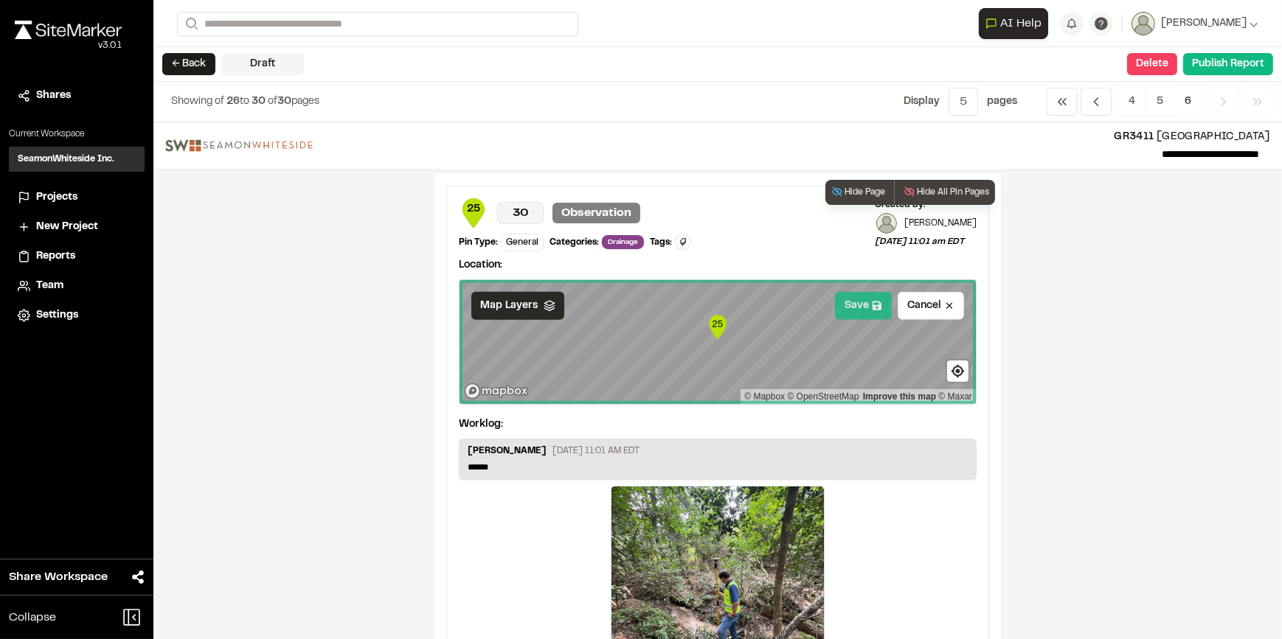
click at [848, 304] on button "Save" at bounding box center [863, 306] width 57 height 28
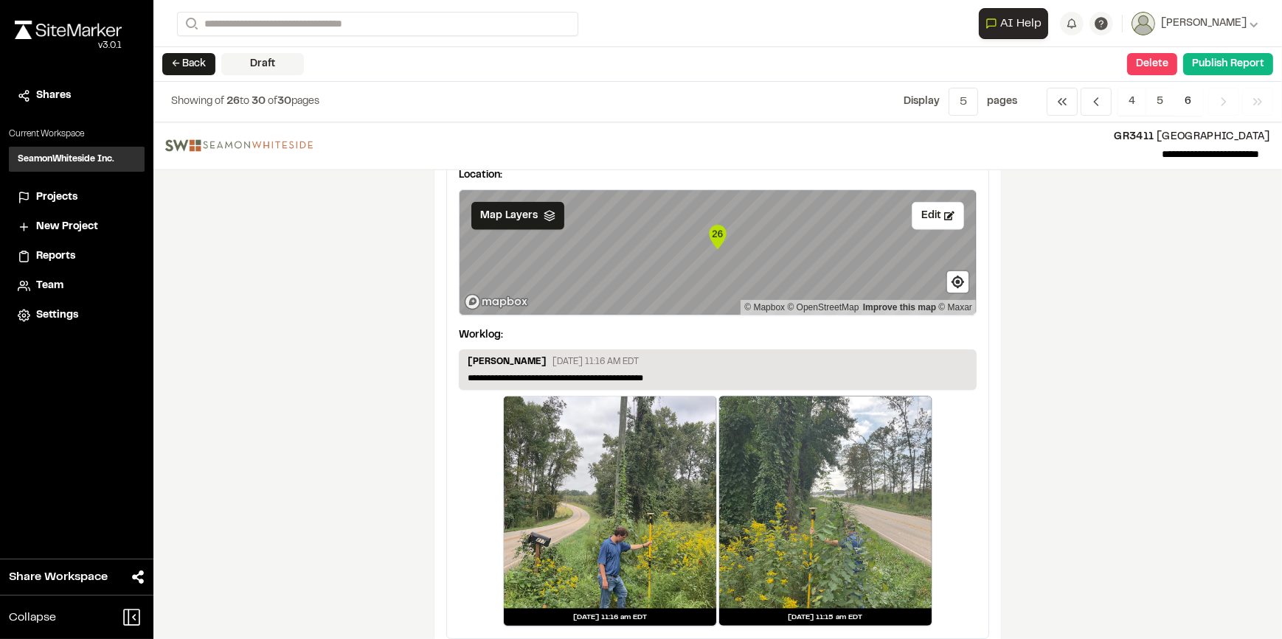
scroll to position [2439, 0]
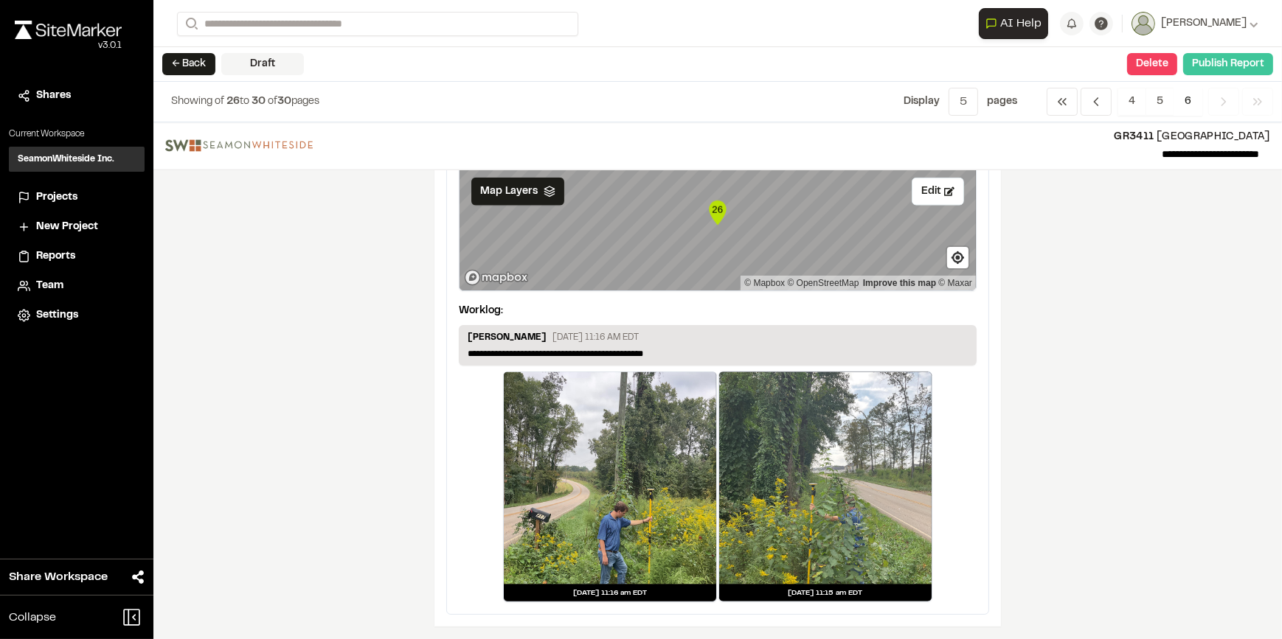
click at [1217, 58] on button "Publish Report" at bounding box center [1228, 64] width 90 height 22
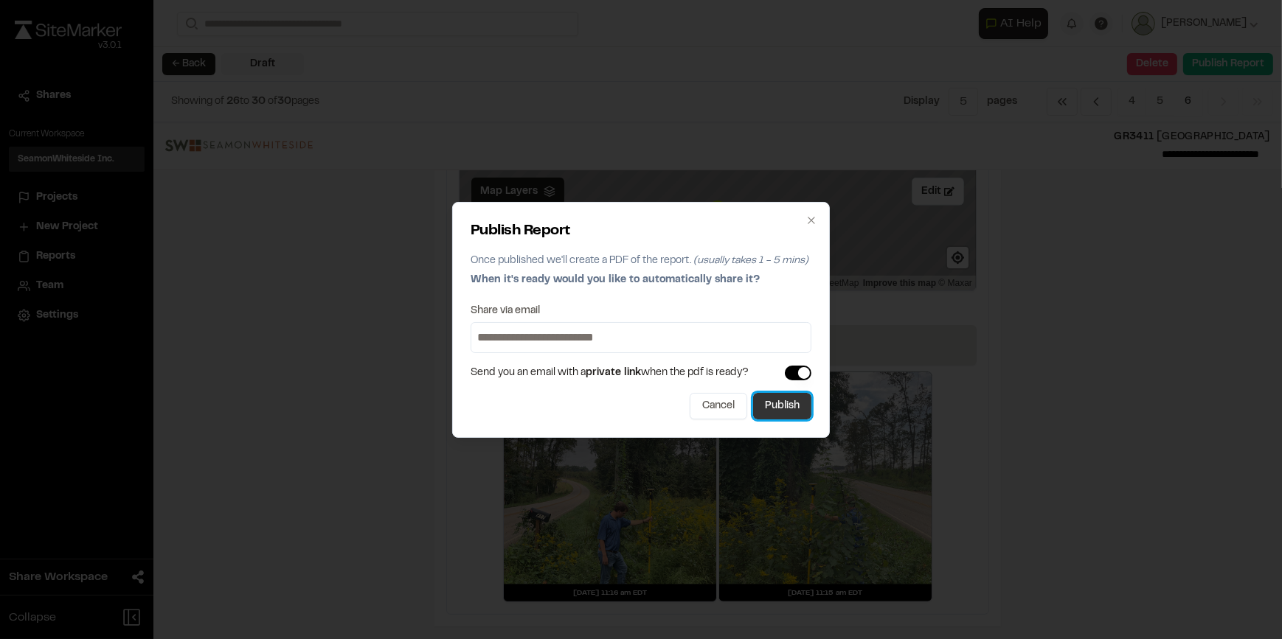
click at [775, 398] on button "Publish" at bounding box center [782, 406] width 58 height 27
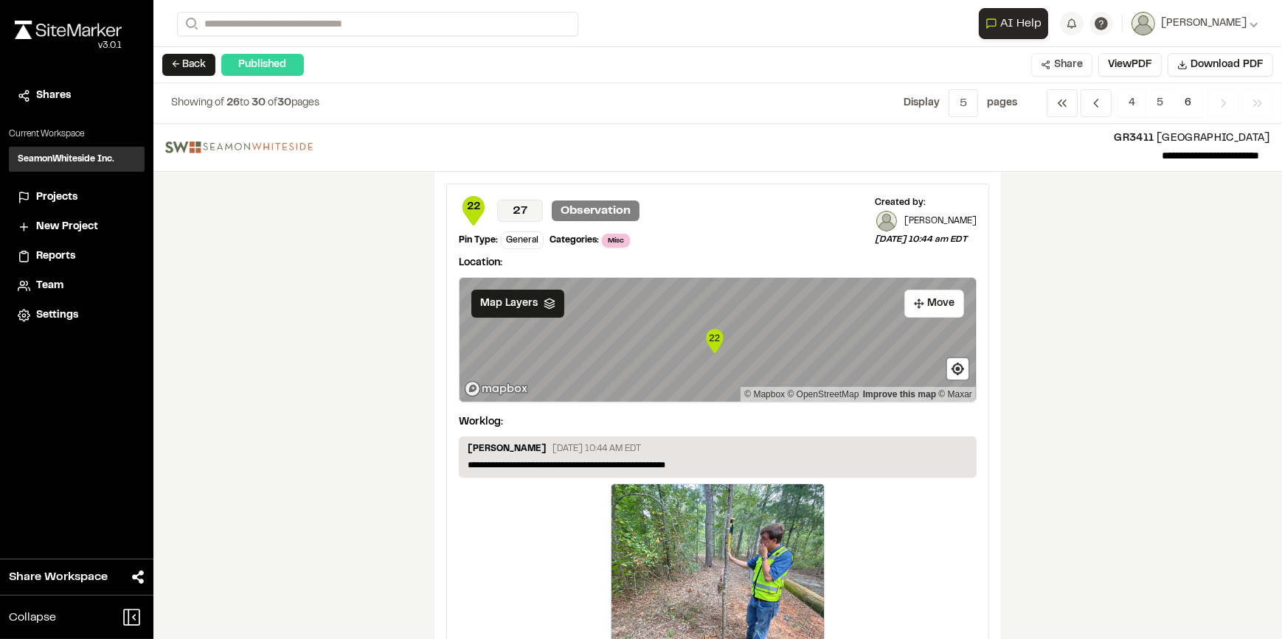
click at [1064, 65] on button "Share" at bounding box center [1061, 65] width 61 height 24
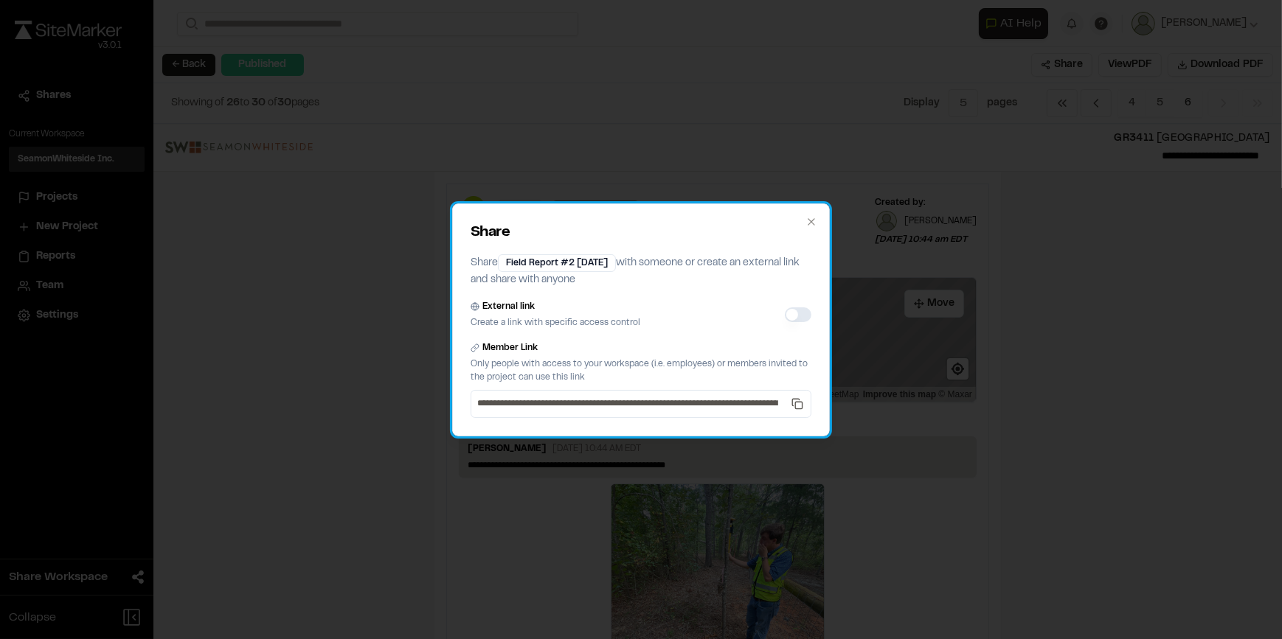
click at [780, 313] on div "External link Create a link with specific access control" at bounding box center [641, 315] width 341 height 30
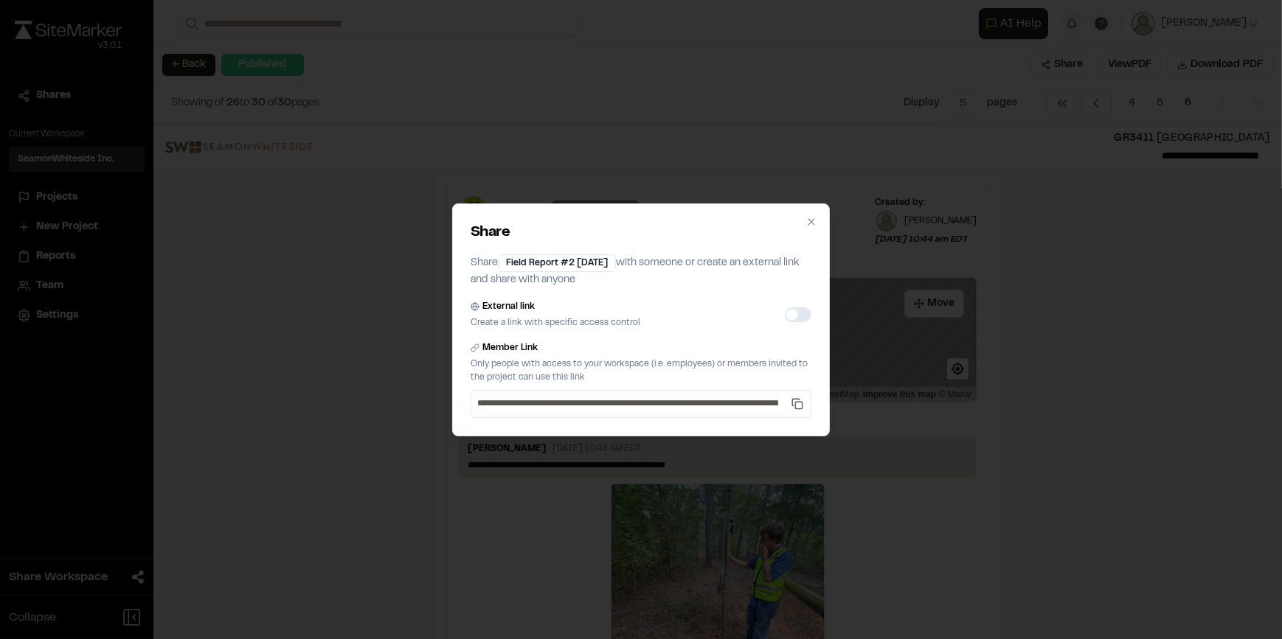
click at [806, 313] on button "External link" at bounding box center [798, 315] width 27 height 15
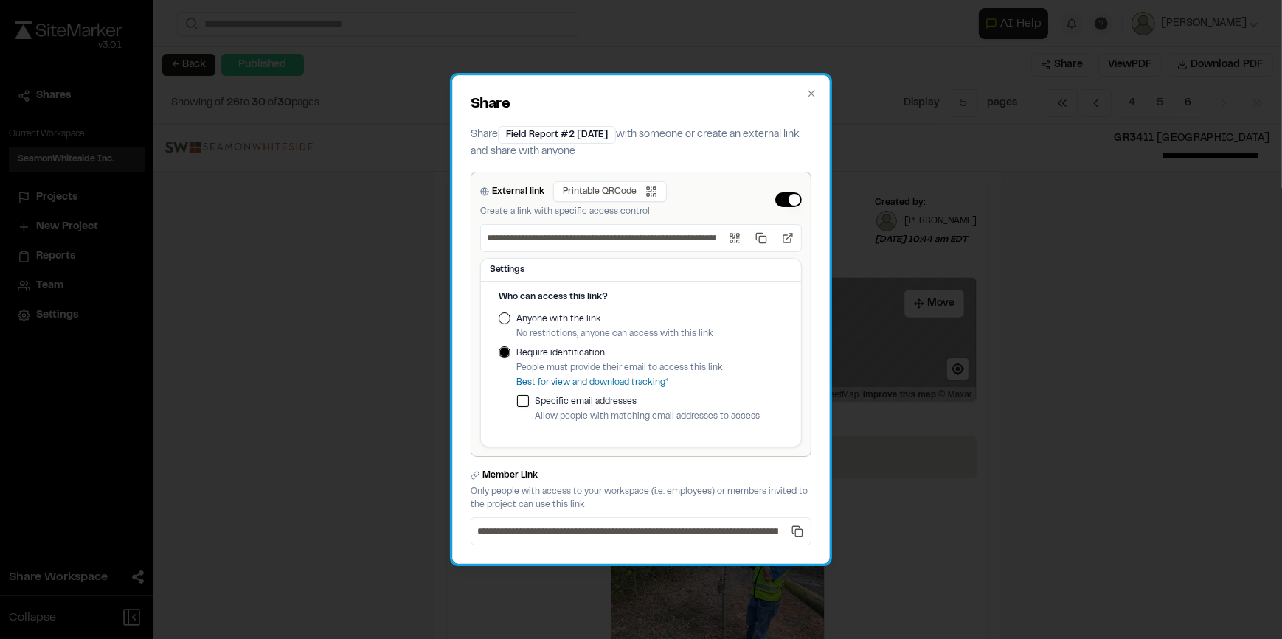
click at [506, 310] on div "Who can access this link? Anyone with the link No restrictions, anyone can acce…" at bounding box center [641, 360] width 285 height 139
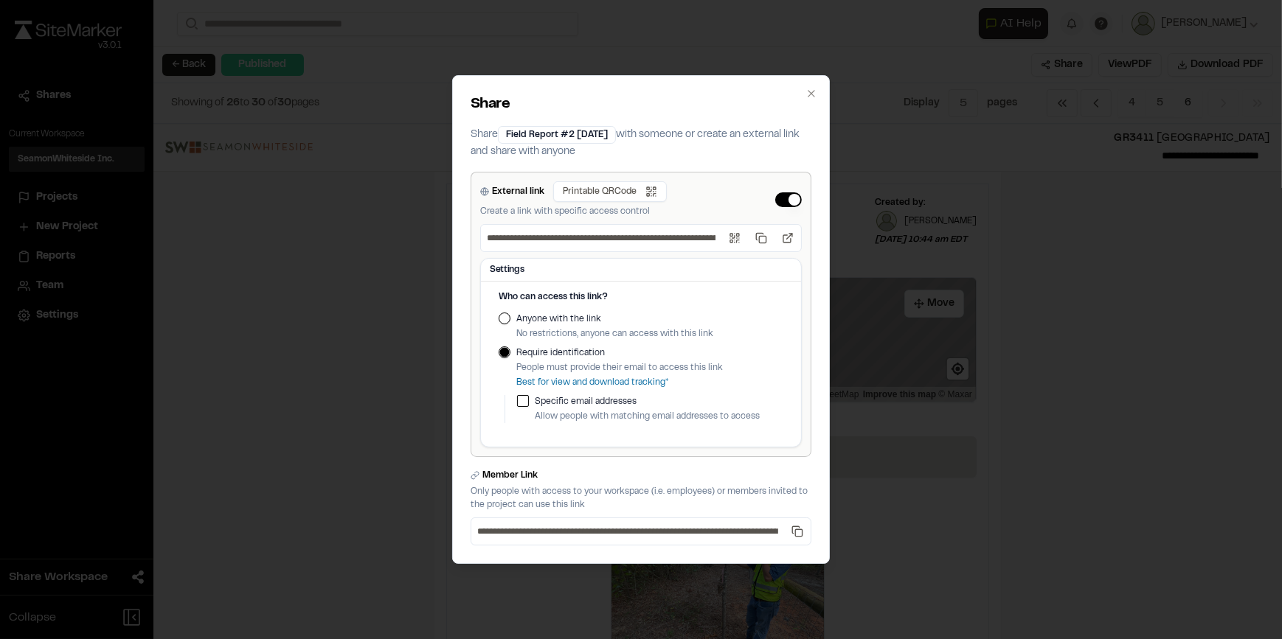
click at [504, 319] on button "Anyone with the link" at bounding box center [505, 319] width 12 height 12
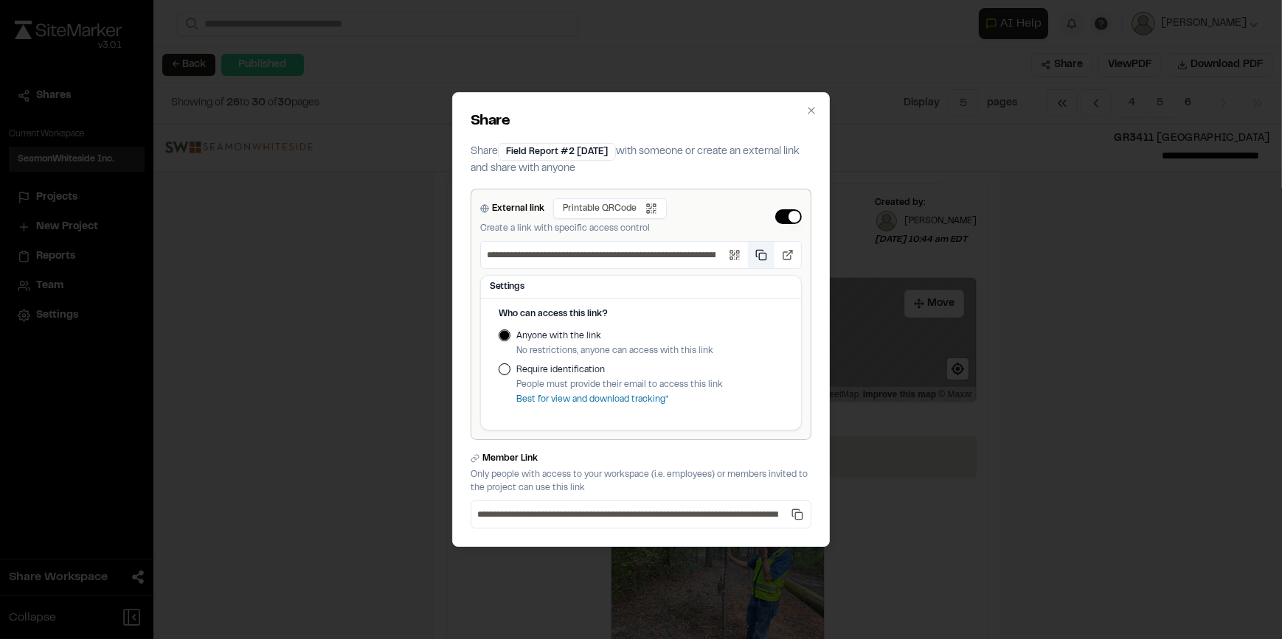
click at [763, 254] on button "Copy public link" at bounding box center [761, 255] width 27 height 27
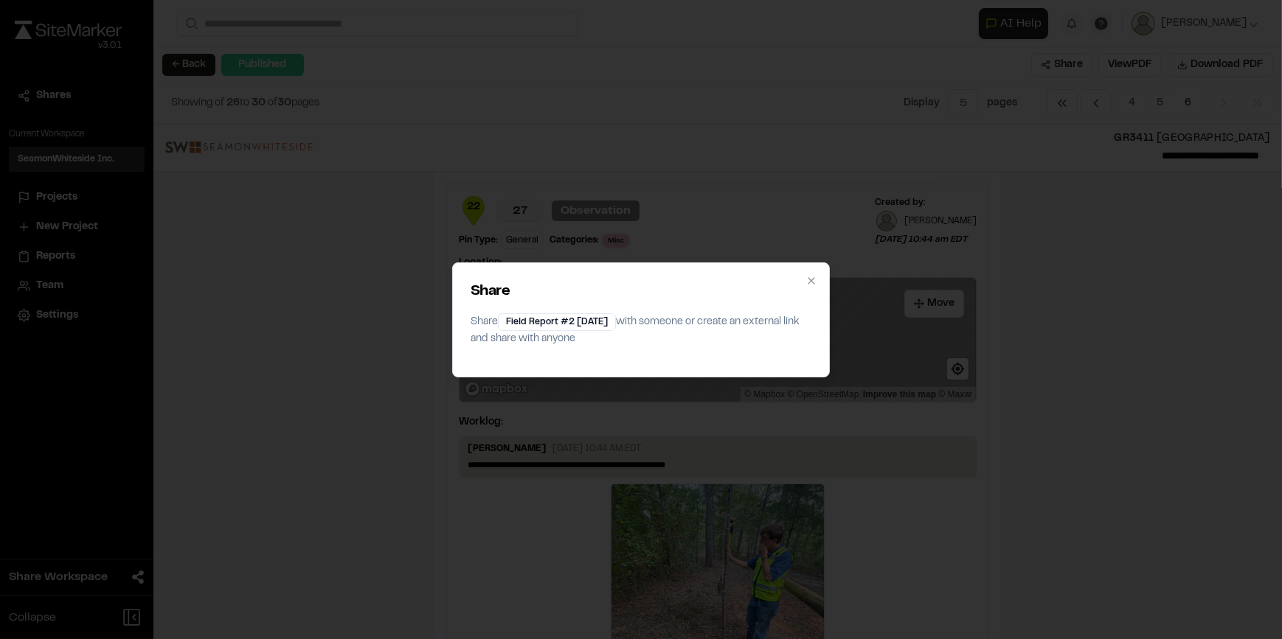
click at [362, 334] on div "Share Share Field Report #2 [DATE] with someone or create an external link and …" at bounding box center [641, 319] width 1282 height 639
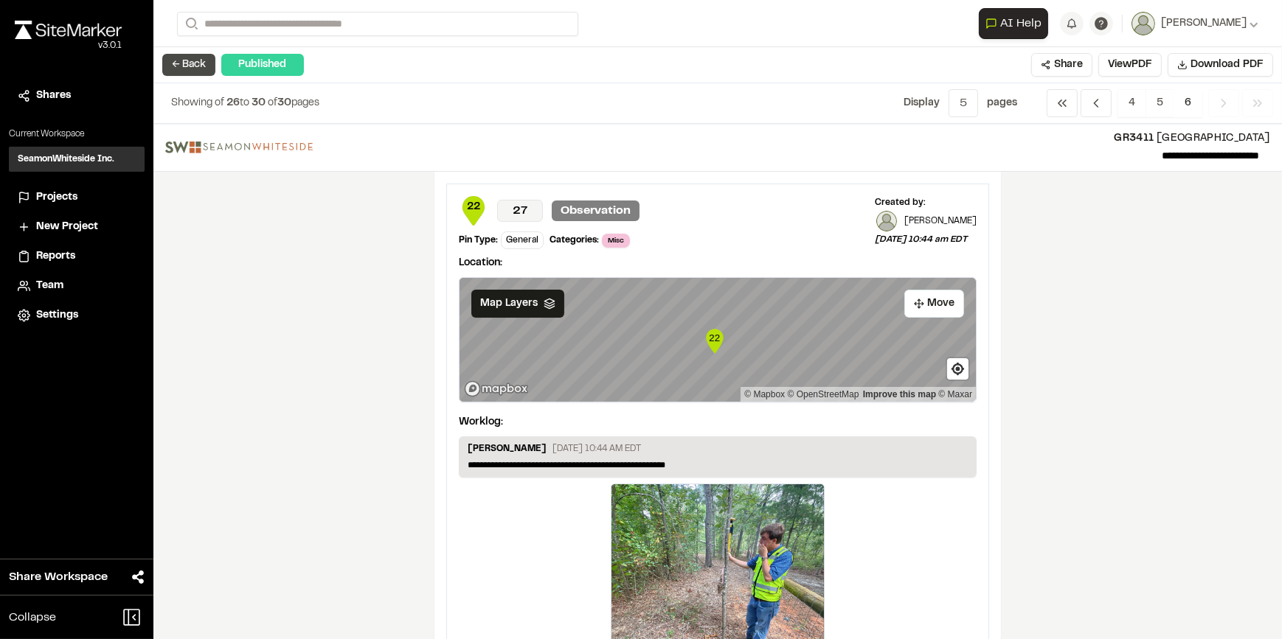
click at [197, 59] on button "← Back" at bounding box center [188, 65] width 53 height 22
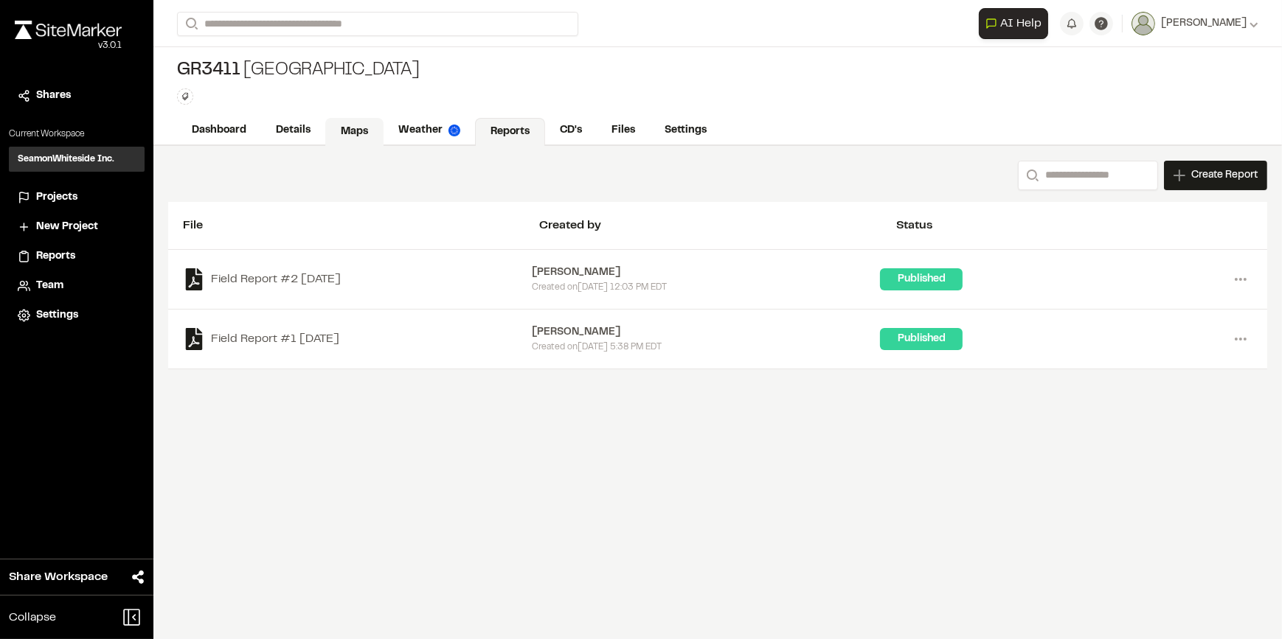
click at [339, 125] on link "Maps" at bounding box center [354, 132] width 58 height 28
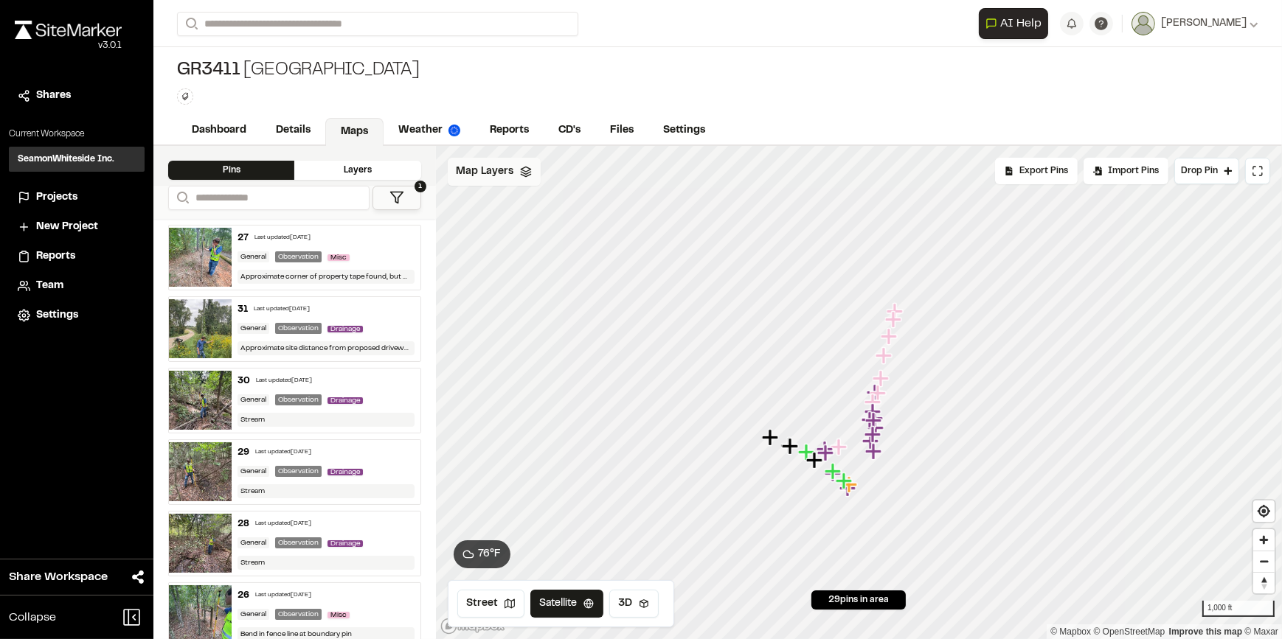
click at [502, 177] on span "Map Layers" at bounding box center [486, 172] width 58 height 16
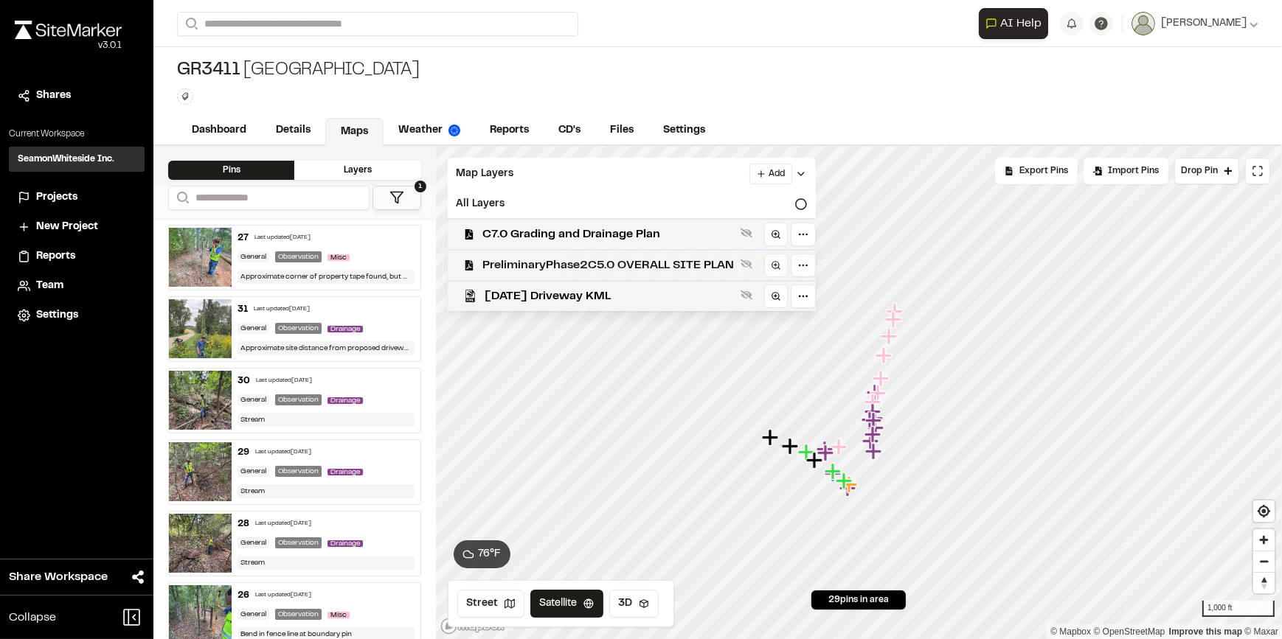
click at [572, 269] on span "PreliminaryPhase2C5.0 OVERALL SITE PLAN" at bounding box center [608, 266] width 251 height 18
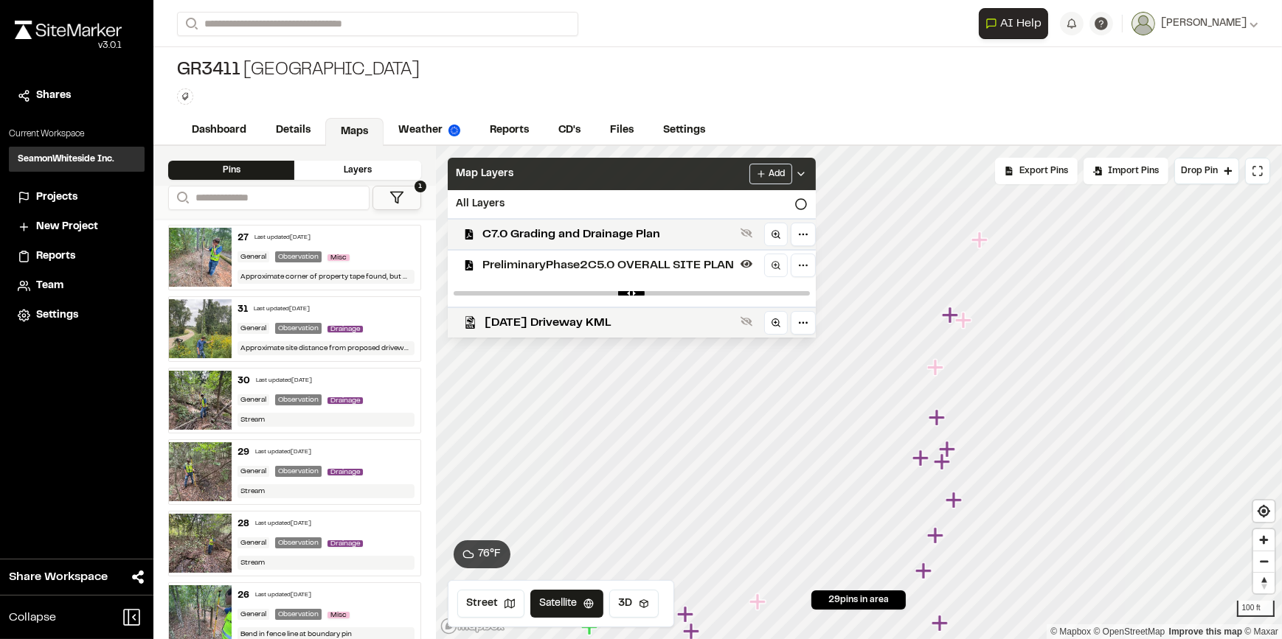
click at [797, 171] on icon at bounding box center [801, 174] width 12 height 12
